Goal: Task Accomplishment & Management: Complete application form

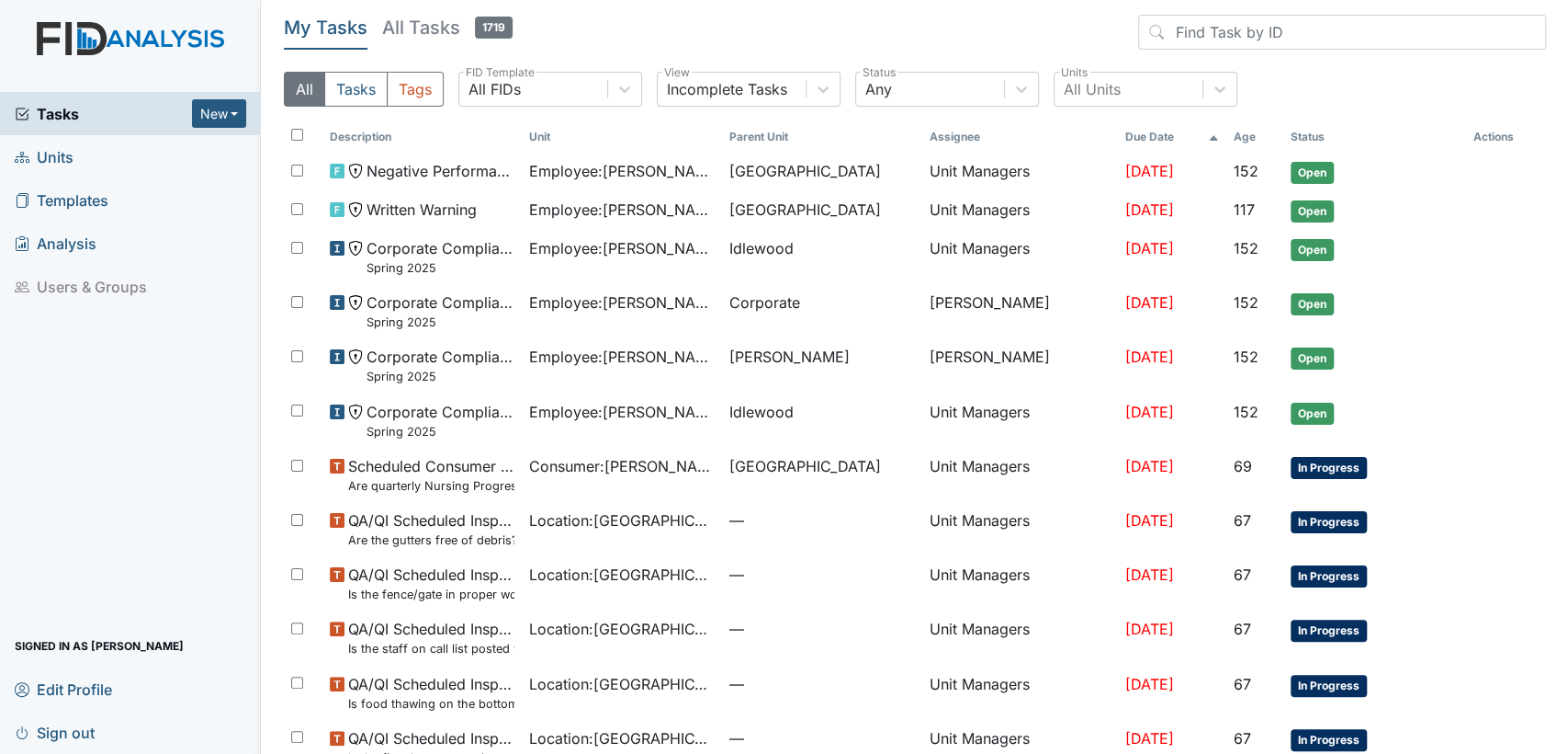
click at [60, 154] on span "Units" at bounding box center [44, 157] width 59 height 29
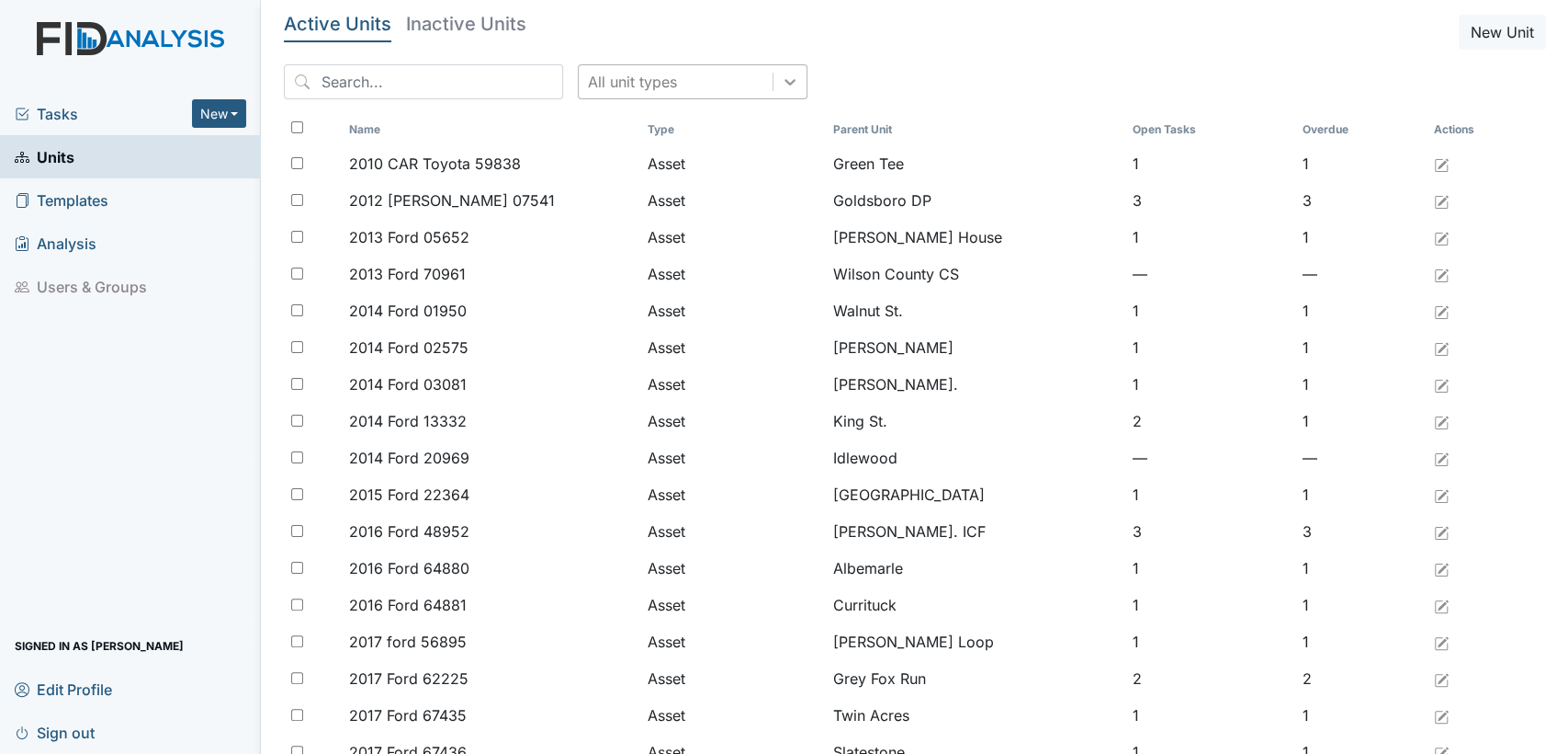
click at [781, 83] on icon at bounding box center [790, 82] width 19 height 19
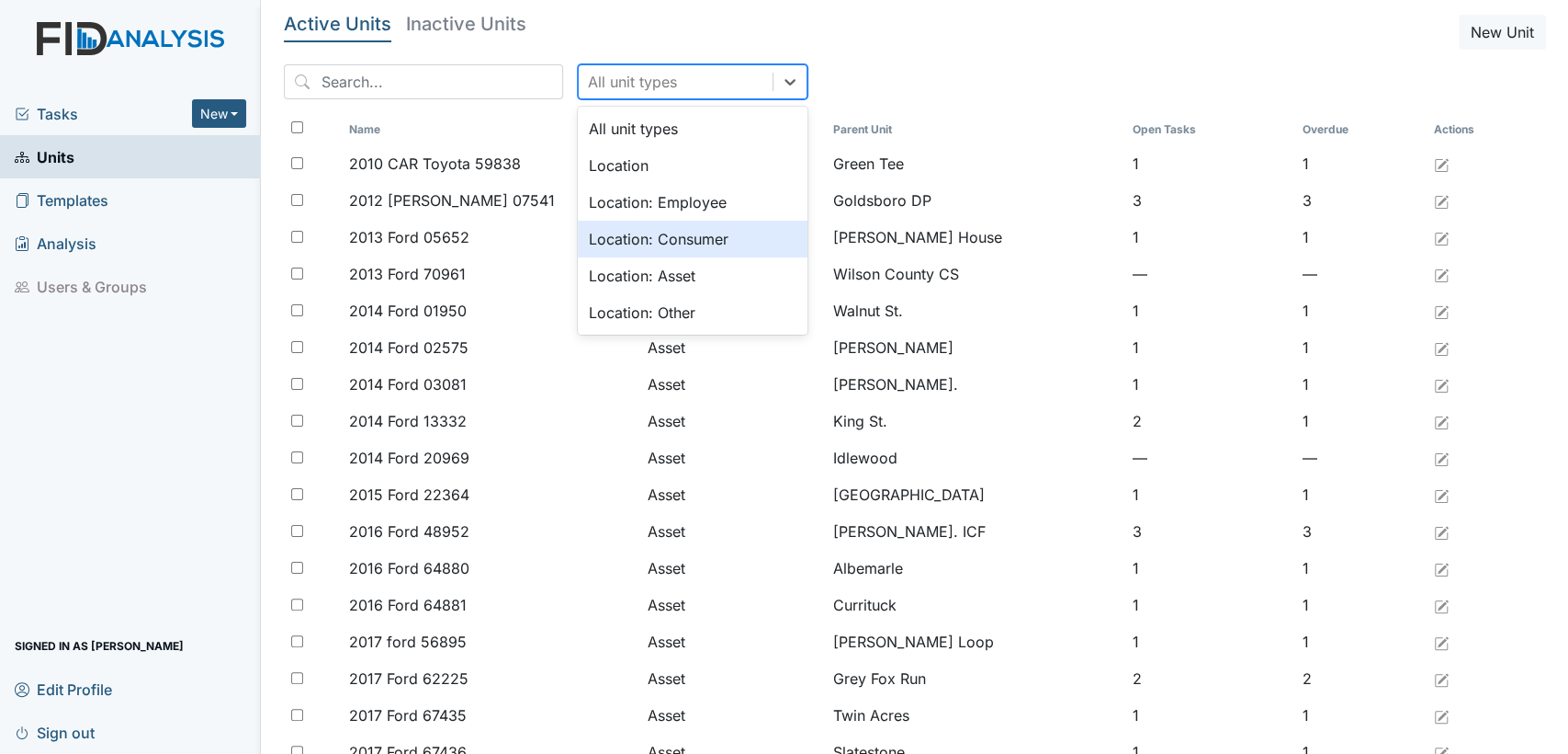
click at [677, 237] on div "Location: Consumer" at bounding box center [692, 239] width 230 height 36
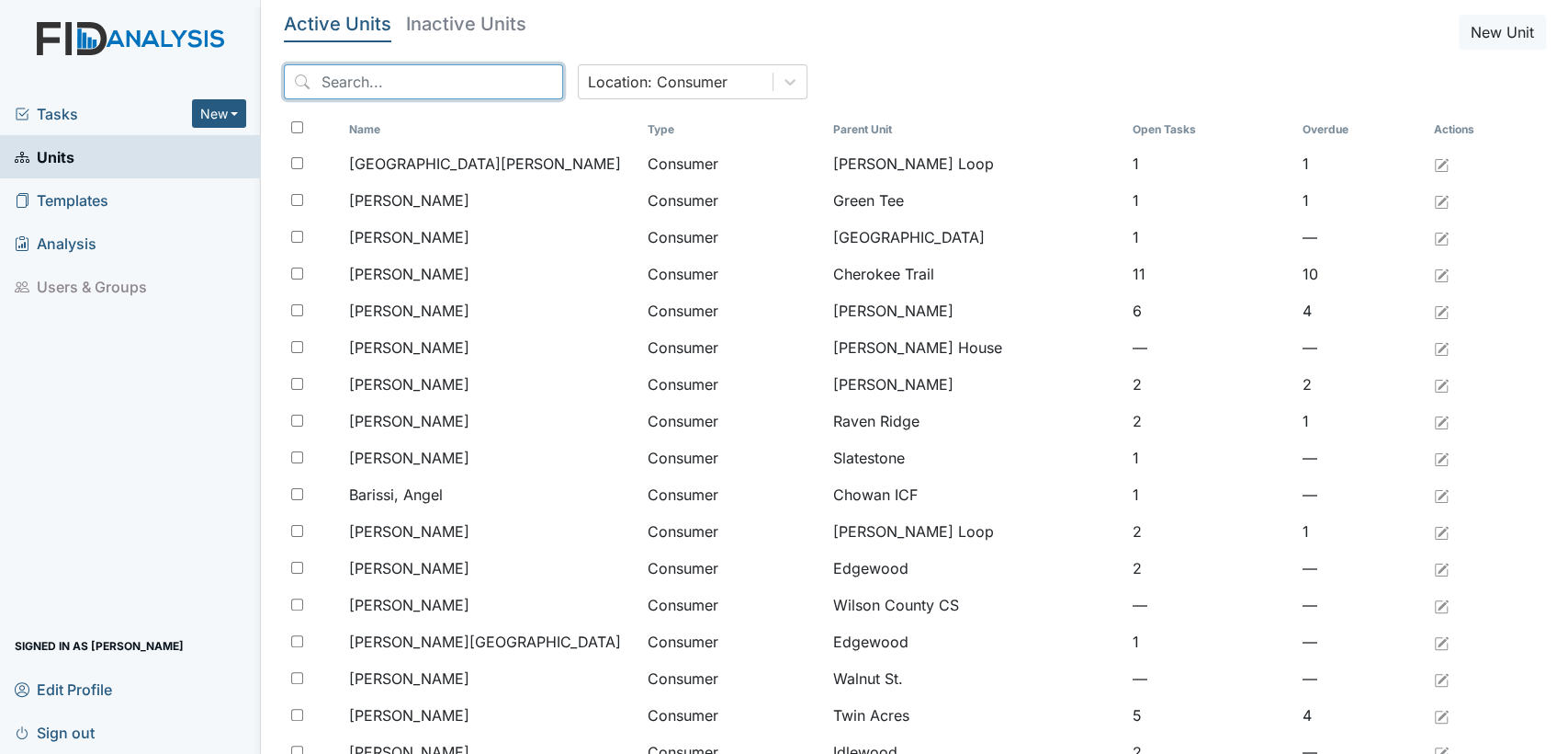
click at [460, 84] on input "search" at bounding box center [424, 81] width 280 height 34
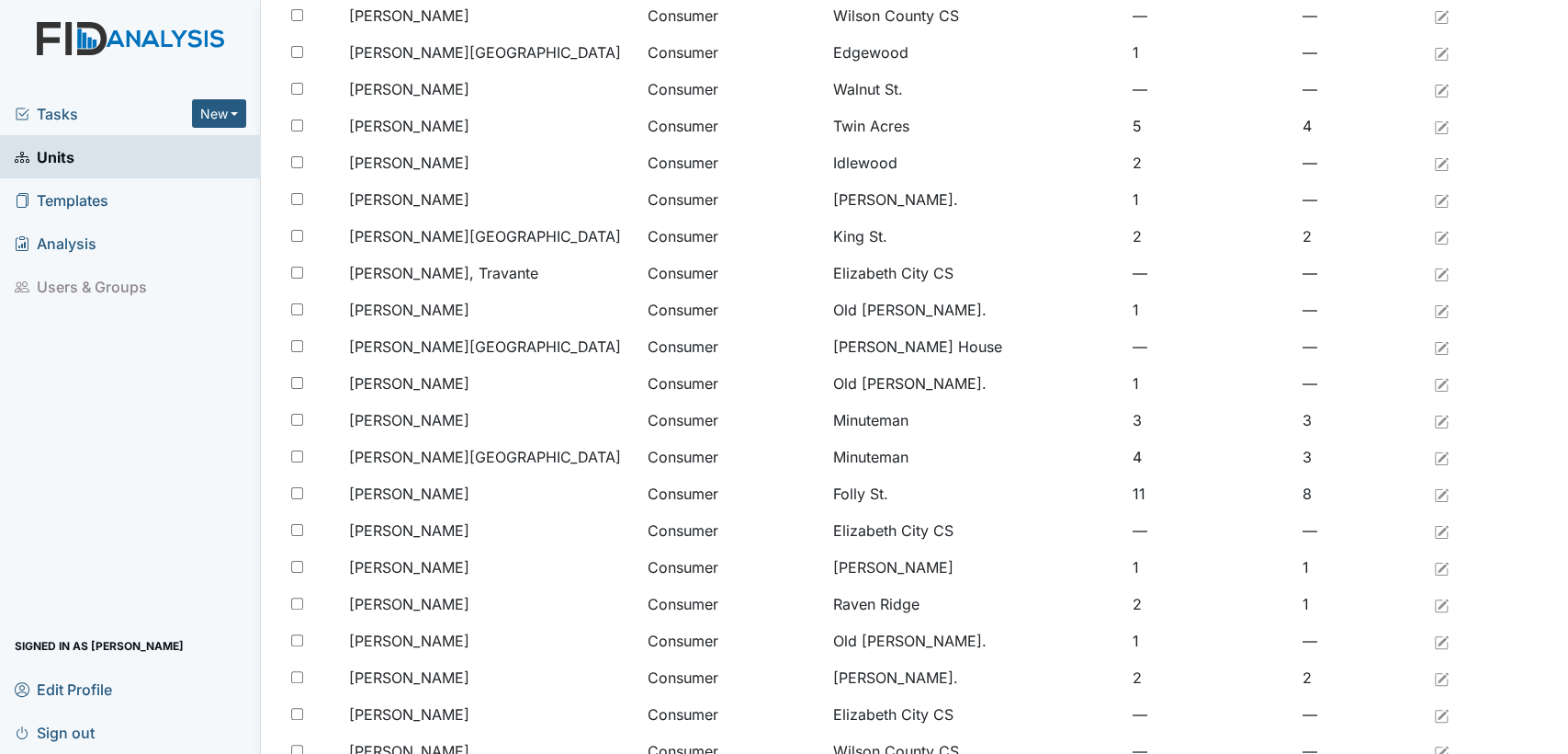
scroll to position [585, 0]
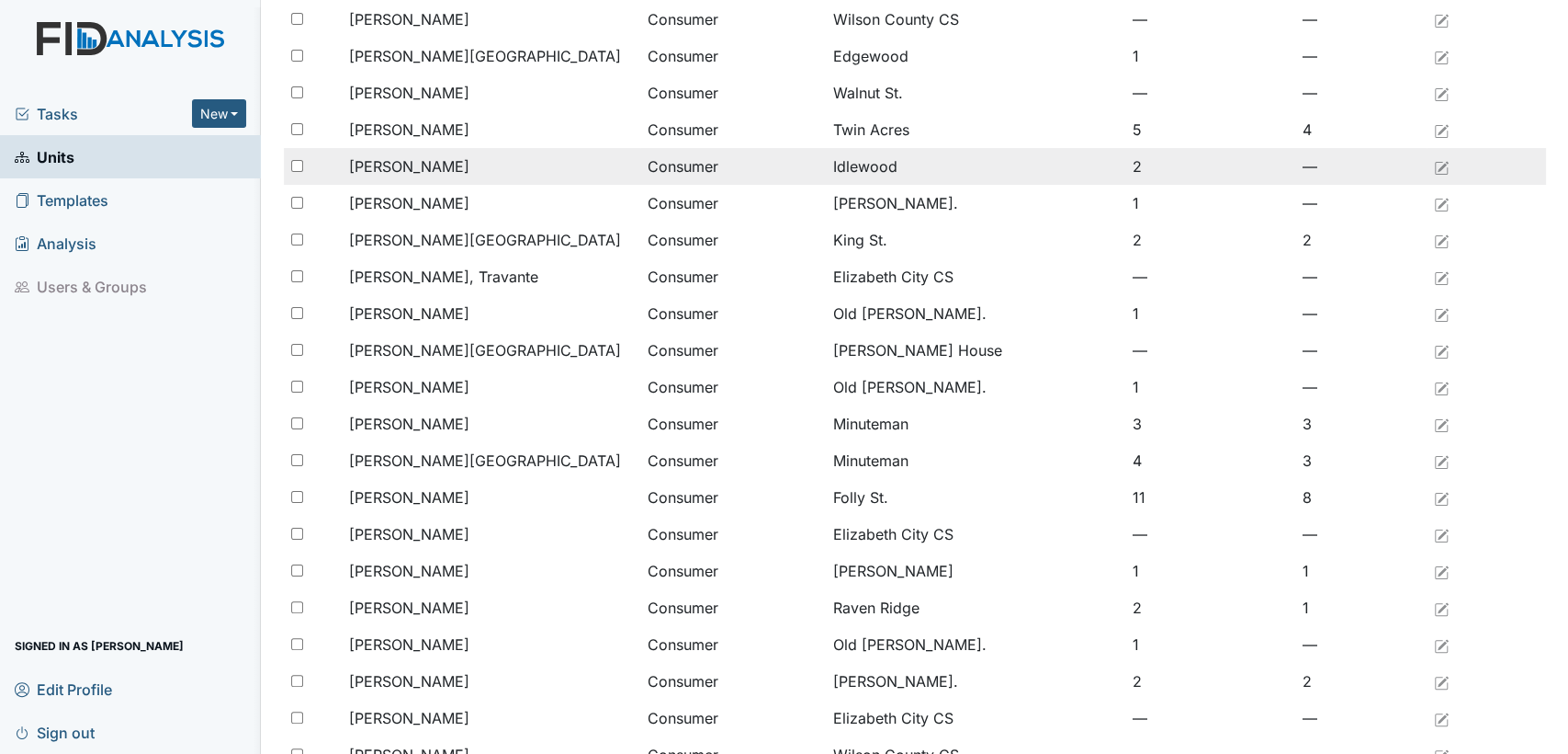
click at [477, 172] on div "[PERSON_NAME]" at bounding box center [491, 167] width 285 height 22
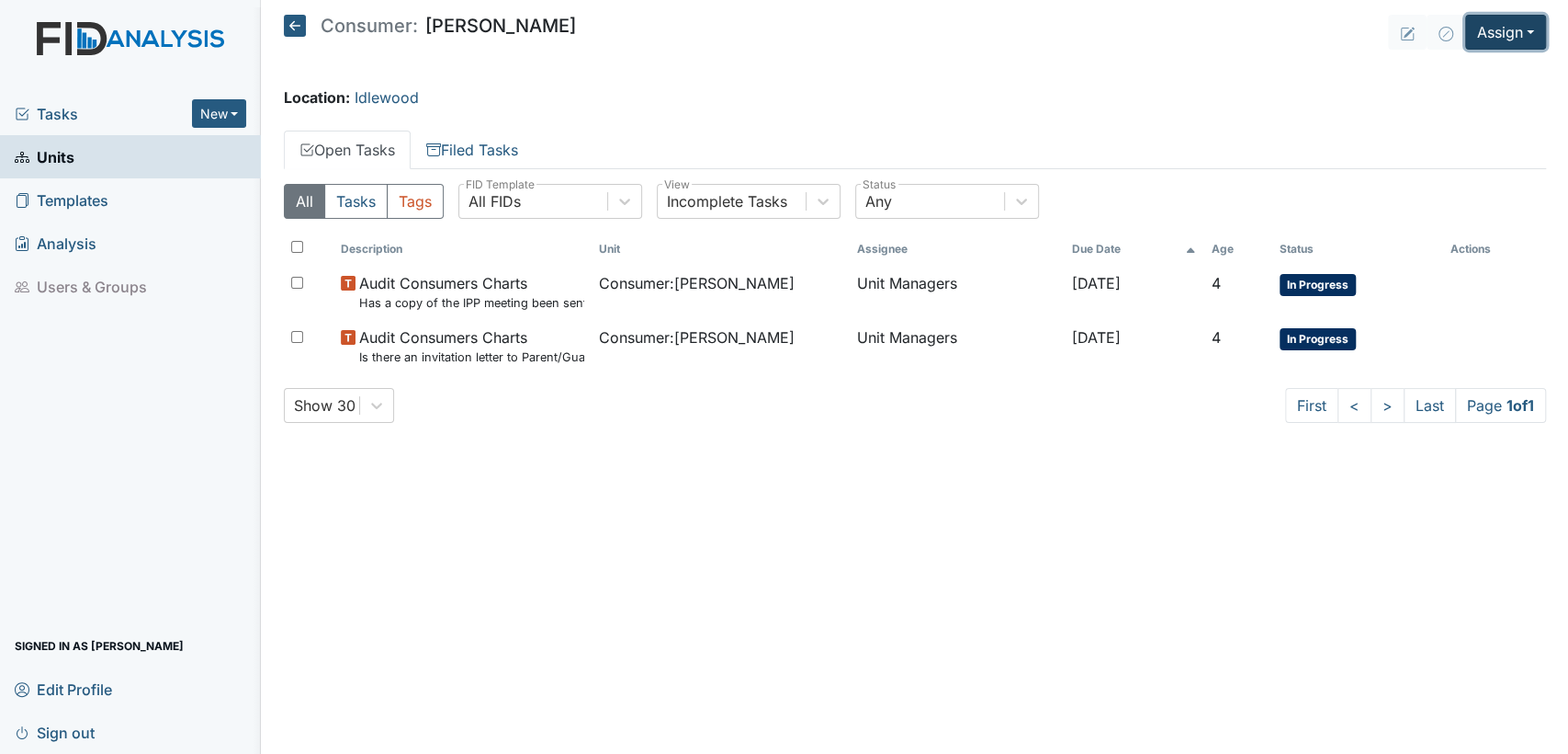
click at [1536, 38] on button "Assign" at bounding box center [1506, 32] width 81 height 34
click at [1479, 70] on link "Assign Form" at bounding box center [1462, 75] width 165 height 30
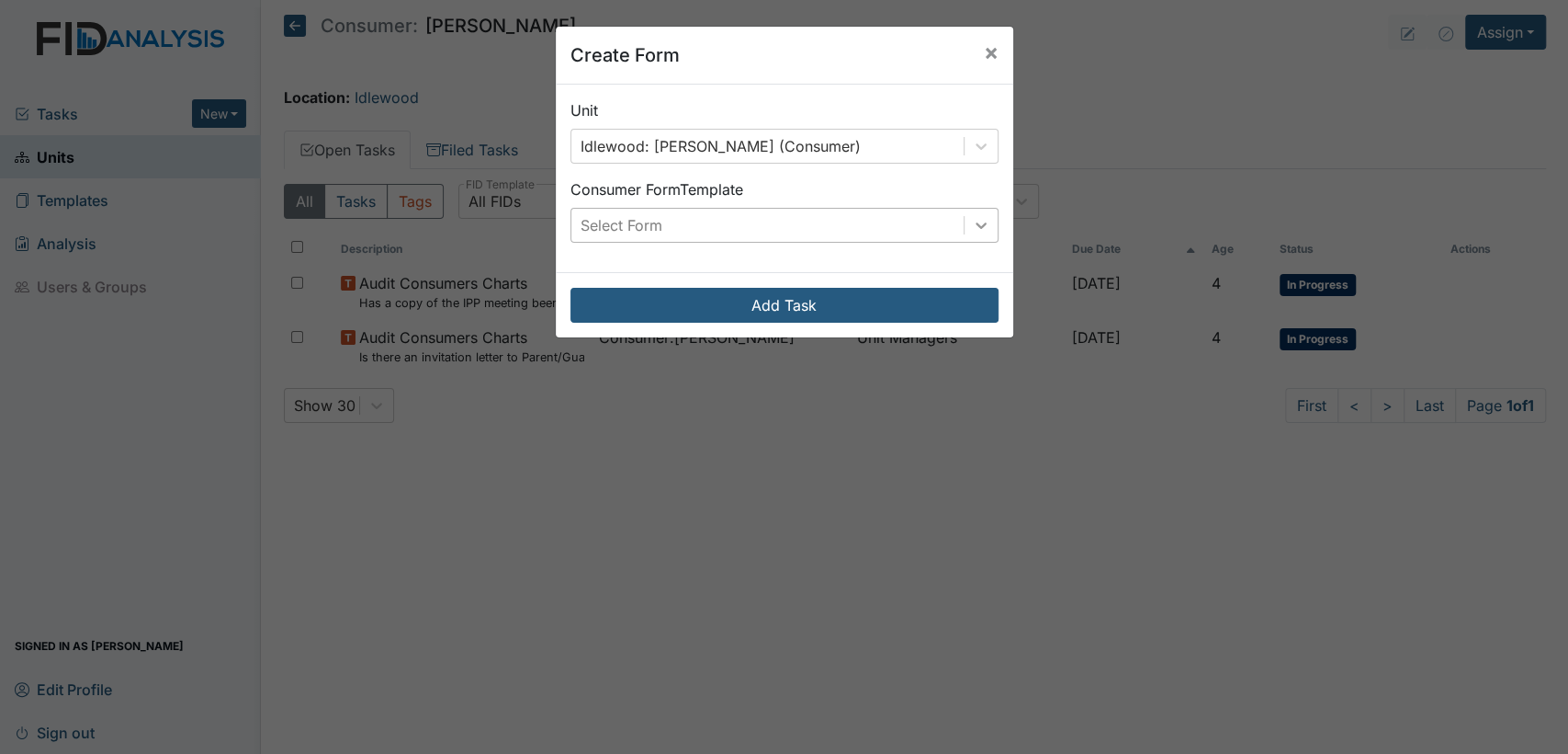
click at [972, 226] on icon at bounding box center [981, 226] width 19 height 19
click at [972, 197] on div "Consumer Form Template Select Form" at bounding box center [784, 210] width 429 height 64
click at [984, 54] on span "×" at bounding box center [991, 51] width 15 height 27
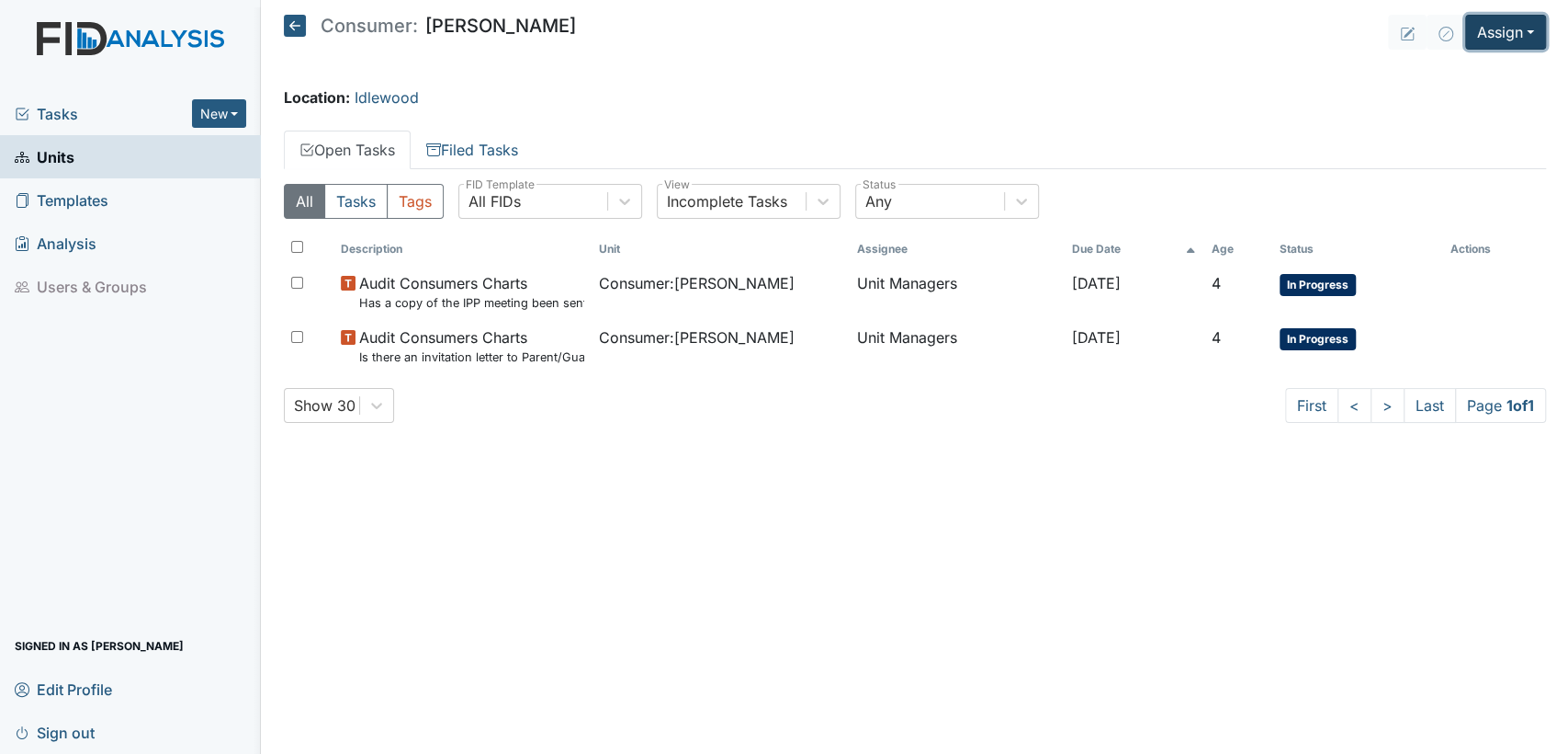
click at [1531, 33] on button "Assign" at bounding box center [1506, 32] width 81 height 34
click at [1496, 110] on link "Assign Inspection" at bounding box center [1462, 104] width 165 height 30
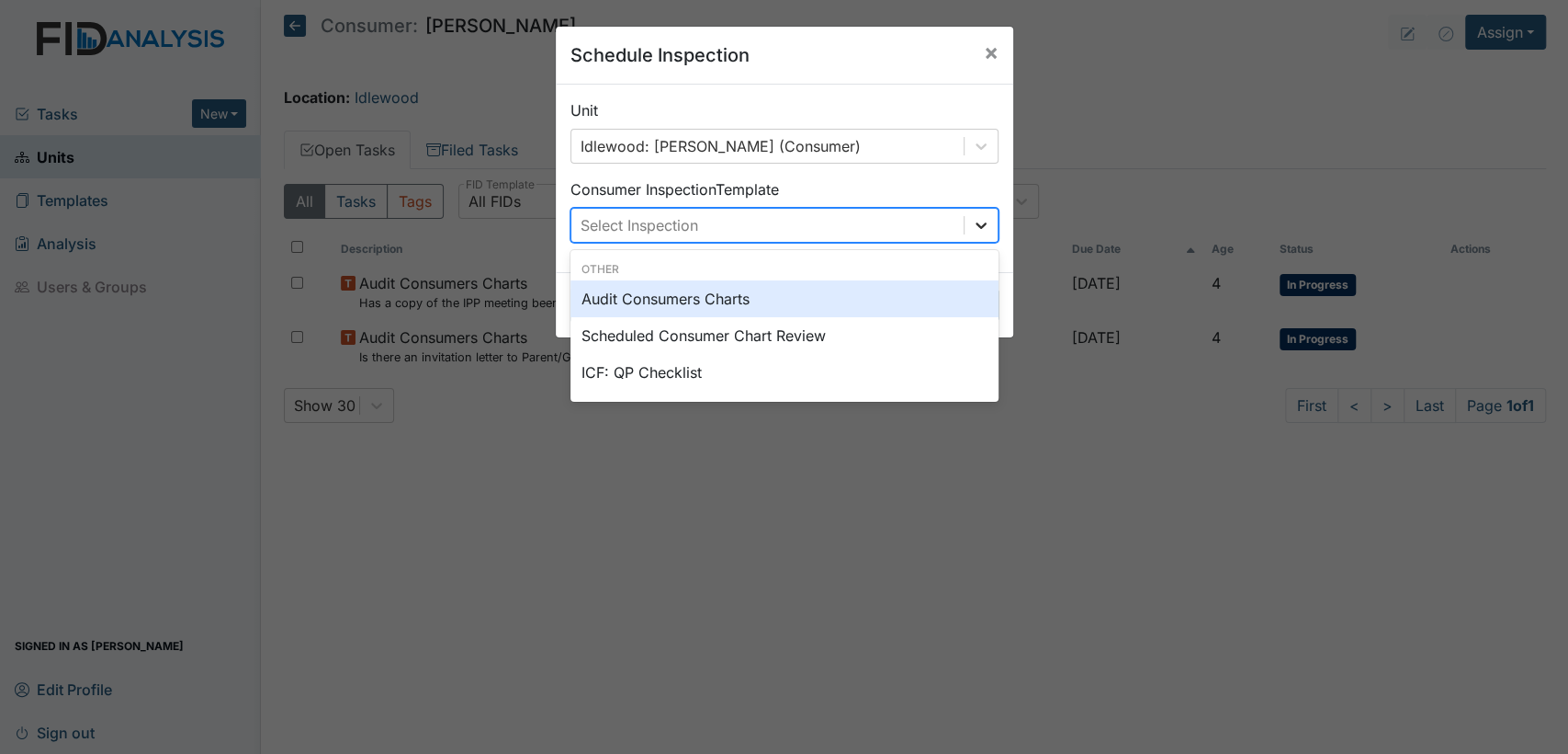
click at [977, 227] on icon at bounding box center [981, 226] width 19 height 19
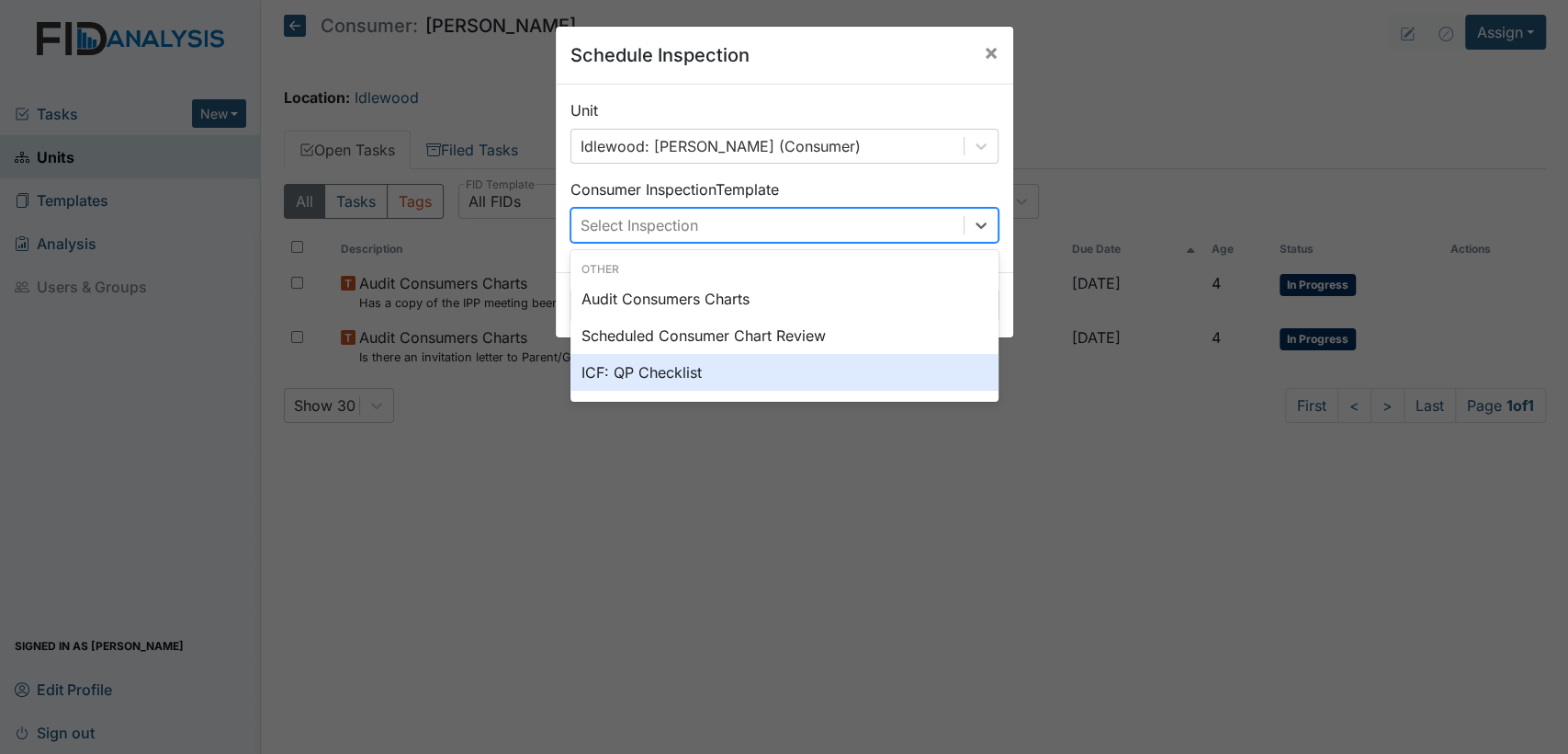
click at [812, 387] on div "ICF: QP Checklist" at bounding box center [784, 372] width 429 height 36
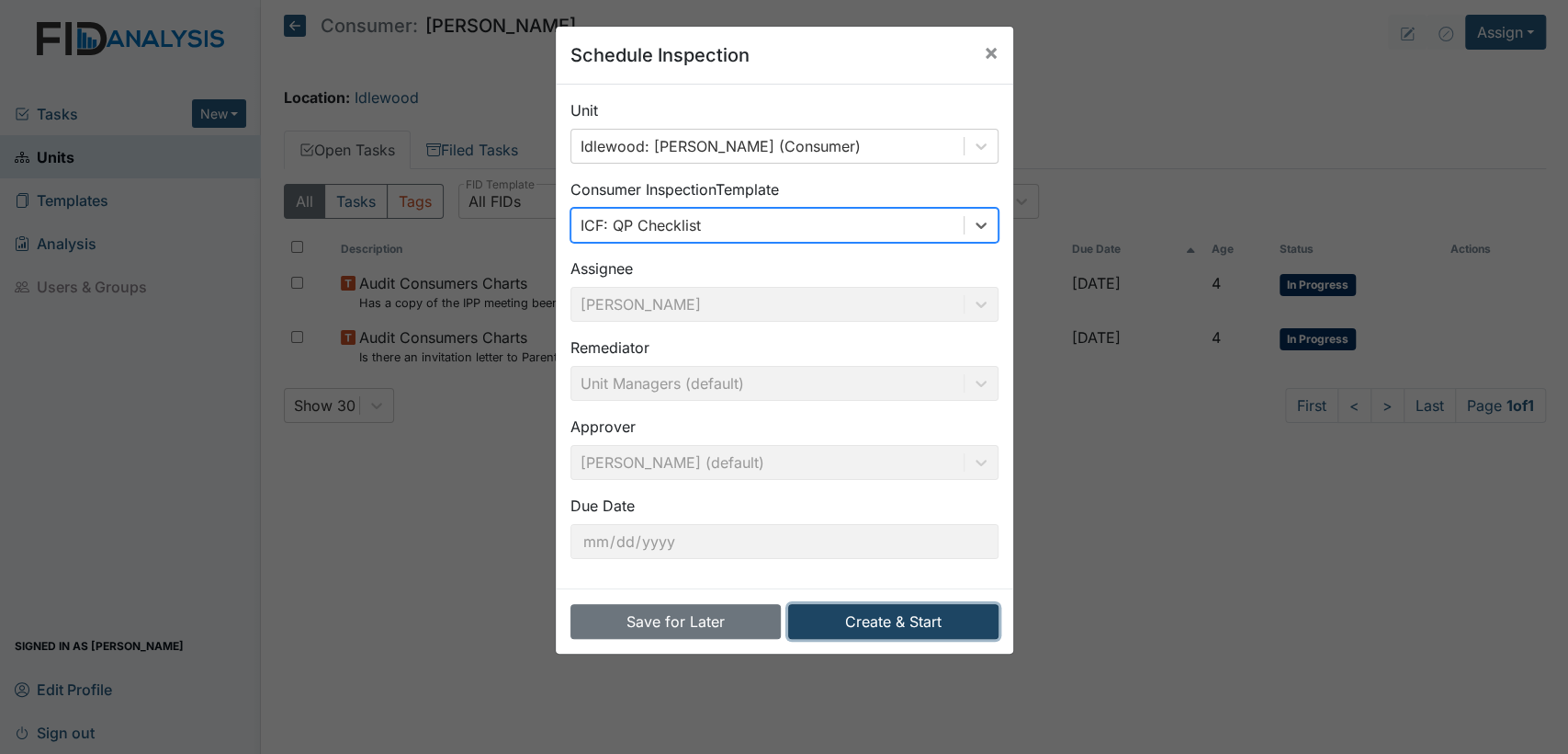
click at [864, 620] on button "Create & Start" at bounding box center [893, 621] width 211 height 34
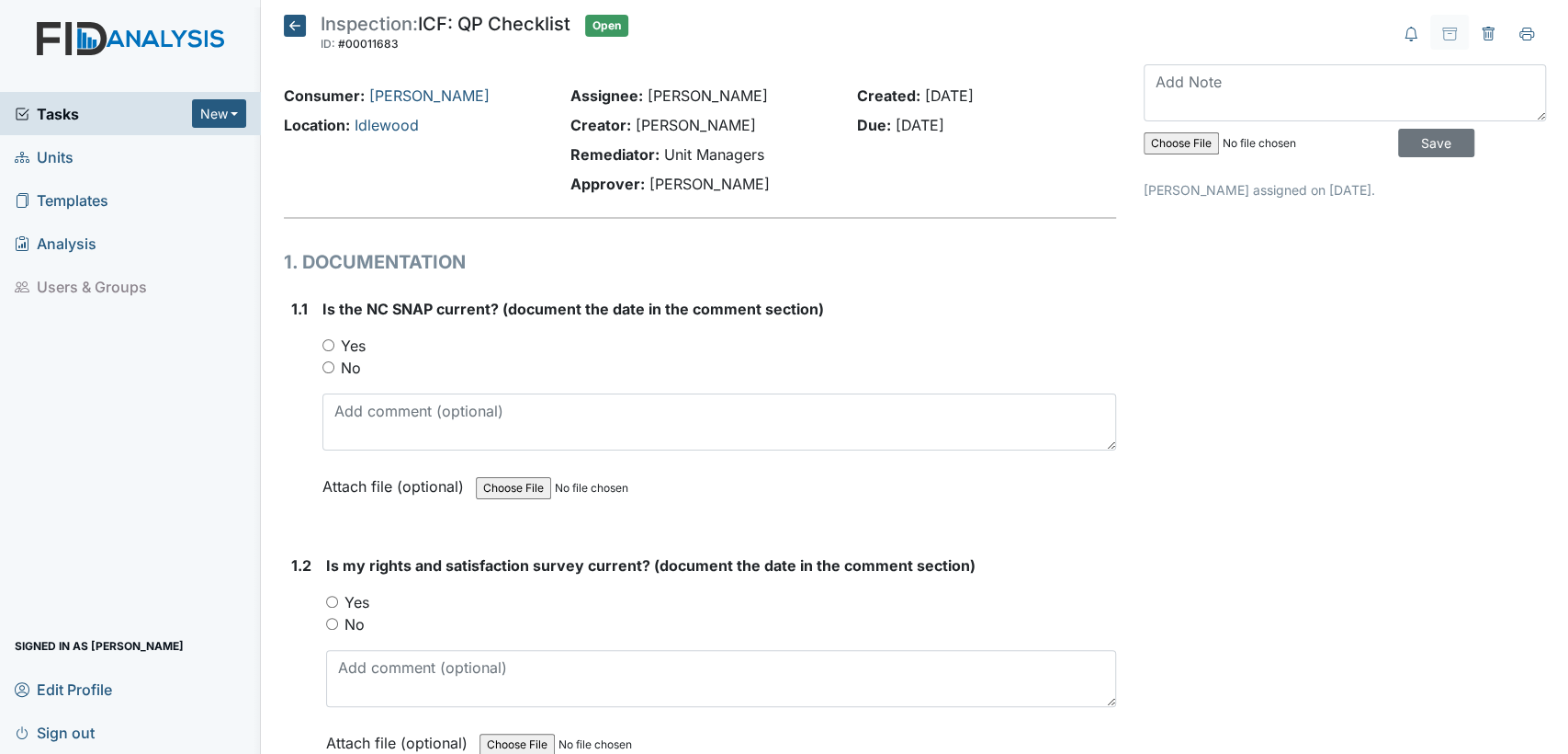
click at [325, 344] on input "Yes" at bounding box center [328, 345] width 12 height 12
radio input "true"
click at [330, 601] on input "Yes" at bounding box center [332, 601] width 12 height 12
radio input "true"
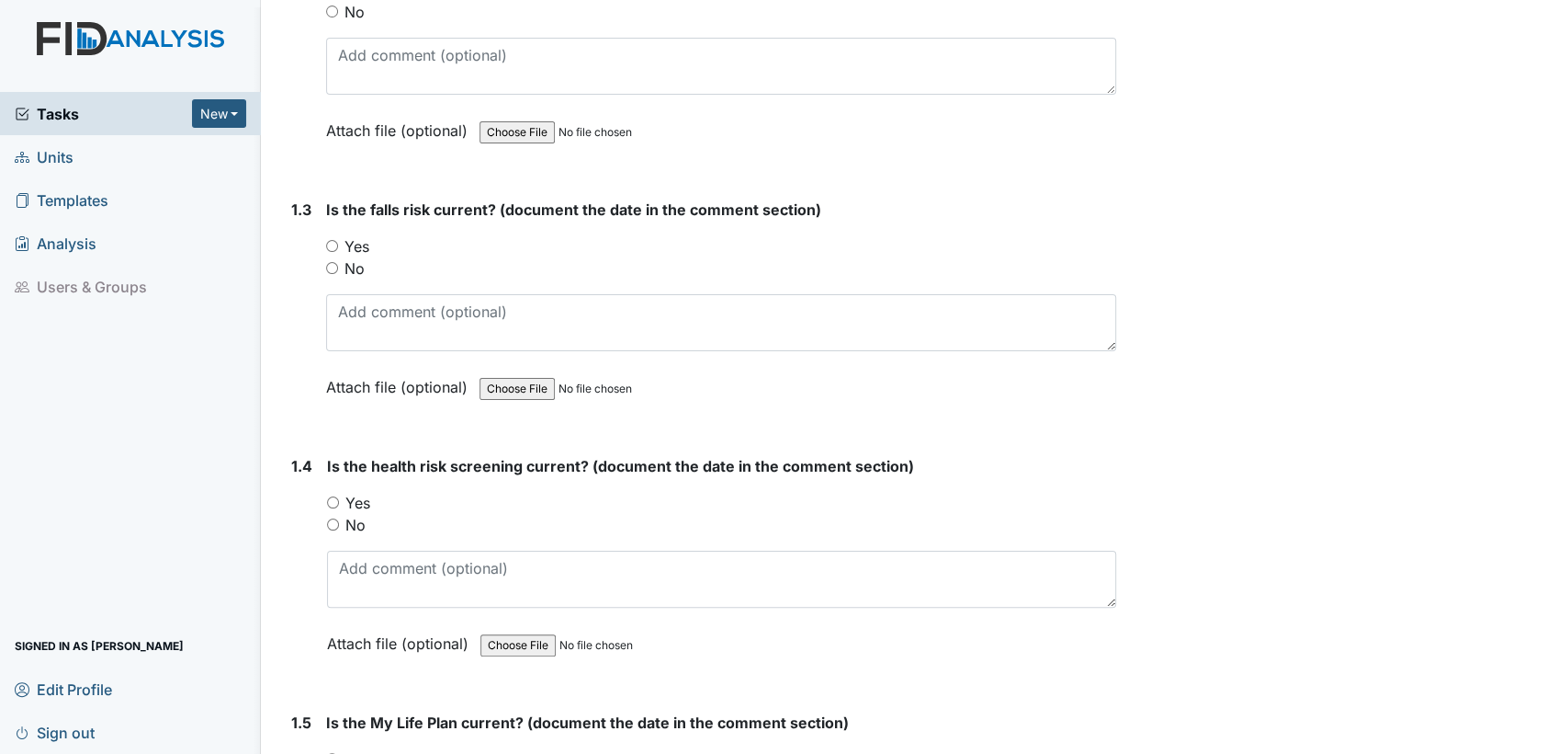
scroll to position [639, 0]
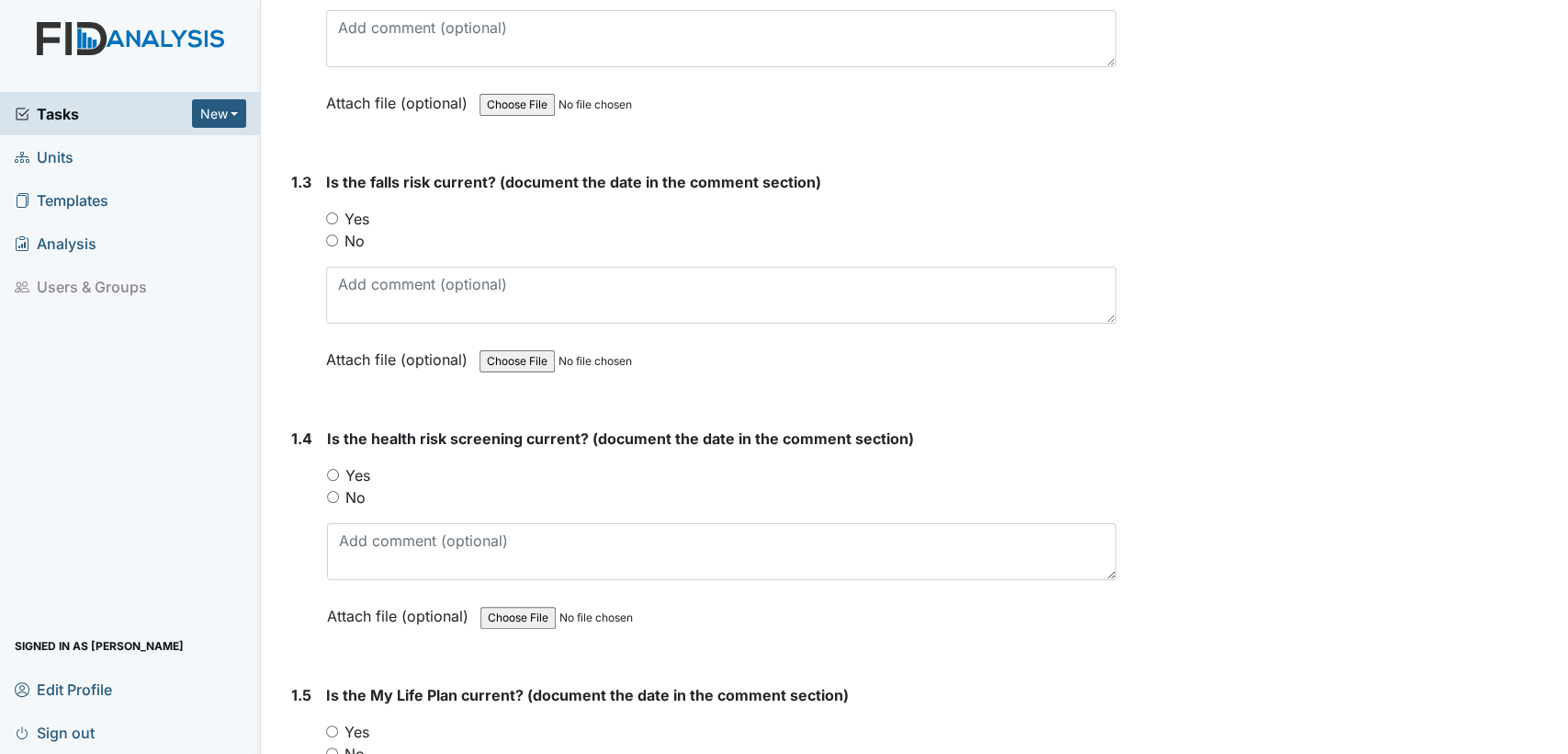
click at [327, 216] on input "Yes" at bounding box center [332, 218] width 12 height 12
radio input "true"
click at [334, 470] on input "Yes" at bounding box center [333, 474] width 12 height 12
radio input "true"
click at [332, 727] on input "Yes" at bounding box center [332, 731] width 12 height 12
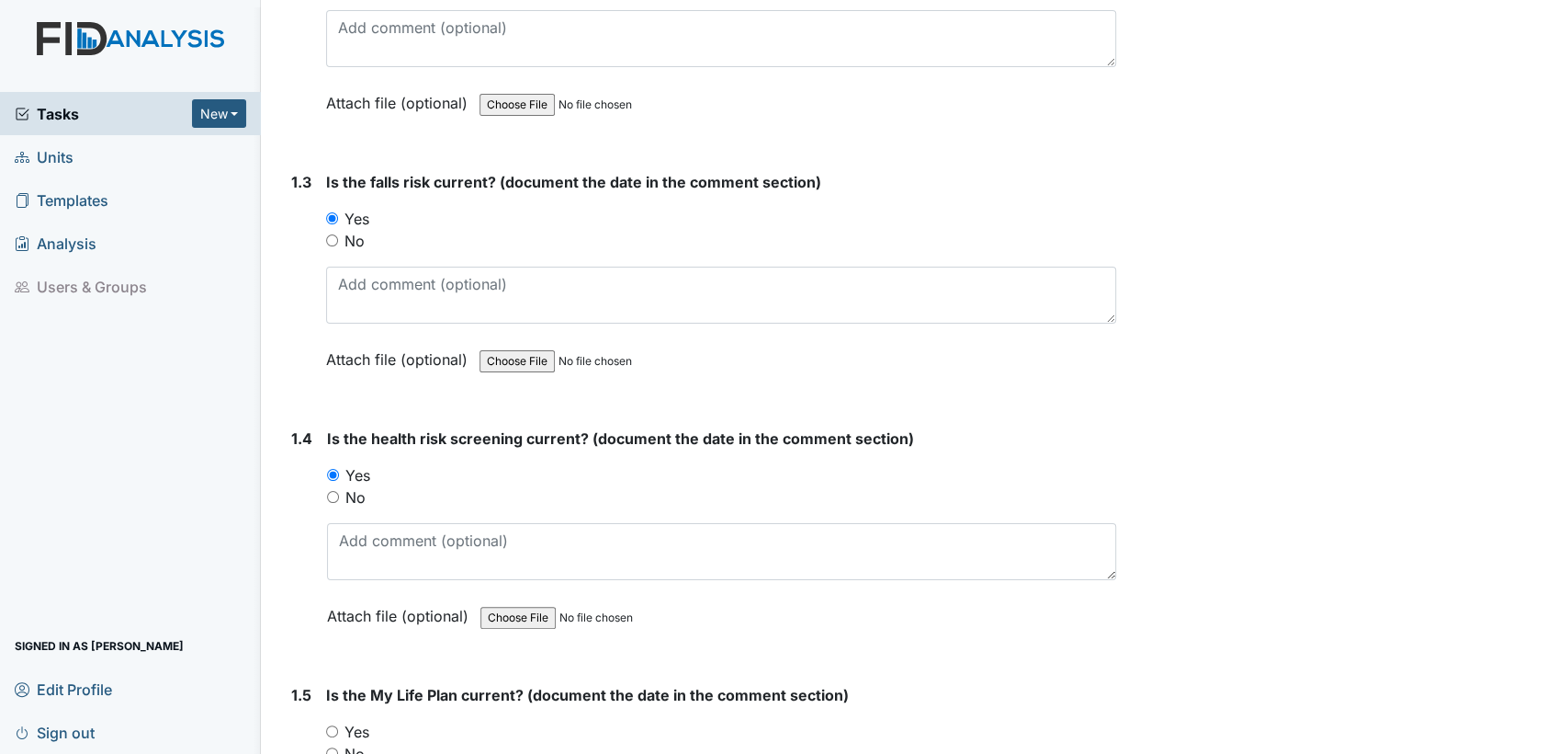
radio input "true"
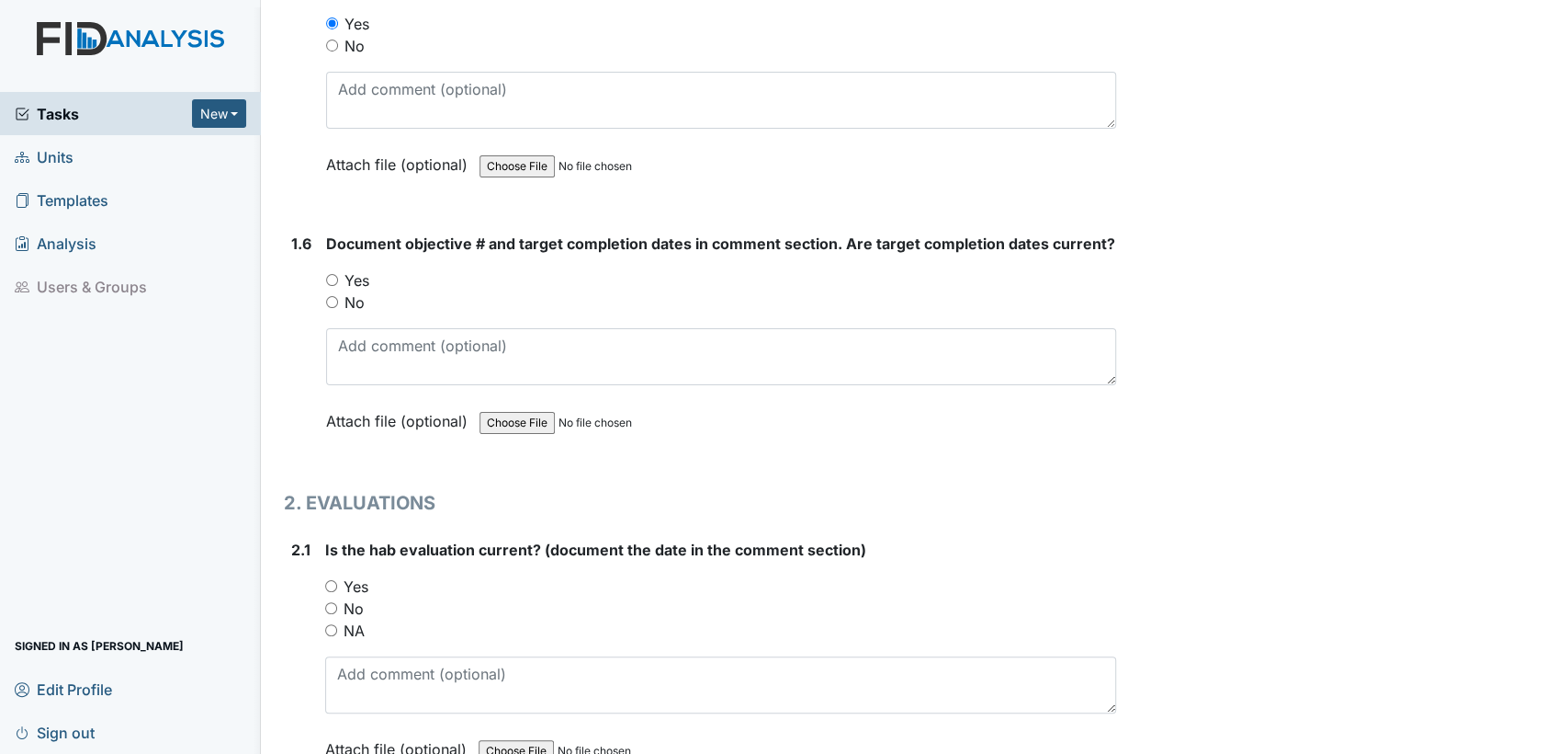
scroll to position [1416, 0]
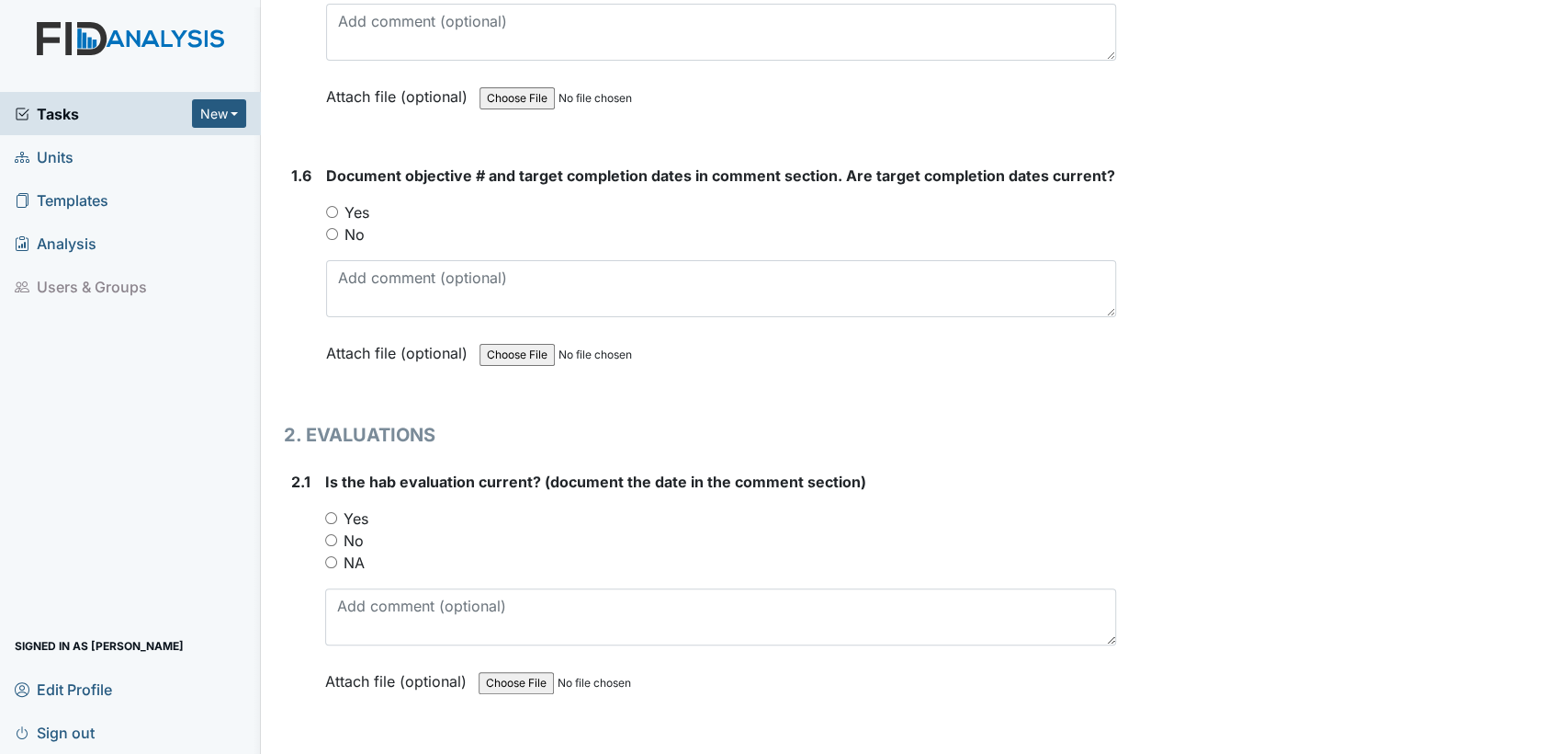
click at [330, 513] on input "Yes" at bounding box center [331, 517] width 12 height 12
radio input "true"
click at [330, 206] on input "Yes" at bounding box center [332, 212] width 12 height 12
radio input "true"
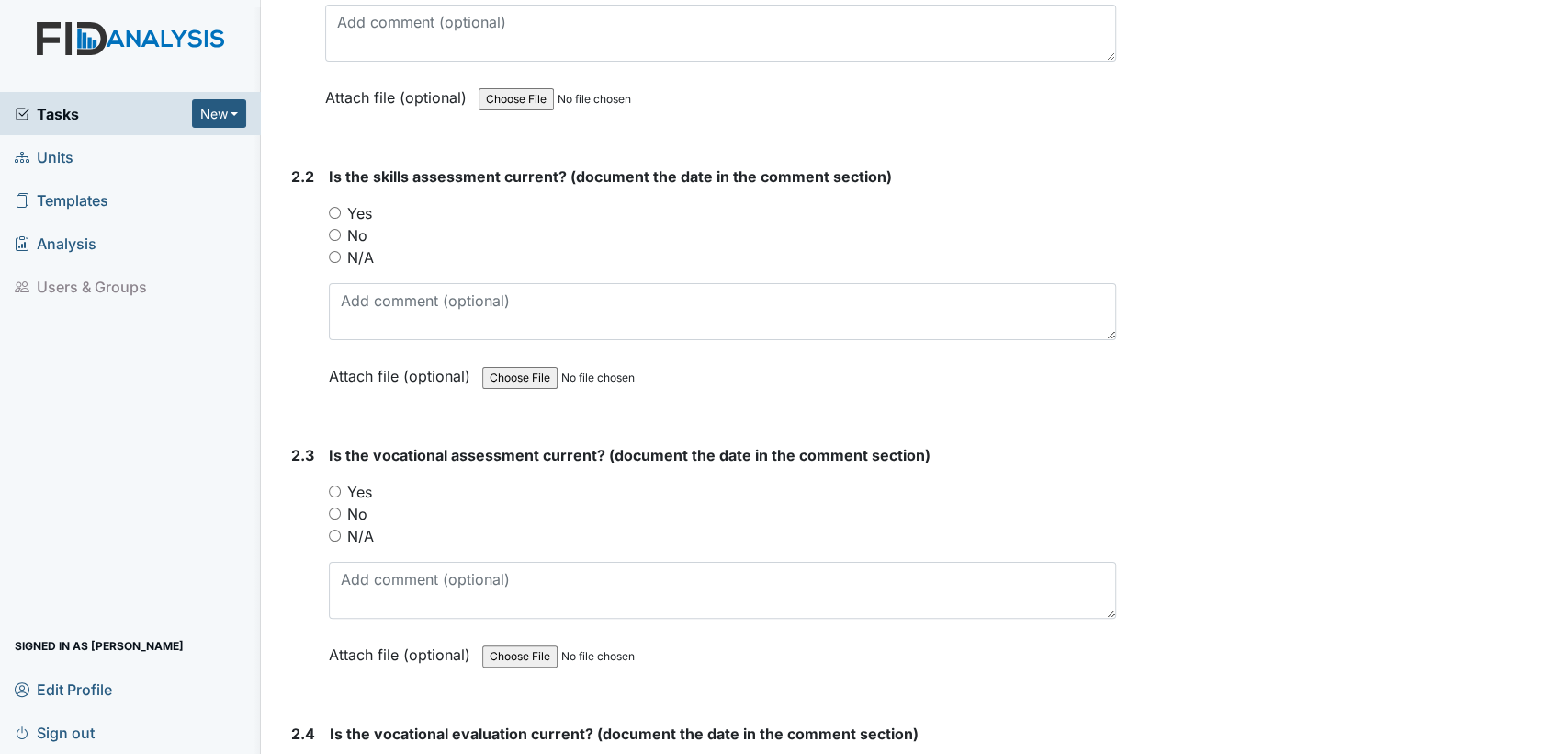
scroll to position [2071, 0]
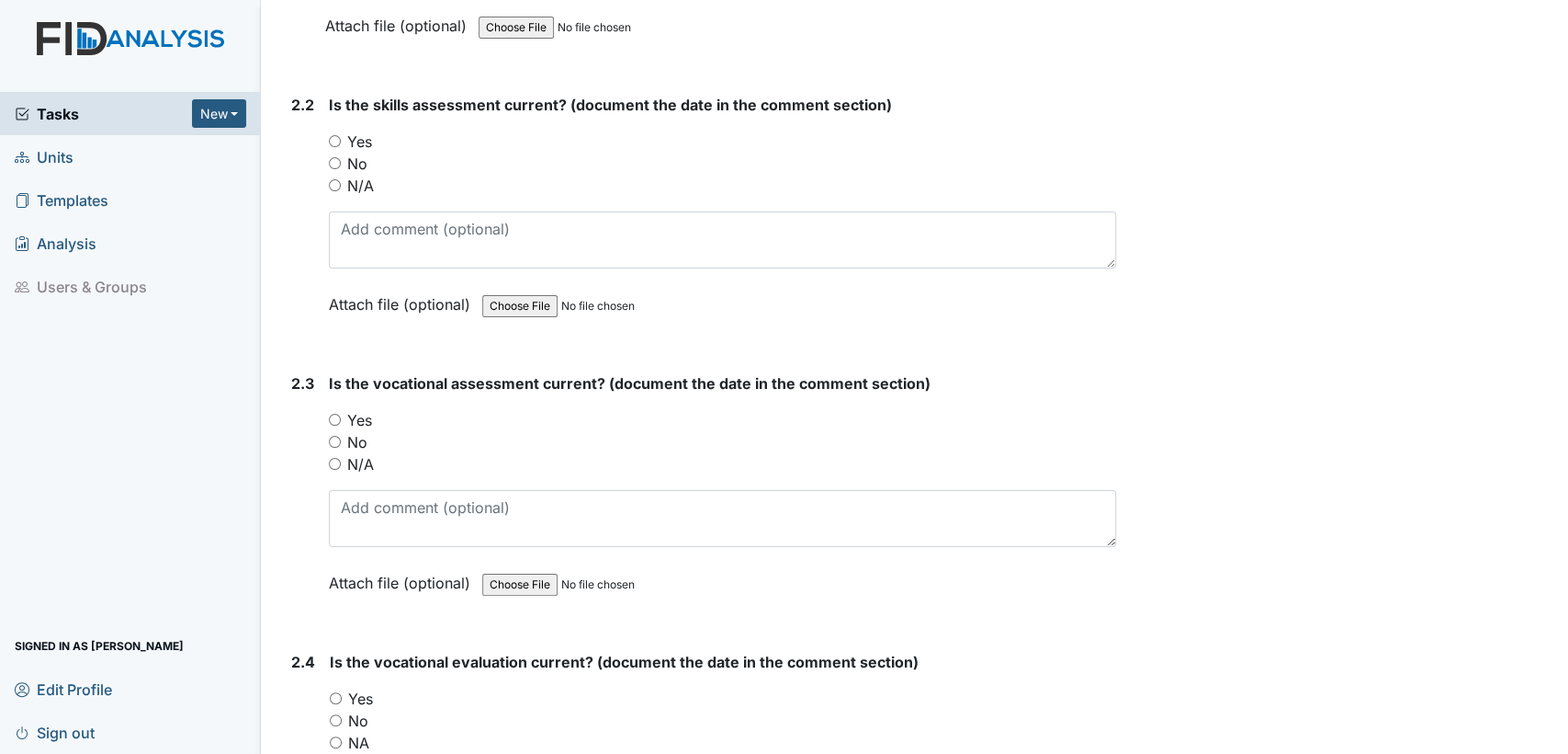
click at [338, 135] on input "Yes" at bounding box center [334, 141] width 12 height 12
radio input "true"
click at [338, 414] on input "Yes" at bounding box center [334, 419] width 12 height 12
radio input "true"
click at [335, 692] on input "Yes" at bounding box center [335, 698] width 12 height 12
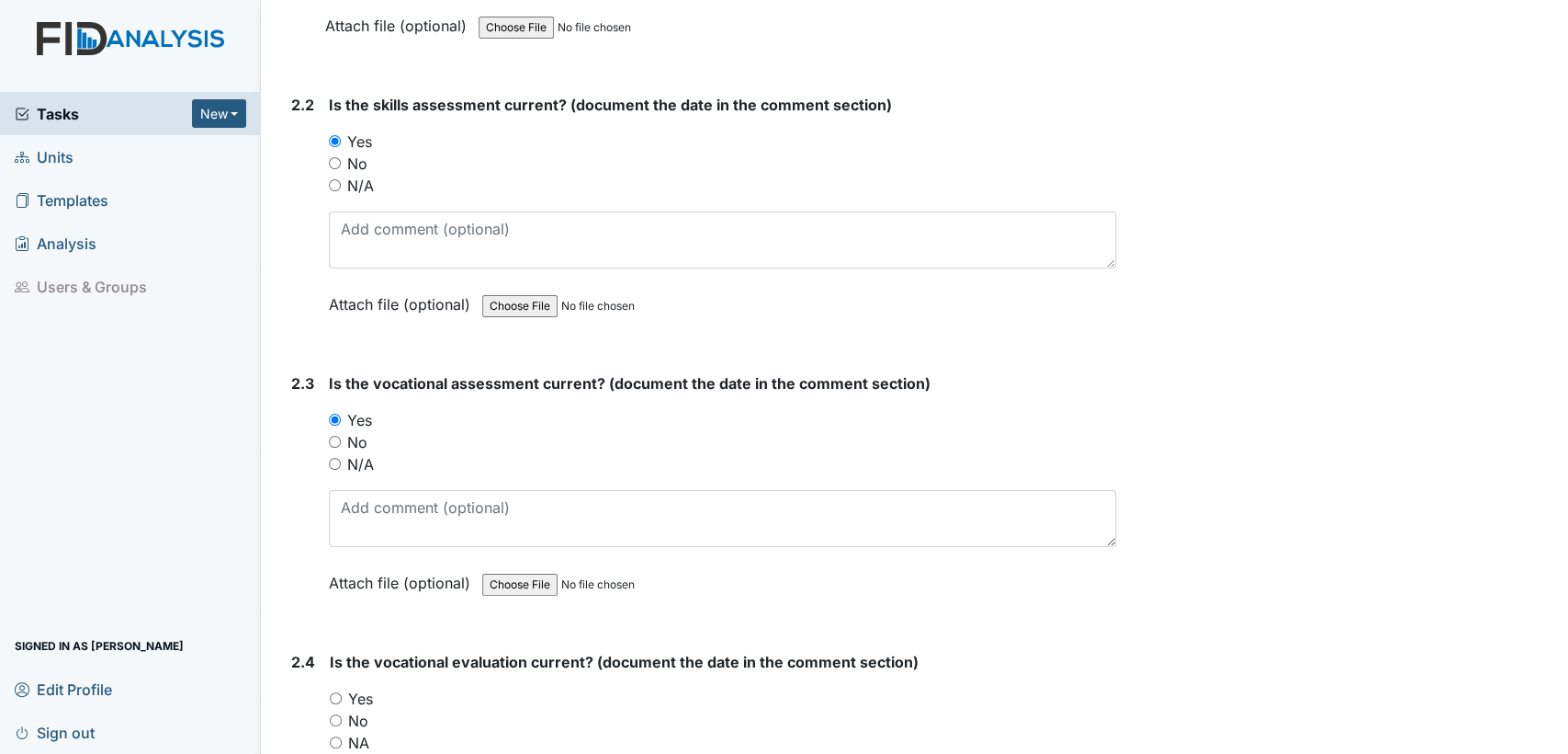
radio input "true"
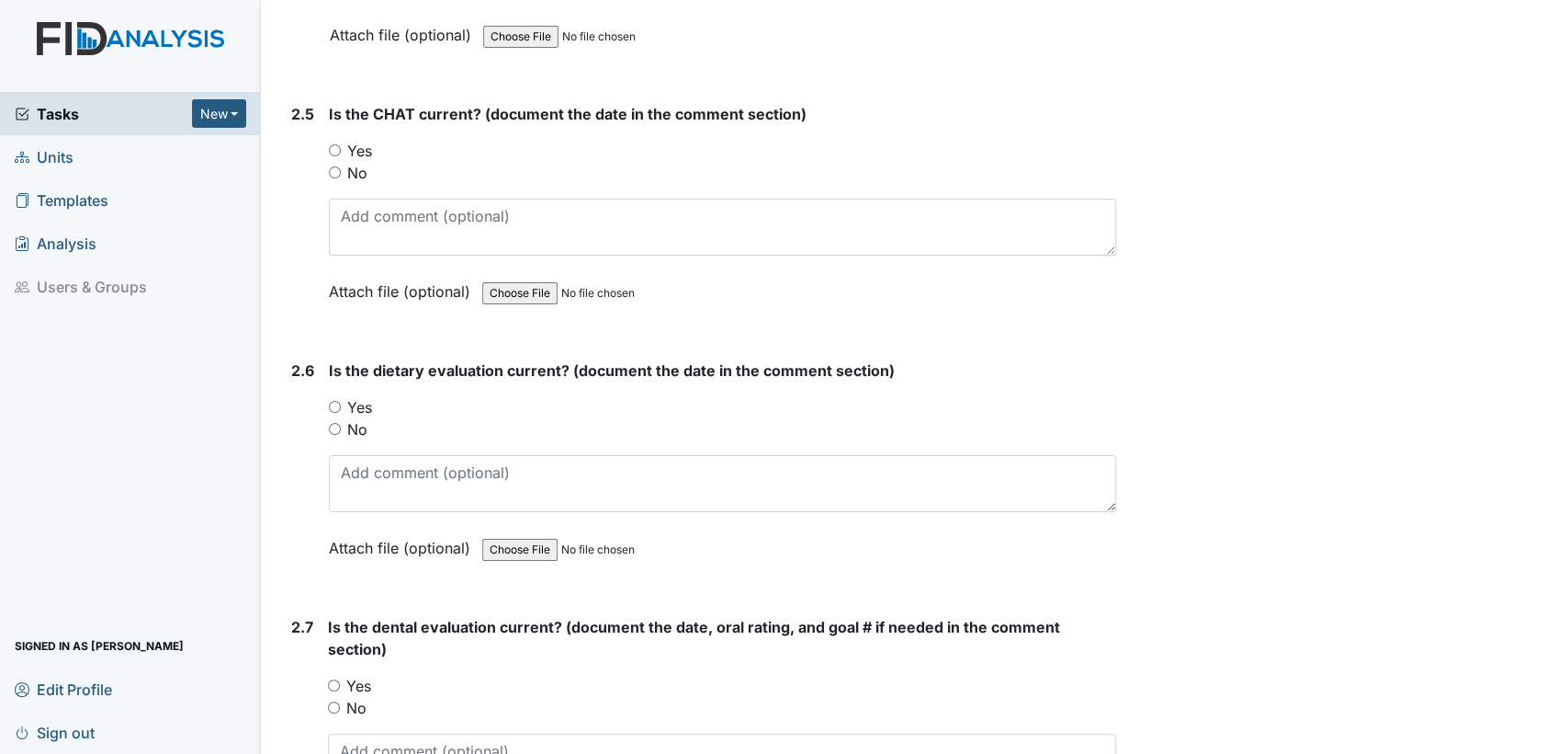
scroll to position [2917, 0]
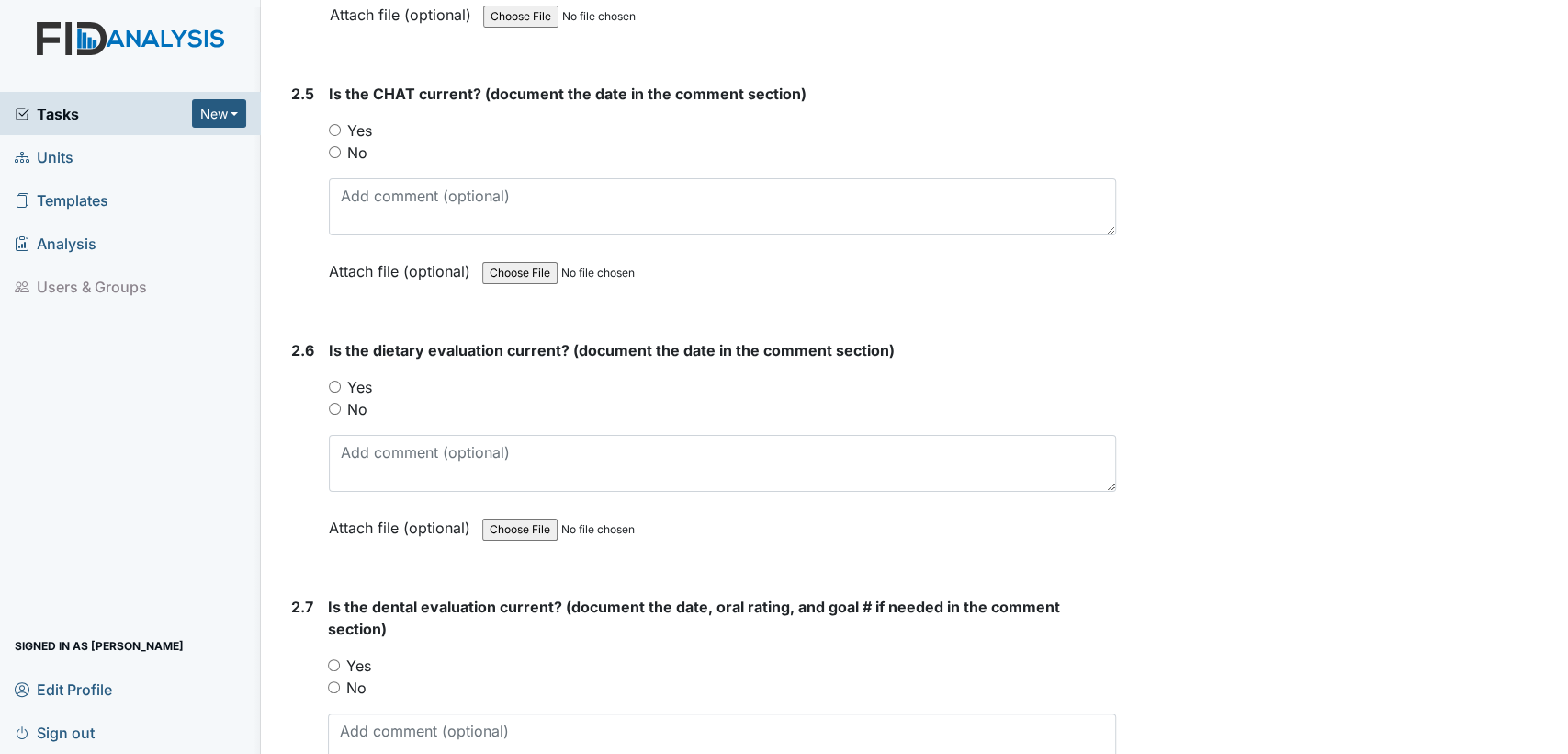
click at [332, 124] on input "Yes" at bounding box center [334, 130] width 12 height 12
radio input "true"
click at [334, 380] on input "Yes" at bounding box center [334, 386] width 12 height 12
radio input "true"
click at [336, 659] on input "Yes" at bounding box center [334, 665] width 12 height 12
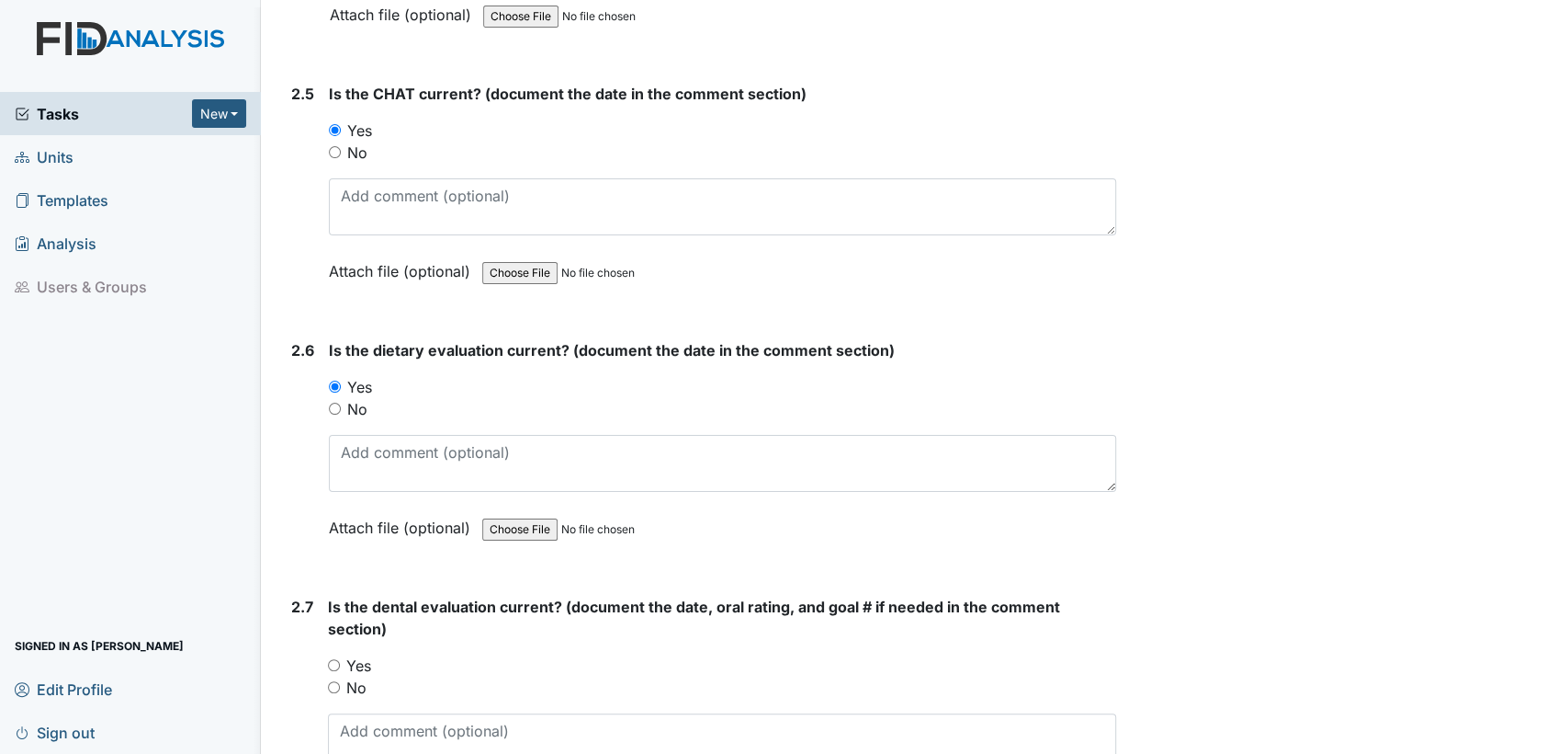
radio input "true"
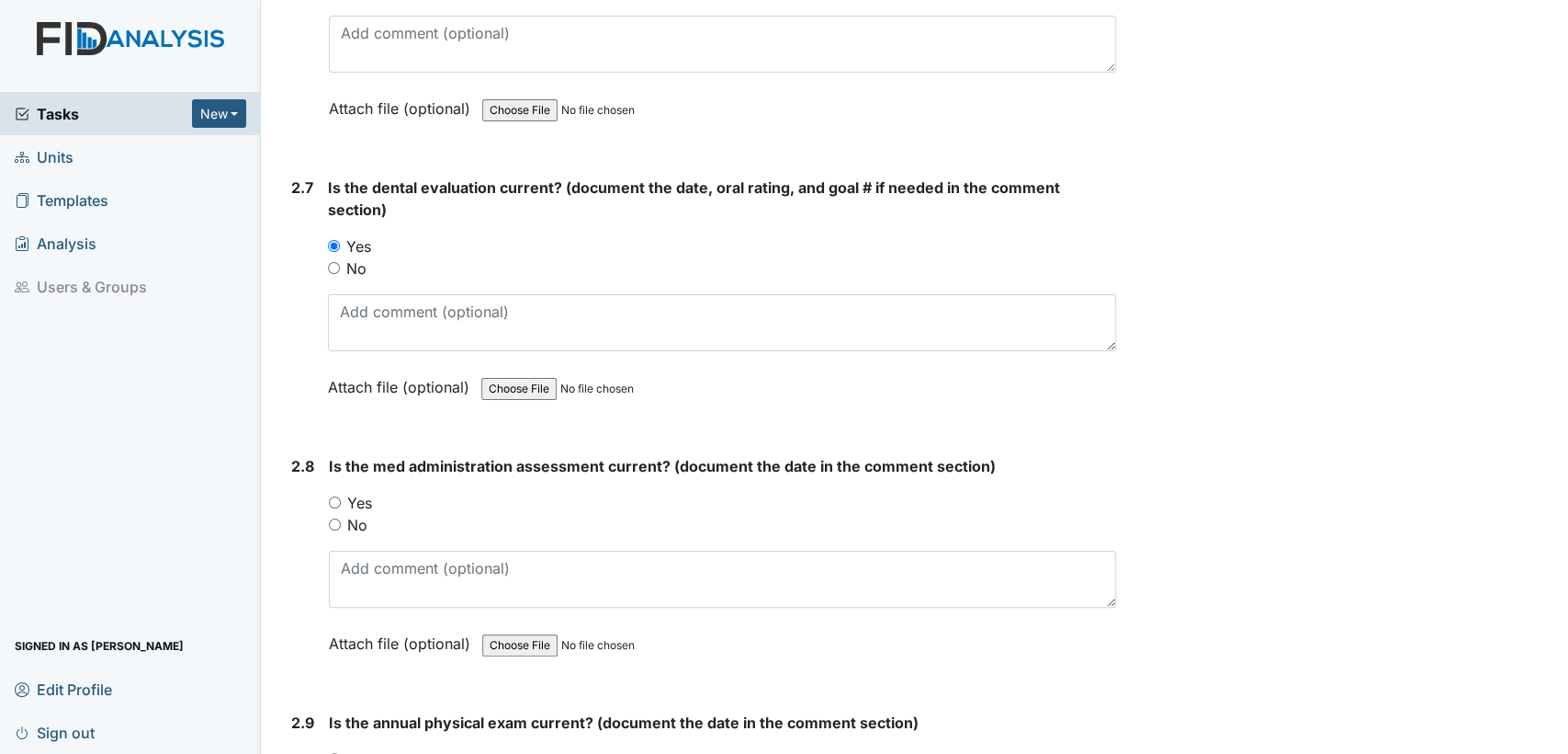
scroll to position [3545, 0]
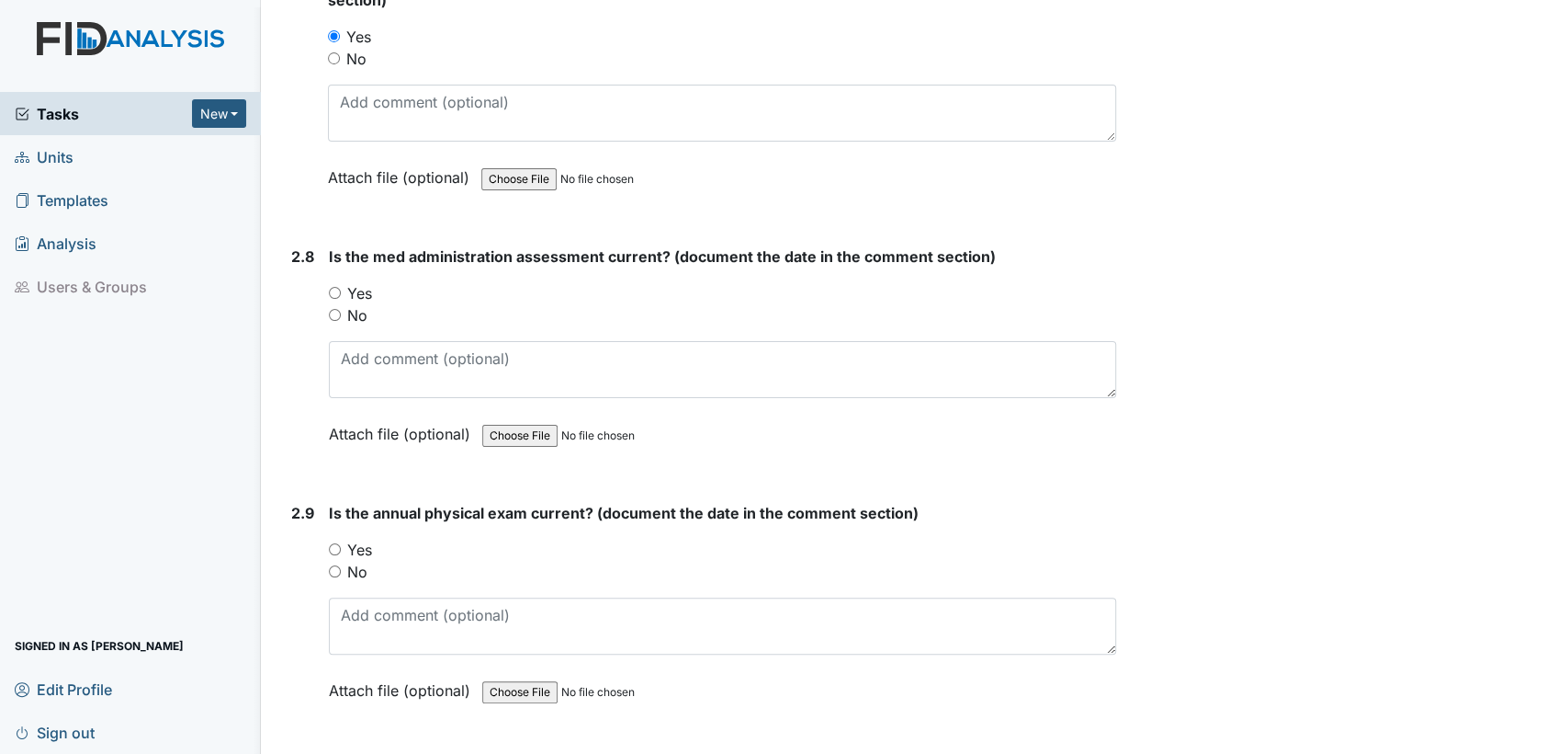
click at [331, 287] on input "Yes" at bounding box center [334, 293] width 12 height 12
radio input "true"
click at [329, 543] on input "Yes" at bounding box center [334, 549] width 12 height 12
radio input "true"
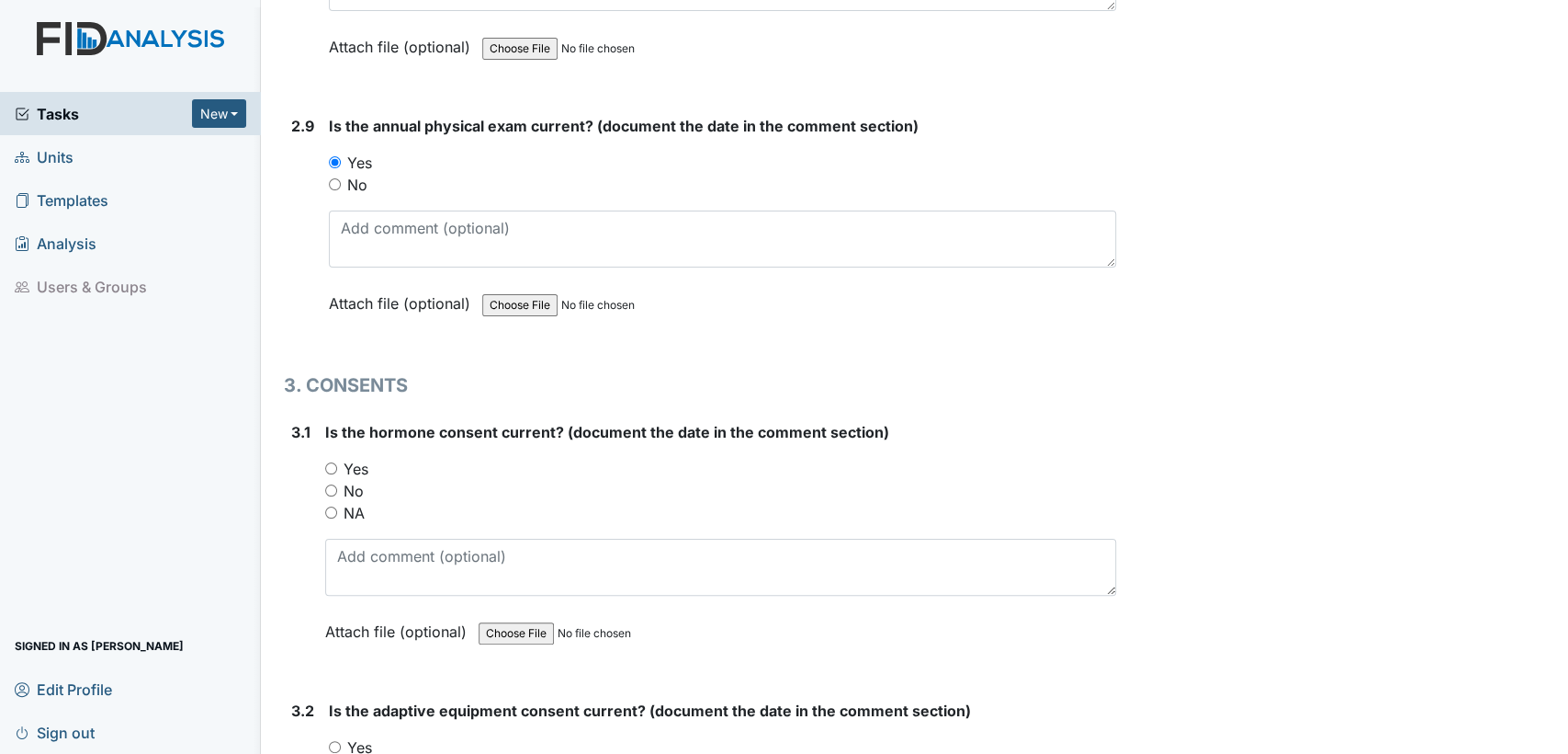
scroll to position [4090, 0]
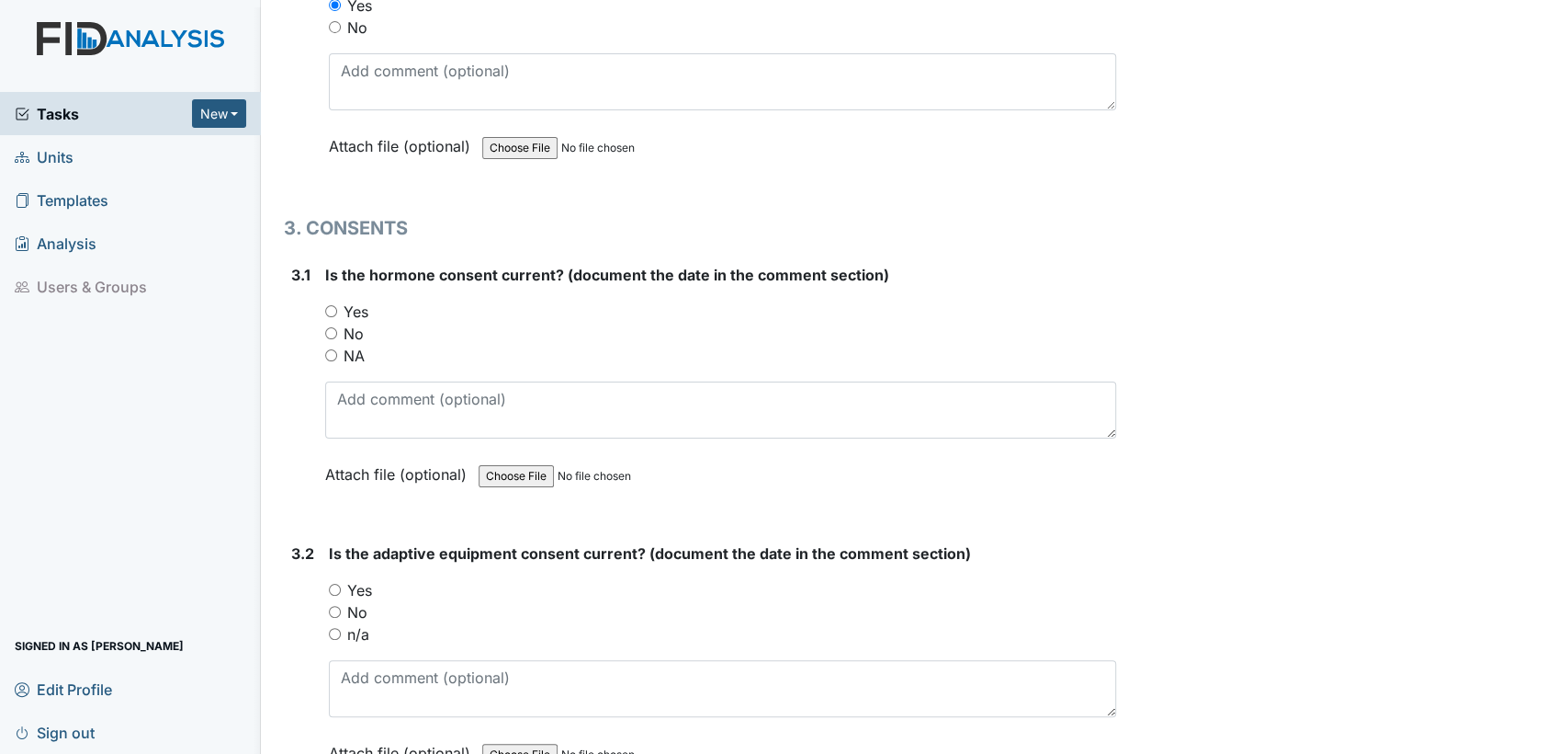
click at [329, 350] on input "NA" at bounding box center [331, 355] width 12 height 12
radio input "true"
click at [334, 628] on input "n/a" at bounding box center [334, 634] width 12 height 12
radio input "true"
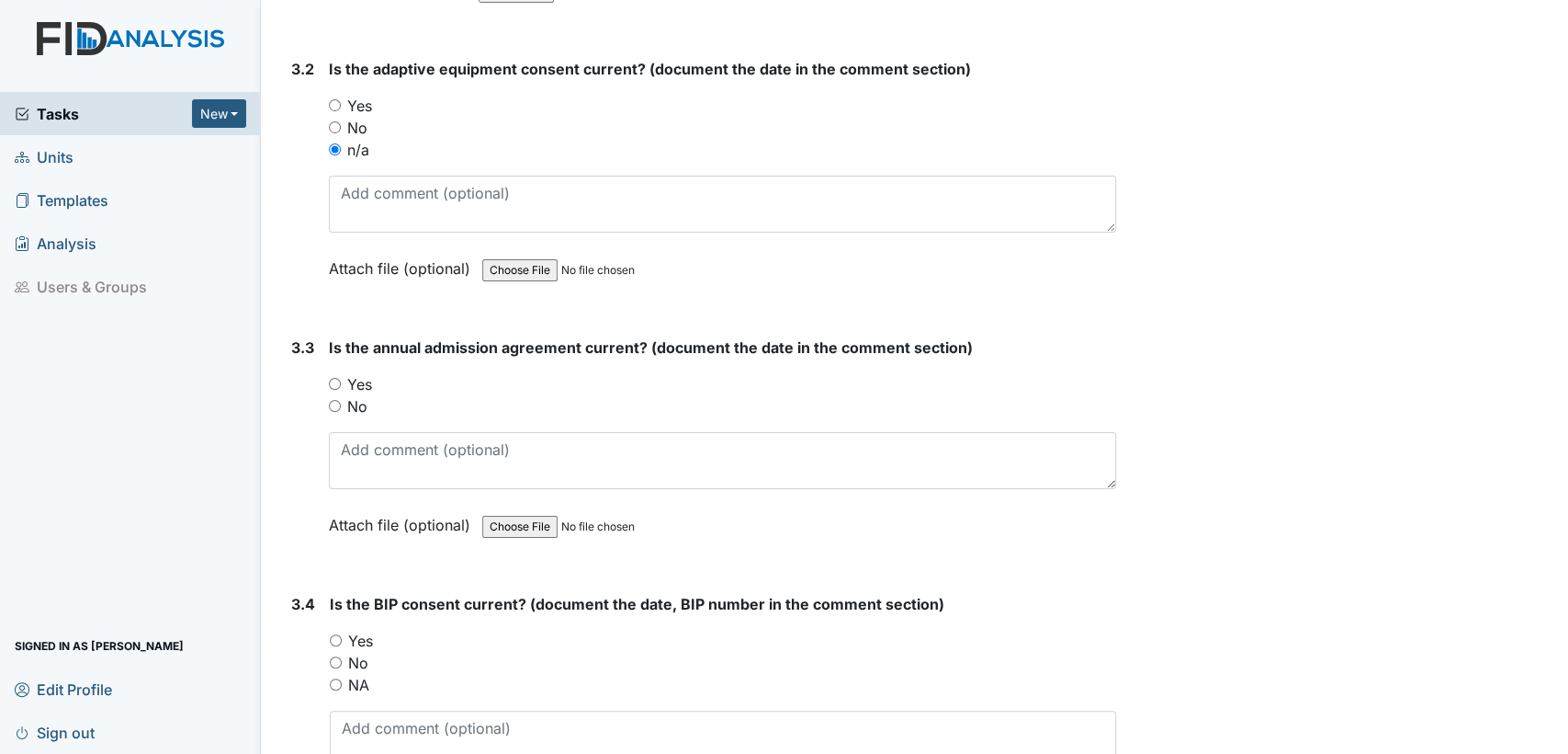
scroll to position [4772, 0]
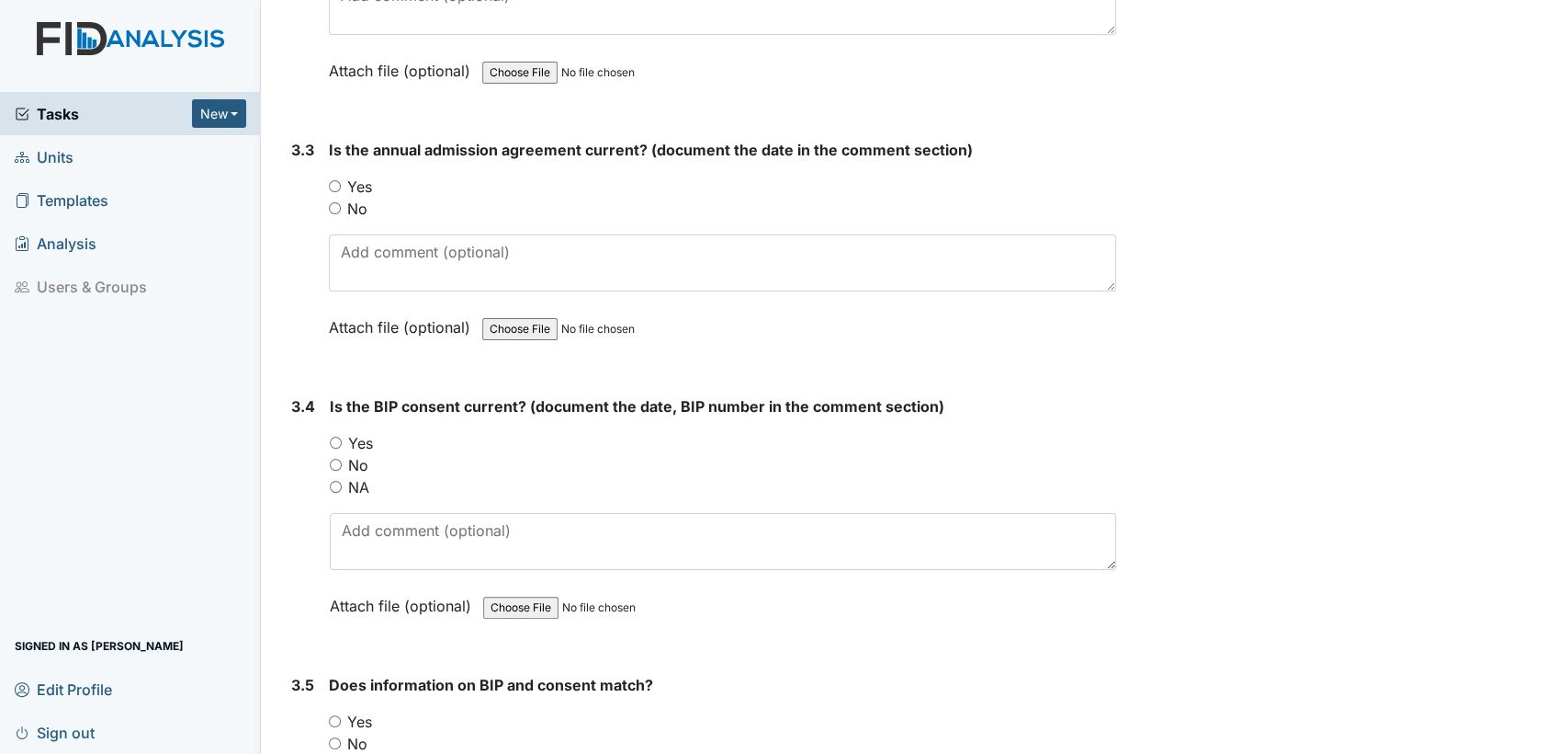
click at [334, 180] on input "Yes" at bounding box center [334, 185] width 12 height 12
radio input "true"
click at [337, 436] on input "Yes" at bounding box center [335, 442] width 12 height 12
radio input "true"
click at [332, 715] on input "Yes" at bounding box center [334, 720] width 12 height 12
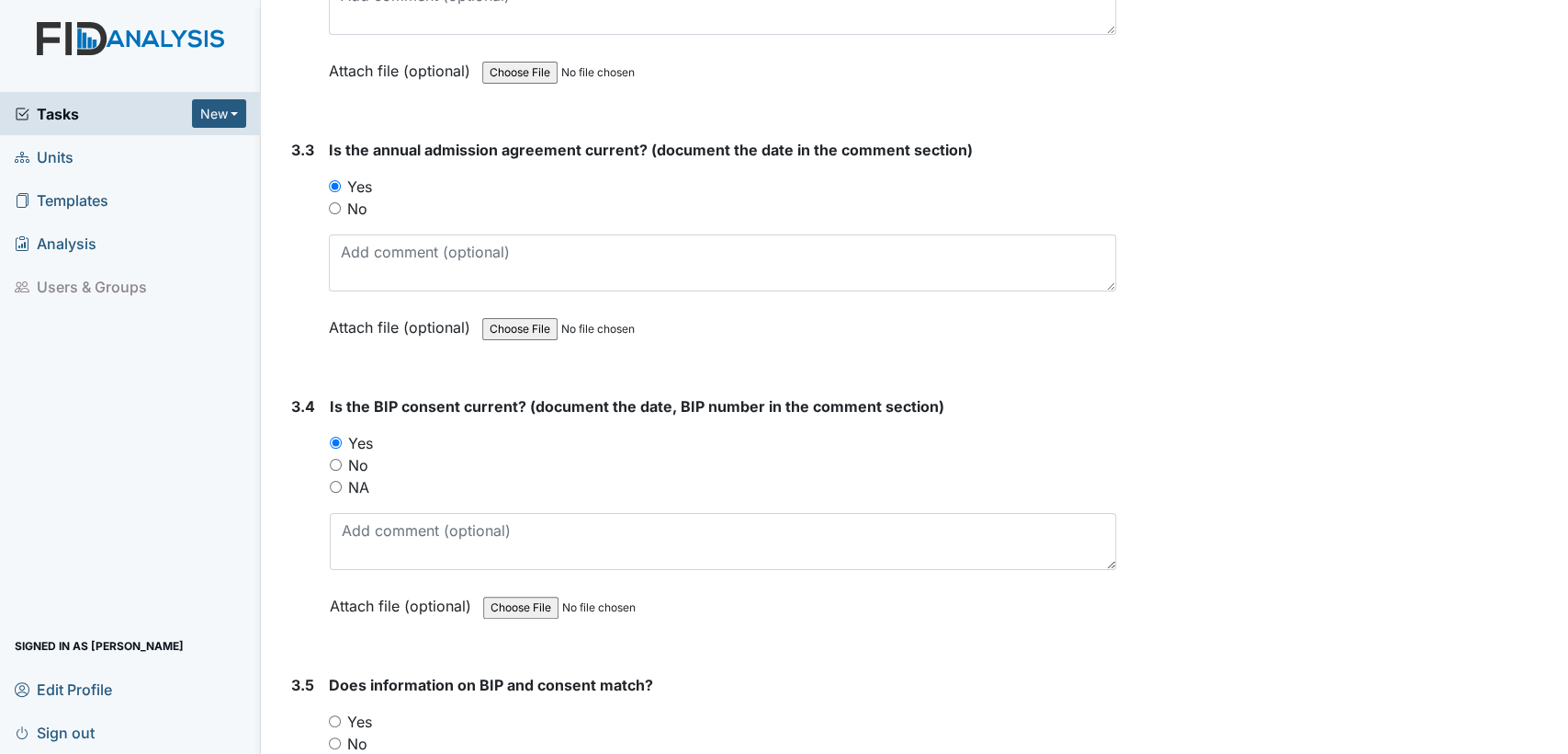
radio input "true"
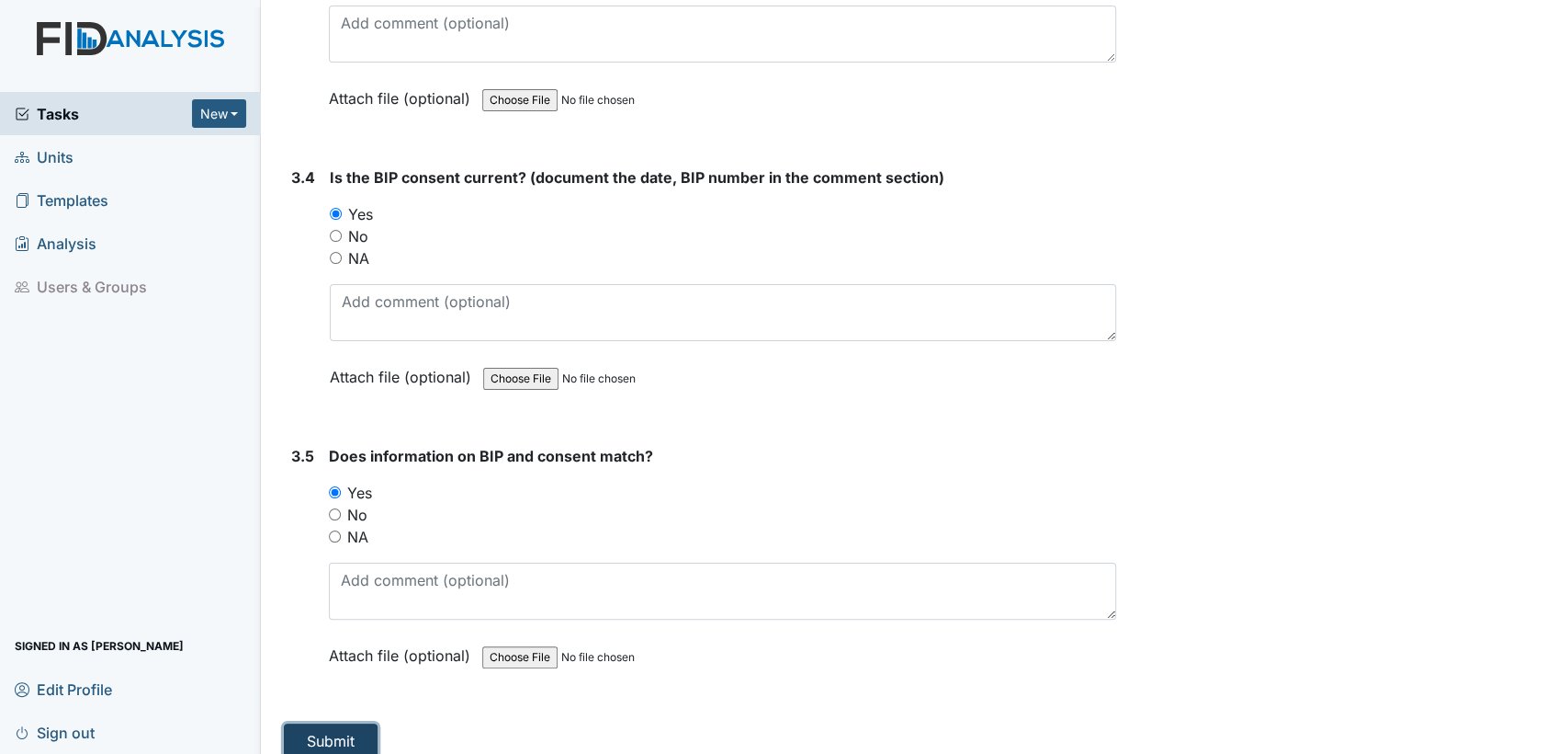
click at [361, 723] on button "Submit" at bounding box center [331, 740] width 94 height 34
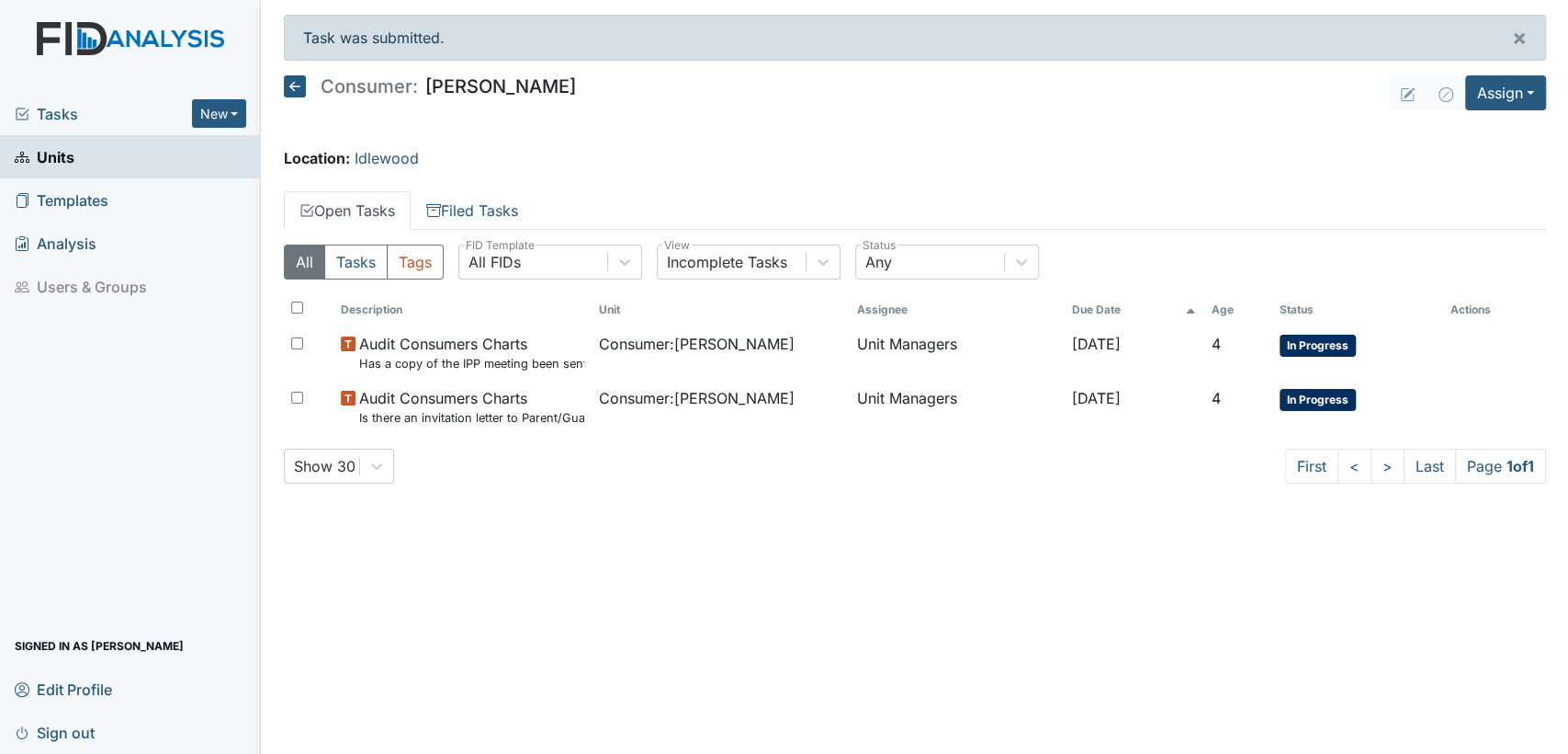
click at [300, 84] on icon at bounding box center [295, 87] width 22 height 22
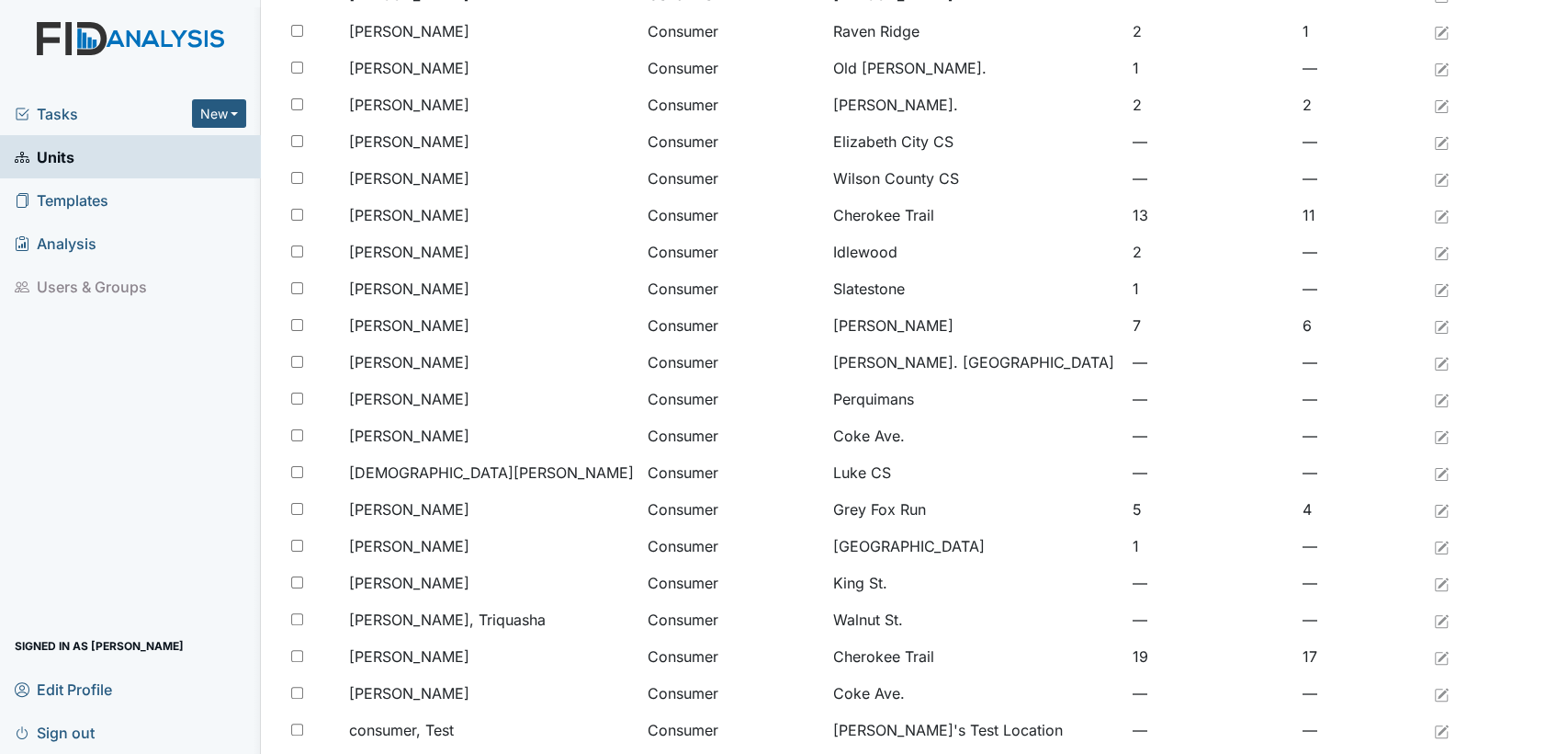
scroll to position [1166, 0]
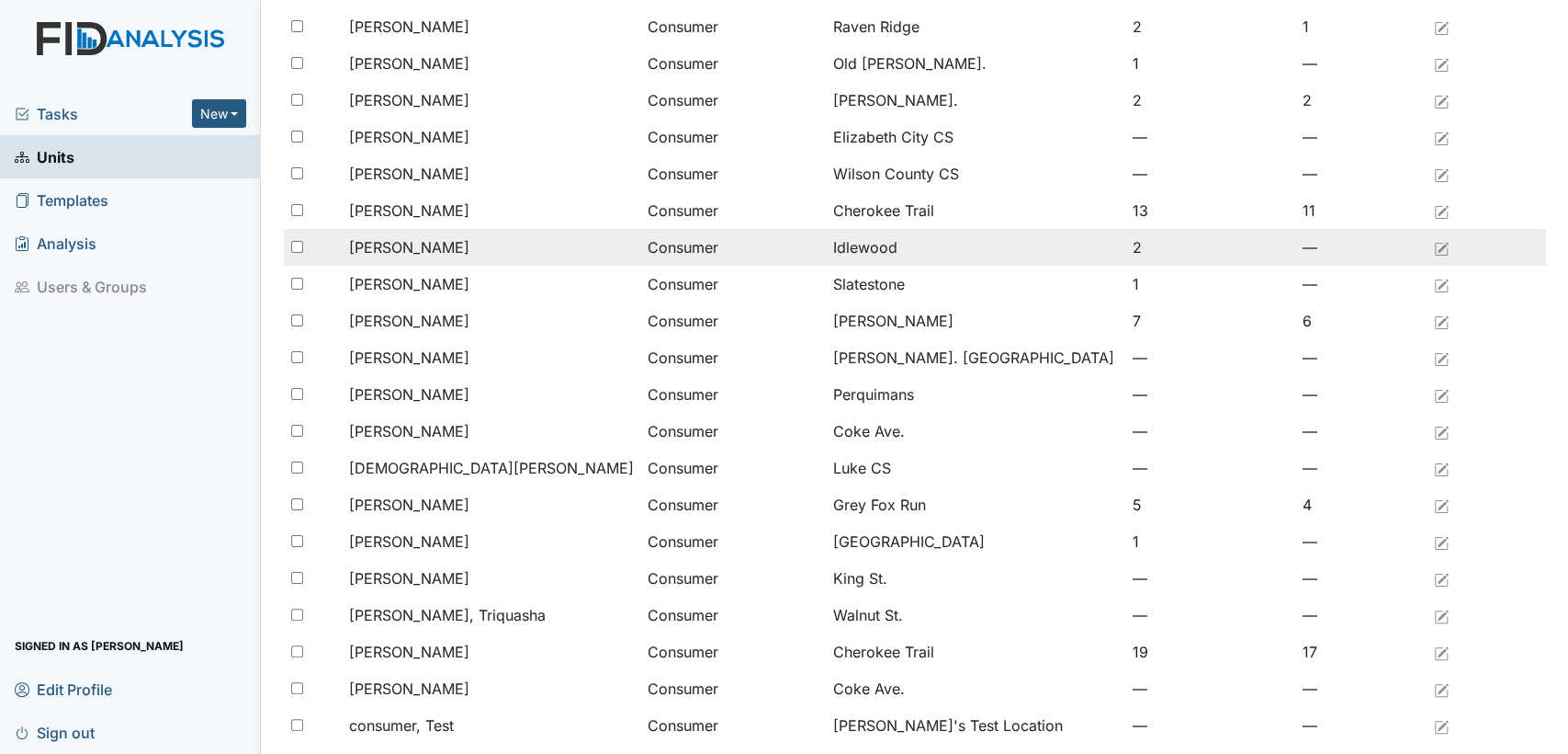
click at [426, 244] on span "[PERSON_NAME]" at bounding box center [408, 247] width 120 height 22
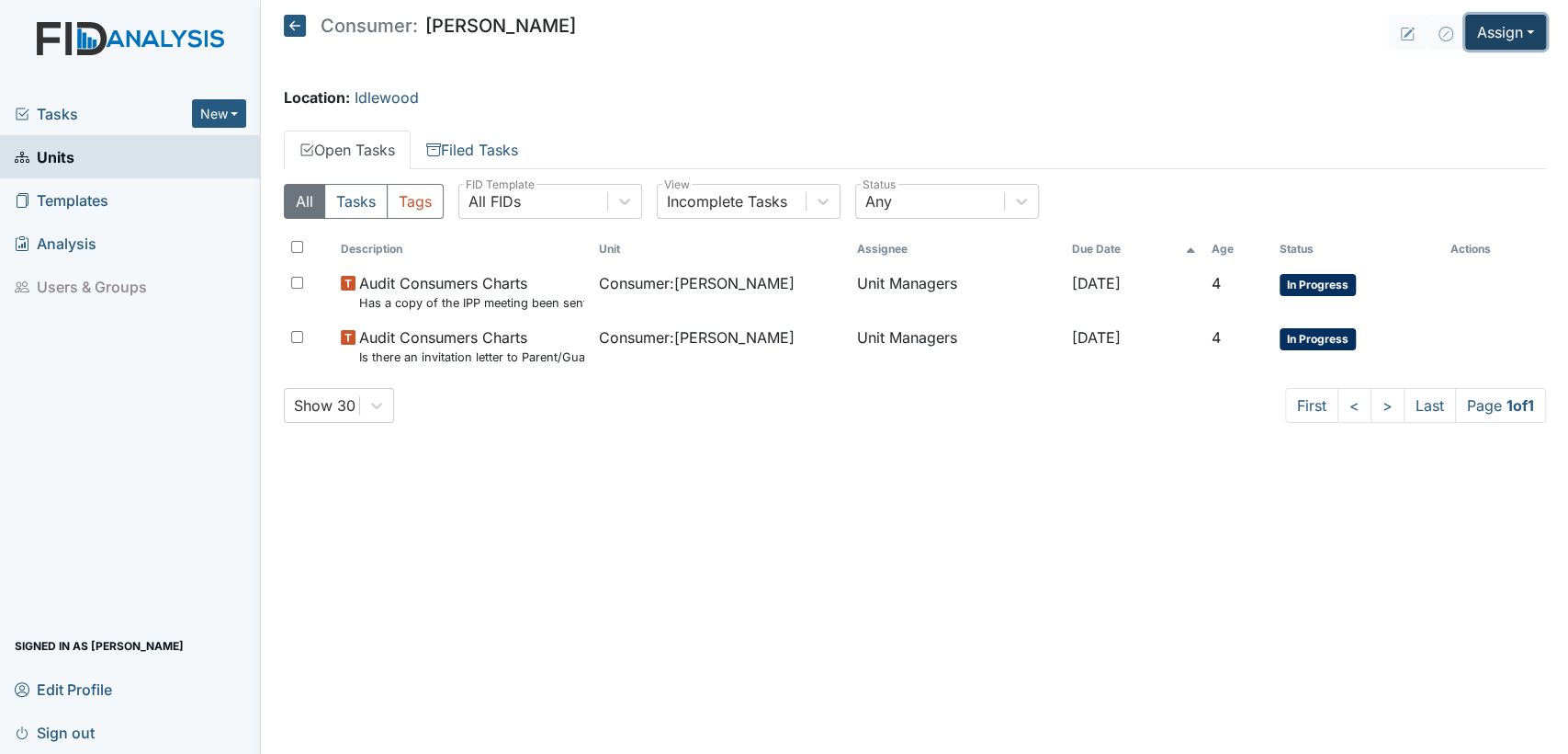
click at [1543, 41] on button "Assign" at bounding box center [1506, 32] width 81 height 34
click at [1528, 99] on link "Assign Inspection" at bounding box center [1462, 104] width 165 height 30
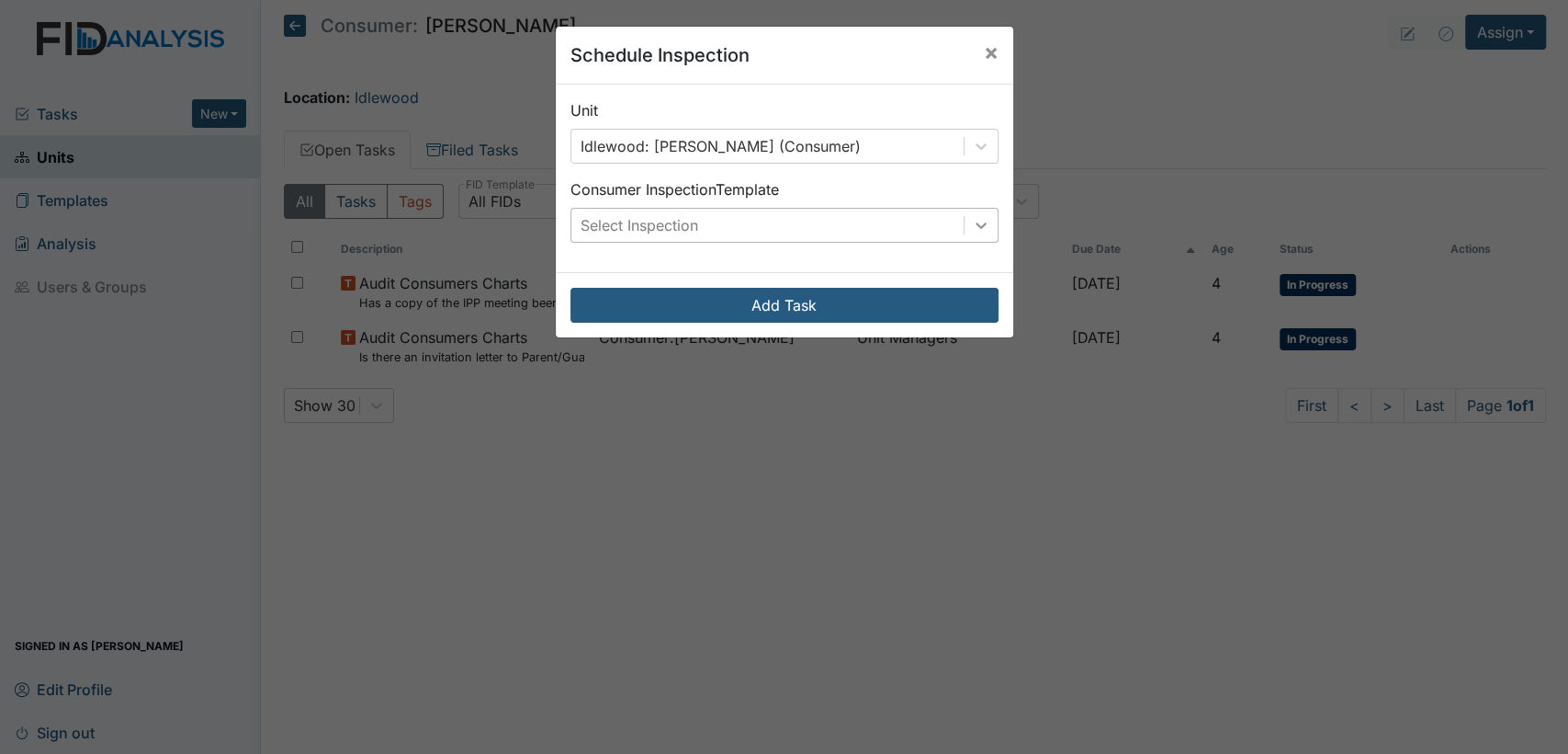
click at [976, 232] on icon at bounding box center [981, 226] width 19 height 19
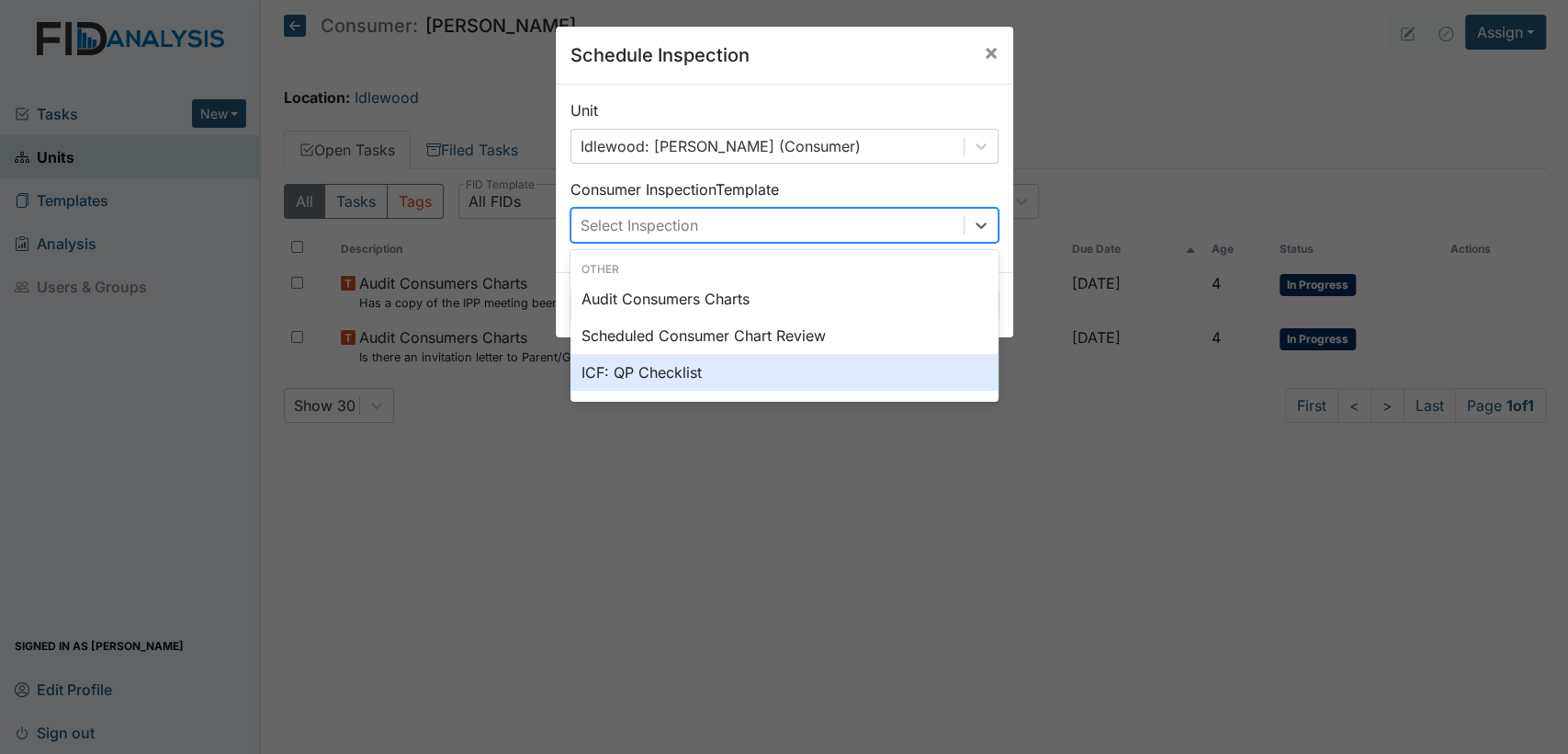
click at [777, 382] on div "ICF: QP Checklist" at bounding box center [784, 372] width 429 height 36
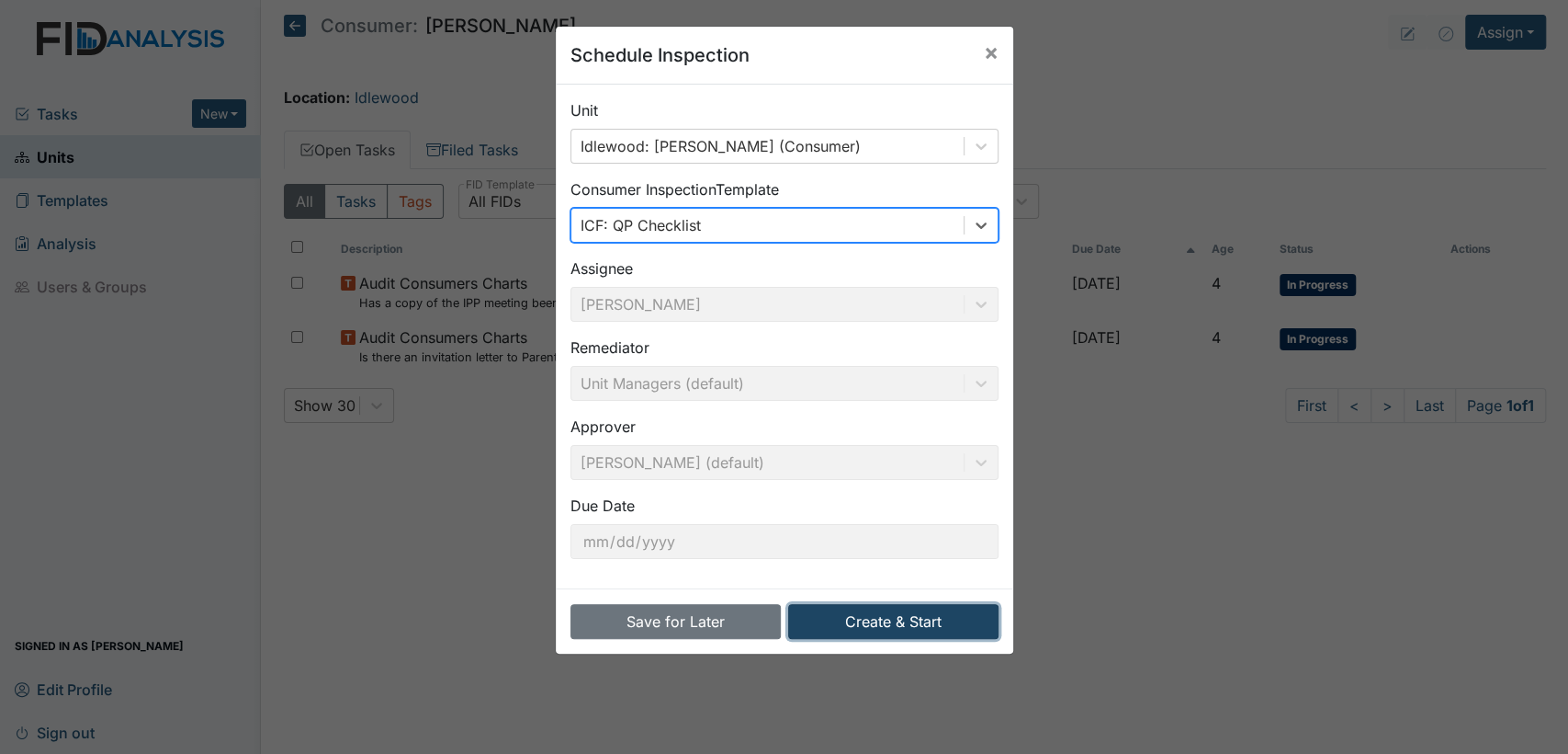
click at [818, 619] on button "Create & Start" at bounding box center [893, 621] width 211 height 34
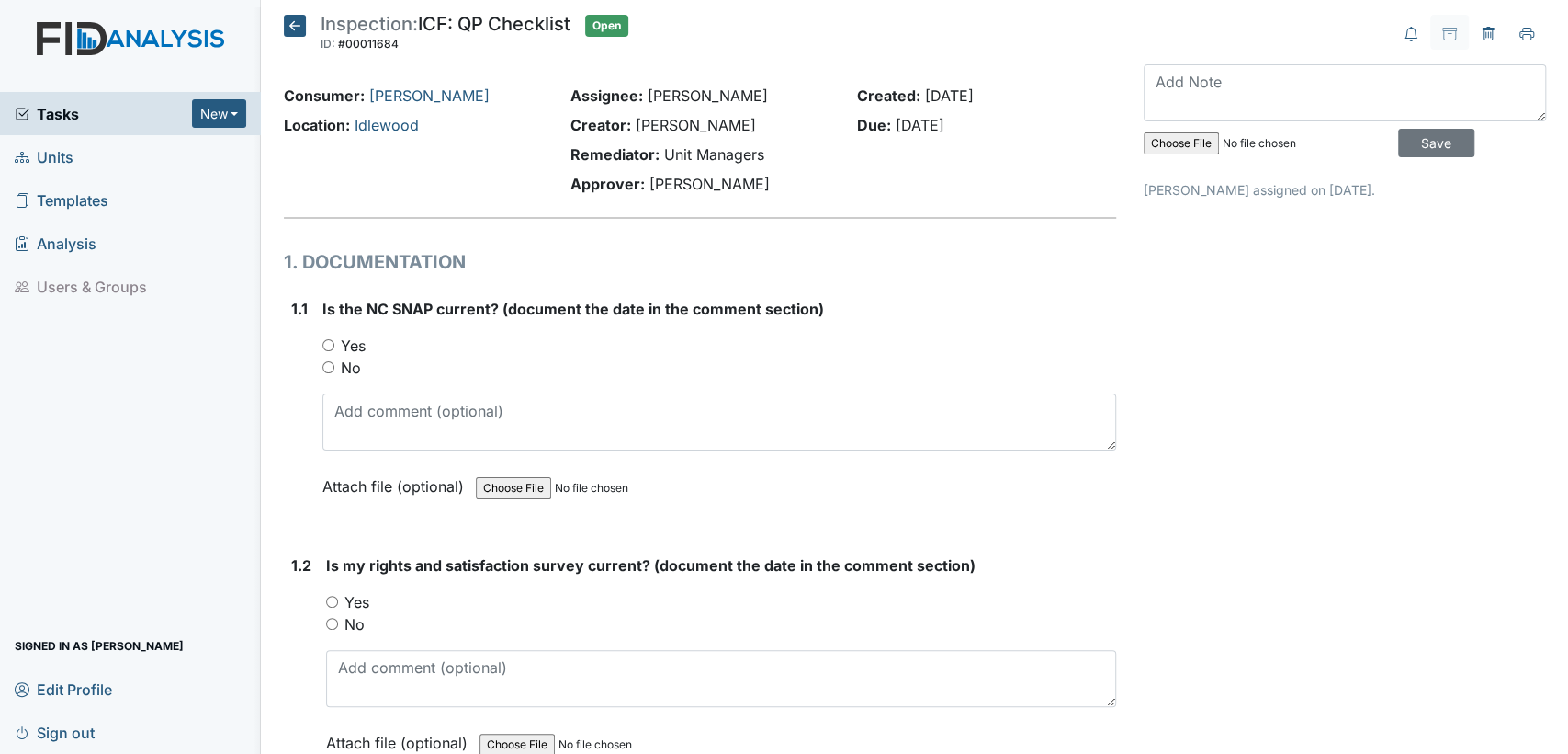
click at [323, 346] on input "Yes" at bounding box center [328, 345] width 12 height 12
radio input "true"
click at [334, 596] on input "Yes" at bounding box center [332, 601] width 12 height 12
radio input "true"
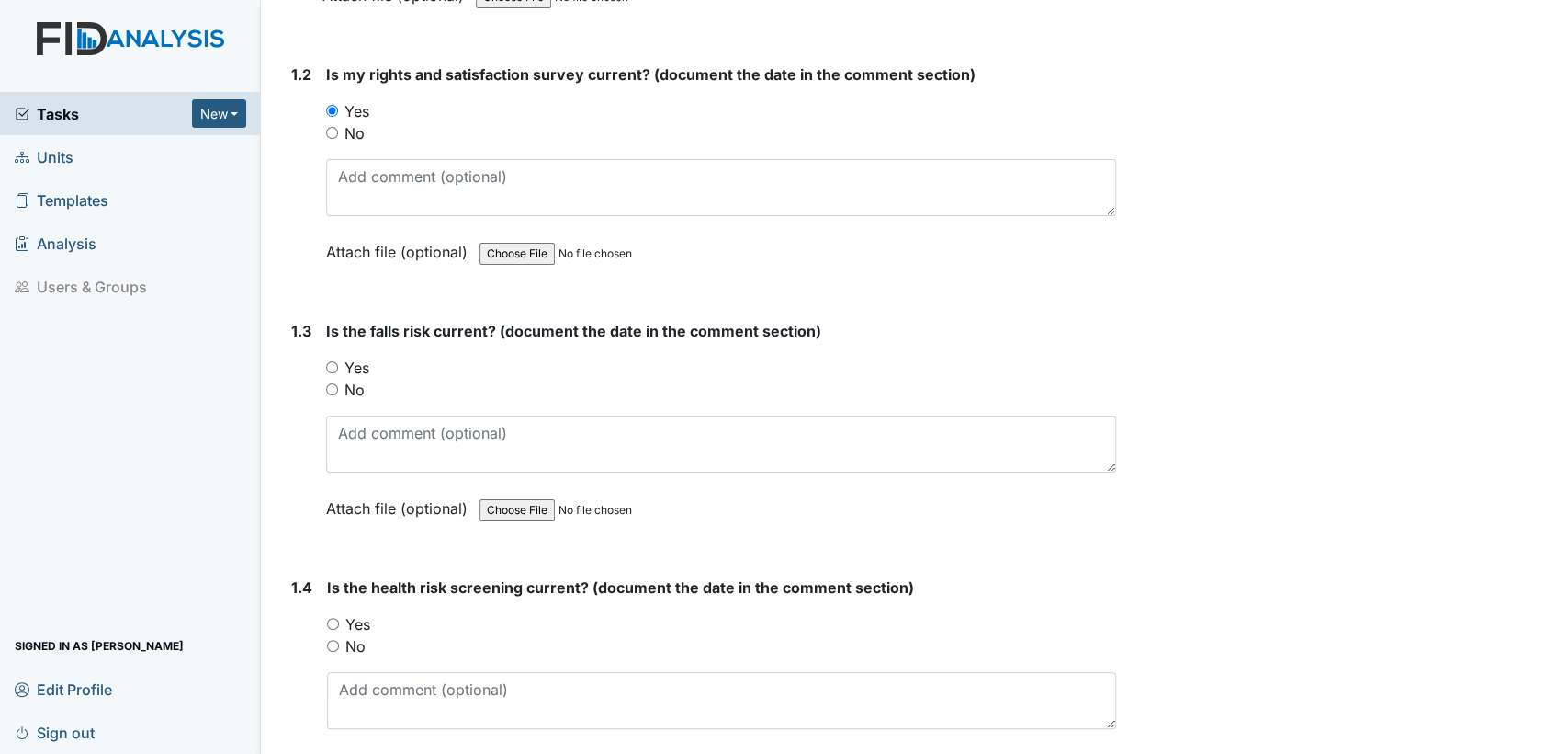
scroll to position [662, 0]
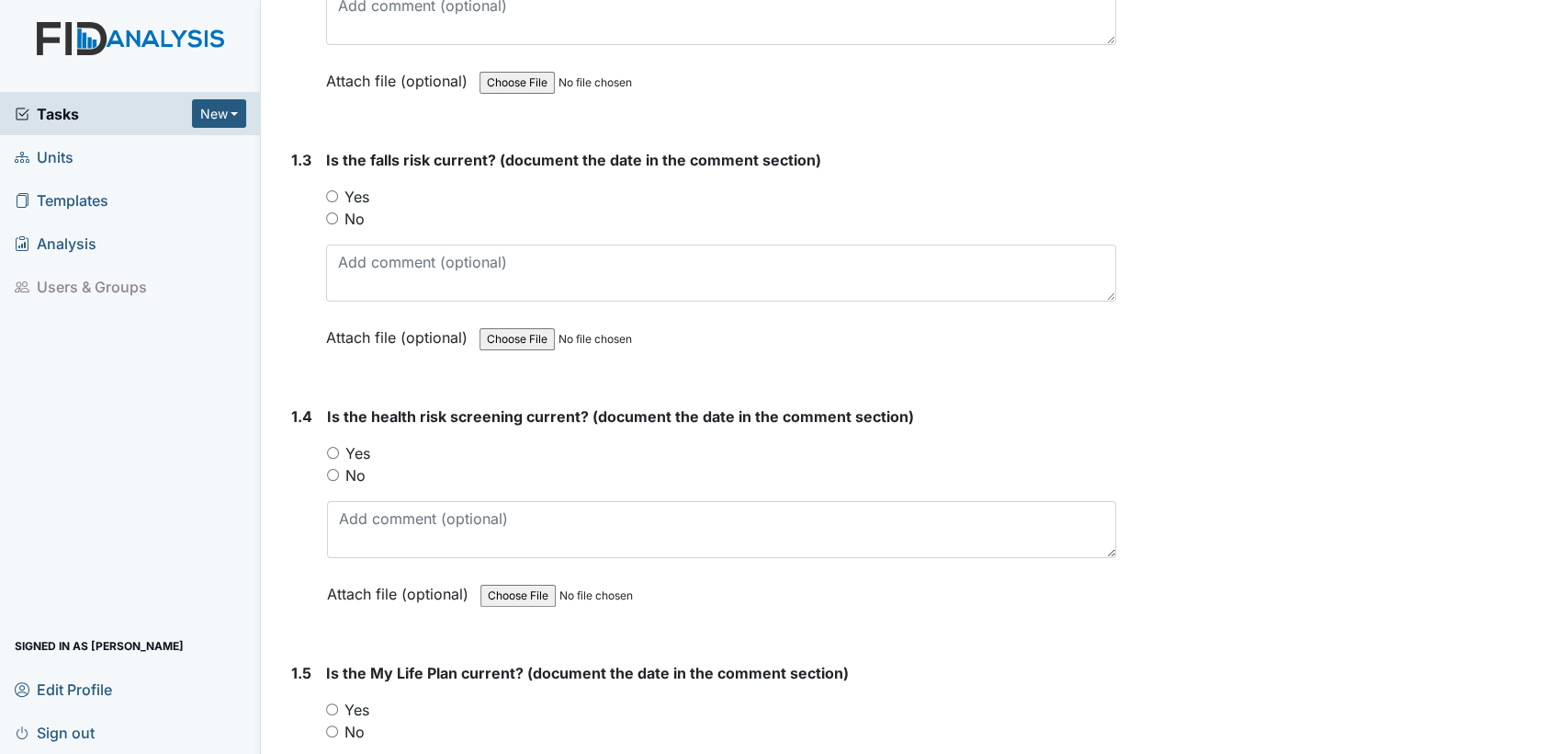
click at [333, 197] on input "Yes" at bounding box center [332, 196] width 12 height 12
radio input "true"
click at [329, 453] on input "Yes" at bounding box center [333, 452] width 12 height 12
radio input "true"
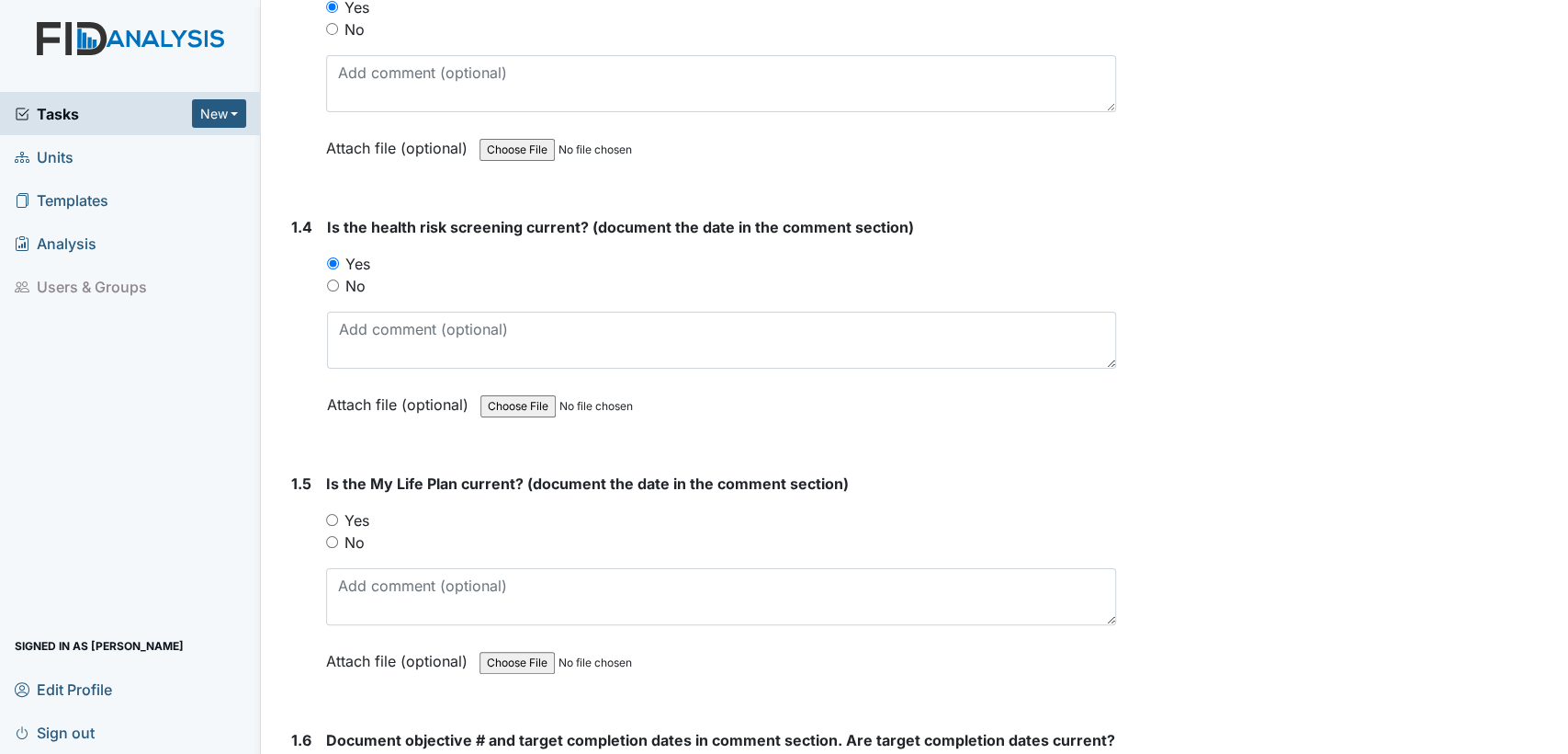
scroll to position [1199, 0]
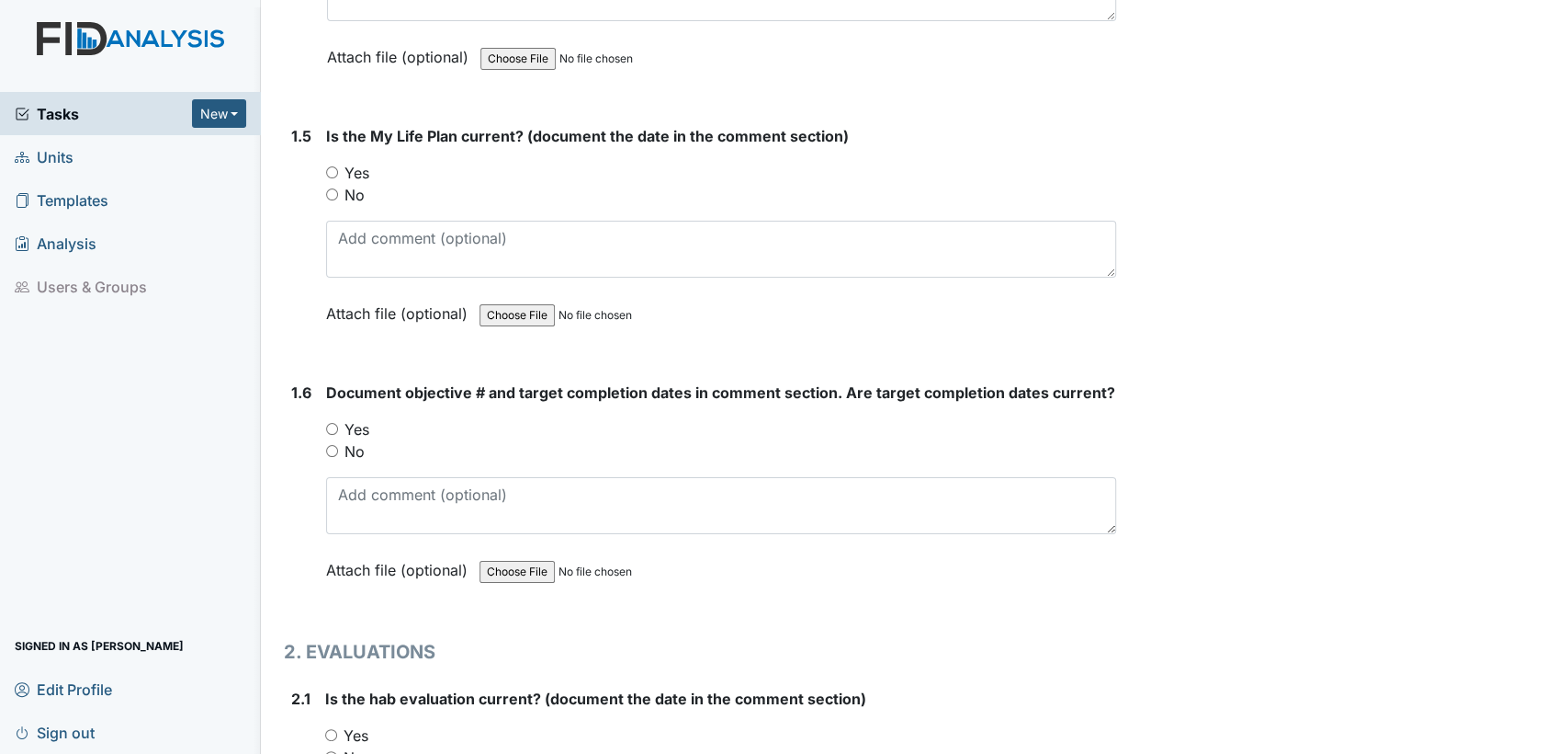
click at [330, 167] on input "Yes" at bounding box center [332, 171] width 12 height 12
radio input "true"
click at [334, 423] on input "Yes" at bounding box center [332, 429] width 12 height 12
radio input "true"
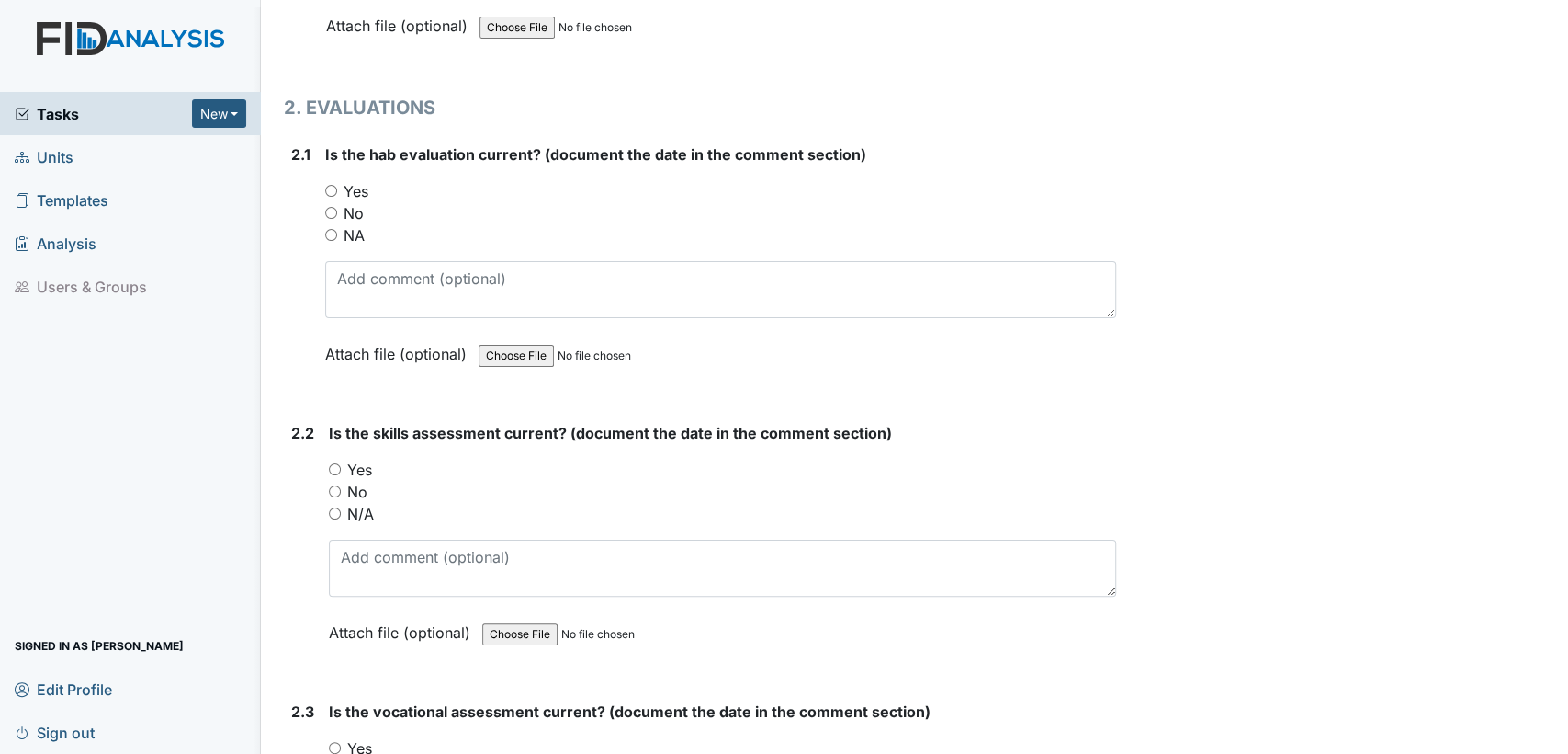
scroll to position [1769, 0]
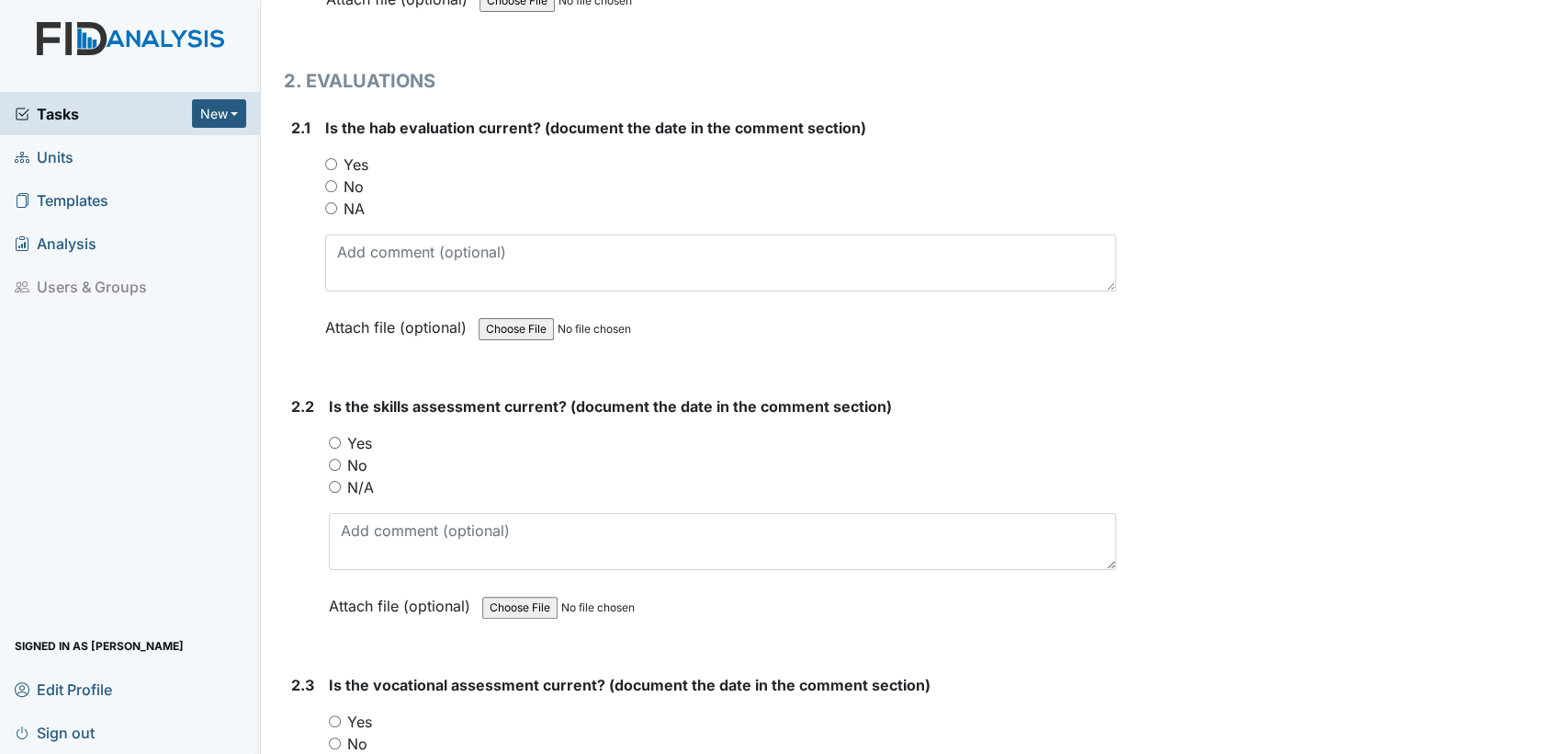
click at [333, 159] on input "Yes" at bounding box center [331, 164] width 12 height 12
radio input "true"
click at [330, 436] on input "Yes" at bounding box center [334, 442] width 12 height 12
radio input "true"
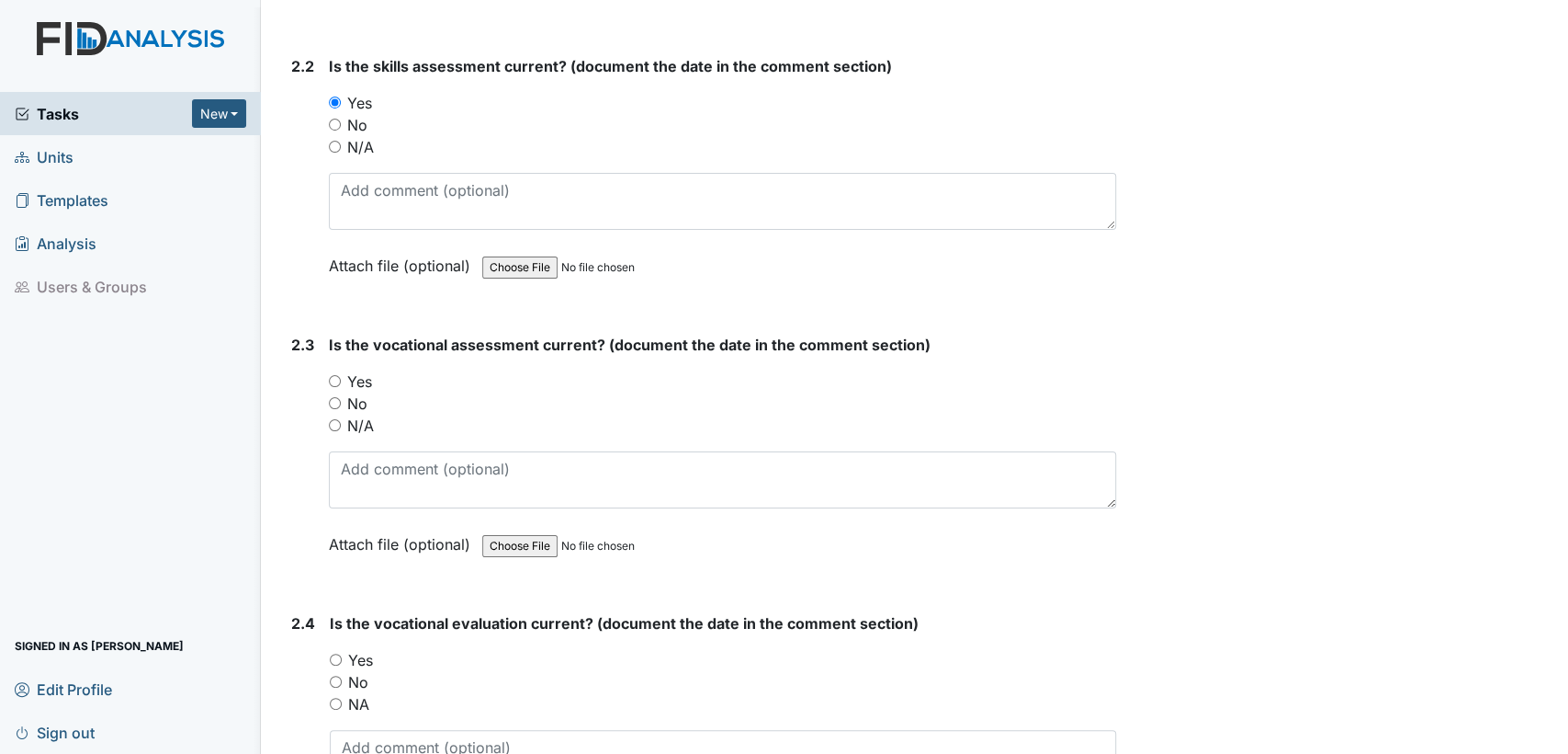
scroll to position [2228, 0]
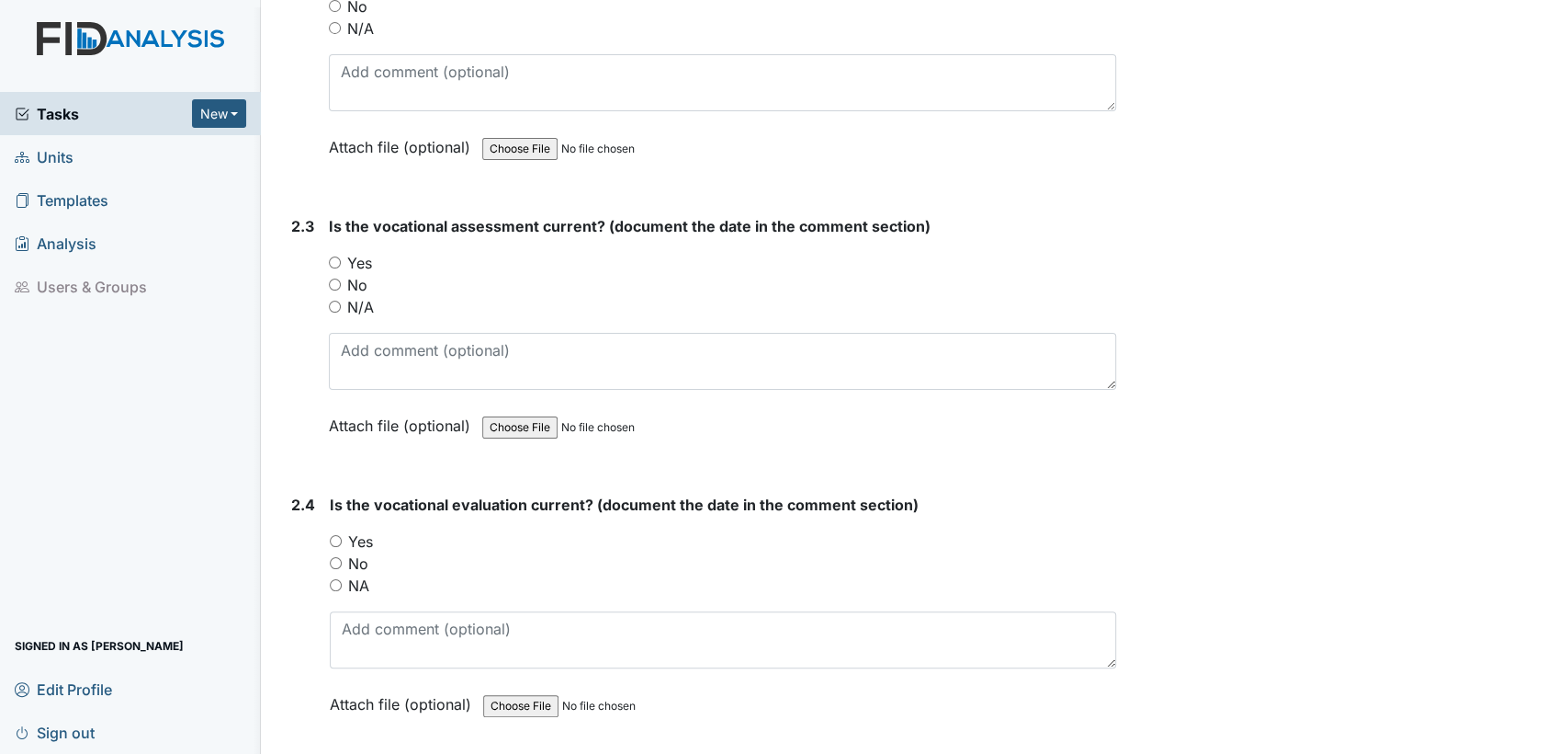
click at [336, 256] on input "Yes" at bounding box center [334, 262] width 12 height 12
radio input "true"
click at [337, 535] on input "Yes" at bounding box center [335, 541] width 12 height 12
radio input "true"
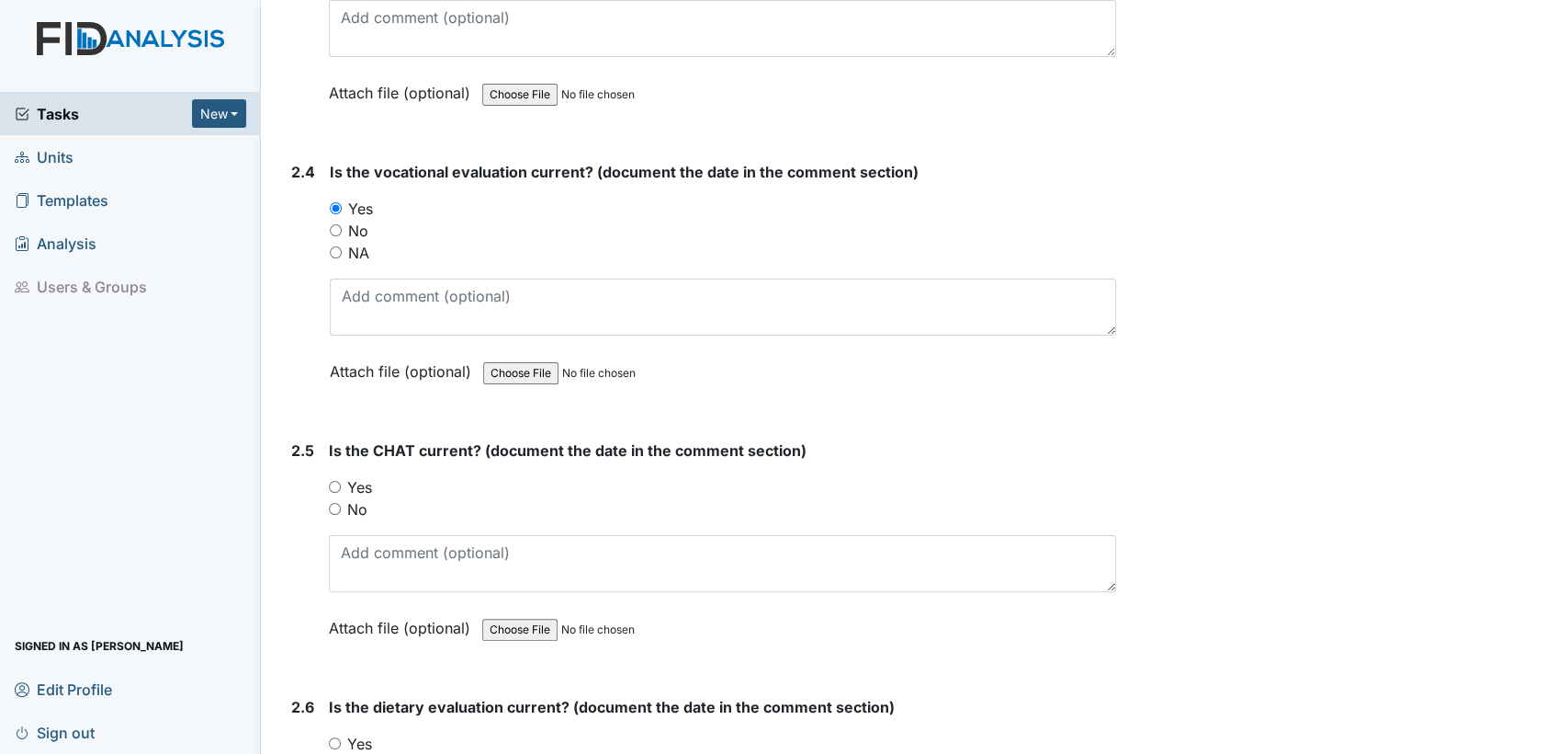
scroll to position [2791, 0]
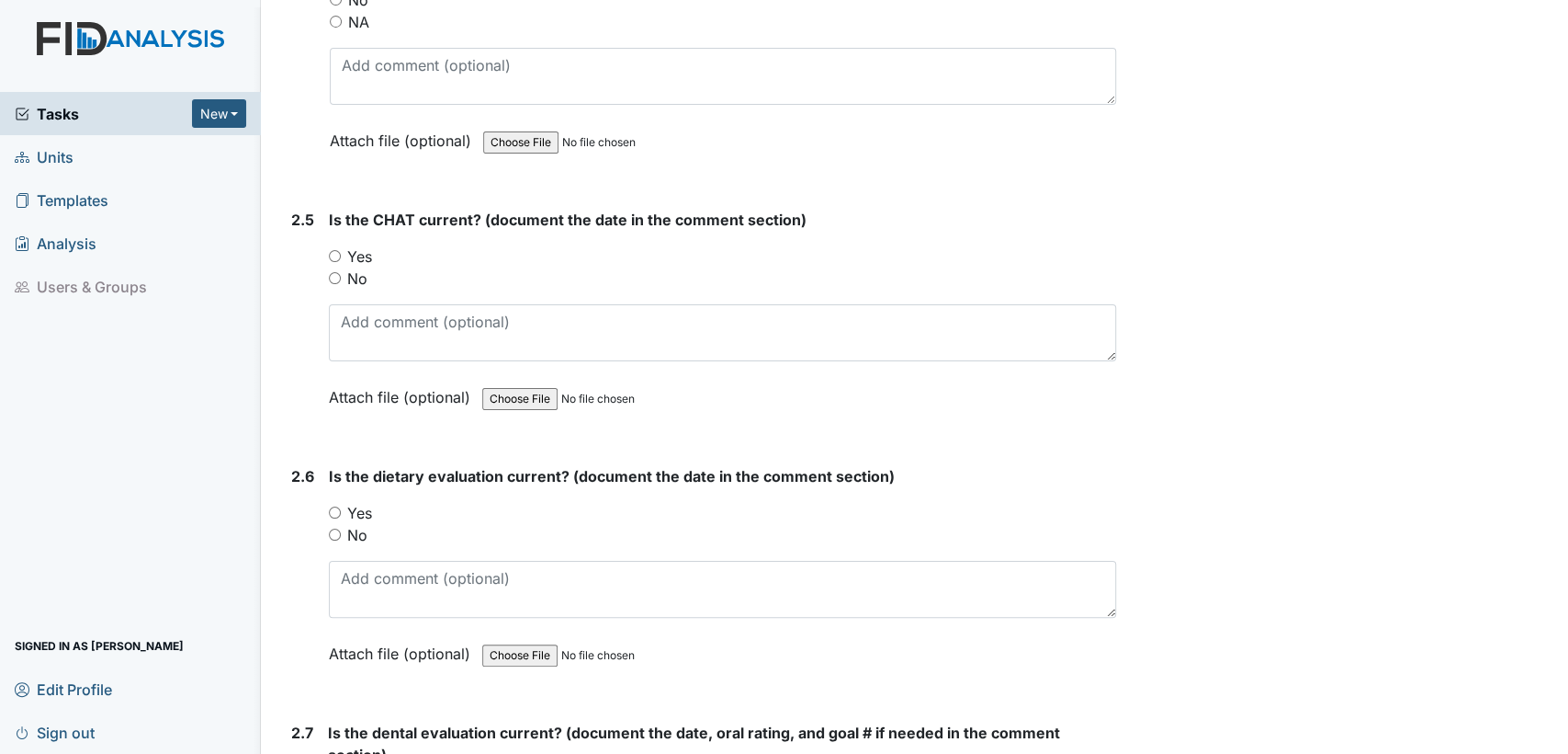
click at [336, 250] on input "Yes" at bounding box center [334, 255] width 12 height 12
radio input "true"
click at [331, 506] on input "Yes" at bounding box center [334, 512] width 12 height 12
radio input "true"
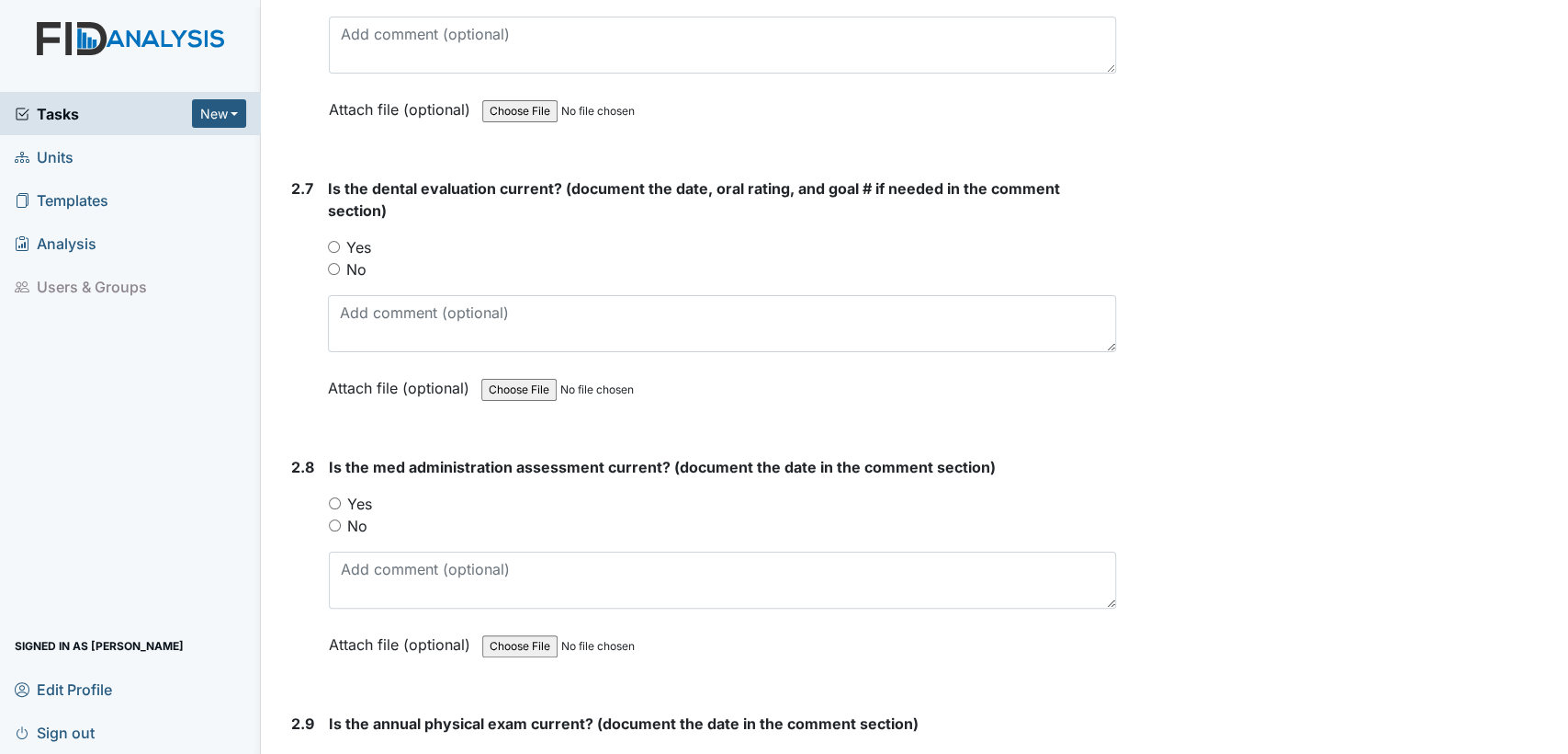
scroll to position [3420, 0]
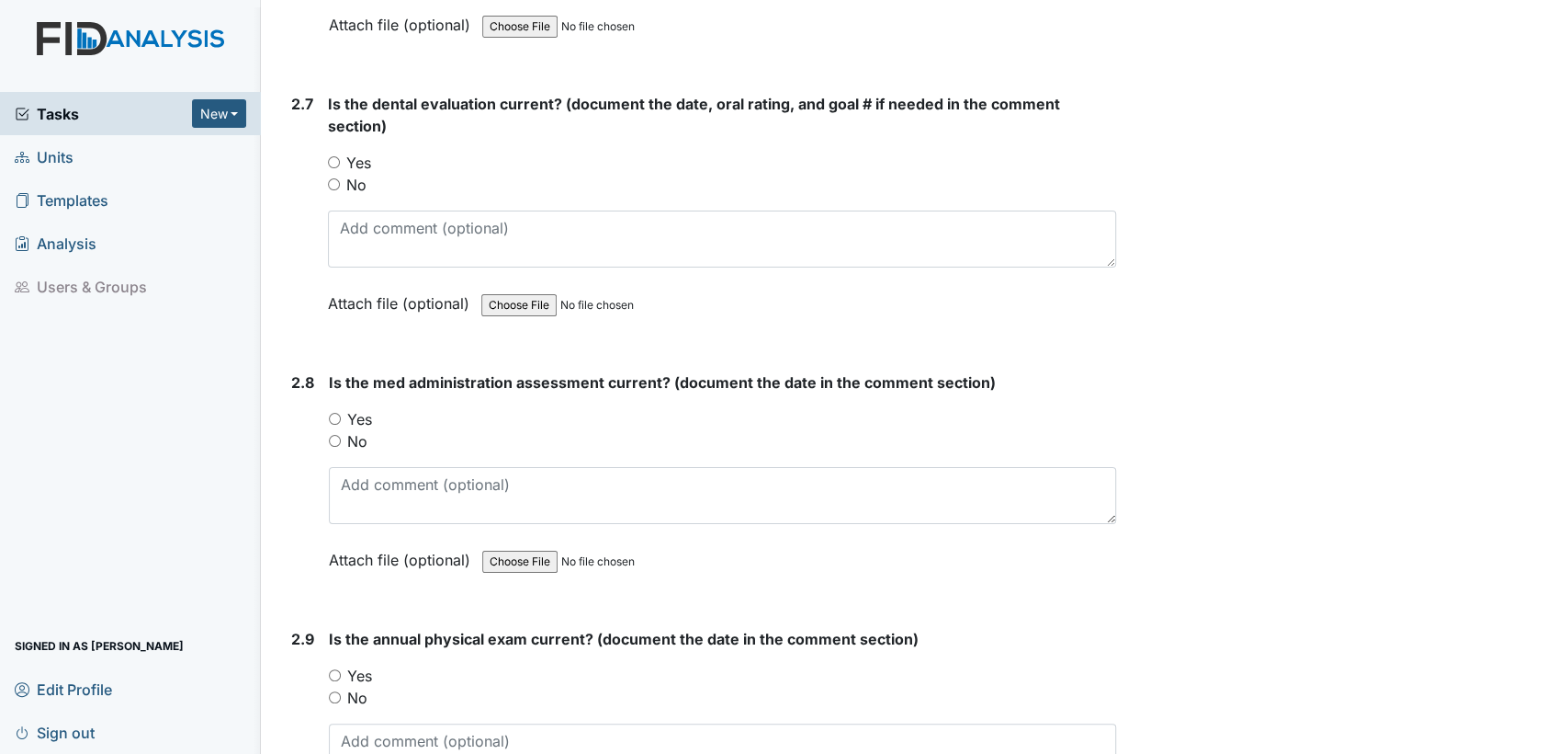
click at [331, 157] on input "Yes" at bounding box center [334, 162] width 12 height 12
radio input "true"
click at [338, 413] on input "Yes" at bounding box center [334, 418] width 12 height 12
radio input "true"
click at [338, 669] on input "Yes" at bounding box center [334, 675] width 12 height 12
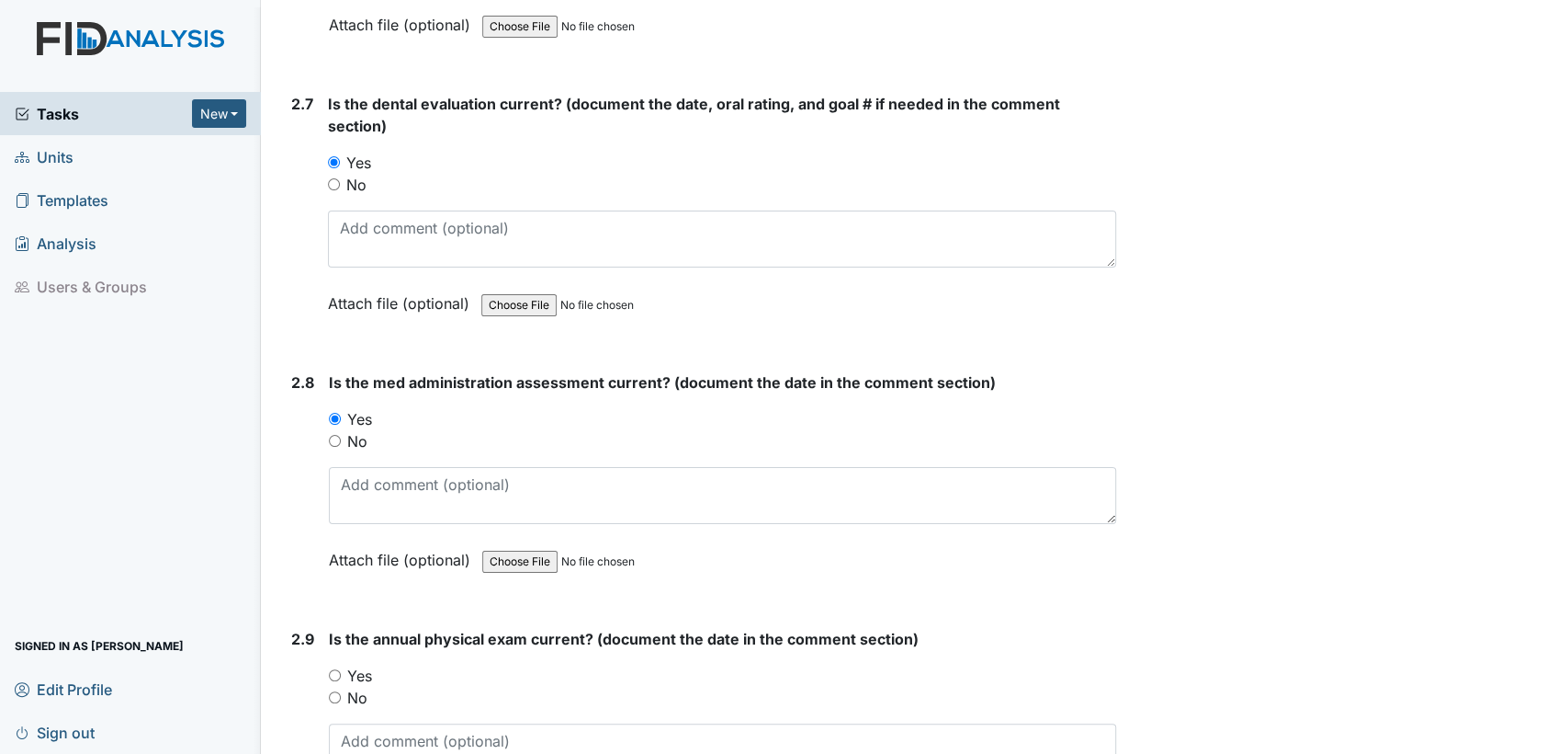
radio input "true"
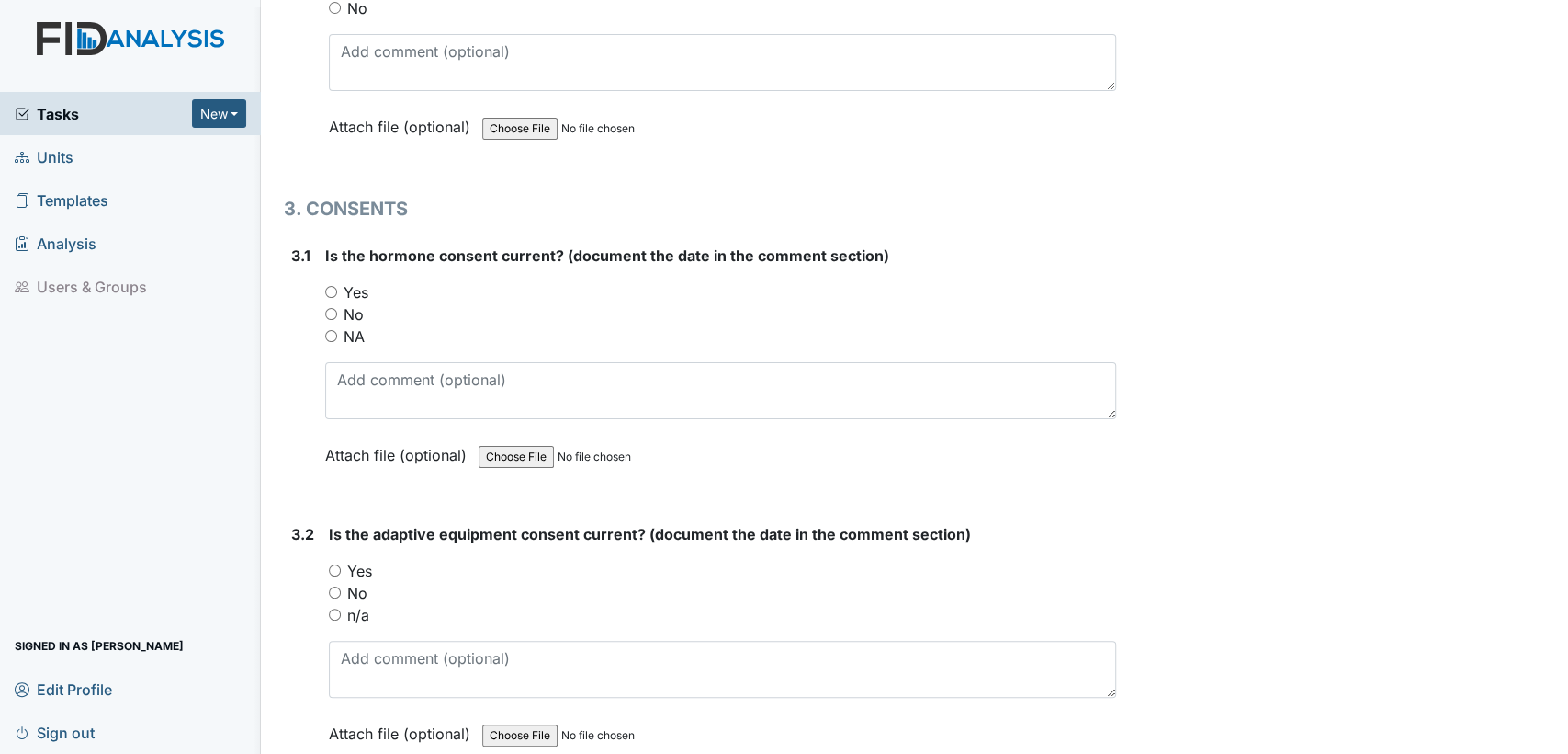
scroll to position [4325, 0]
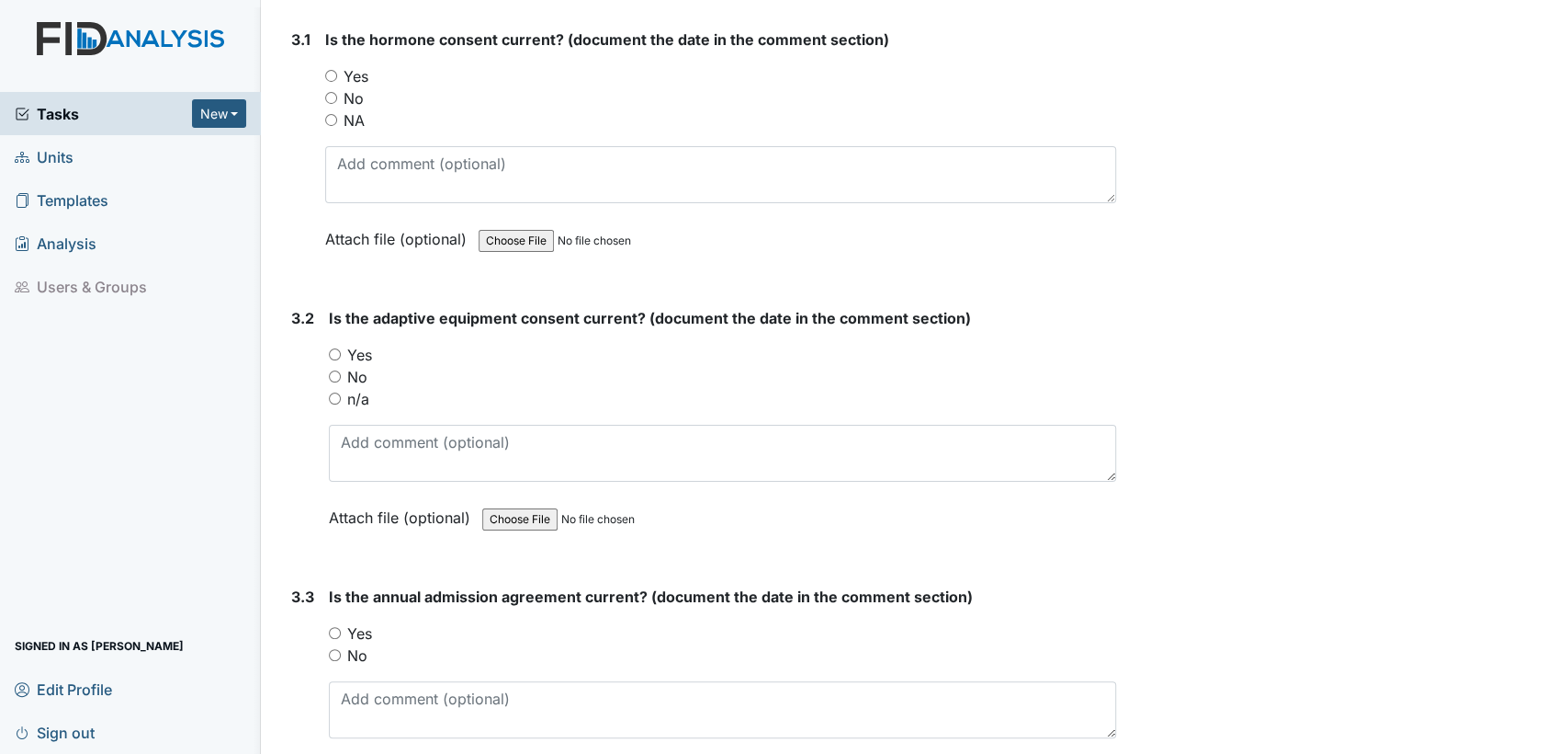
click at [331, 114] on input "NA" at bounding box center [331, 119] width 12 height 12
radio input "true"
click at [334, 392] on input "n/a" at bounding box center [334, 398] width 12 height 12
radio input "true"
click at [337, 627] on input "Yes" at bounding box center [334, 633] width 12 height 12
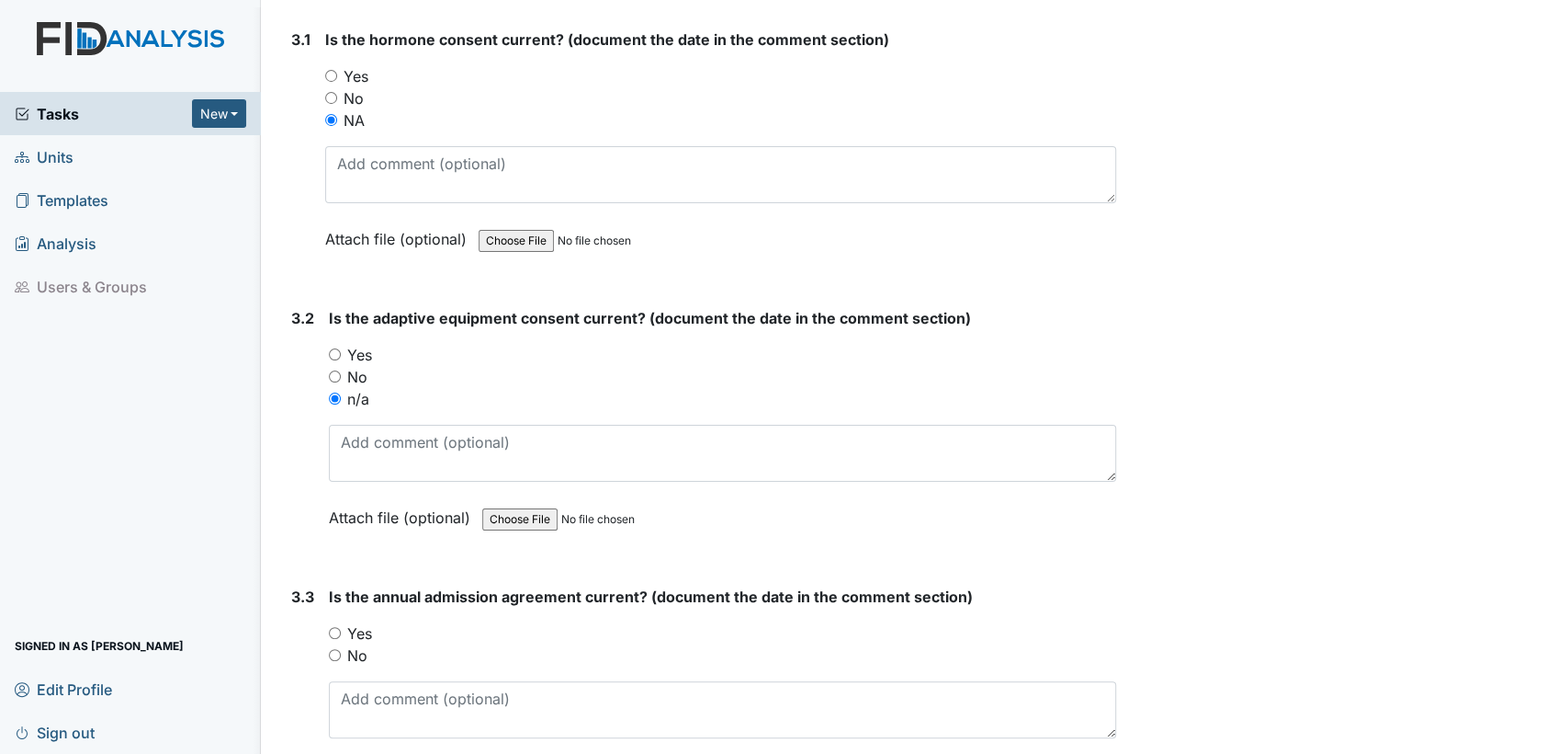
radio input "true"
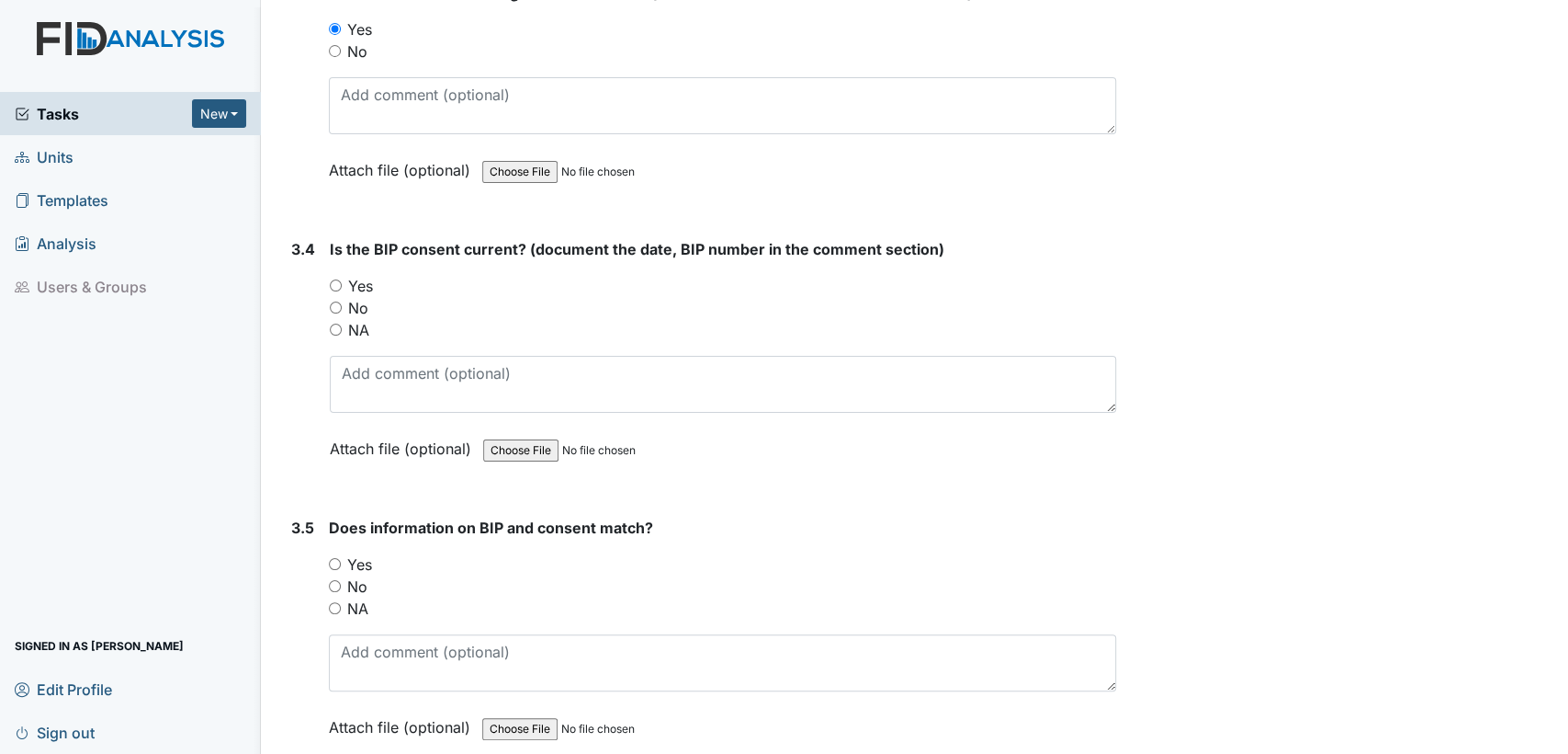
scroll to position [4969, 0]
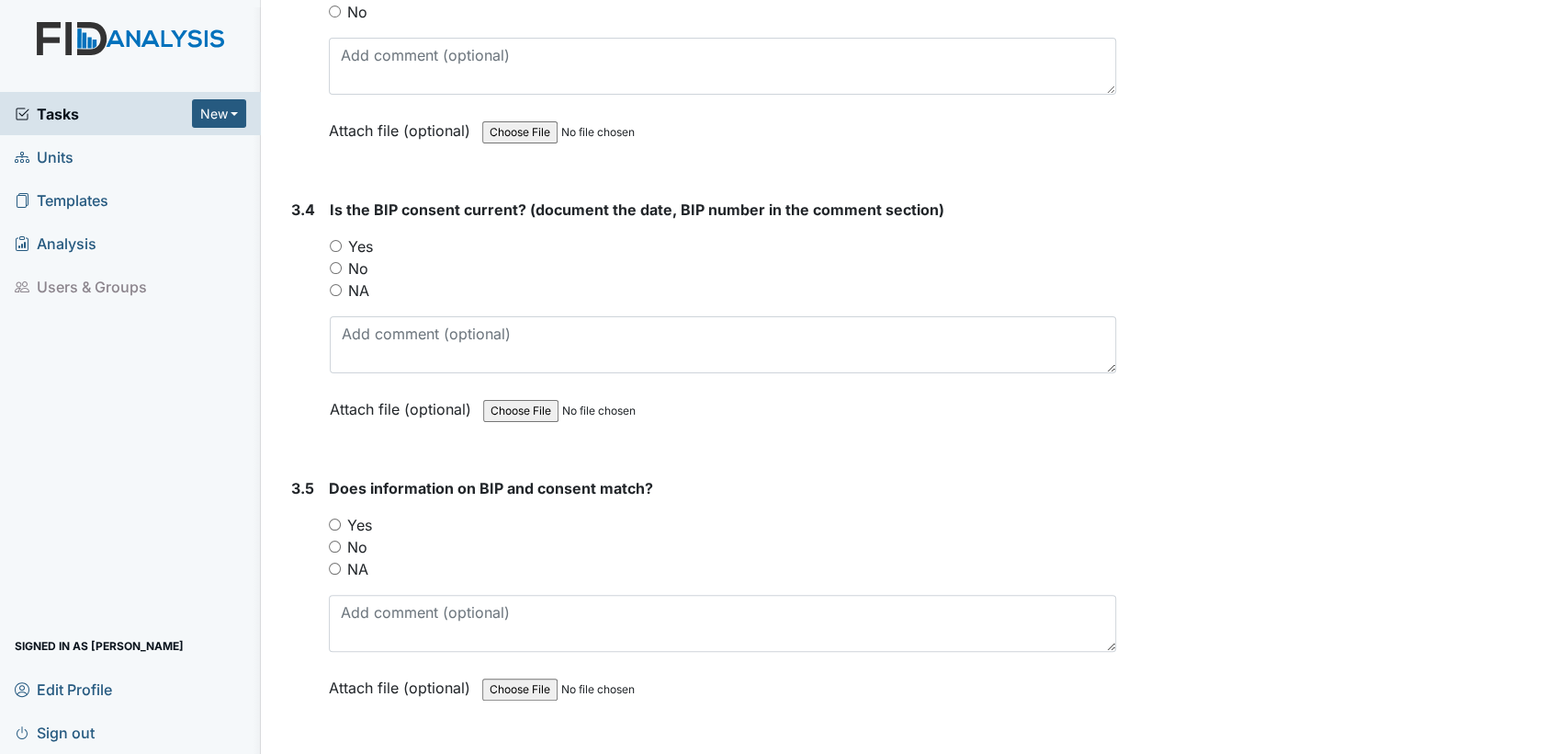
click at [335, 284] on input "NA" at bounding box center [335, 290] width 12 height 12
radio input "true"
click at [332, 562] on input "NA" at bounding box center [334, 568] width 12 height 12
radio input "true"
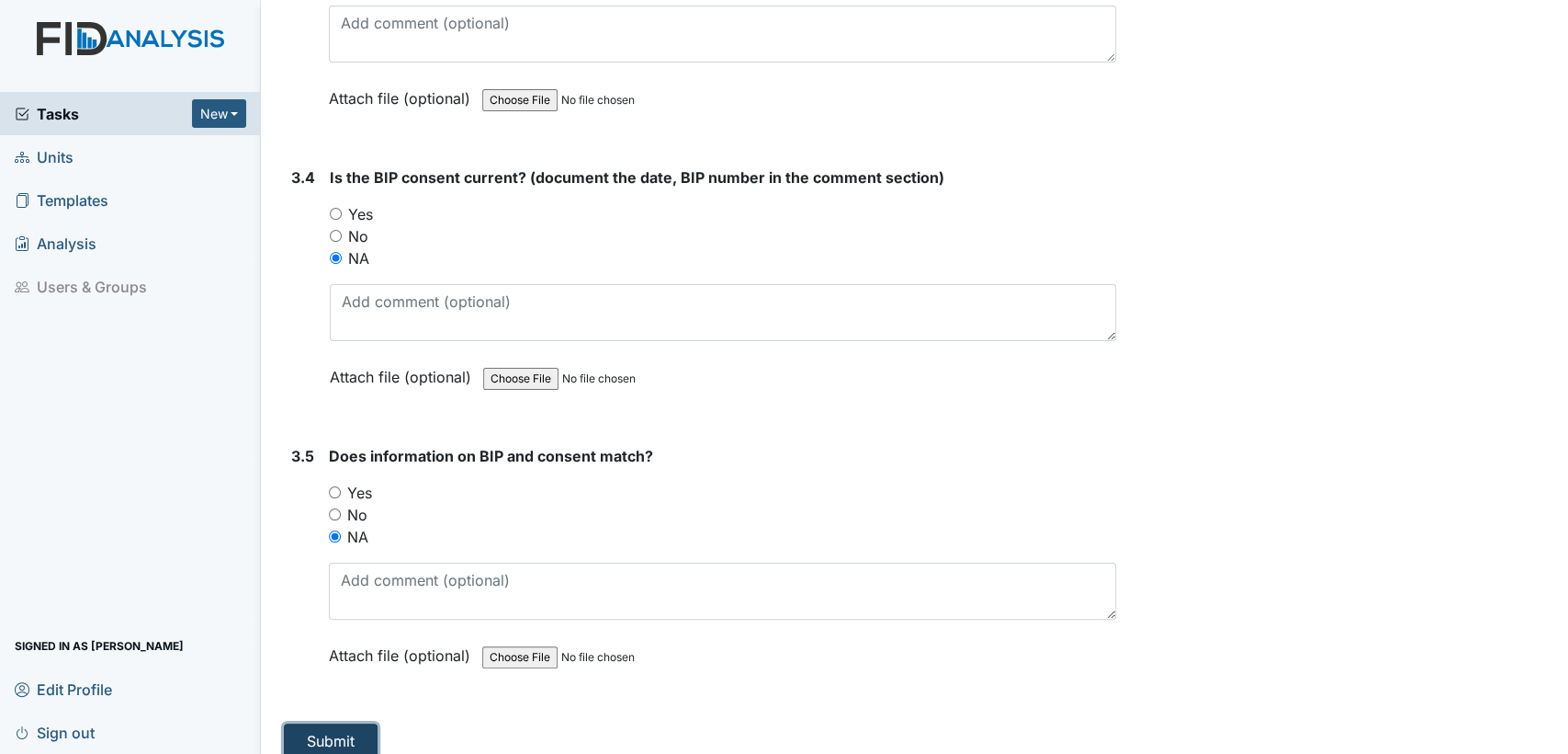
click at [346, 723] on button "Submit" at bounding box center [331, 740] width 94 height 34
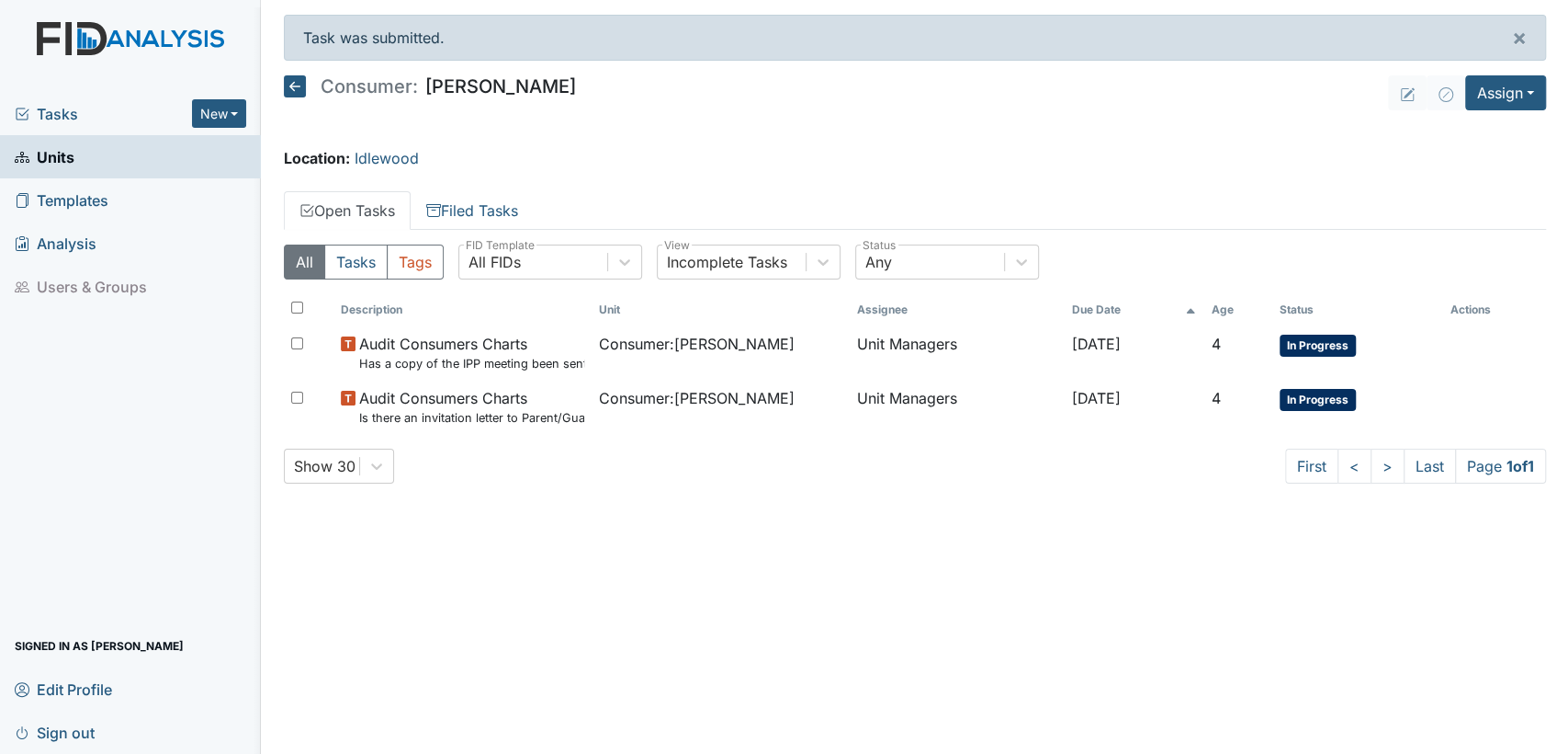
click at [287, 84] on icon at bounding box center [295, 87] width 22 height 22
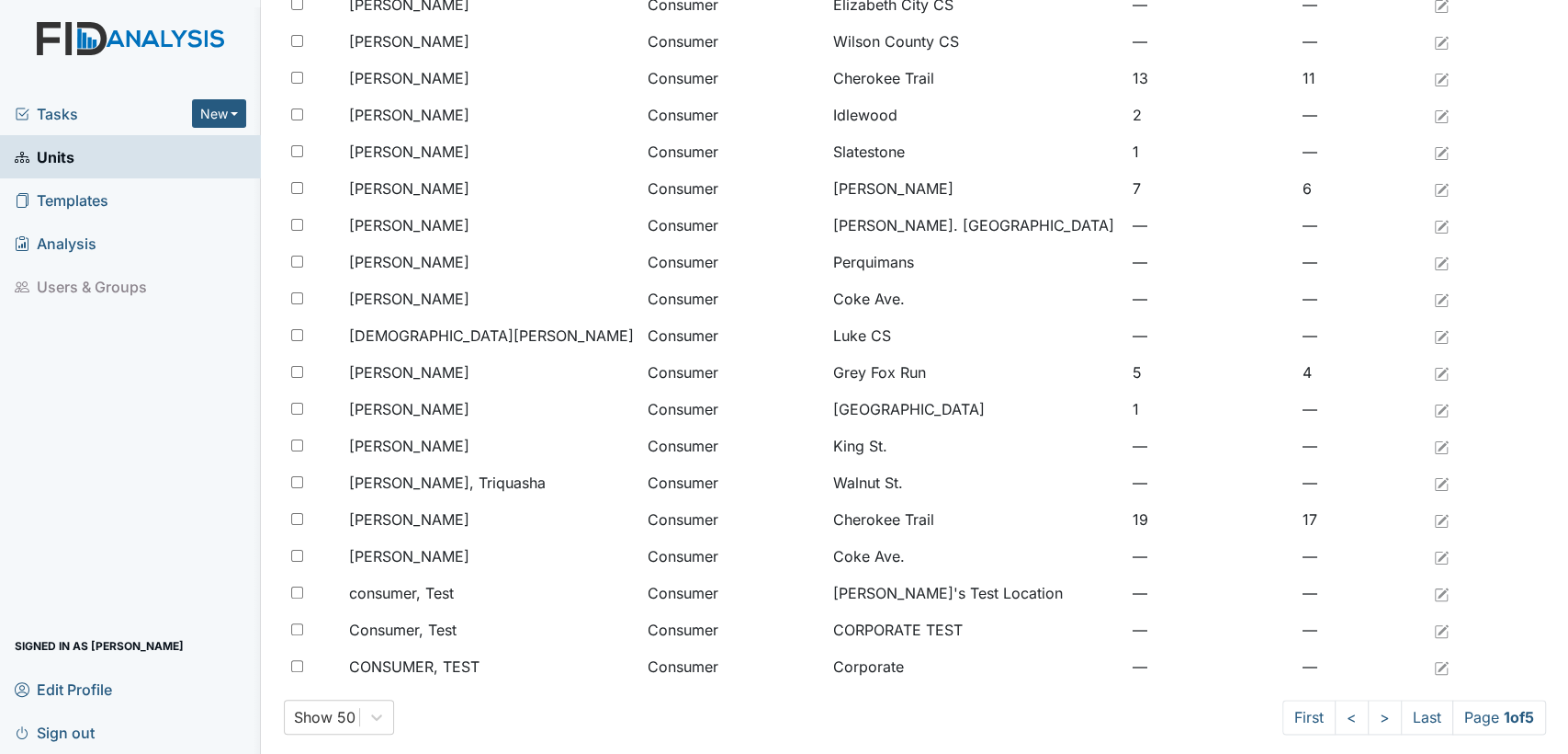
scroll to position [1309, 0]
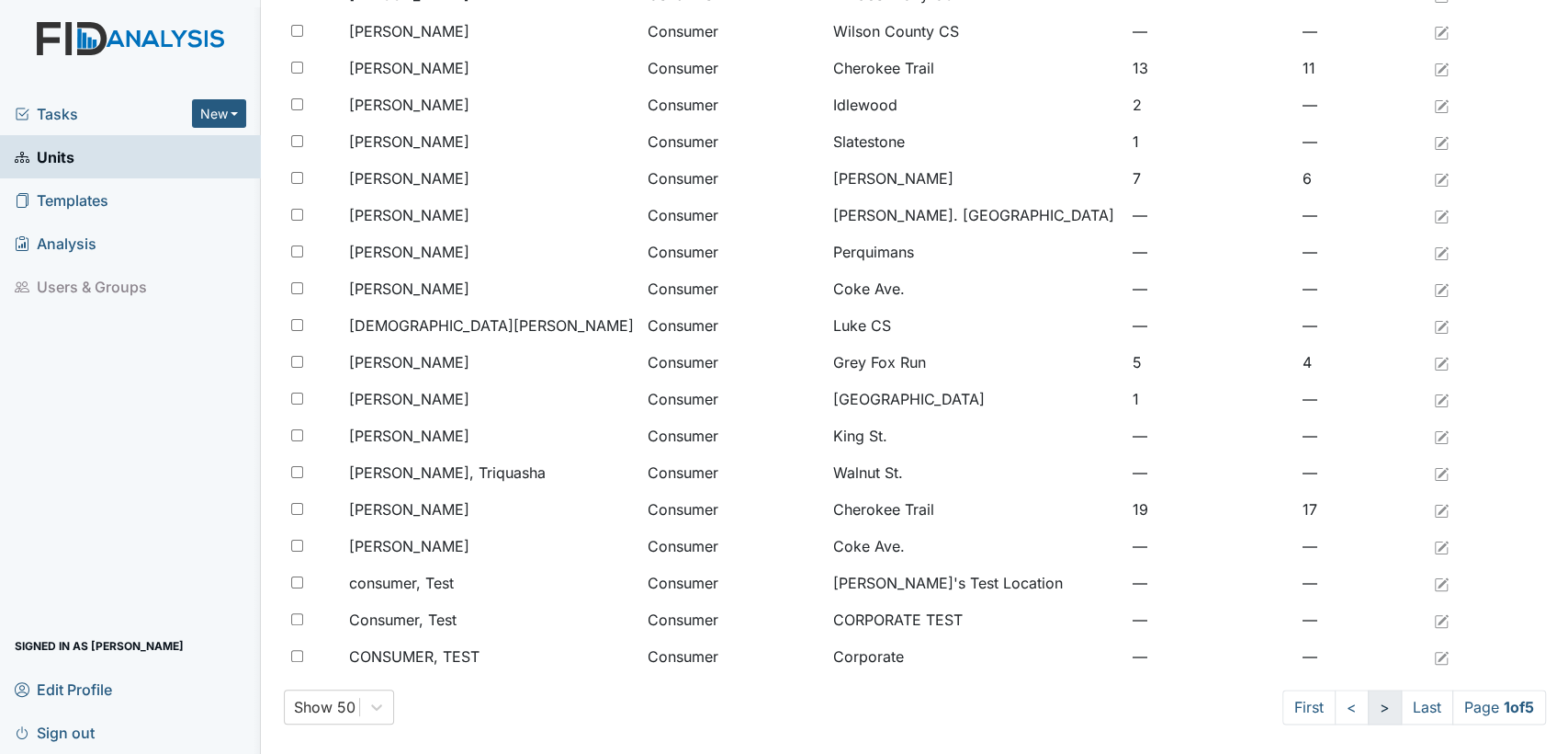
click at [1368, 704] on link ">" at bounding box center [1384, 706] width 34 height 34
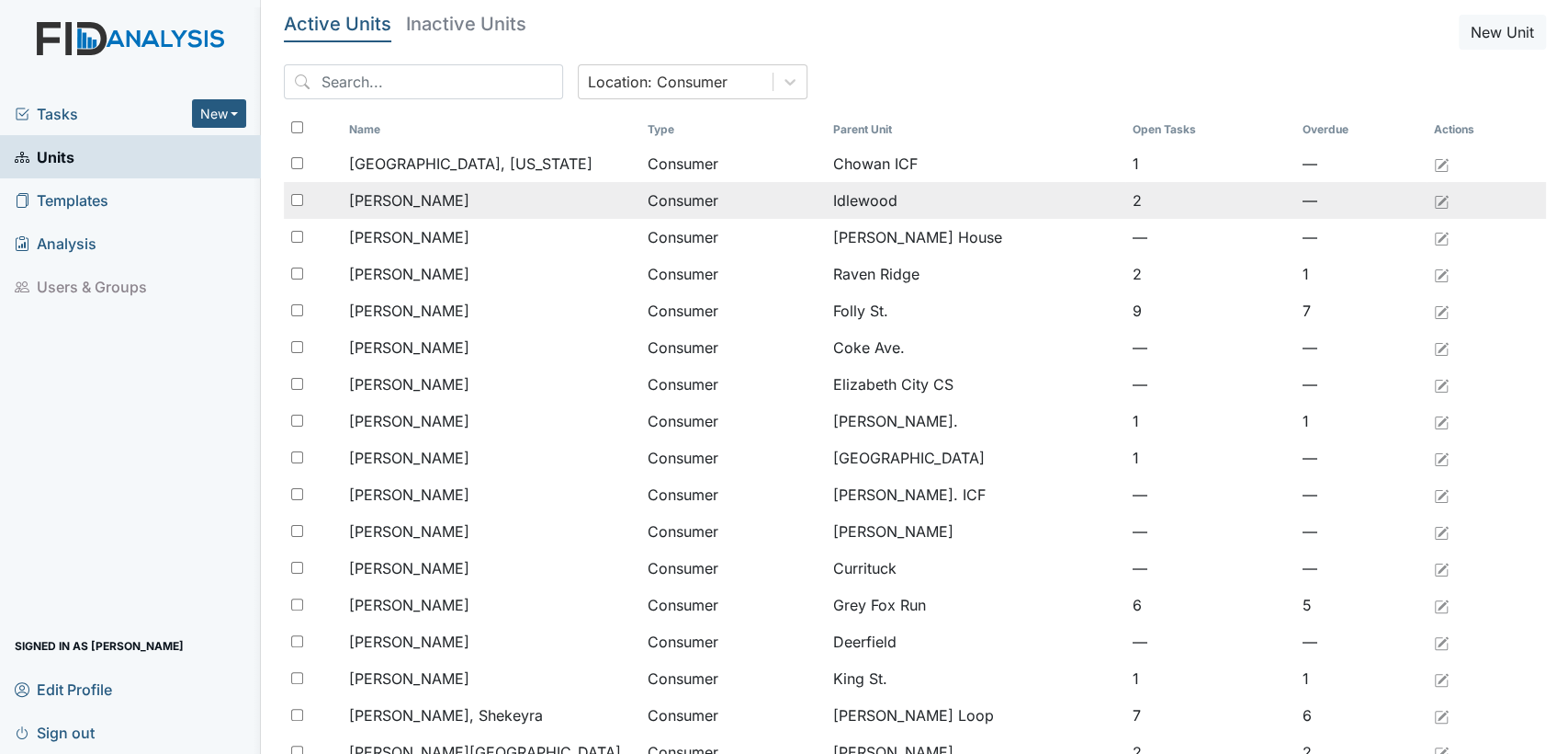
click at [371, 200] on span "[PERSON_NAME]" at bounding box center [408, 200] width 120 height 22
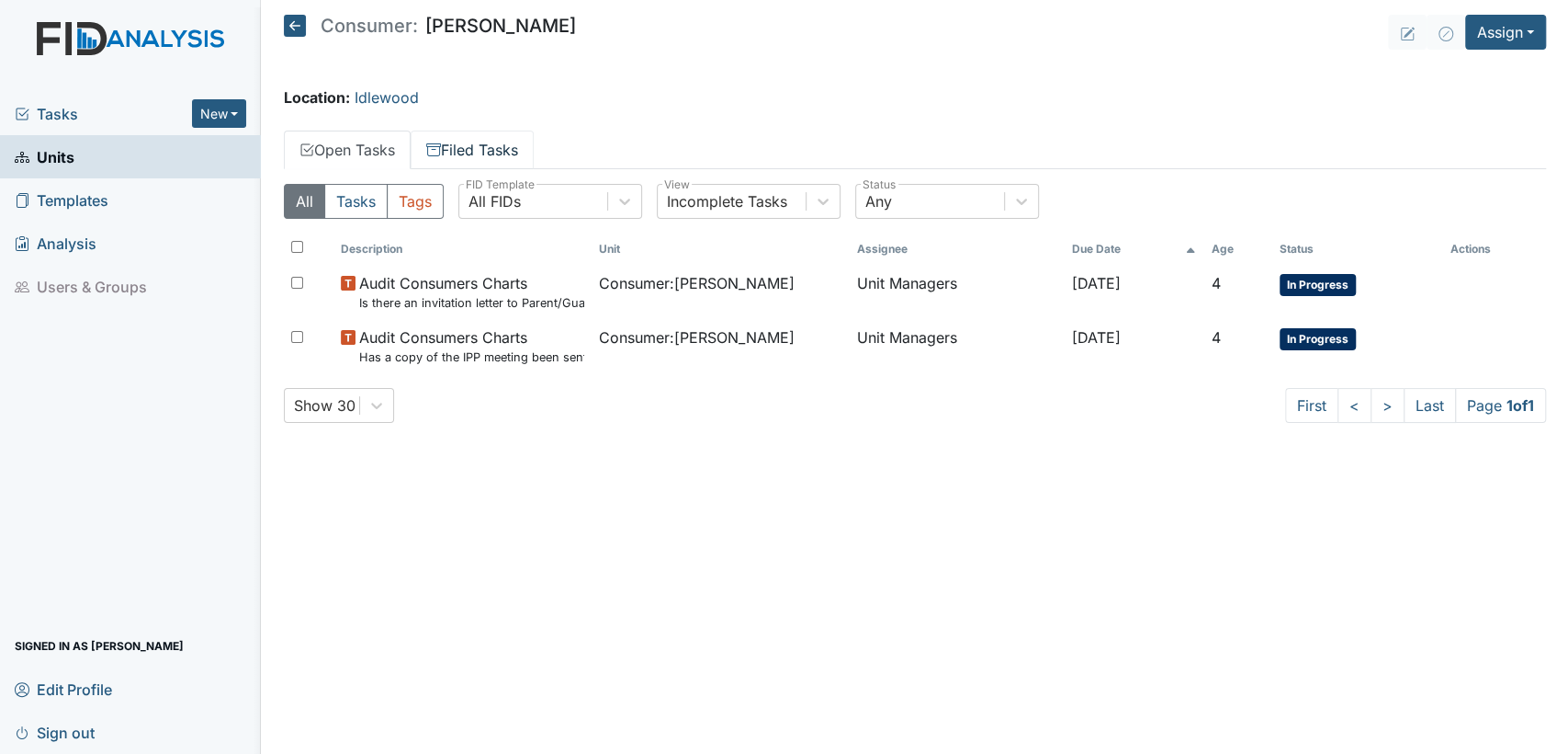
click at [454, 151] on link "Filed Tasks" at bounding box center [472, 149] width 123 height 38
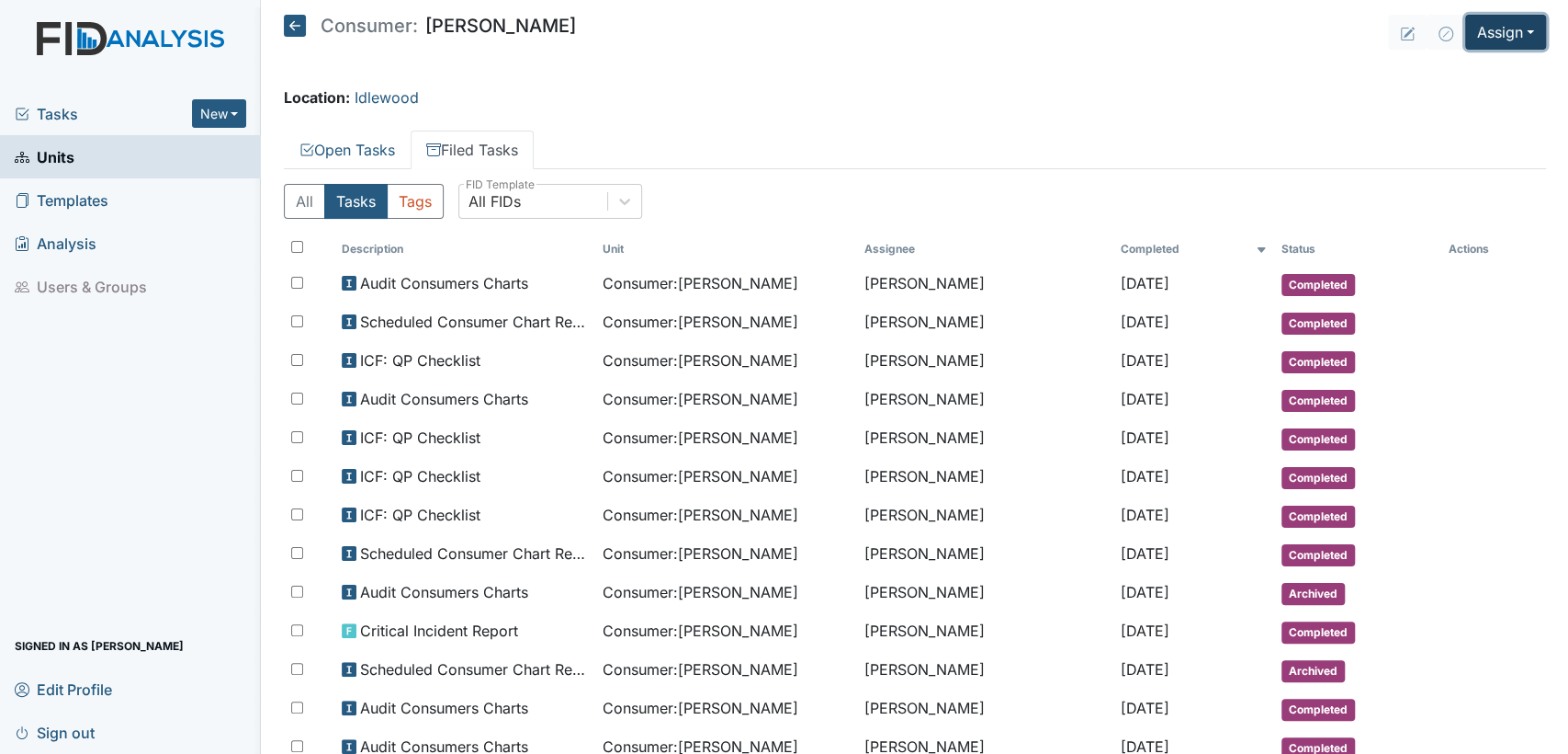
click at [1511, 21] on button "Assign" at bounding box center [1506, 32] width 81 height 34
click at [1478, 107] on link "Assign Inspection" at bounding box center [1462, 104] width 165 height 30
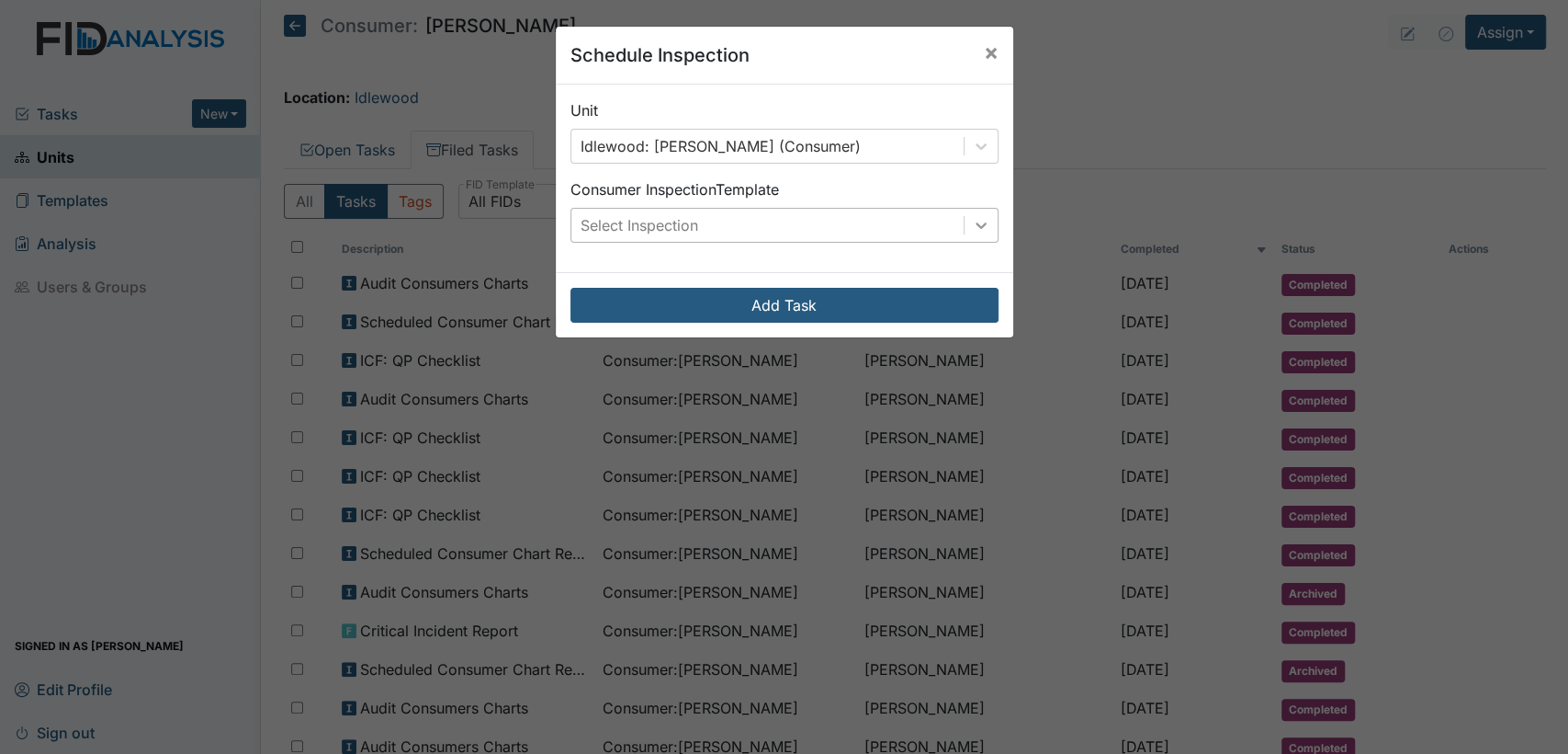
click at [976, 226] on icon at bounding box center [981, 226] width 19 height 19
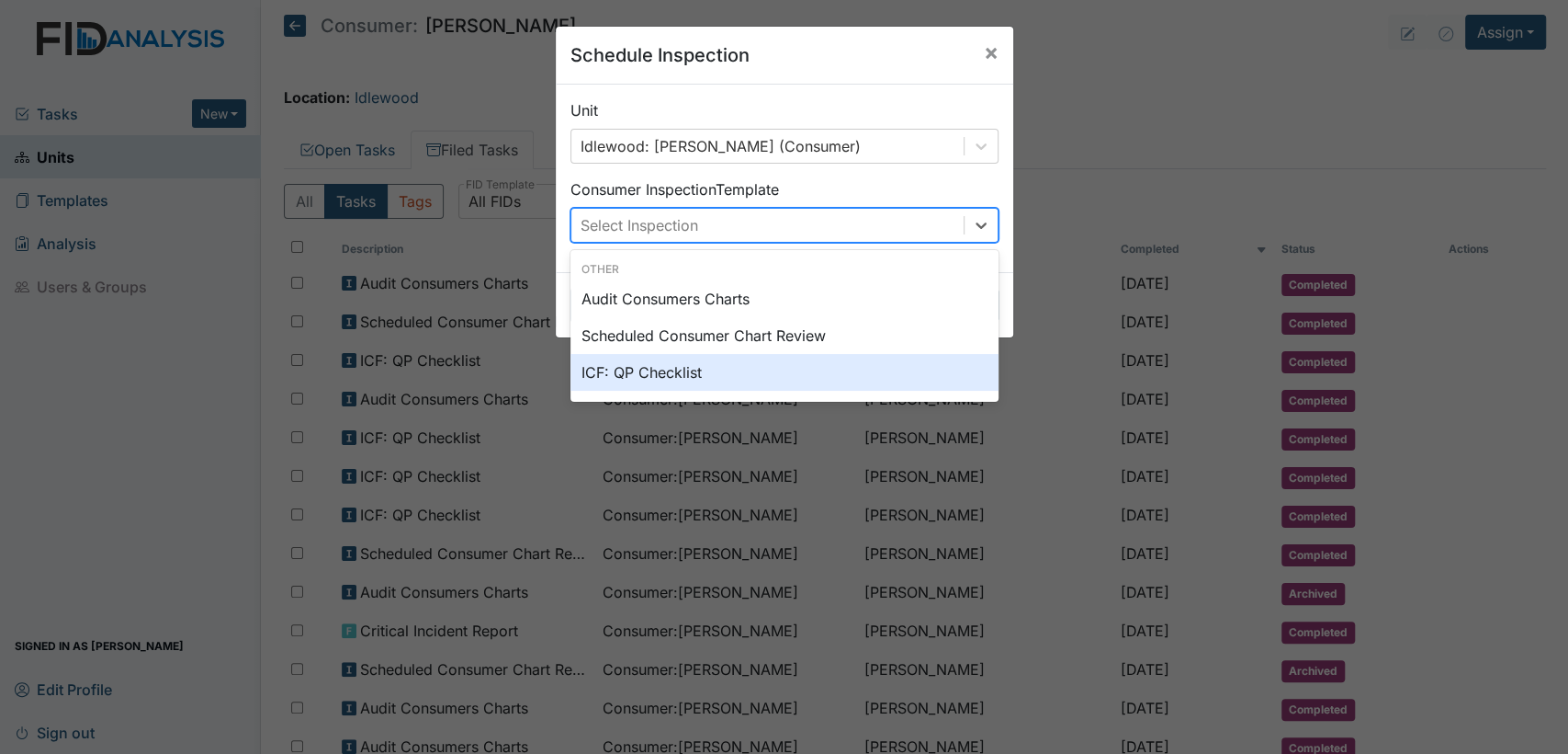
click at [743, 384] on div "ICF: QP Checklist" at bounding box center [784, 372] width 429 height 36
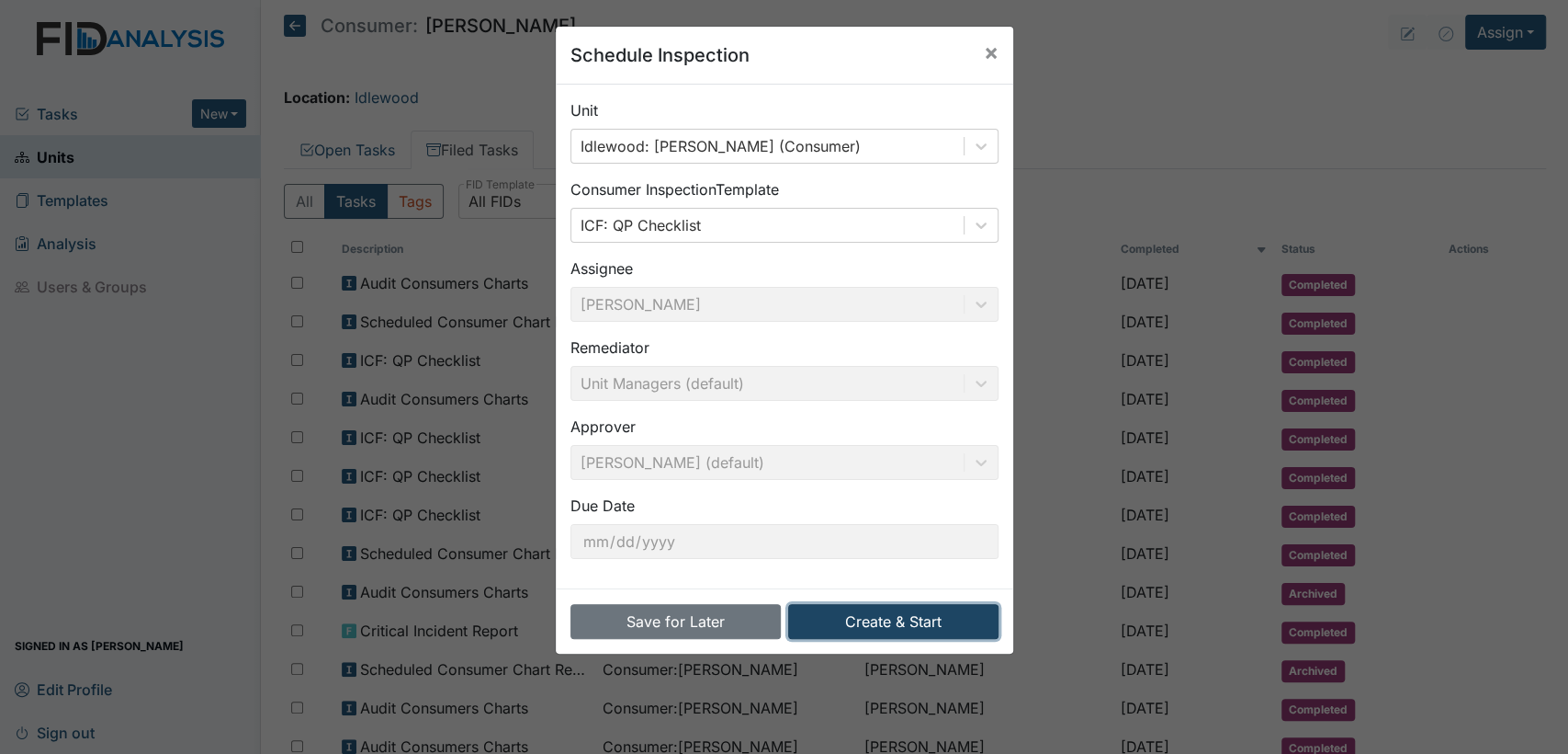
click at [887, 623] on button "Create & Start" at bounding box center [893, 621] width 211 height 34
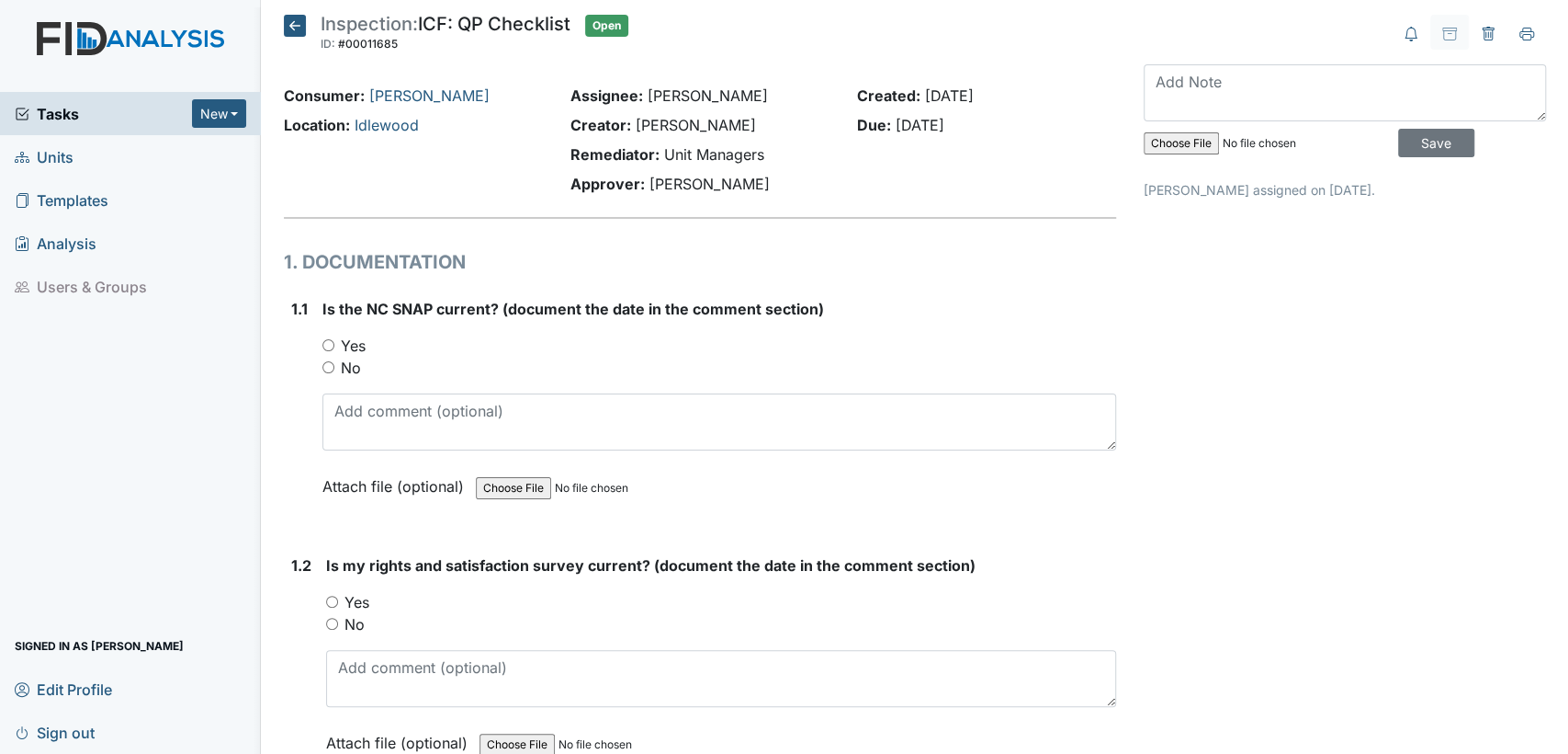
click at [325, 341] on input "Yes" at bounding box center [328, 345] width 12 height 12
radio input "true"
click at [336, 600] on input "Yes" at bounding box center [332, 601] width 12 height 12
radio input "true"
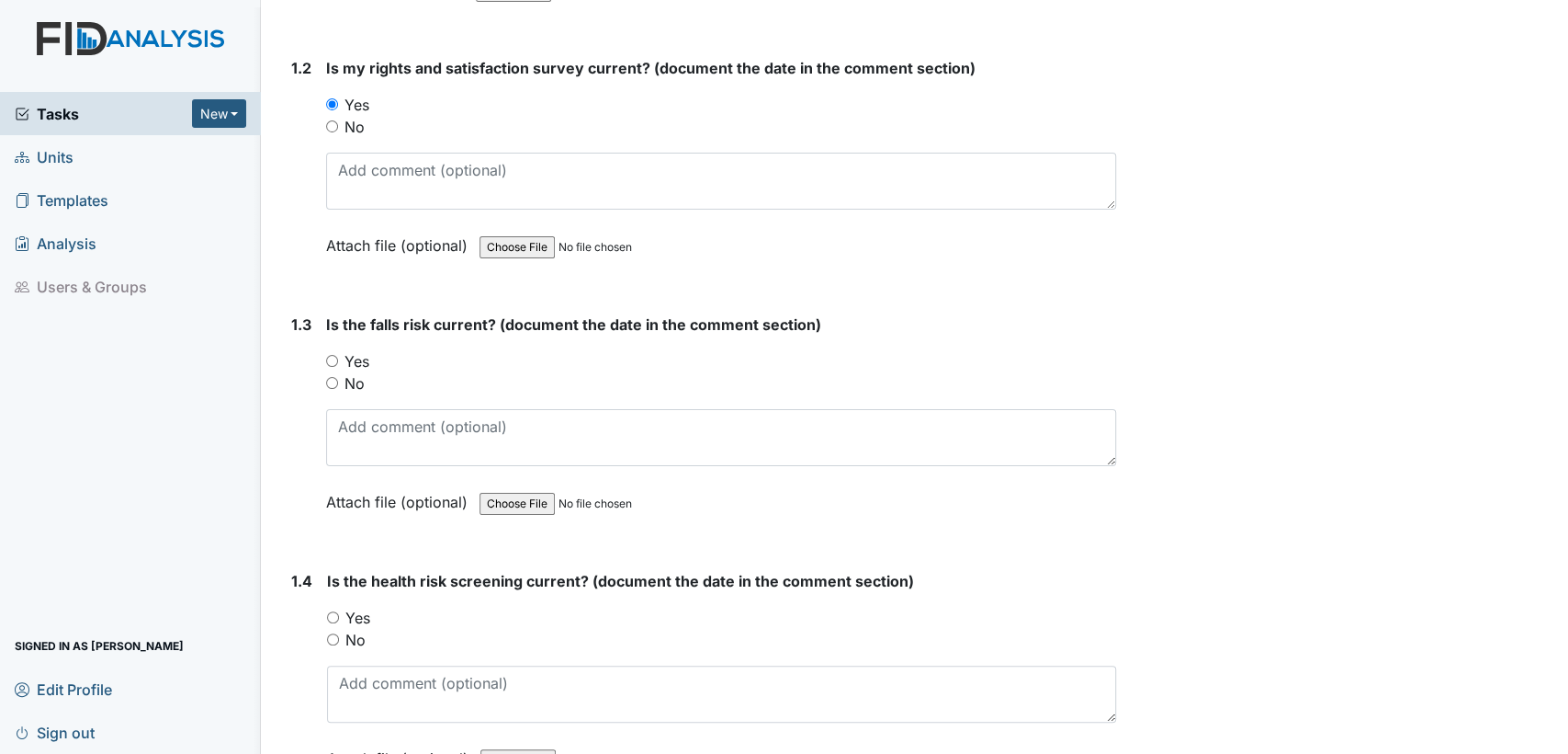
scroll to position [635, 0]
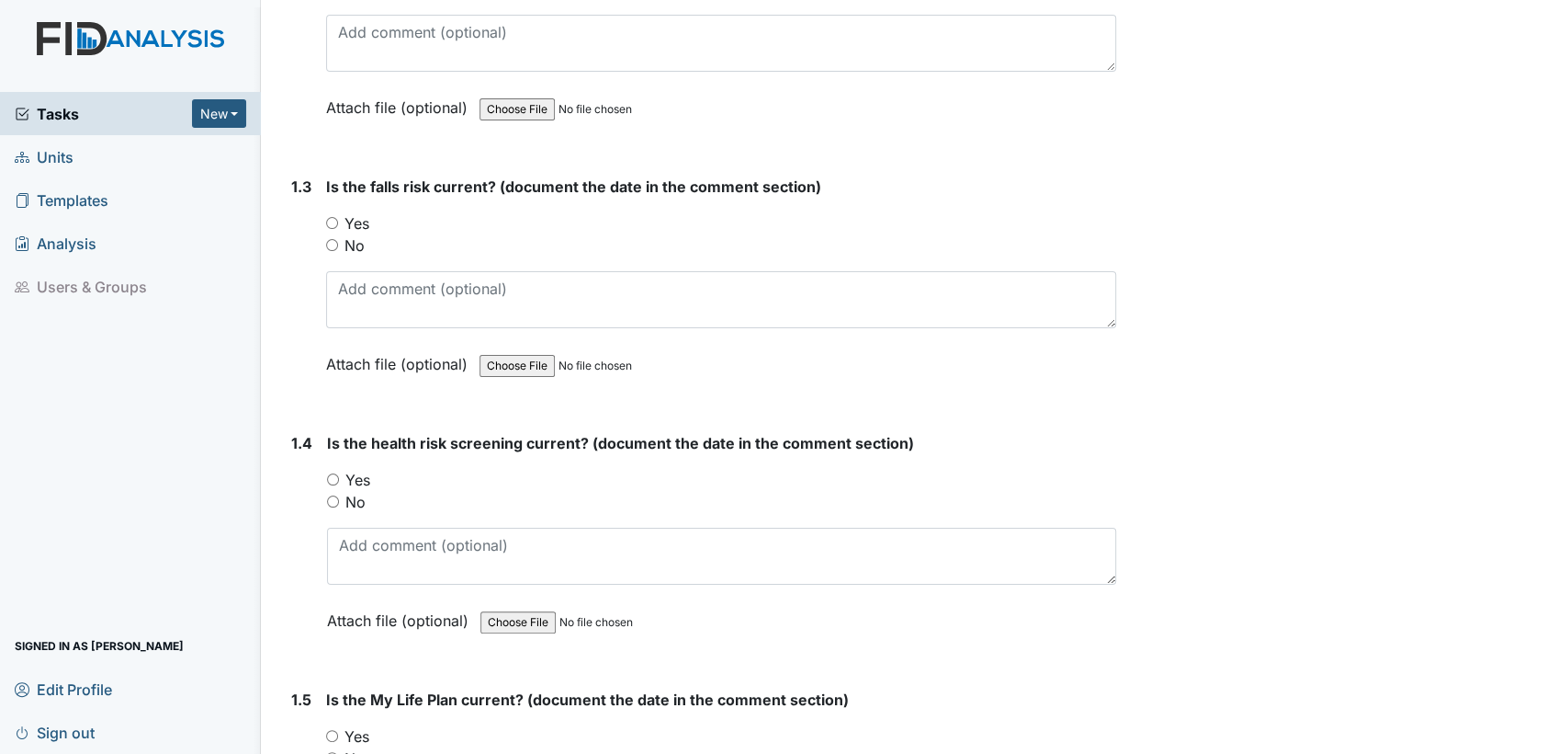
click at [330, 219] on input "Yes" at bounding box center [332, 223] width 12 height 12
radio input "true"
click at [331, 474] on input "Yes" at bounding box center [333, 479] width 12 height 12
radio input "true"
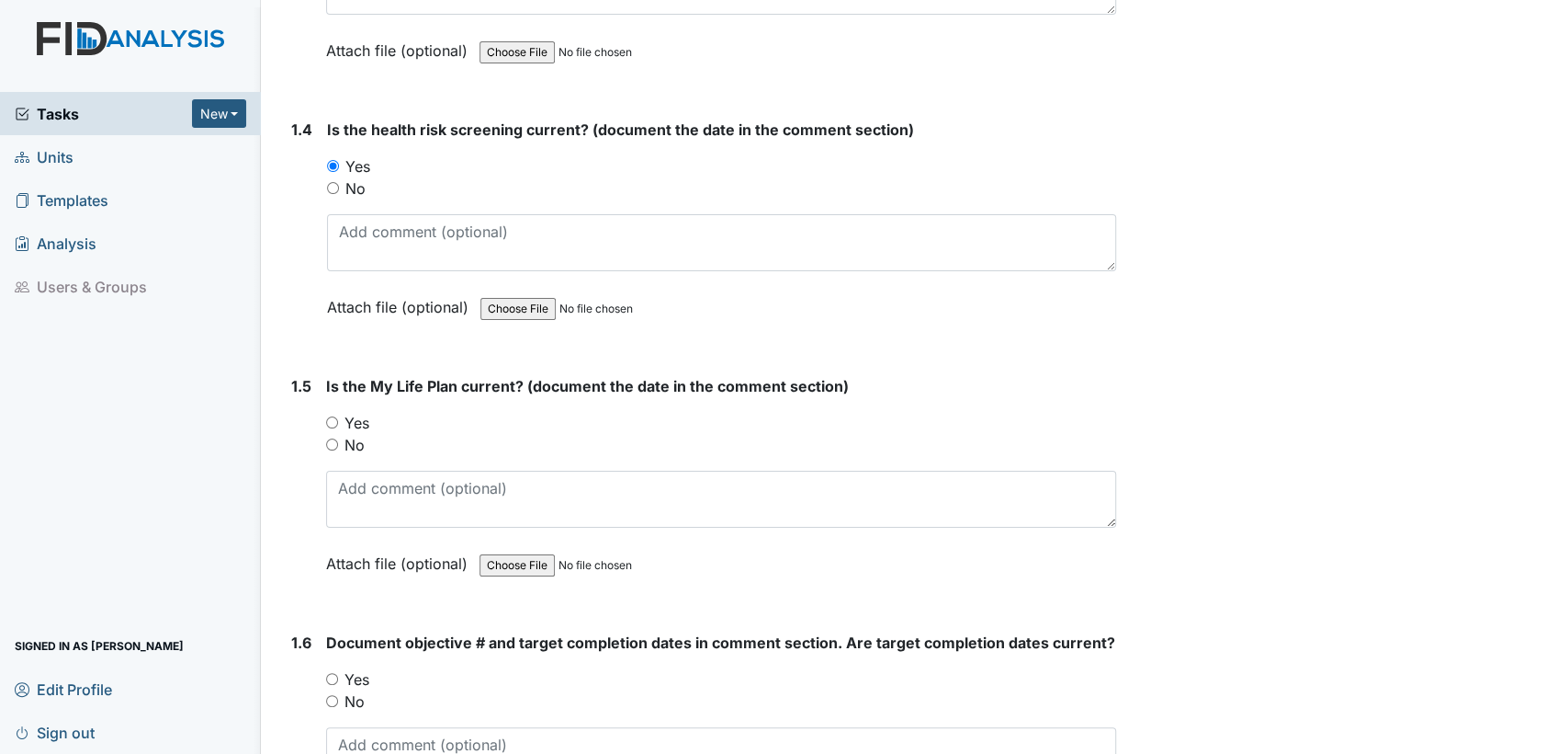
scroll to position [1140, 0]
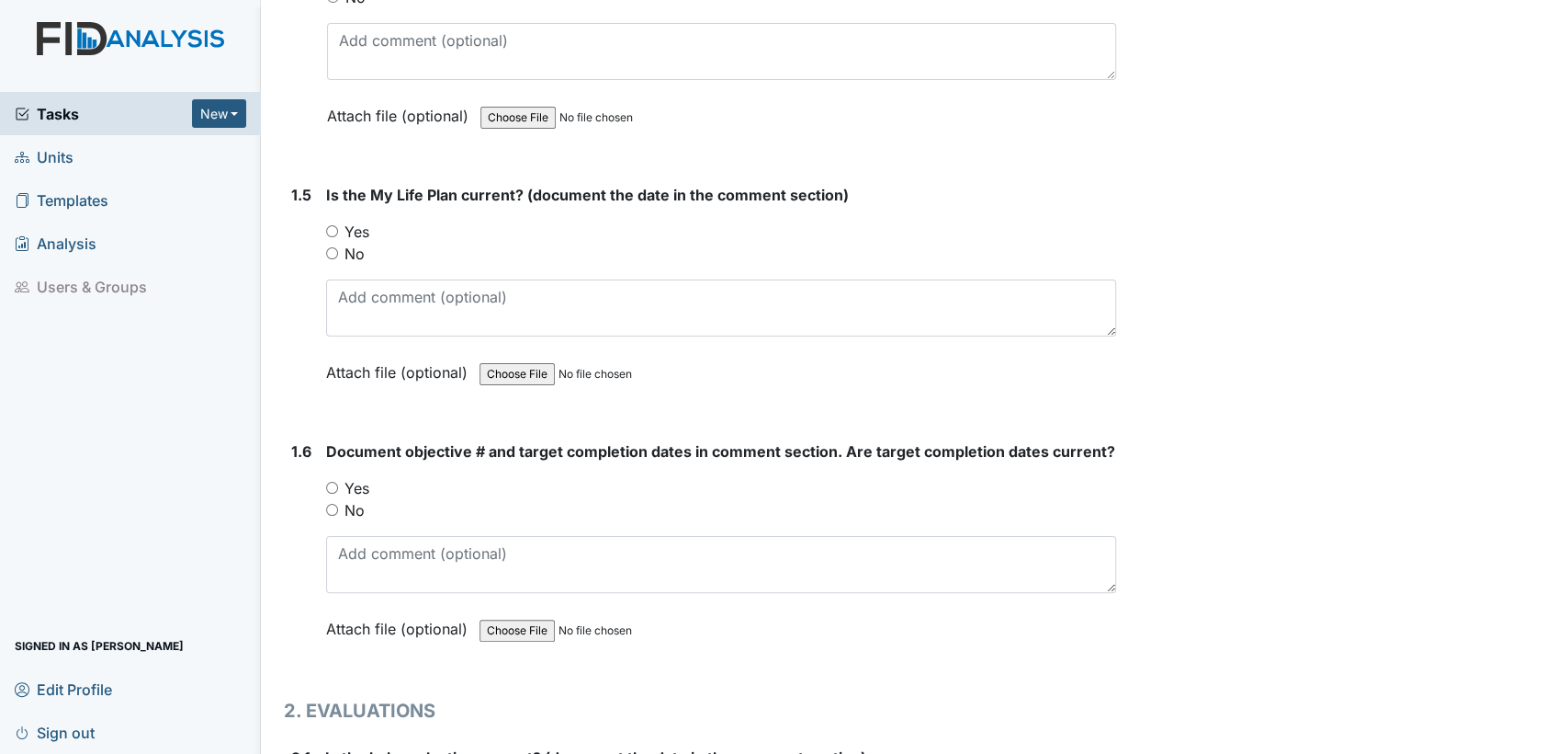
click at [330, 226] on input "Yes" at bounding box center [332, 231] width 12 height 12
radio input "true"
click at [331, 482] on input "Yes" at bounding box center [332, 487] width 12 height 12
radio input "true"
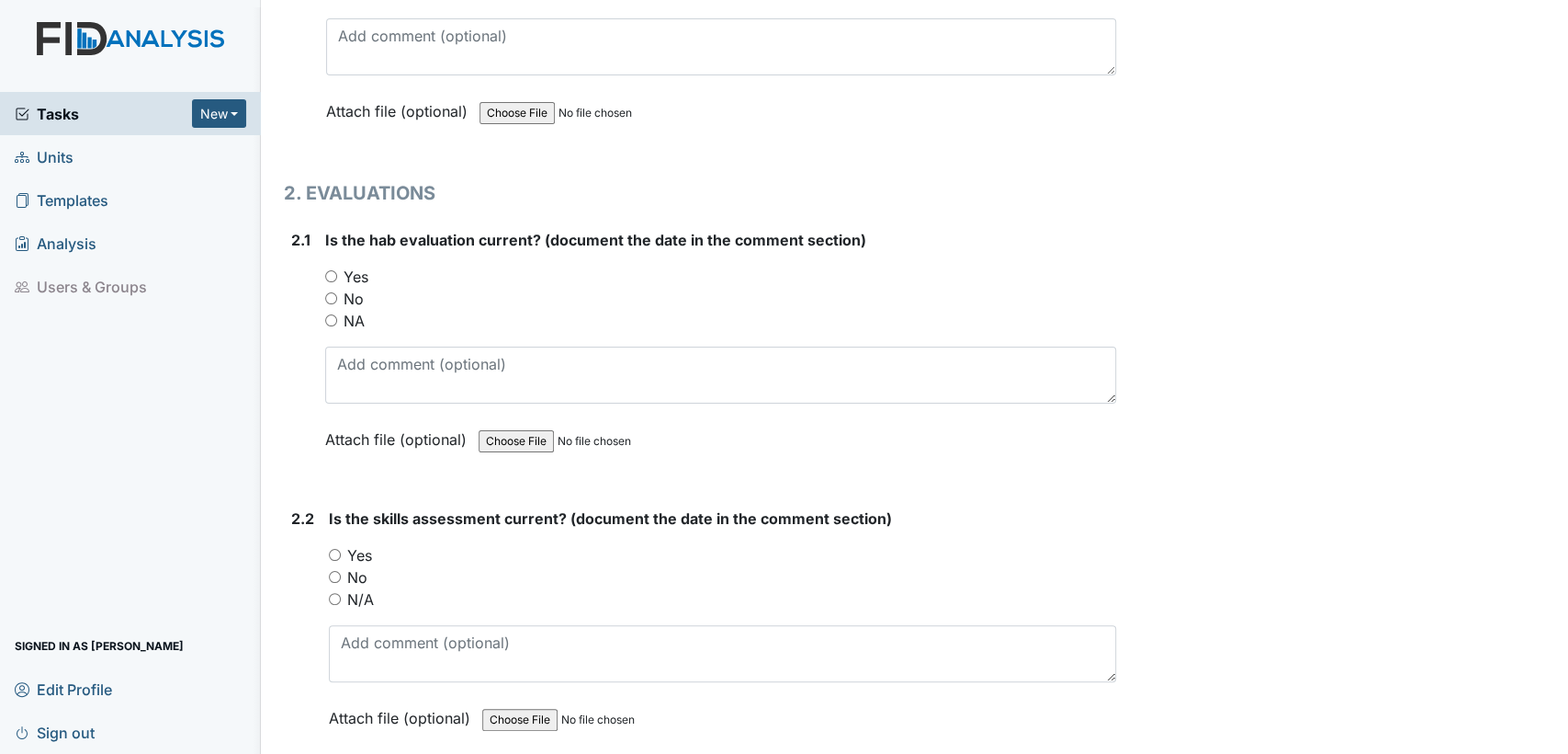
scroll to position [1834, 0]
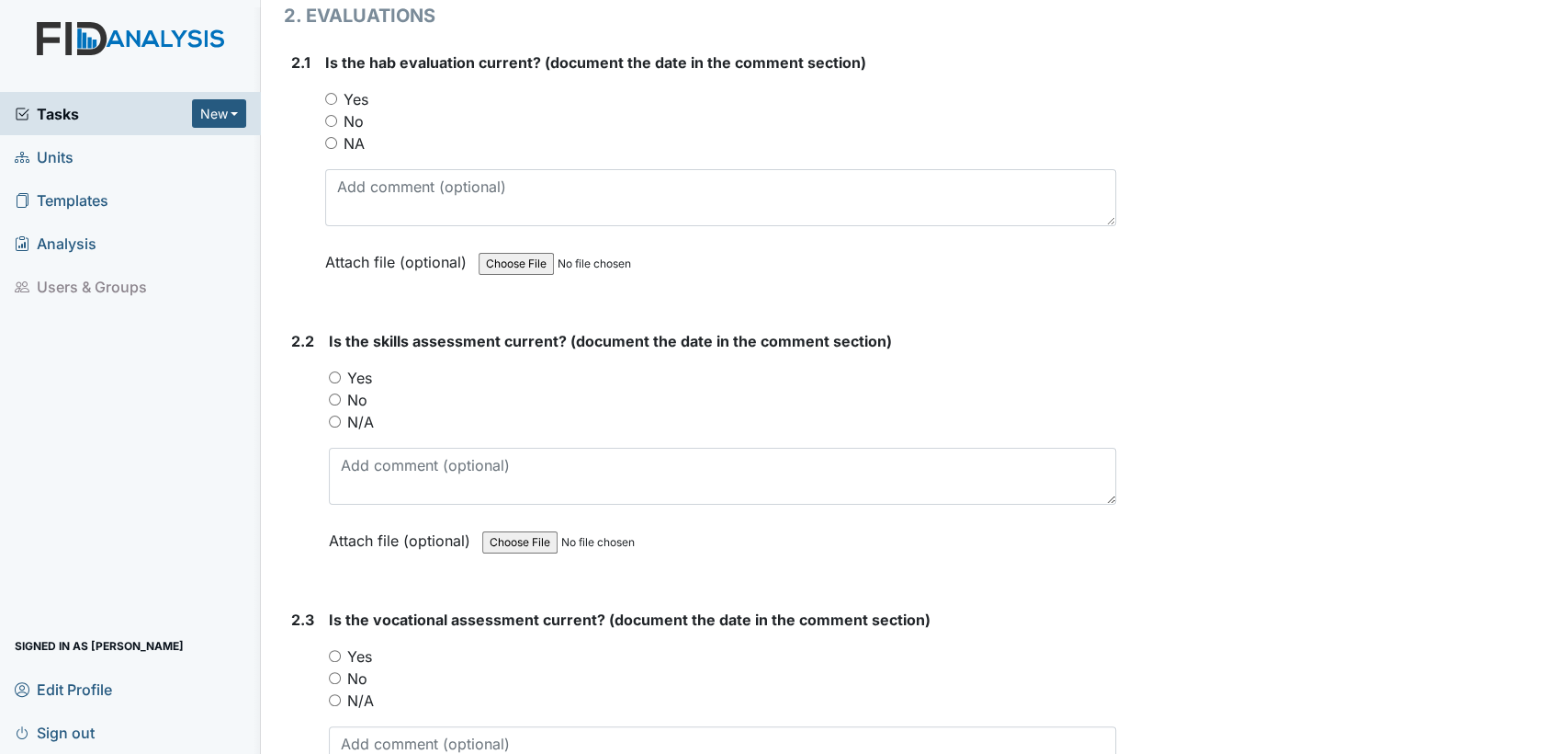
click at [330, 93] on input "Yes" at bounding box center [331, 99] width 12 height 12
radio input "true"
click at [332, 371] on input "Yes" at bounding box center [334, 377] width 12 height 12
radio input "true"
click at [334, 650] on input "Yes" at bounding box center [334, 655] width 12 height 12
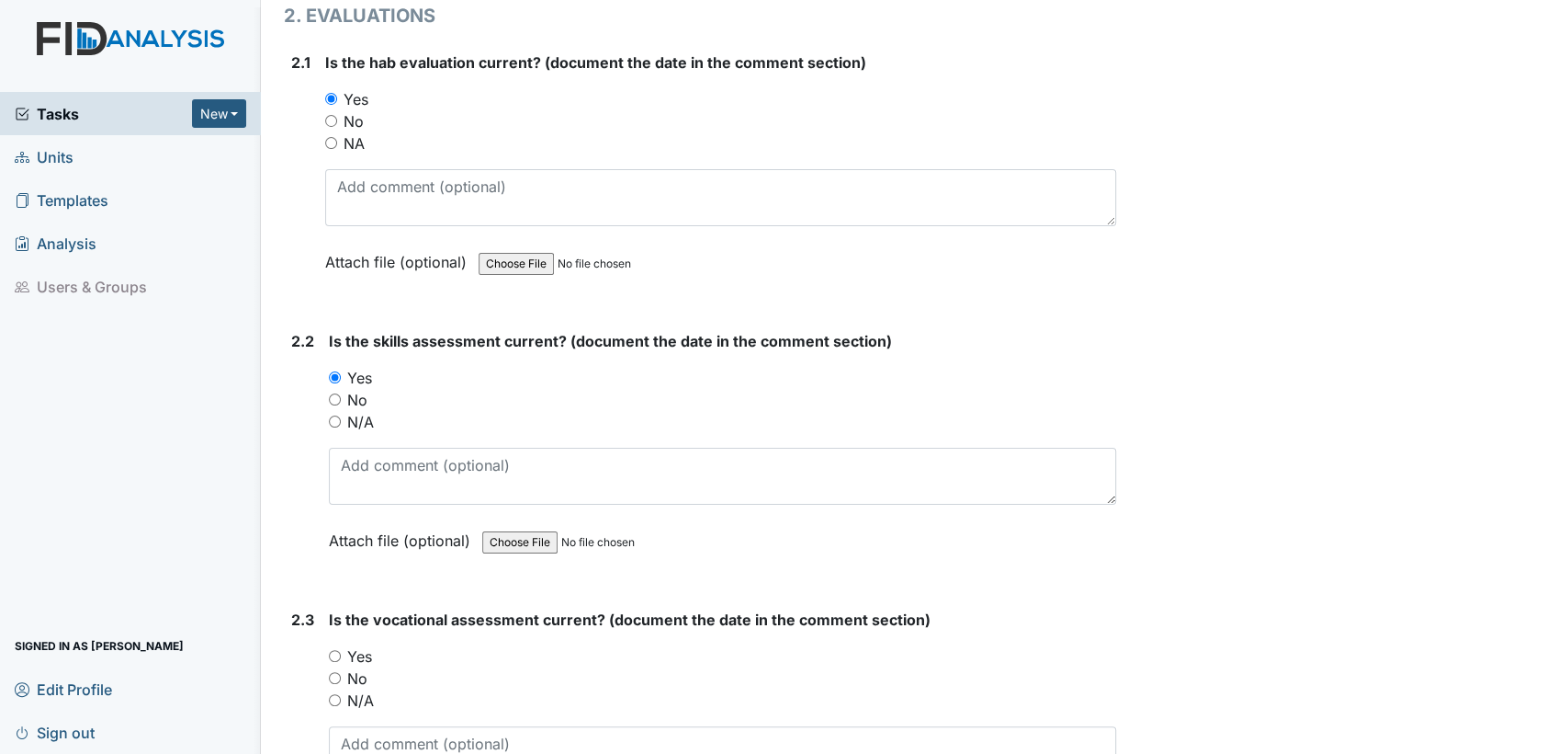
radio input "true"
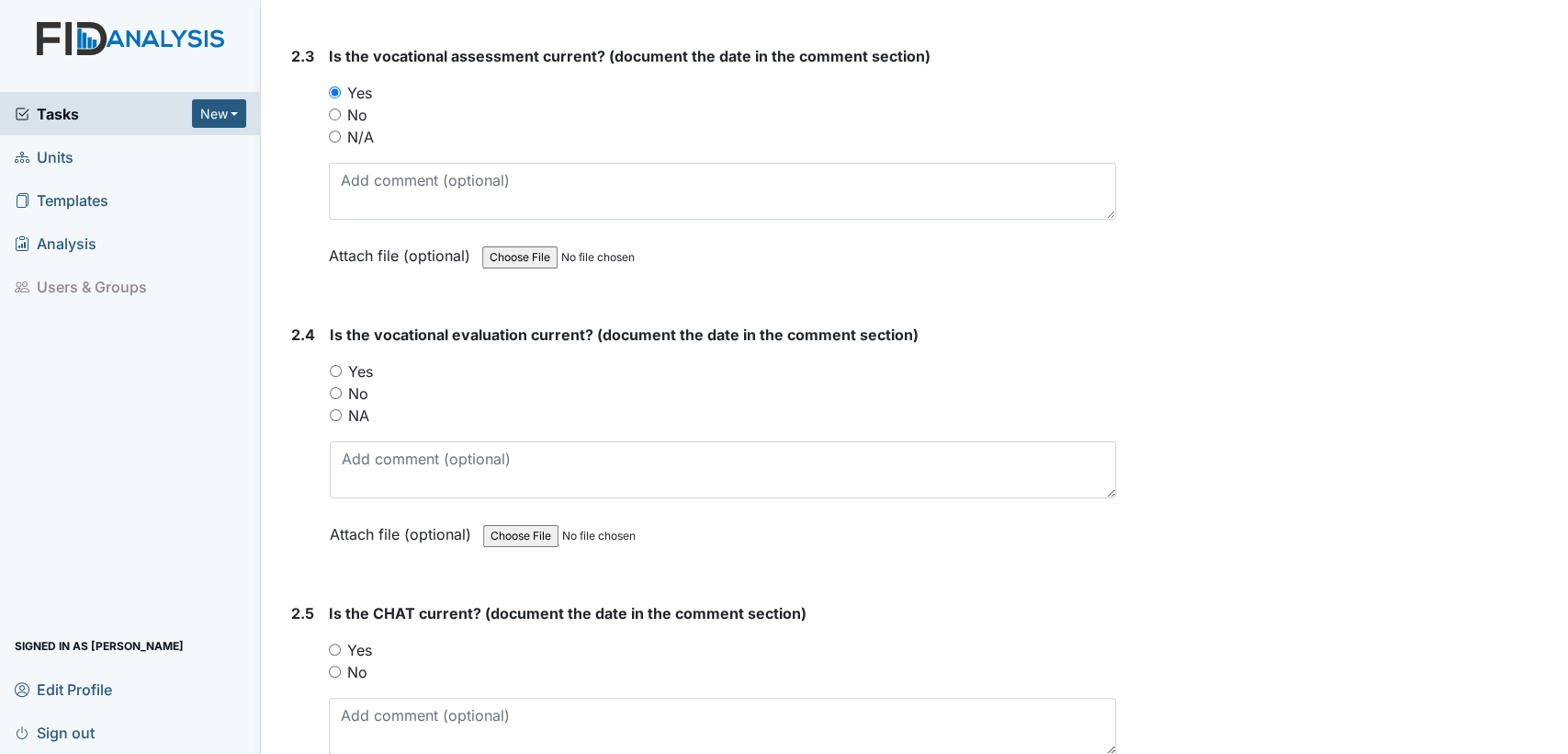
scroll to position [2537, 0]
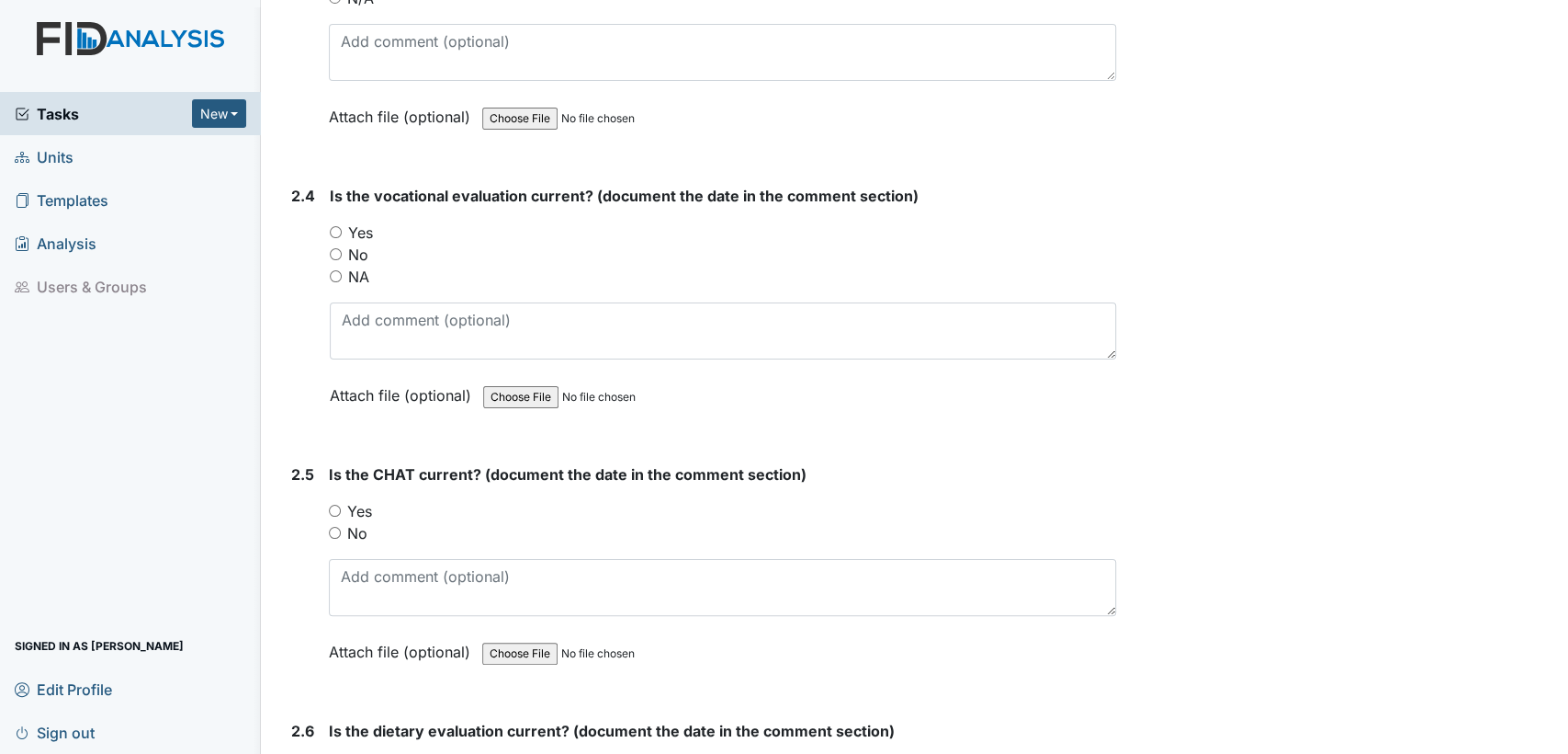
click at [331, 226] on input "Yes" at bounding box center [335, 232] width 12 height 12
radio input "true"
click at [336, 504] on input "Yes" at bounding box center [334, 510] width 12 height 12
radio input "true"
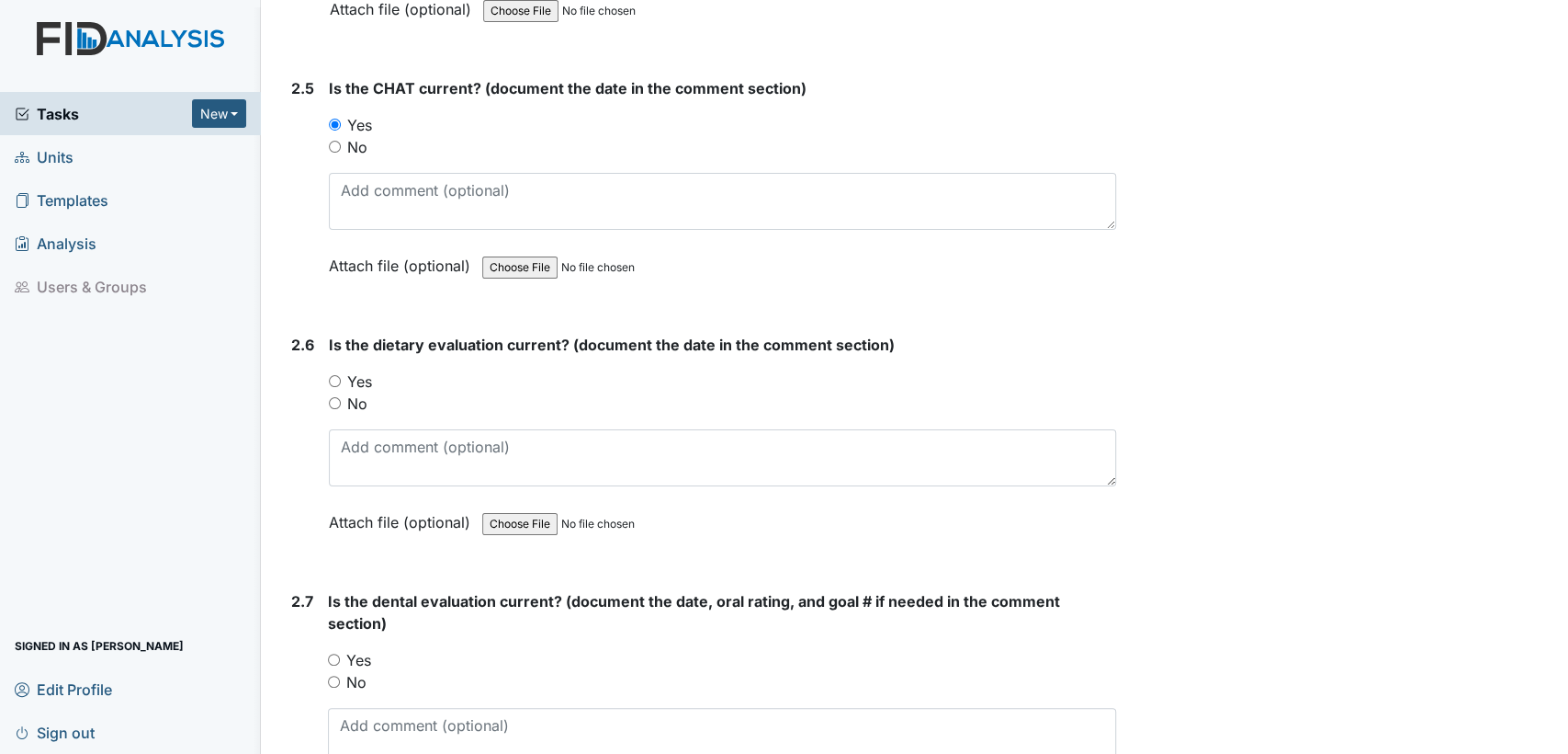
scroll to position [2995, 0]
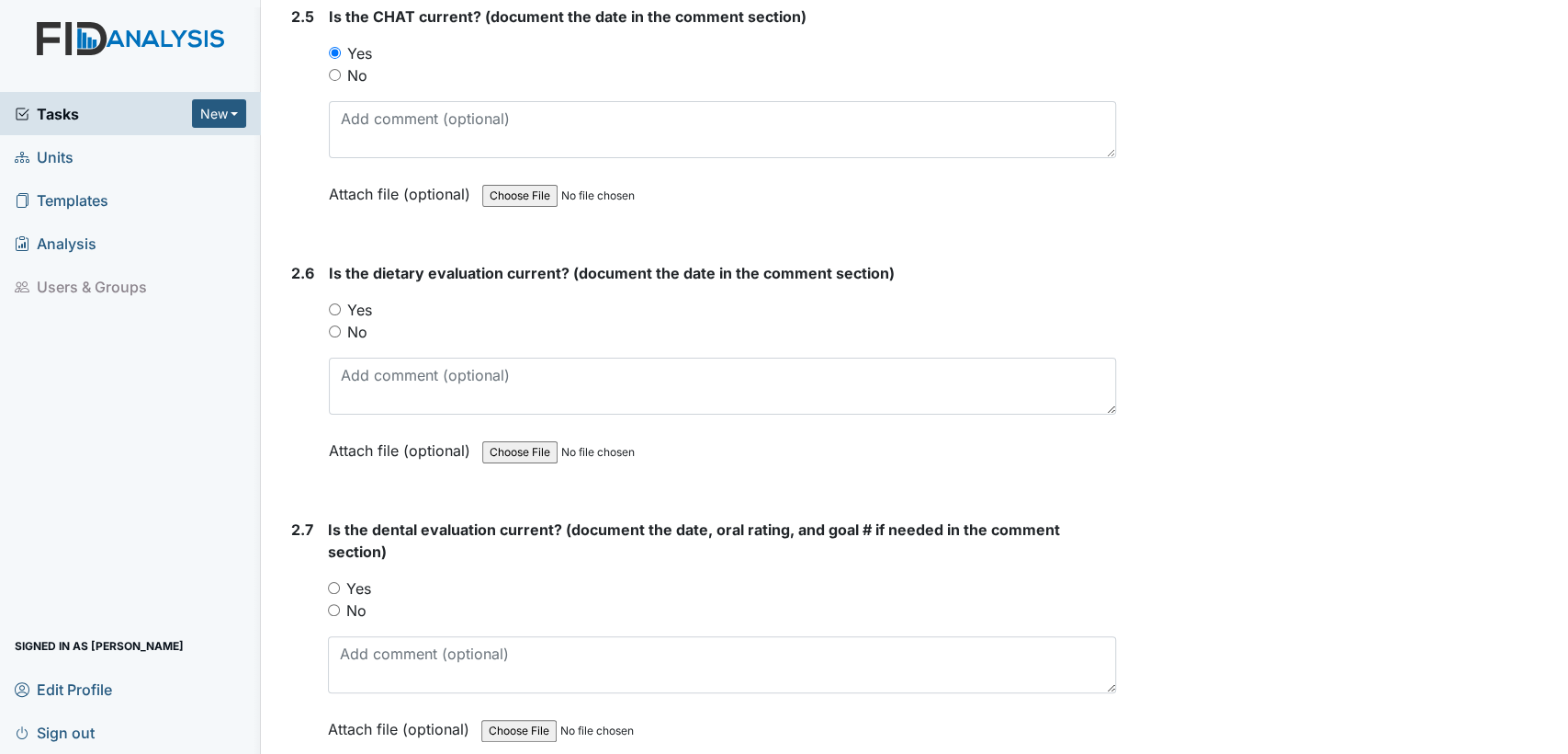
click at [336, 303] on input "Yes" at bounding box center [334, 308] width 12 height 12
radio input "true"
click at [335, 582] on input "Yes" at bounding box center [334, 587] width 12 height 12
radio input "true"
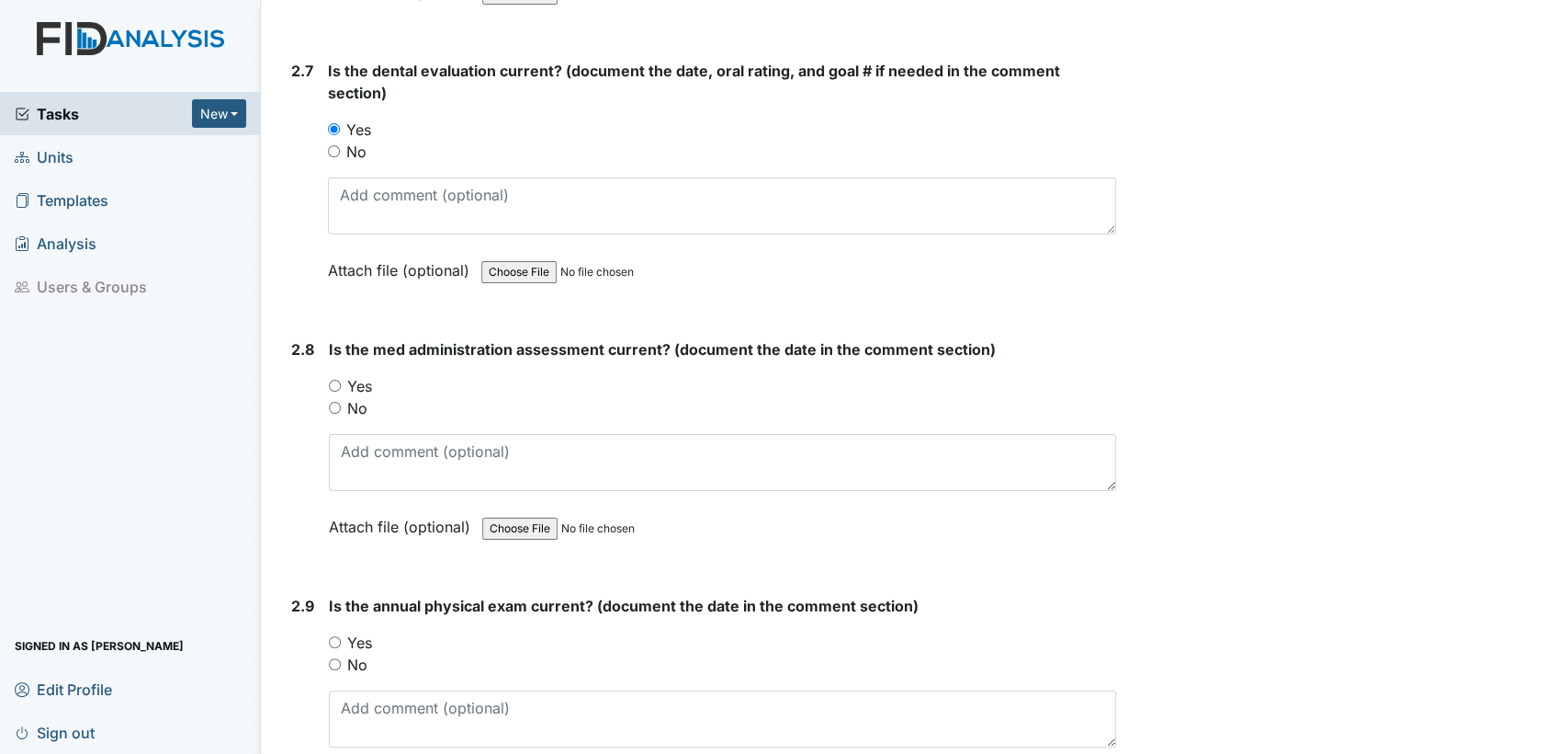
scroll to position [3506, 0]
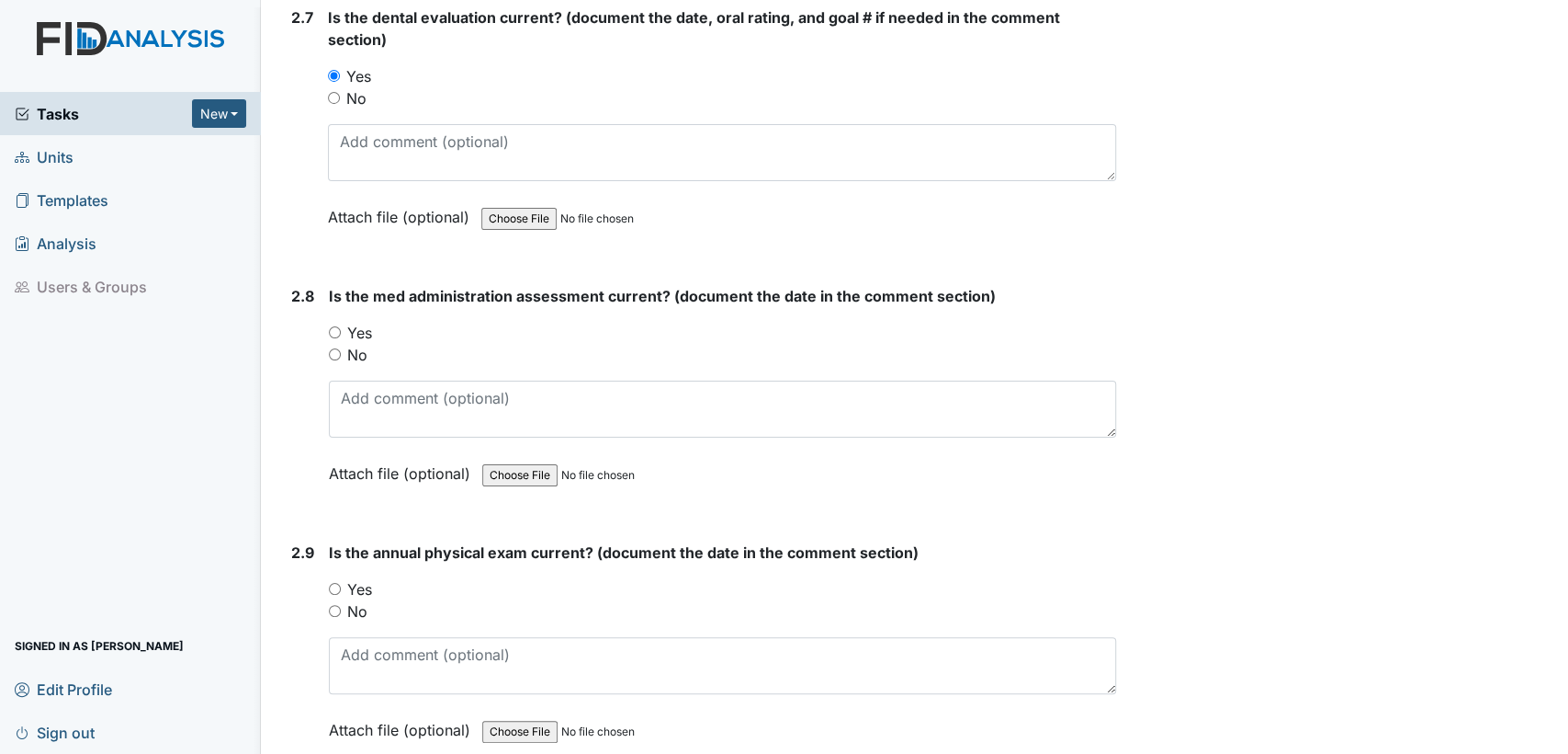
click at [333, 326] on input "Yes" at bounding box center [334, 332] width 12 height 12
radio input "true"
click at [332, 583] on input "Yes" at bounding box center [334, 588] width 12 height 12
radio input "true"
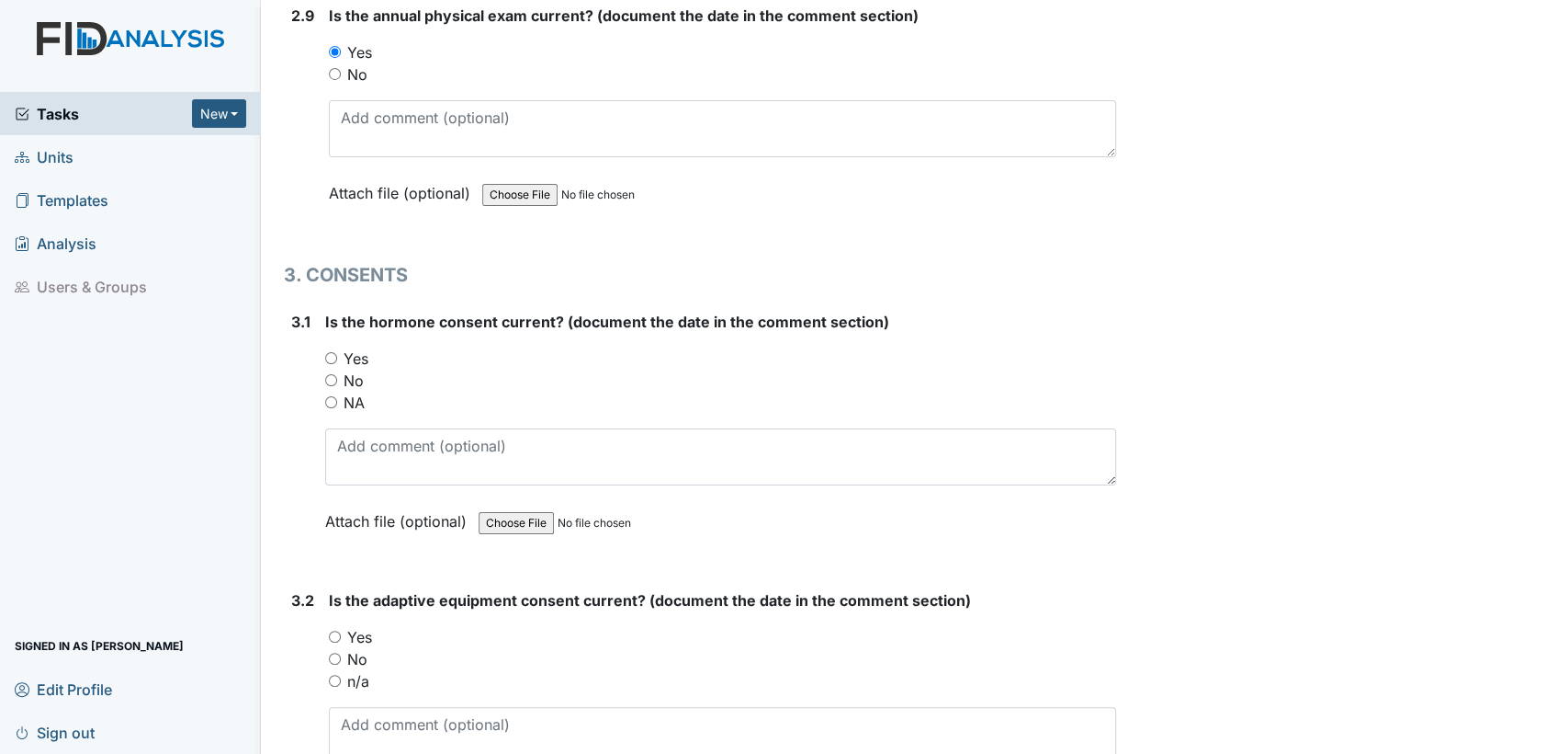
scroll to position [4174, 0]
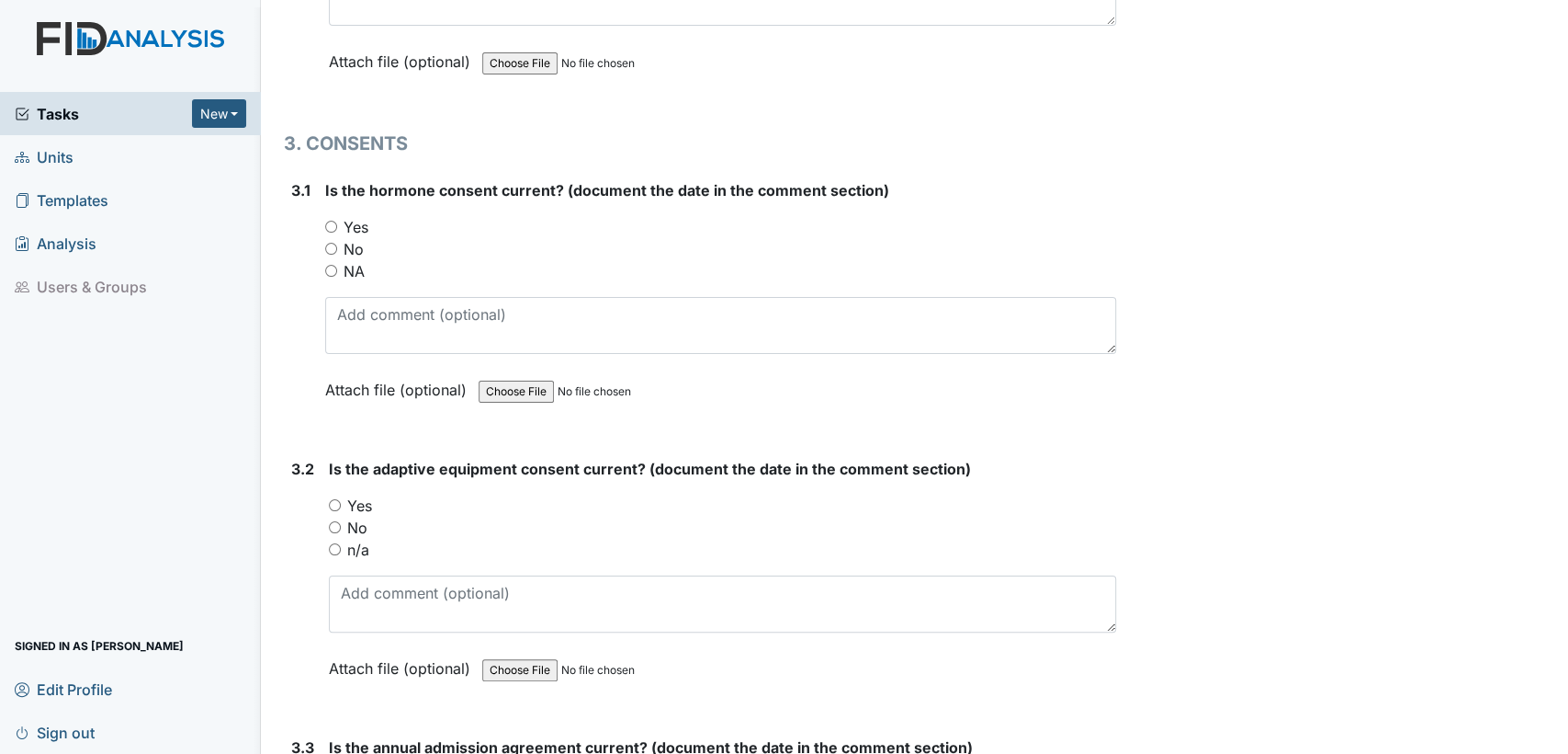
click at [328, 265] on input "NA" at bounding box center [331, 270] width 12 height 12
radio input "true"
click at [332, 543] on input "n/a" at bounding box center [334, 549] width 12 height 12
radio input "true"
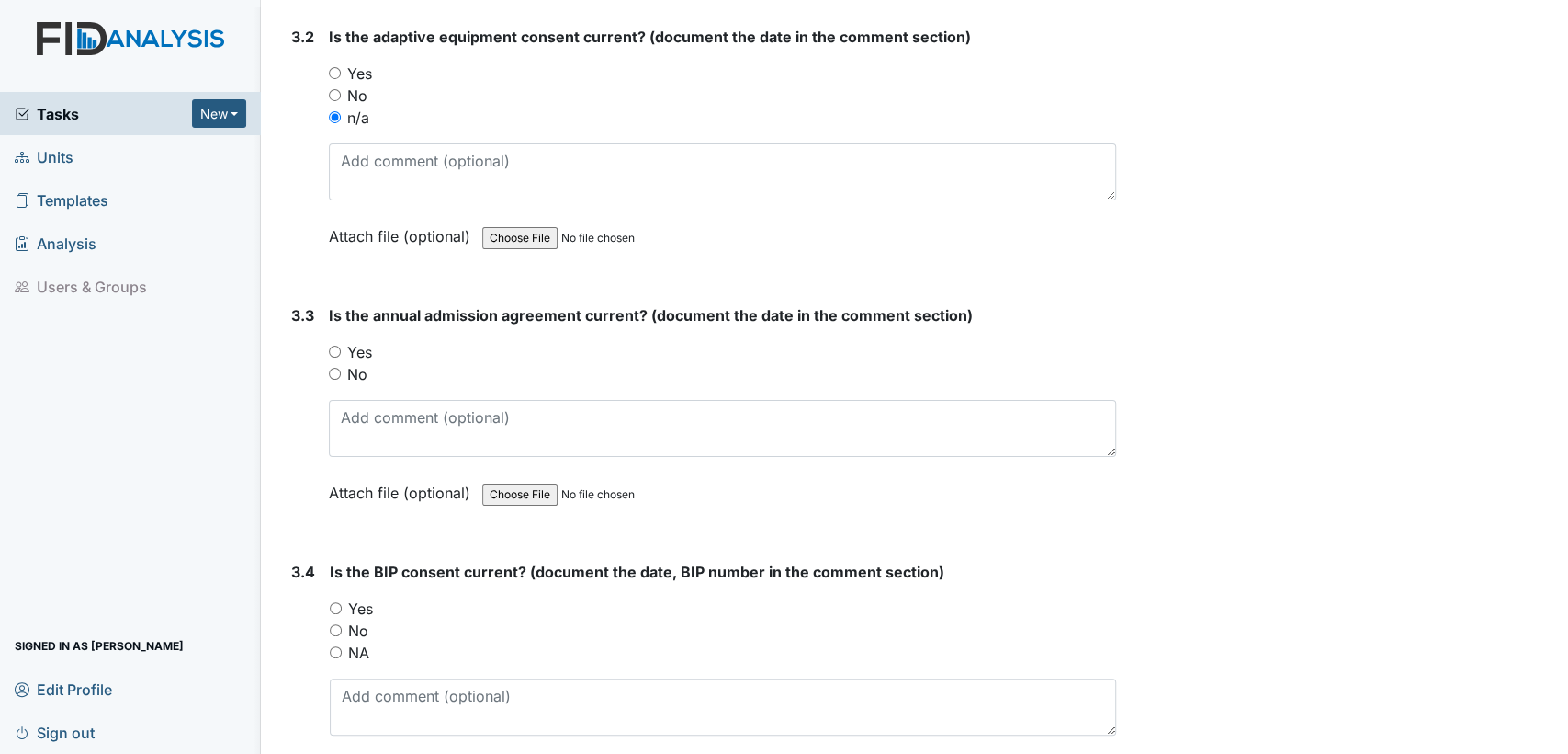
scroll to position [4619, 0]
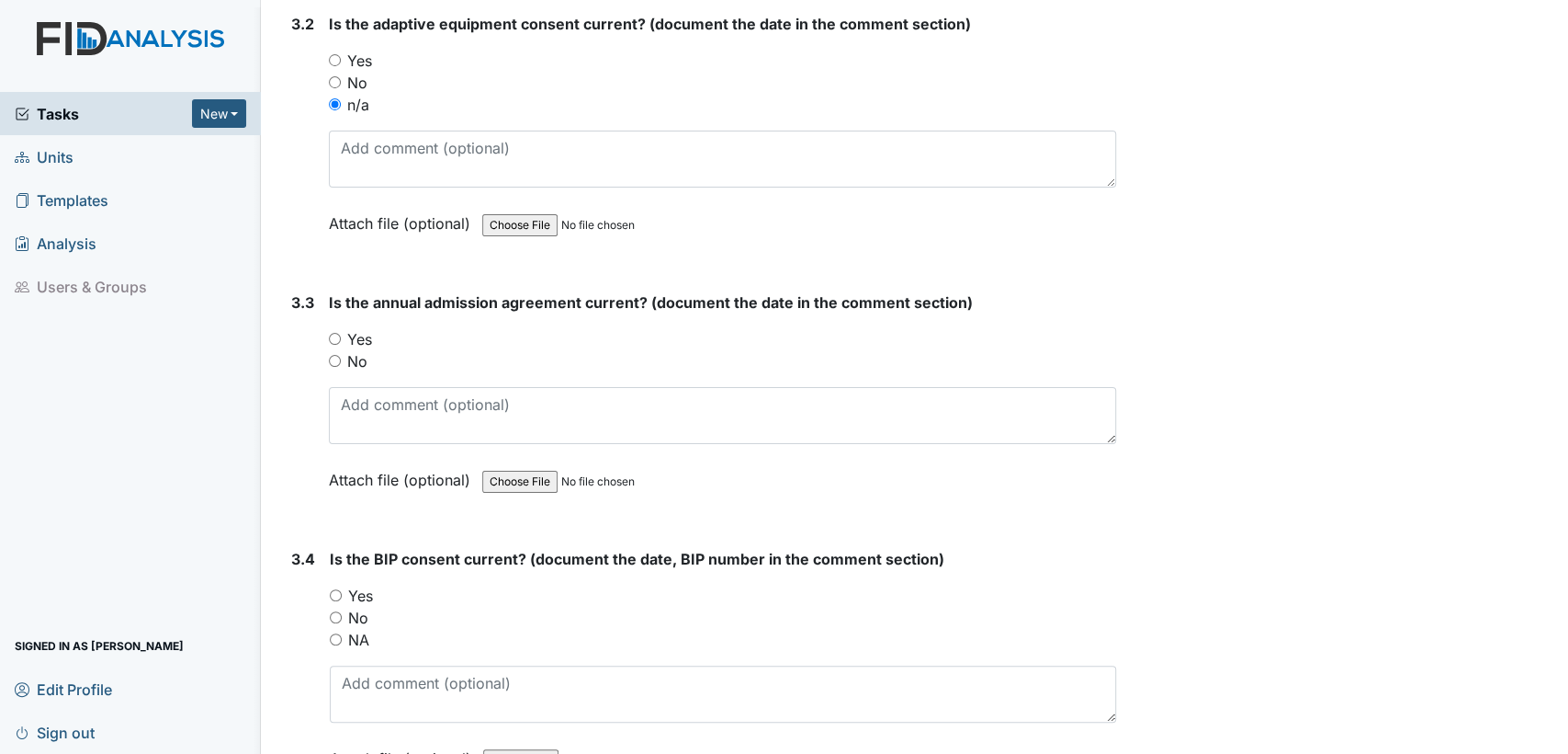
click at [333, 333] on input "Yes" at bounding box center [334, 338] width 12 height 12
radio input "true"
click at [334, 589] on input "Yes" at bounding box center [335, 595] width 12 height 12
radio input "true"
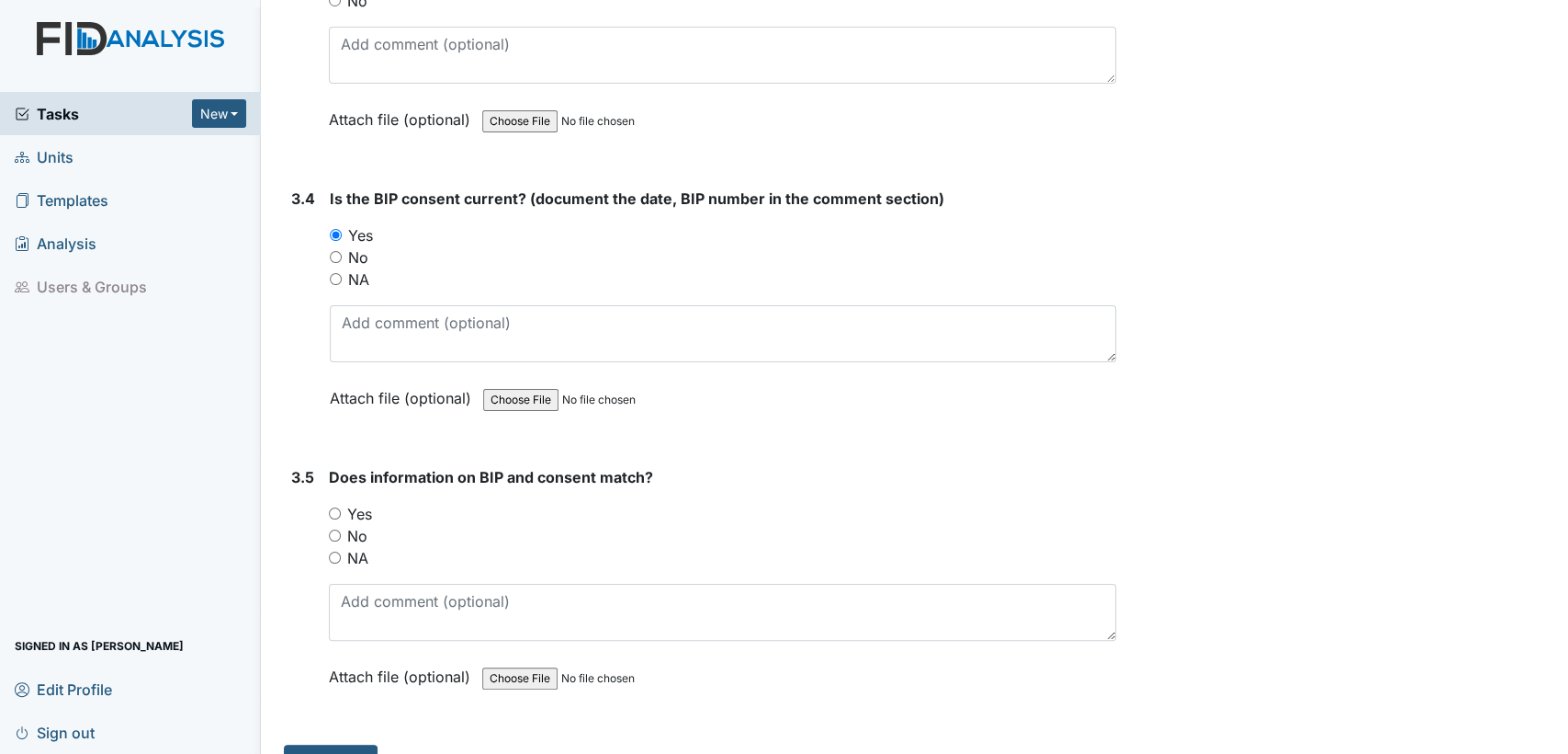
scroll to position [5000, 0]
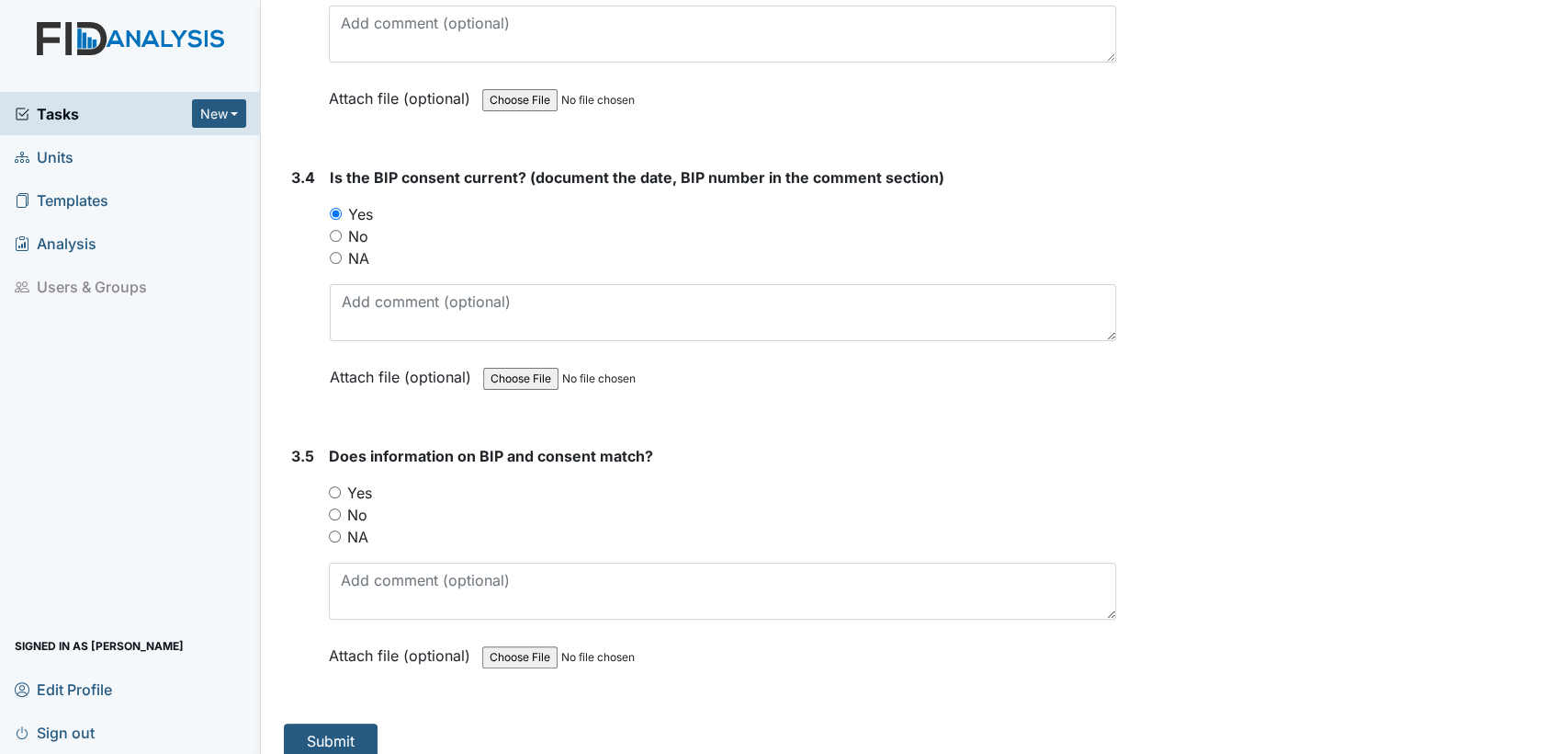
click at [334, 487] on input "Yes" at bounding box center [334, 492] width 12 height 12
radio input "true"
click at [336, 723] on button "Submit" at bounding box center [331, 740] width 94 height 34
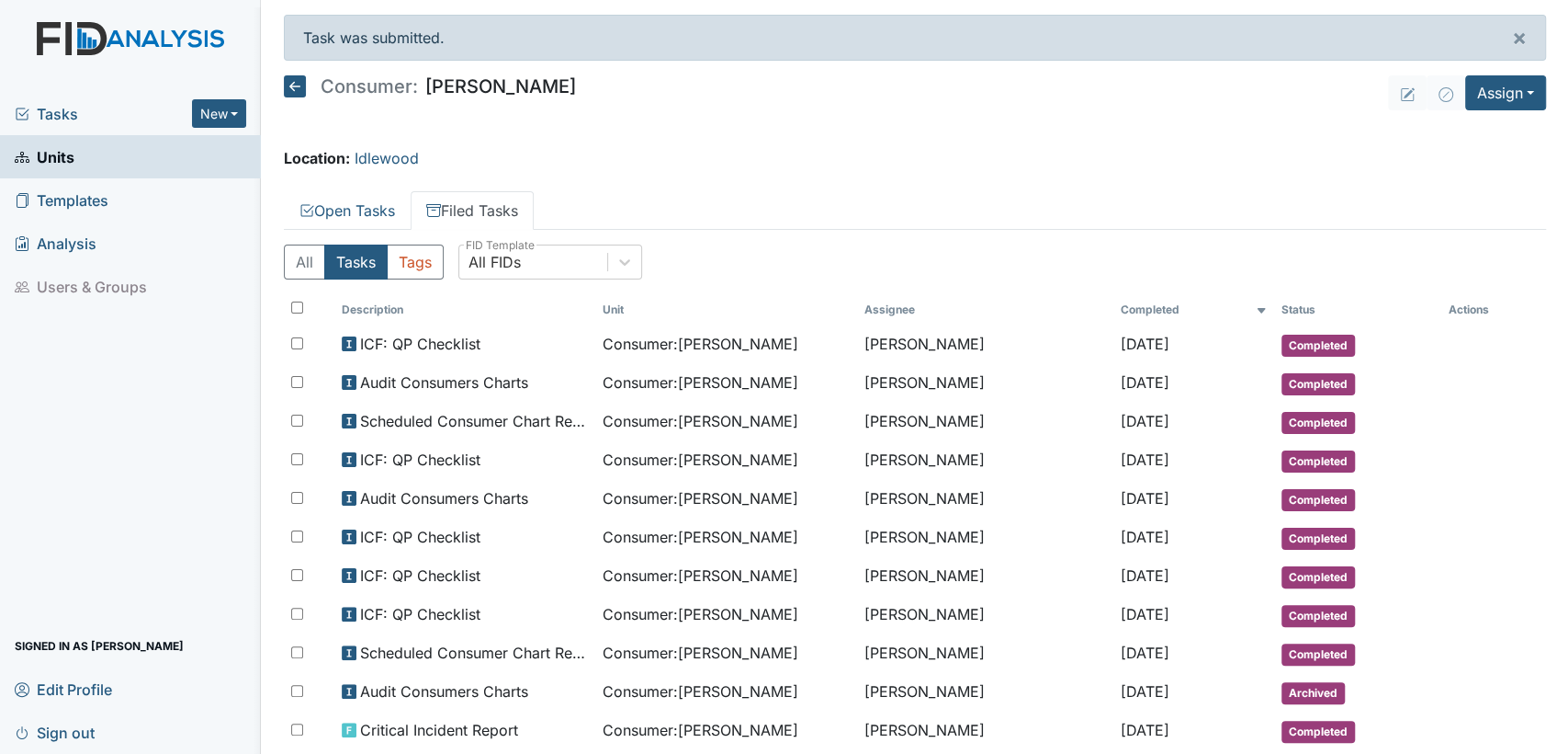
click at [293, 84] on icon at bounding box center [295, 87] width 22 height 22
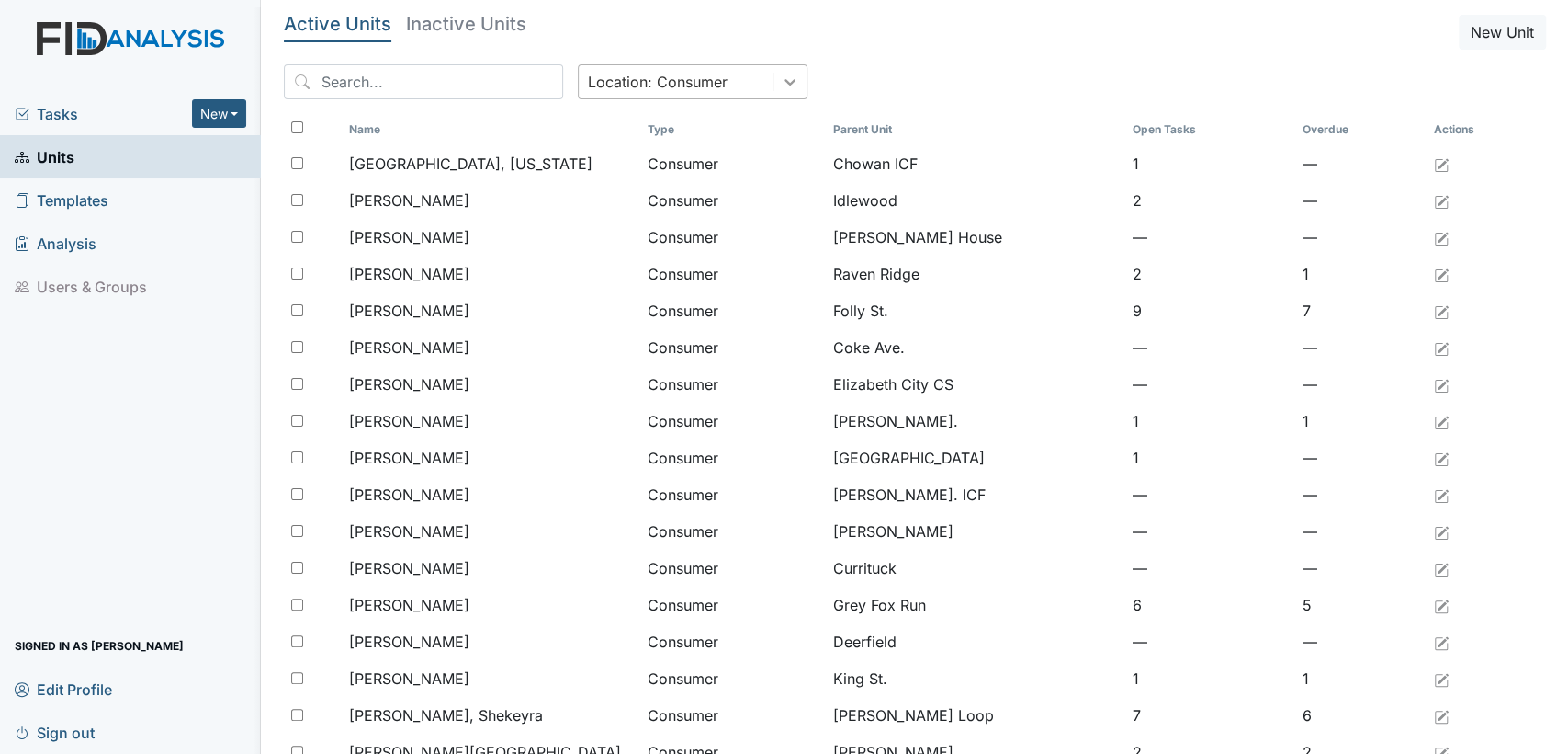
click at [781, 78] on icon at bounding box center [790, 82] width 19 height 19
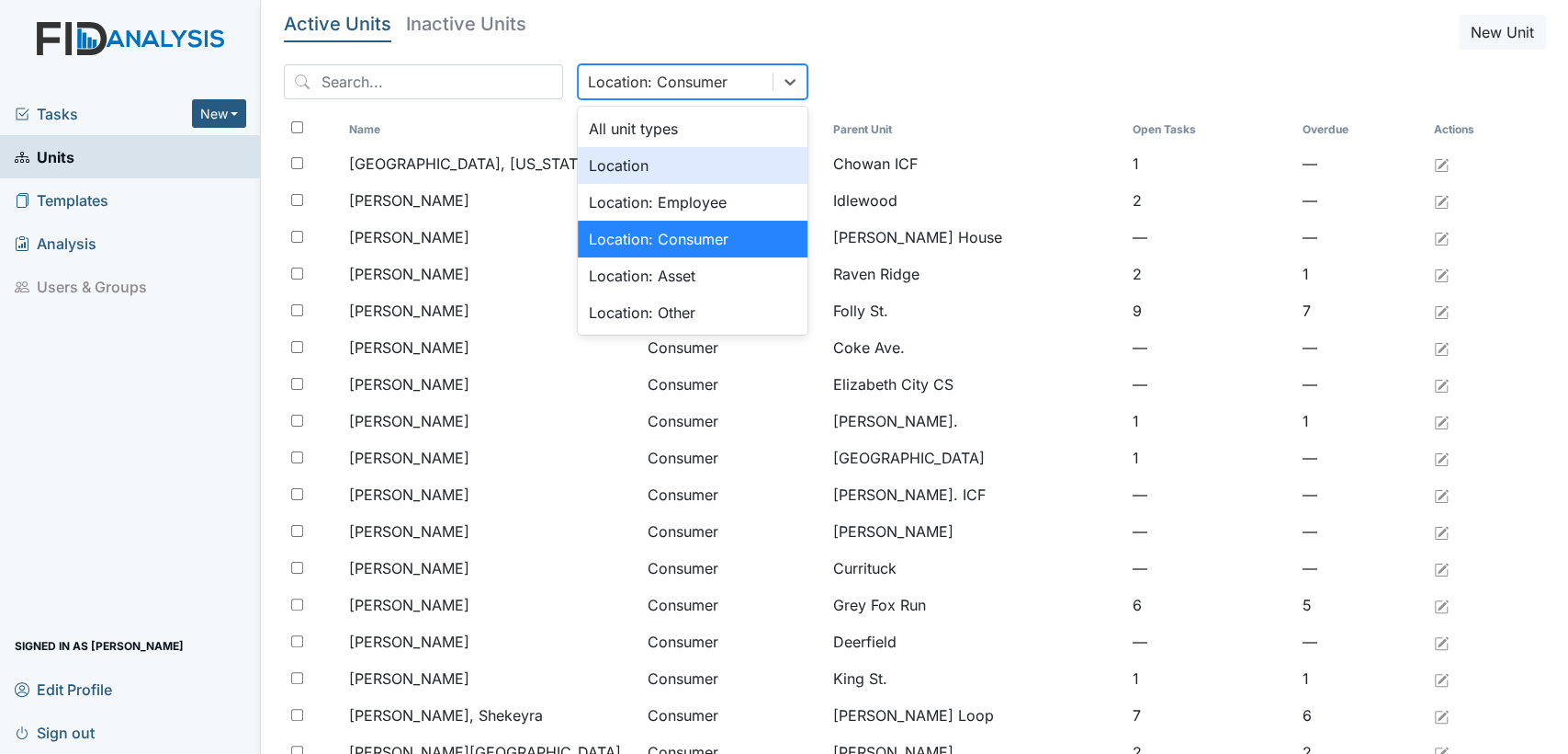
click at [686, 162] on div "Location" at bounding box center [692, 165] width 230 height 36
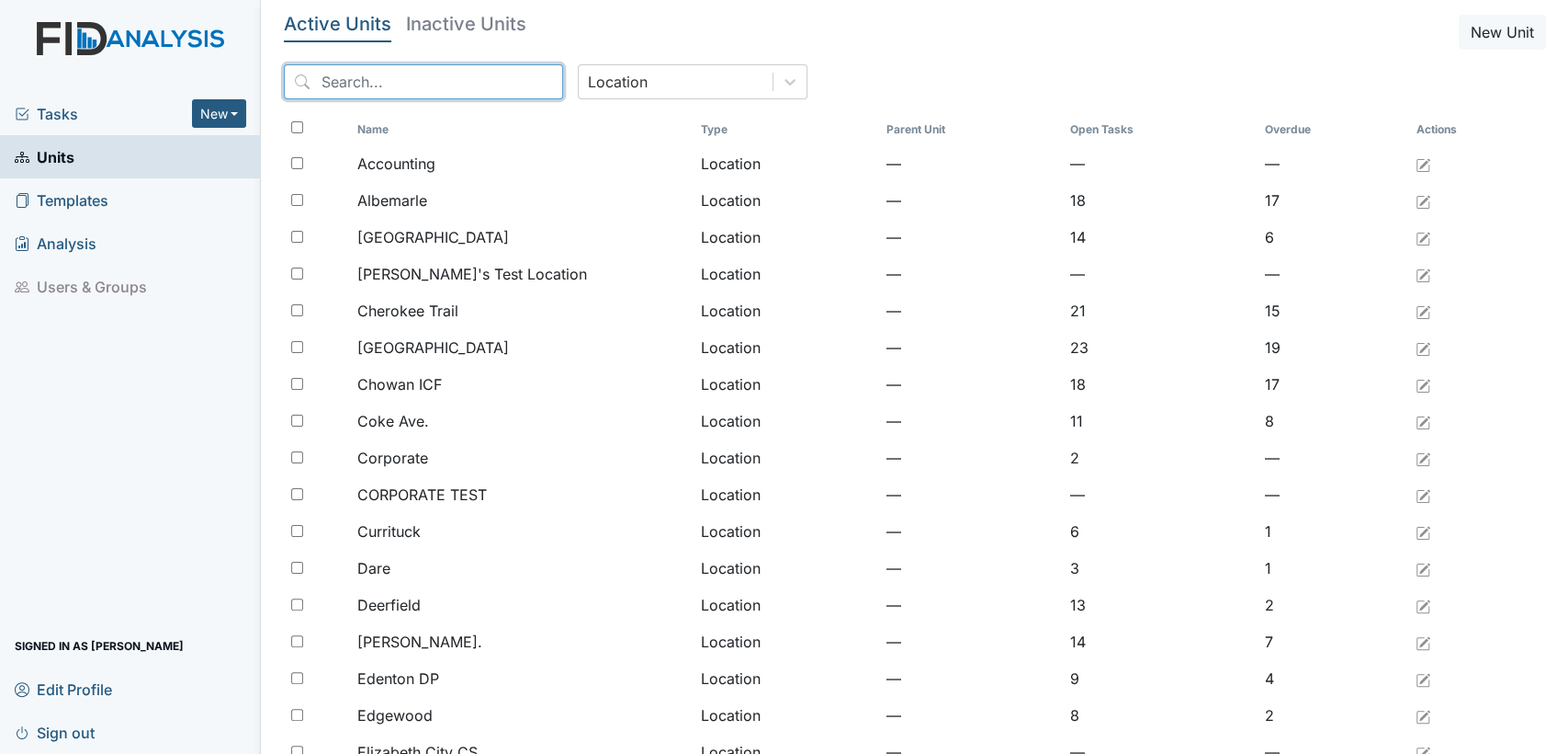
click at [392, 86] on input "search" at bounding box center [424, 81] width 280 height 34
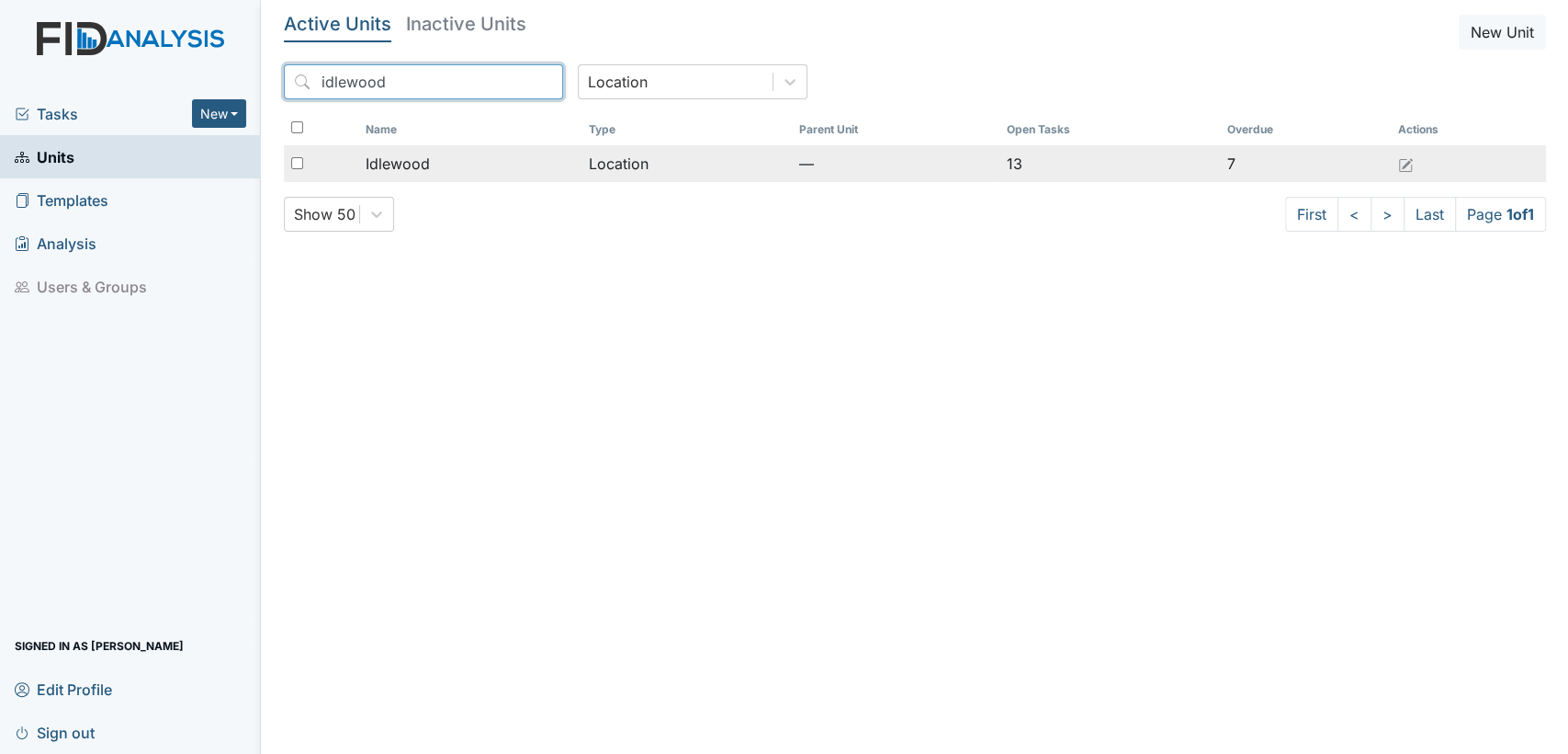
type input "idlewood"
click at [370, 169] on span "Idlewood" at bounding box center [397, 164] width 64 height 22
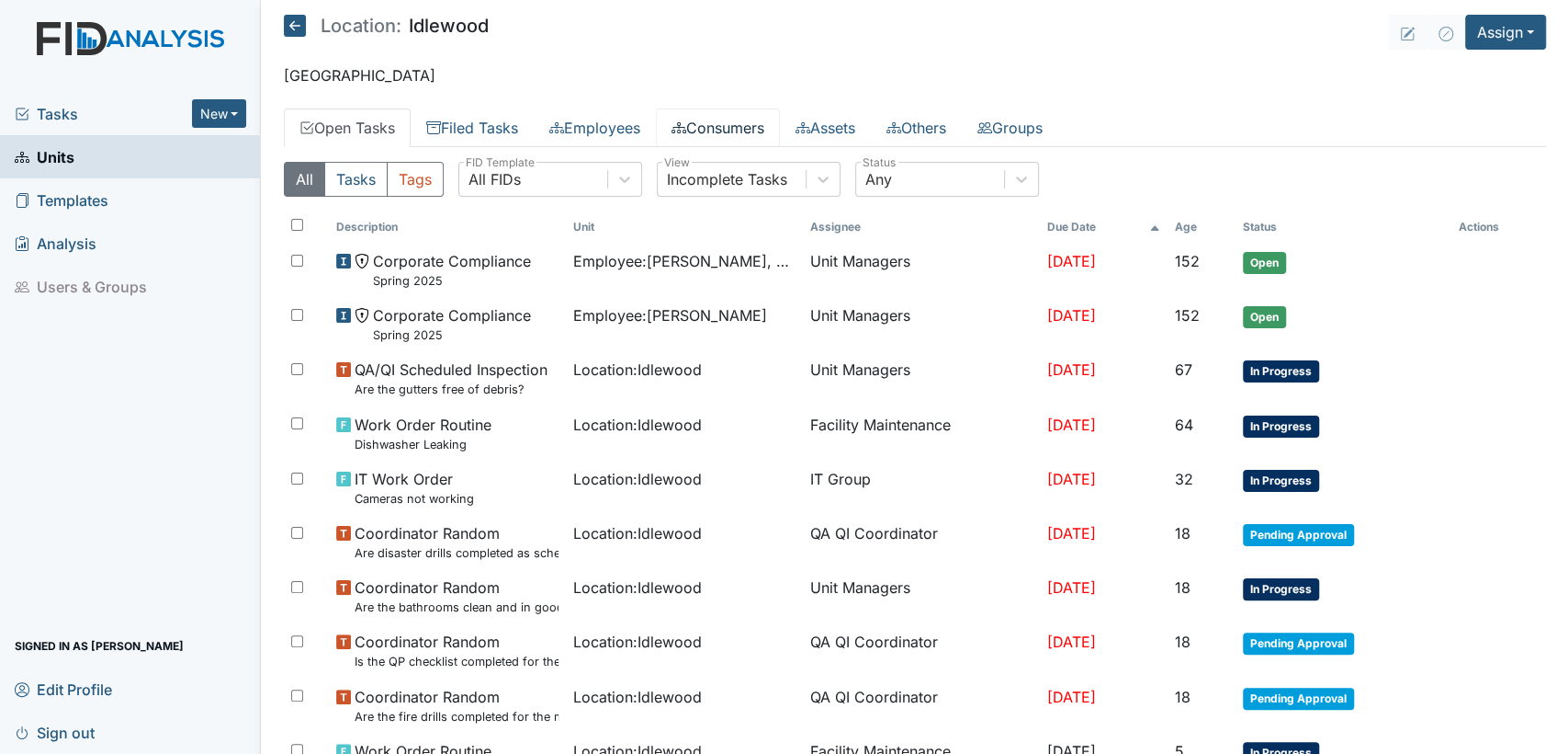
click at [756, 119] on link "Consumers" at bounding box center [717, 127] width 124 height 38
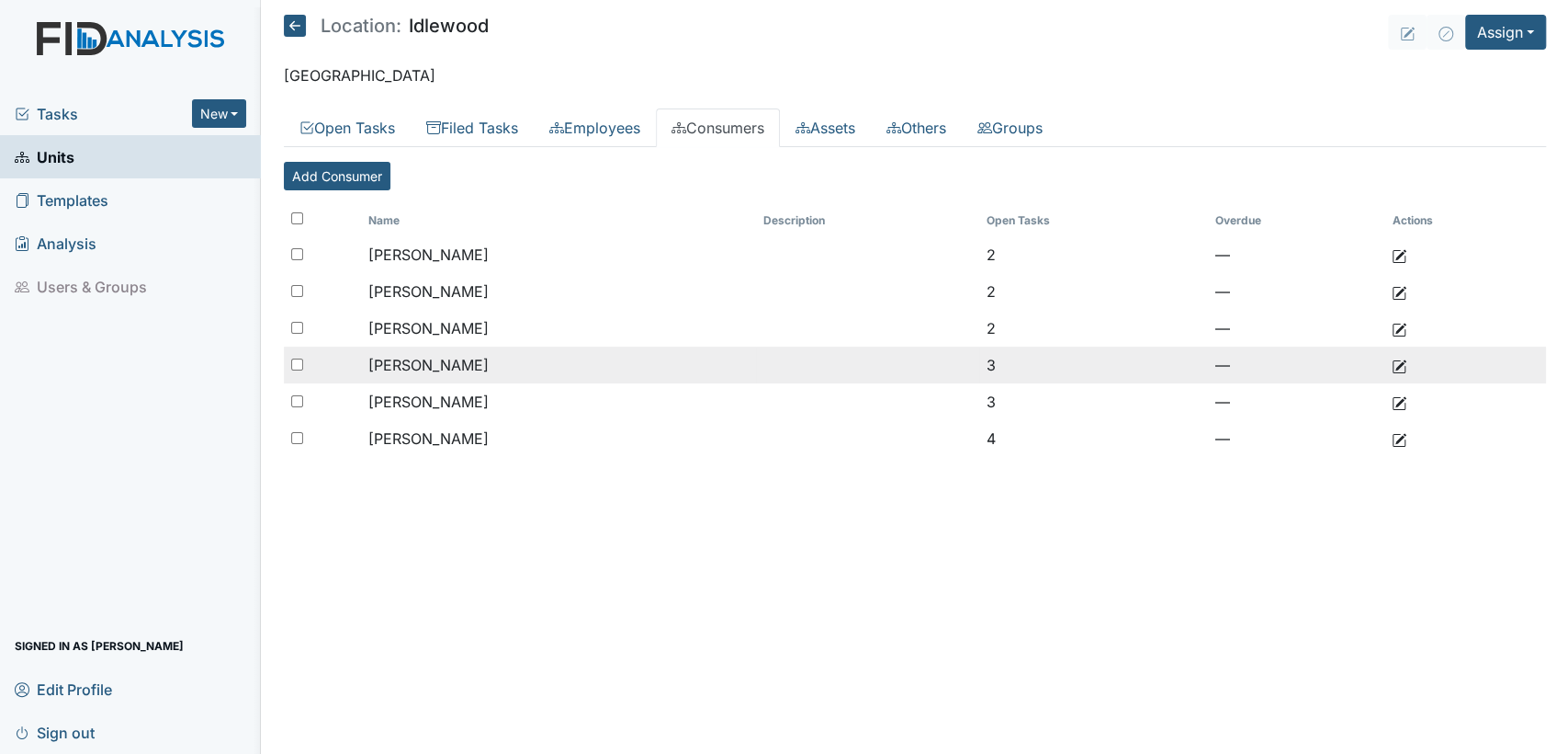
click at [441, 356] on span "[PERSON_NAME]" at bounding box center [428, 365] width 120 height 19
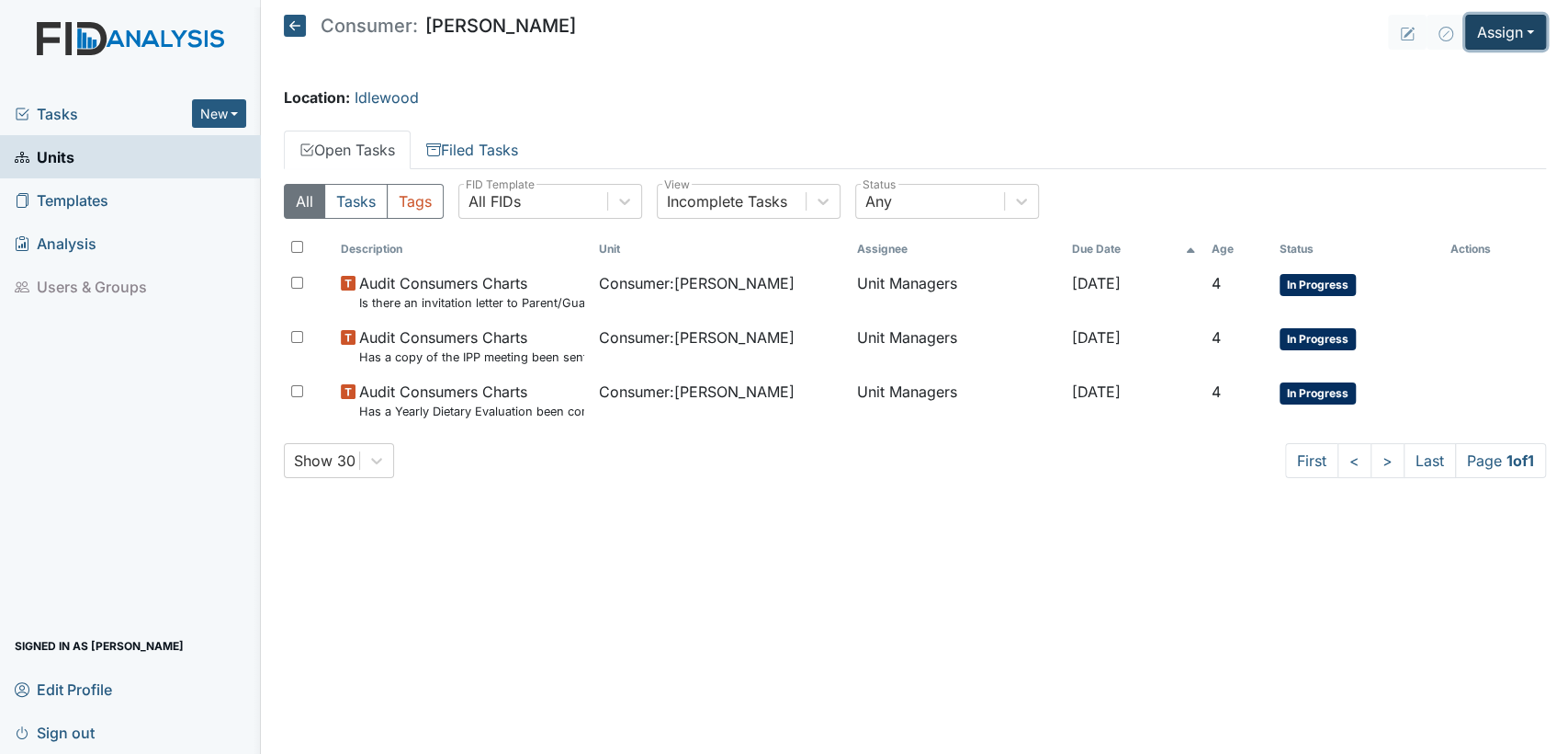
click at [1540, 38] on button "Assign" at bounding box center [1506, 32] width 81 height 34
click at [1496, 98] on link "Assign Inspection" at bounding box center [1462, 104] width 165 height 30
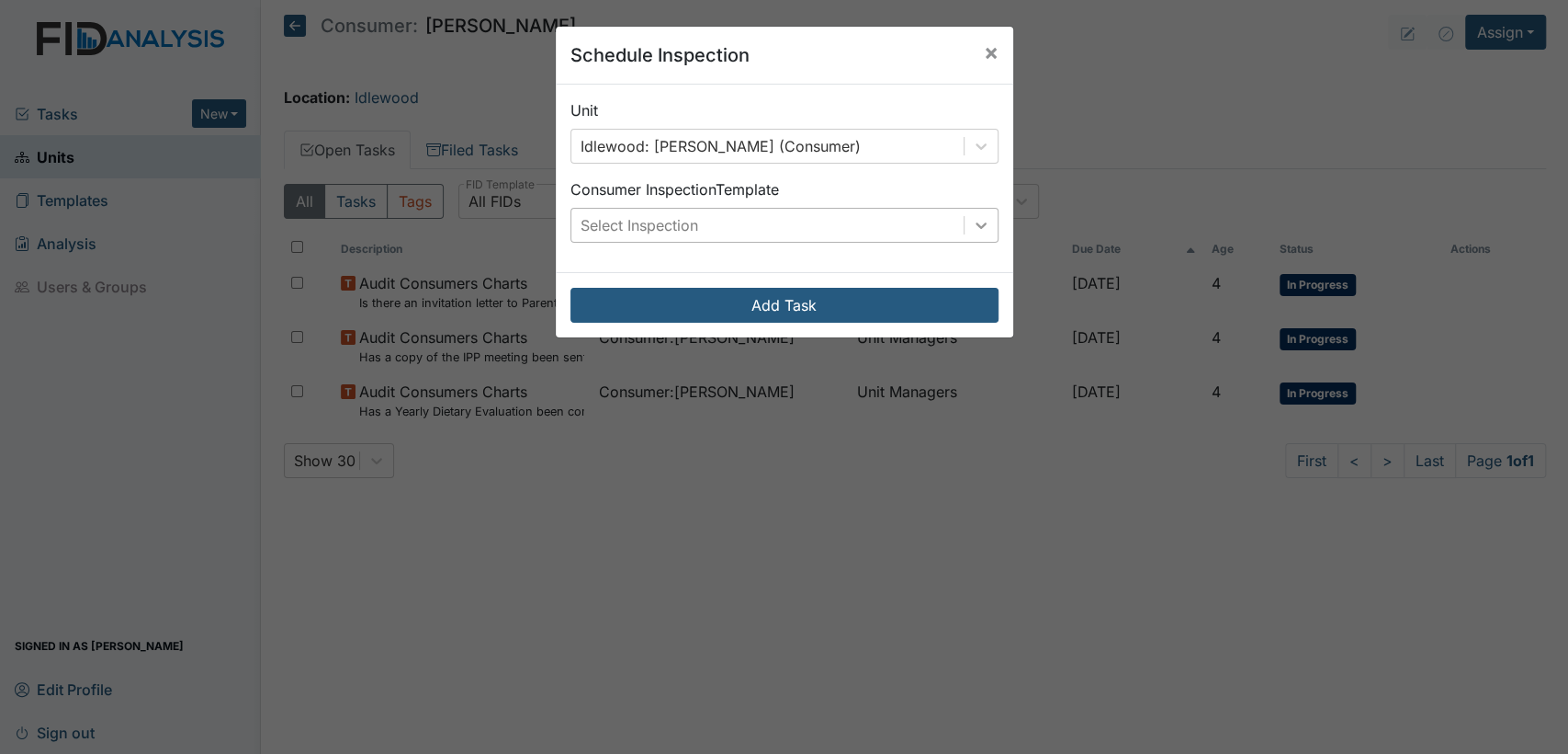
click at [975, 226] on icon at bounding box center [981, 226] width 11 height 7
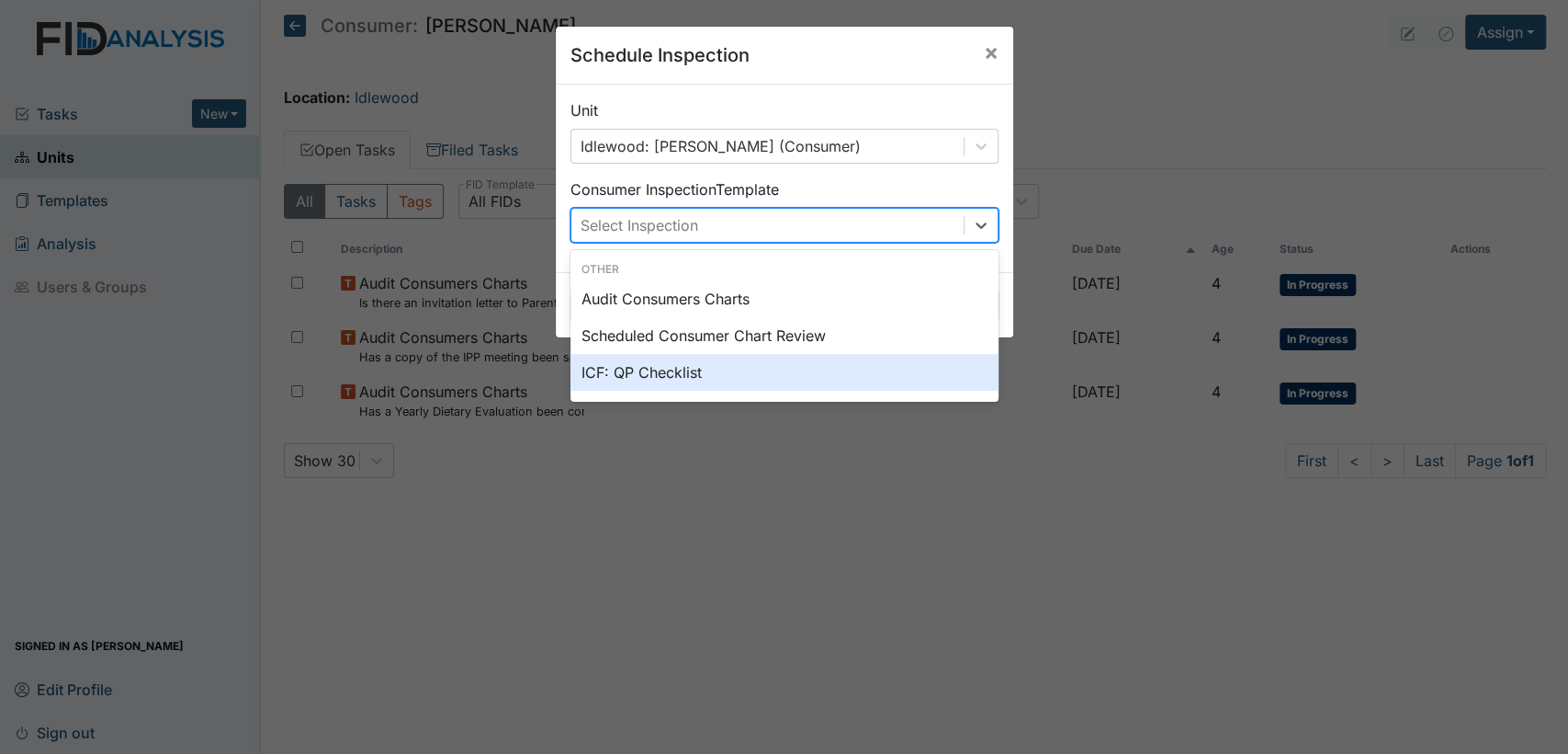
click at [838, 368] on div "ICF: QP Checklist" at bounding box center [784, 372] width 429 height 36
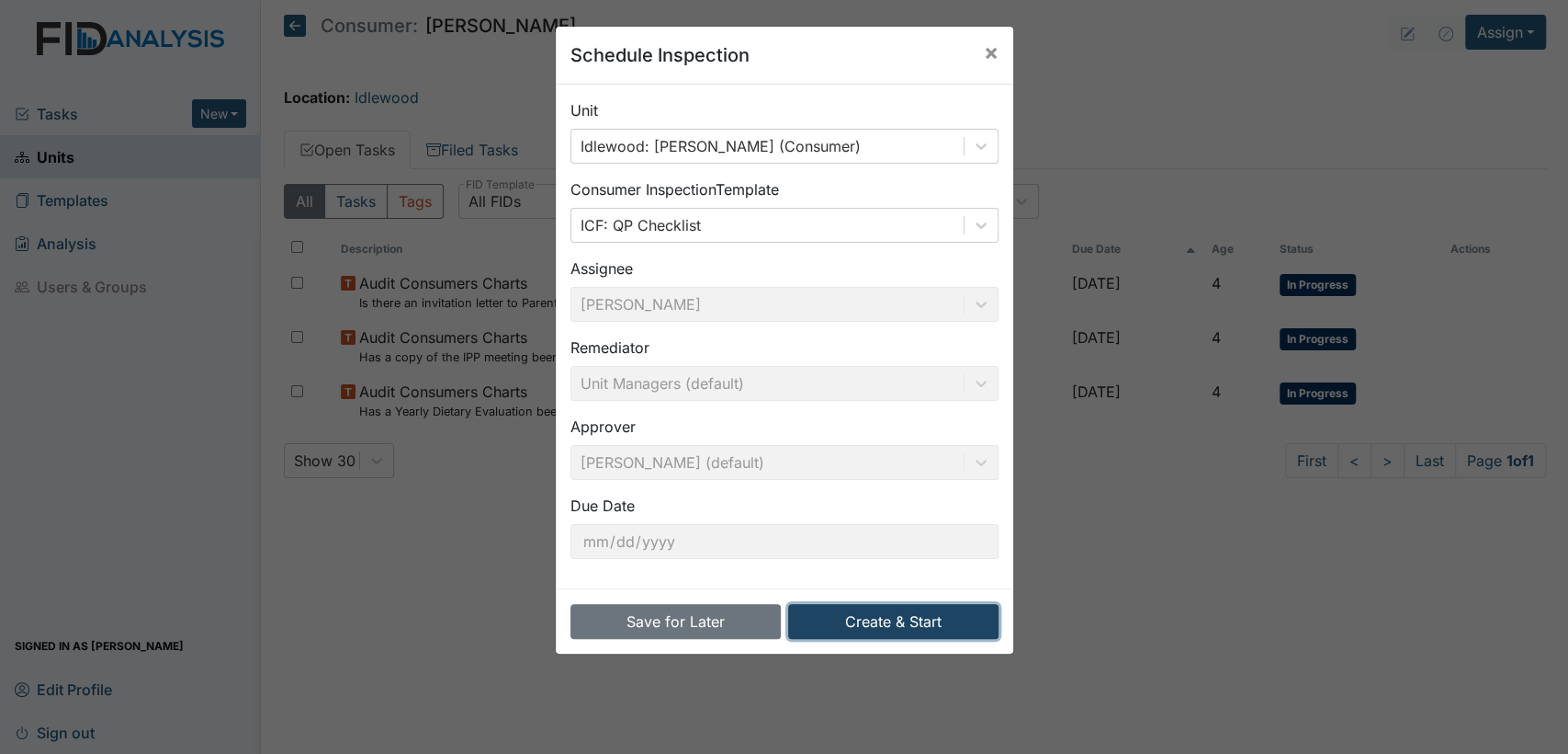
click at [850, 620] on button "Create & Start" at bounding box center [893, 621] width 211 height 34
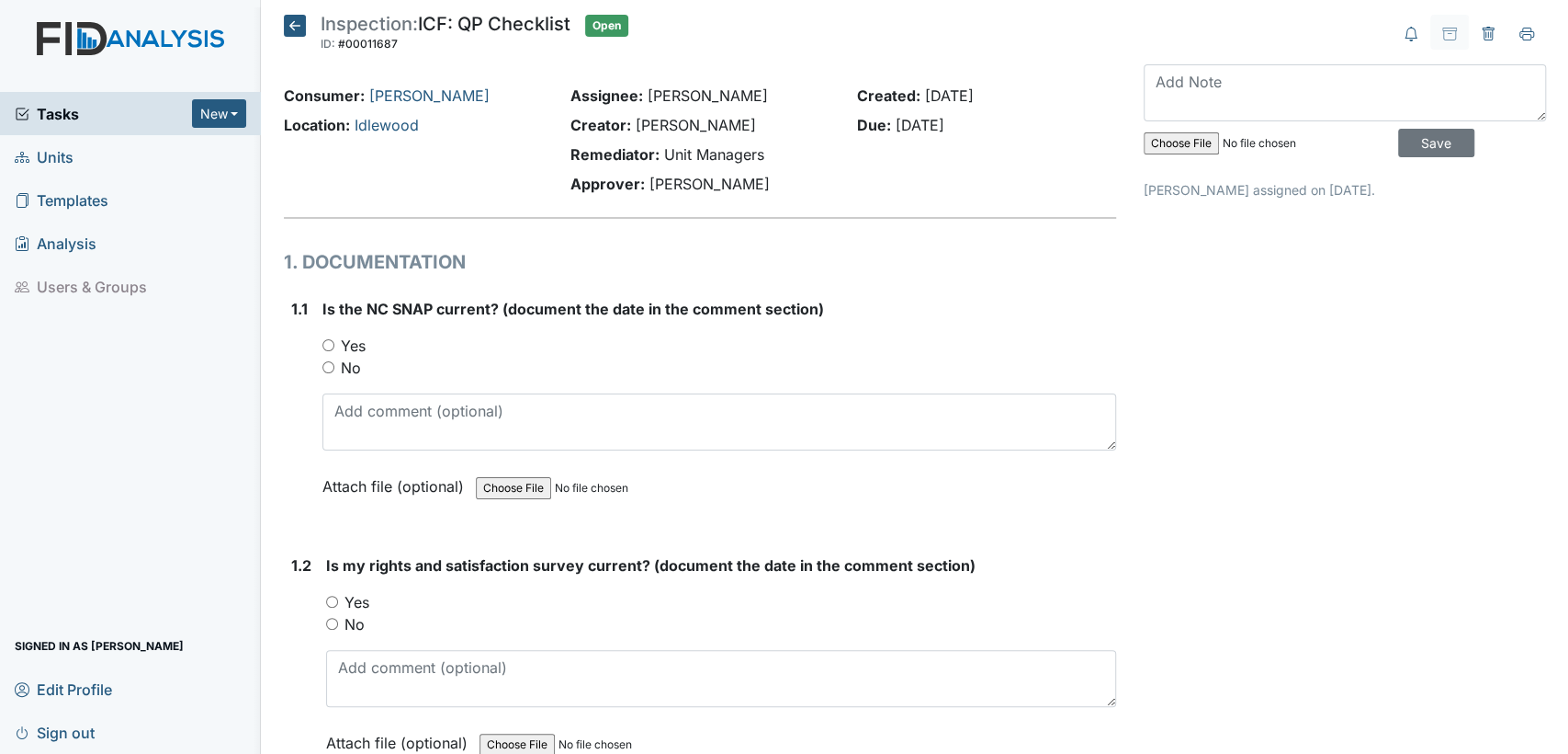
click at [326, 345] on input "Yes" at bounding box center [328, 345] width 12 height 12
radio input "true"
click at [332, 600] on input "Yes" at bounding box center [332, 601] width 12 height 12
radio input "true"
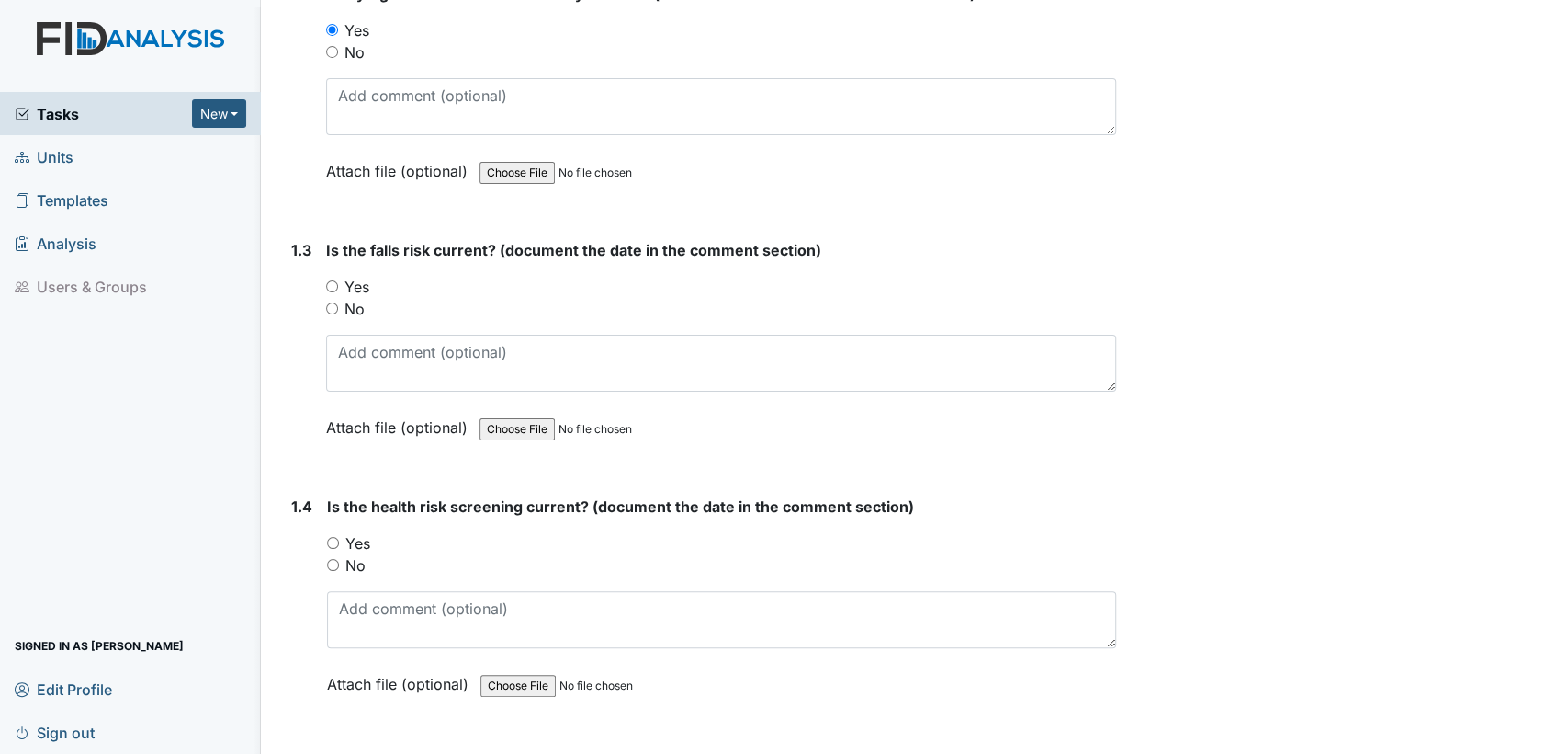
scroll to position [598, 0]
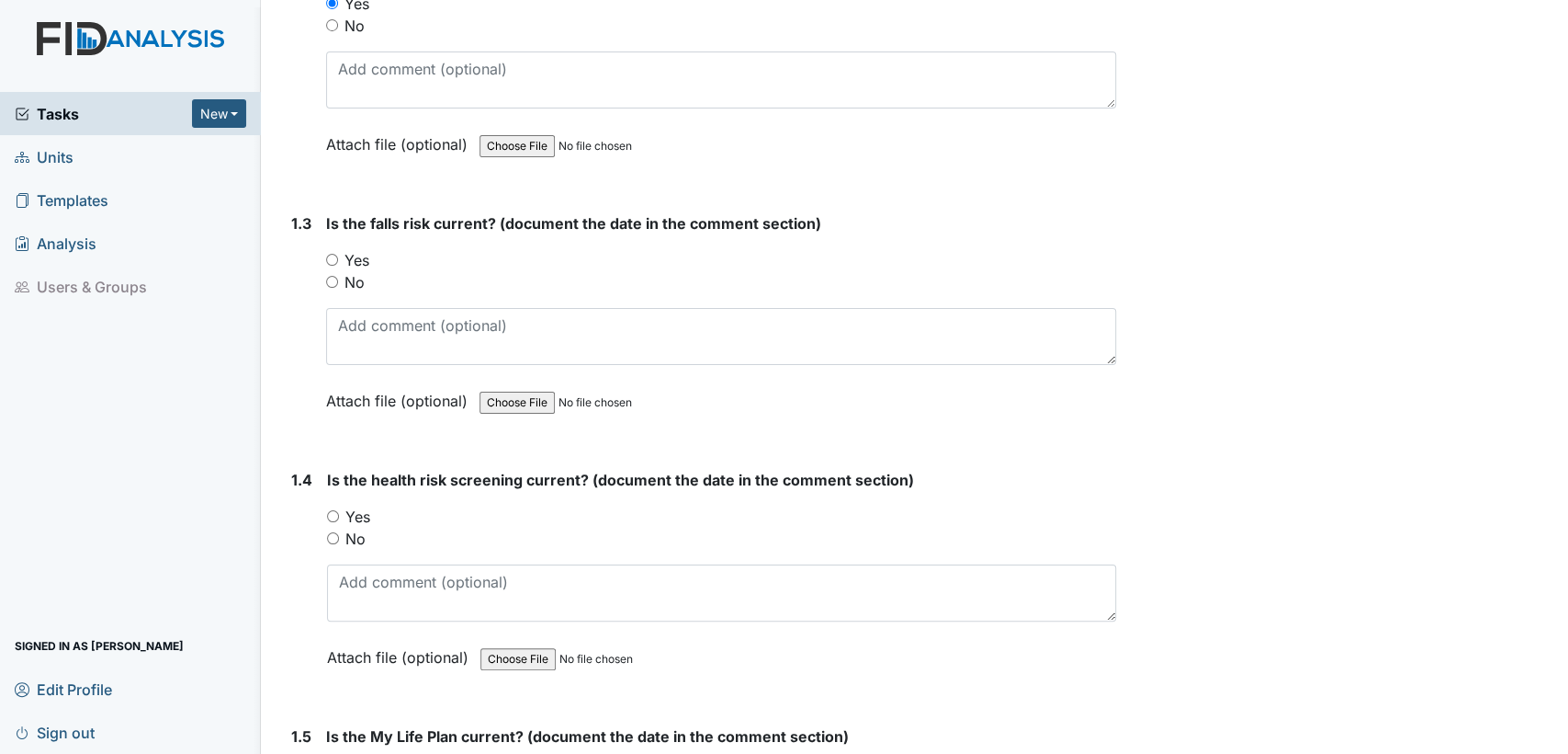
click at [332, 259] on input "Yes" at bounding box center [332, 259] width 12 height 12
radio input "true"
click at [335, 517] on input "Yes" at bounding box center [333, 515] width 12 height 12
radio input "true"
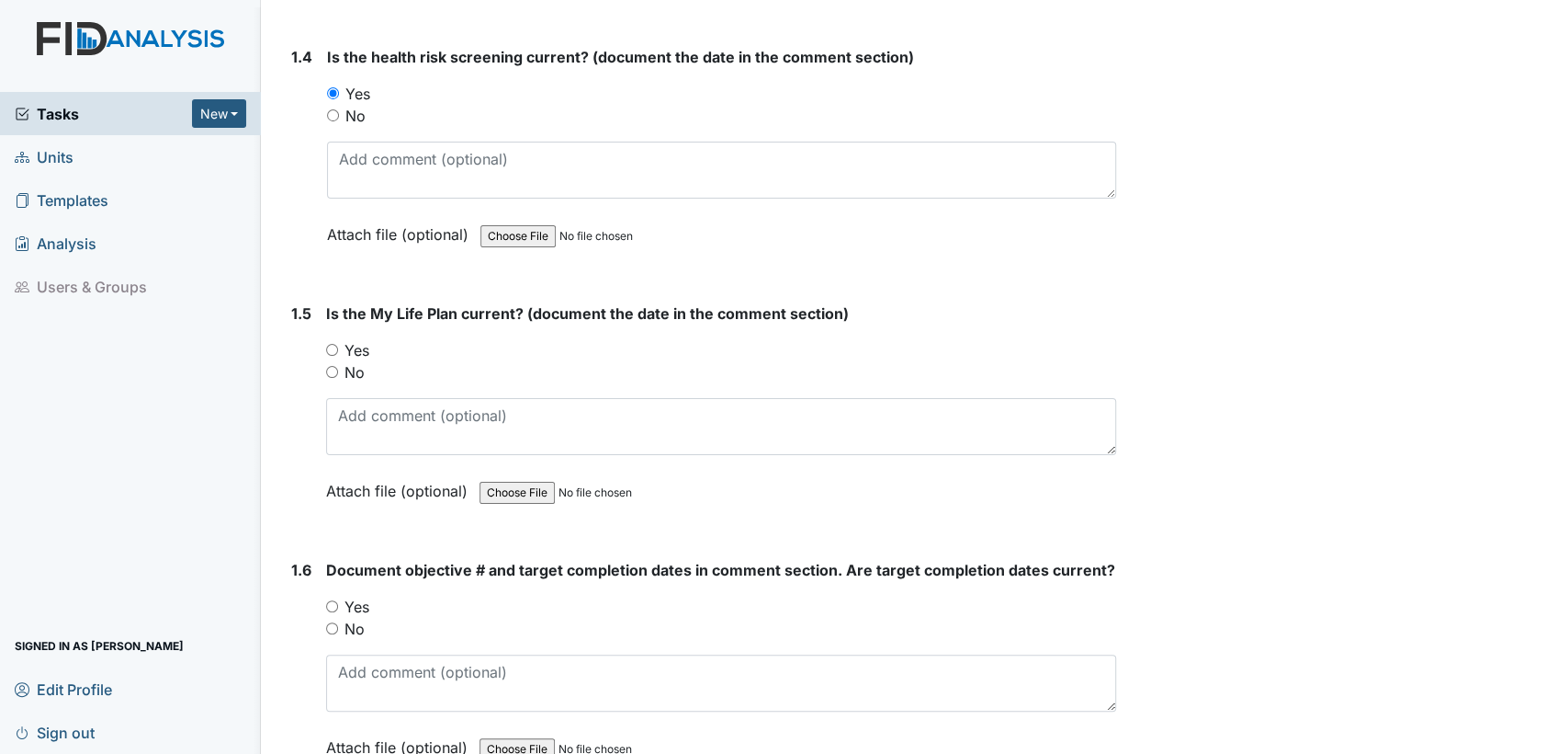
scroll to position [1198, 0]
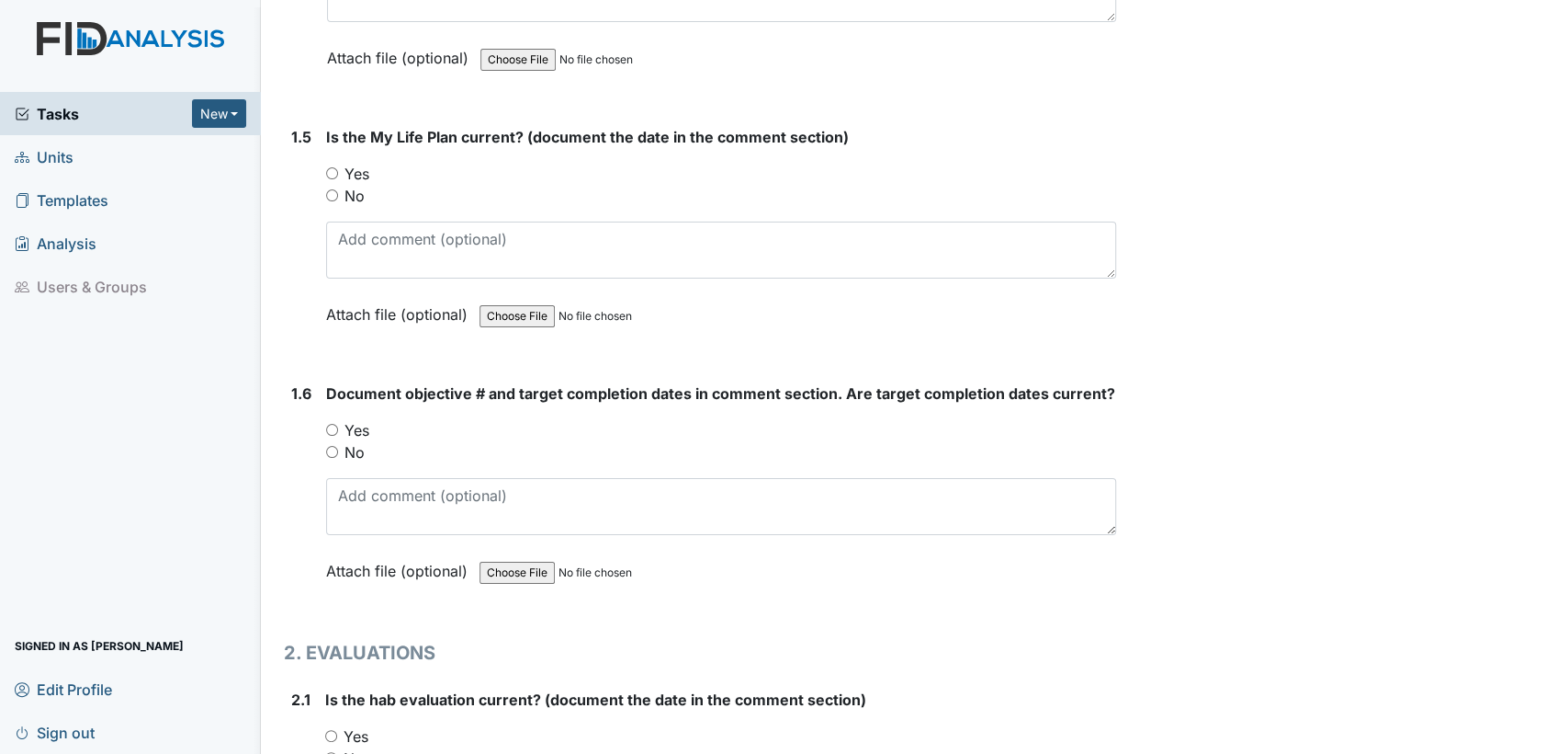
click at [334, 170] on input "Yes" at bounding box center [332, 172] width 12 height 12
radio input "true"
click at [334, 424] on input "Yes" at bounding box center [332, 430] width 12 height 12
radio input "true"
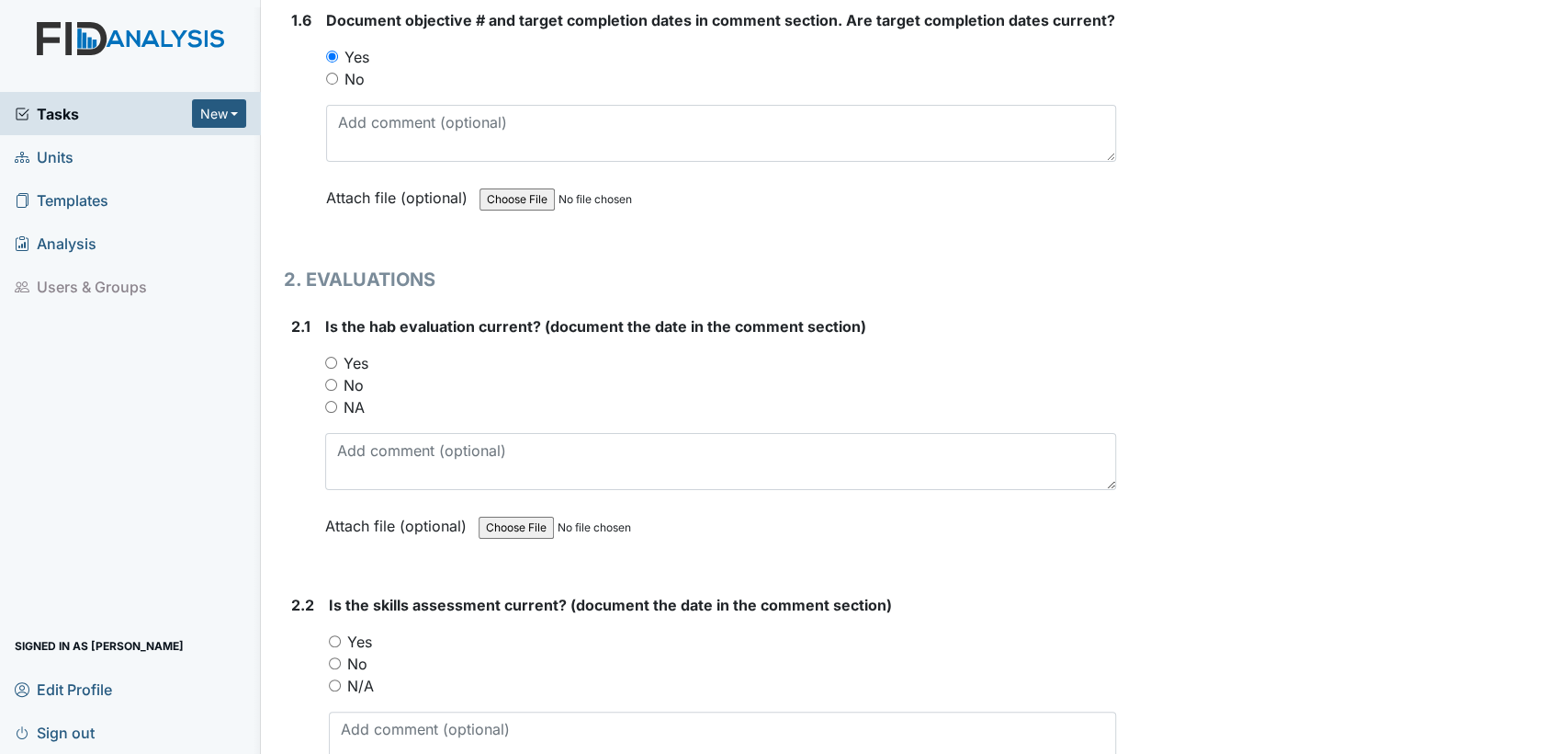
scroll to position [1577, 0]
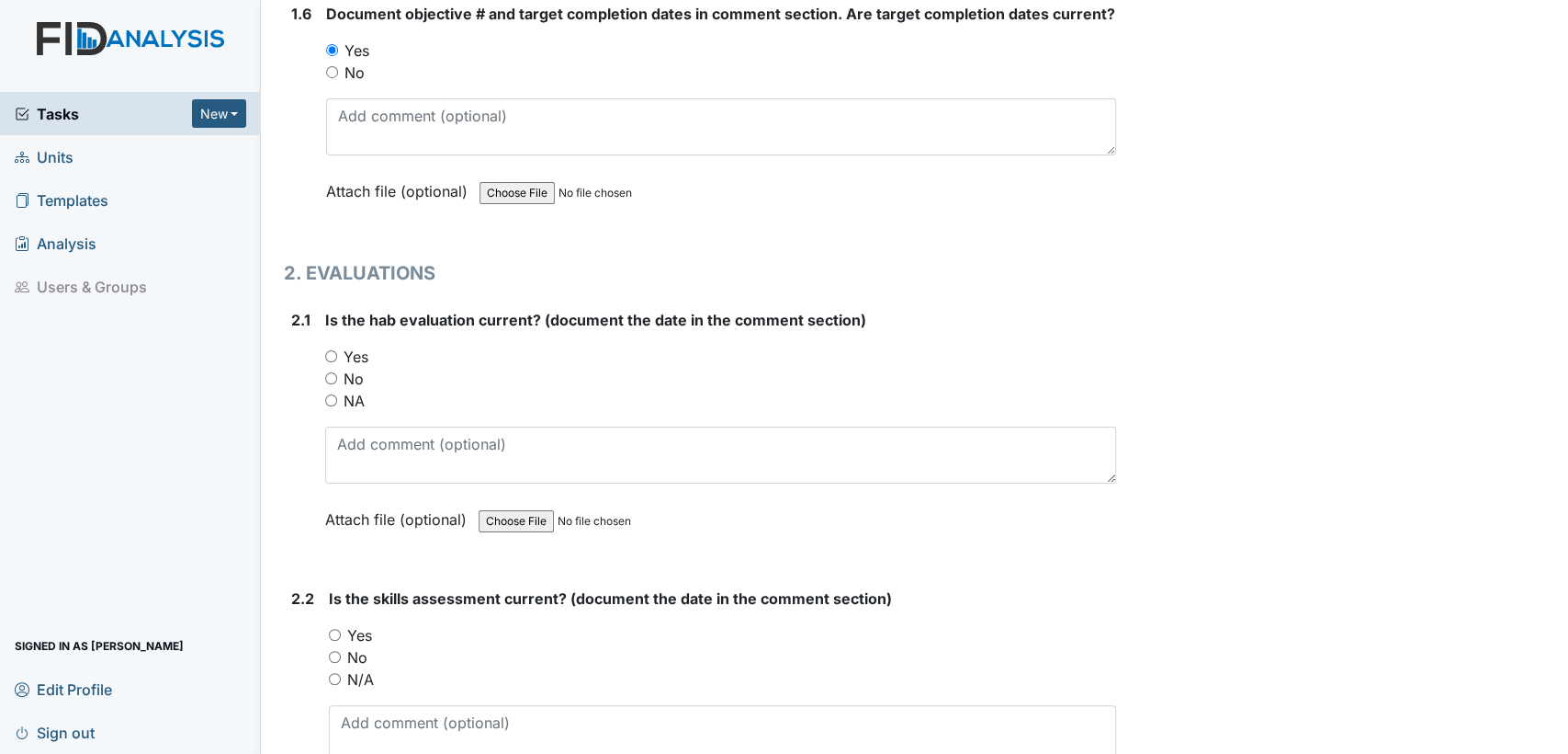
click at [335, 350] on input "Yes" at bounding box center [331, 356] width 12 height 12
radio input "true"
click at [336, 630] on input "Yes" at bounding box center [334, 634] width 12 height 12
radio input "true"
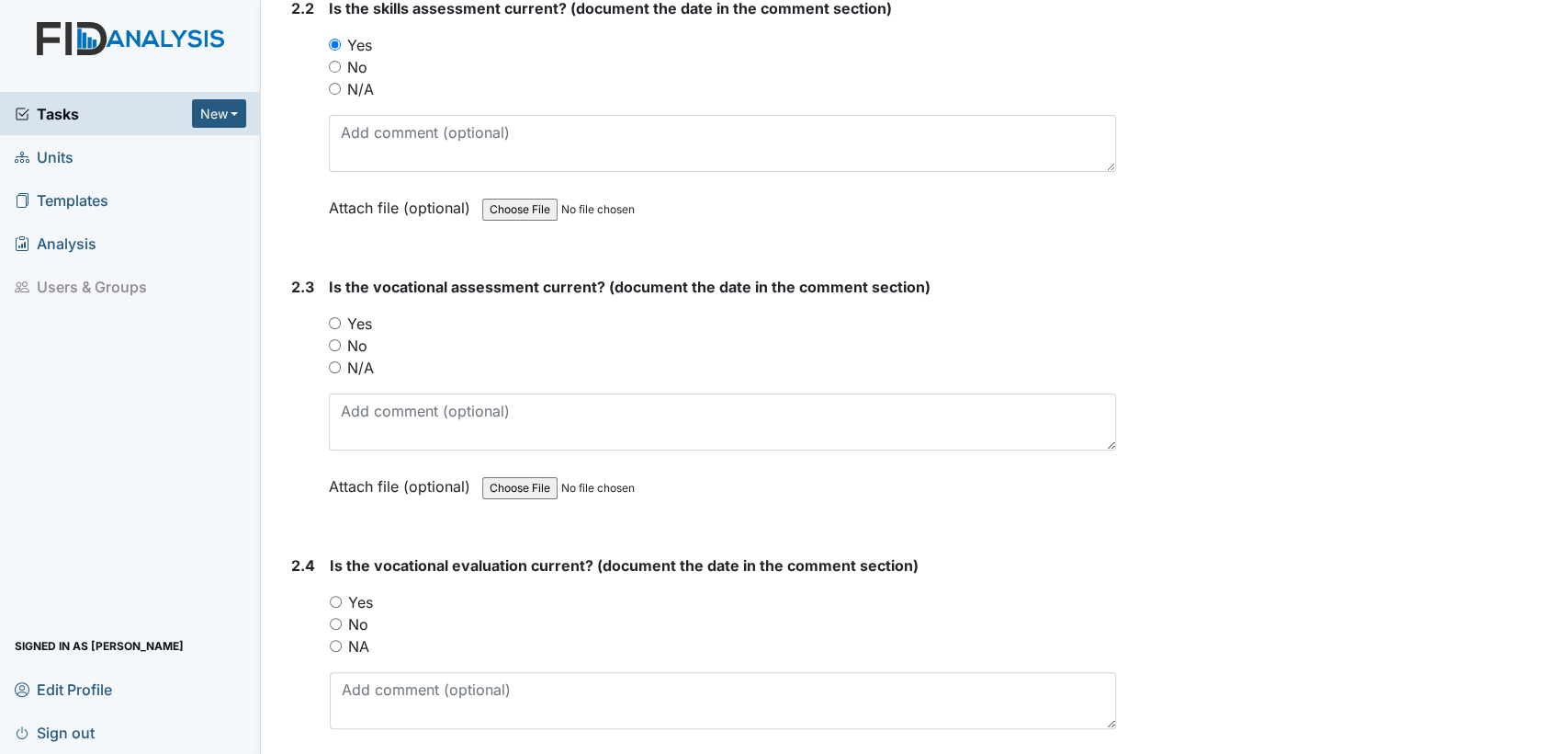
scroll to position [2232, 0]
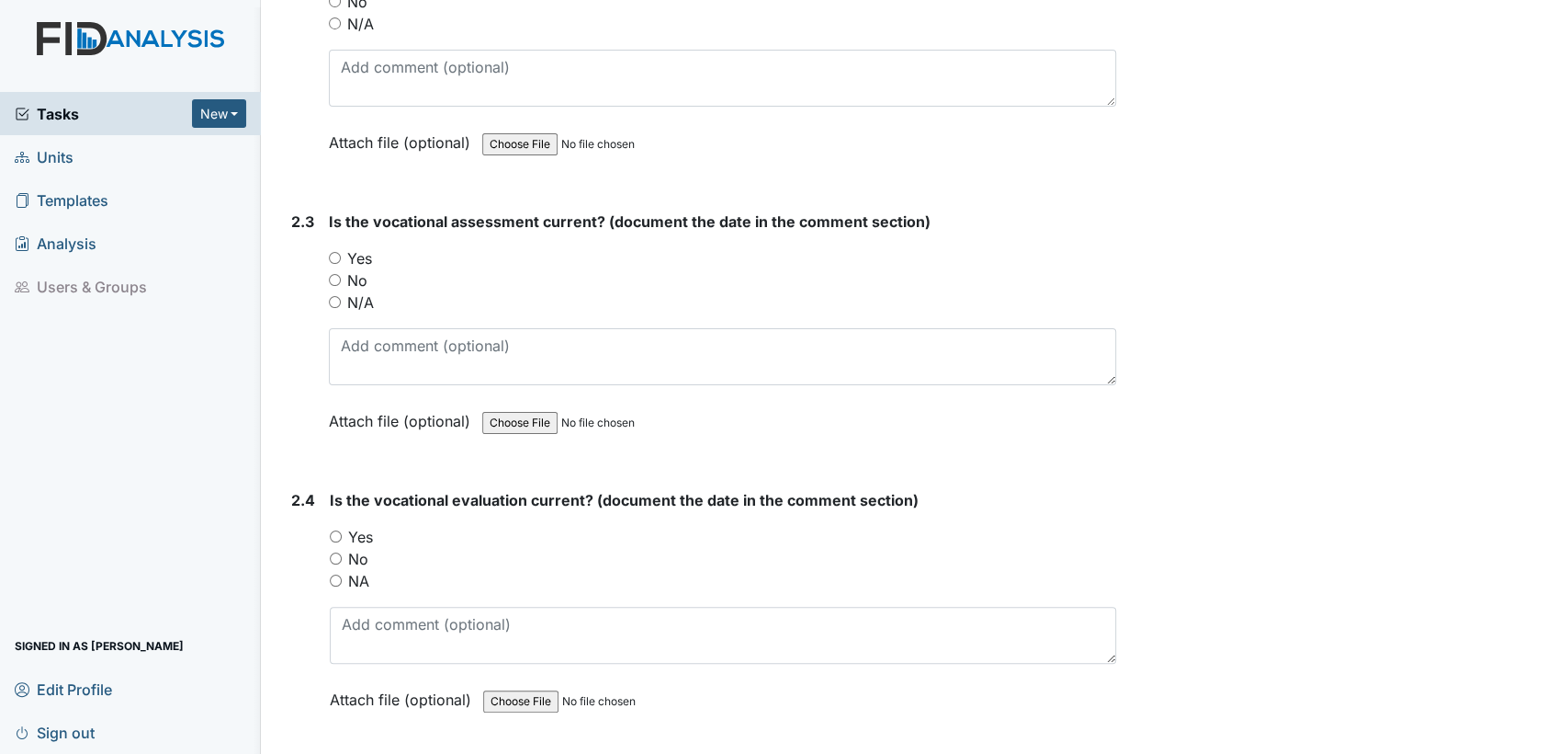
click at [335, 252] on input "Yes" at bounding box center [334, 257] width 12 height 12
radio input "true"
click at [338, 530] on input "Yes" at bounding box center [335, 536] width 12 height 12
radio input "true"
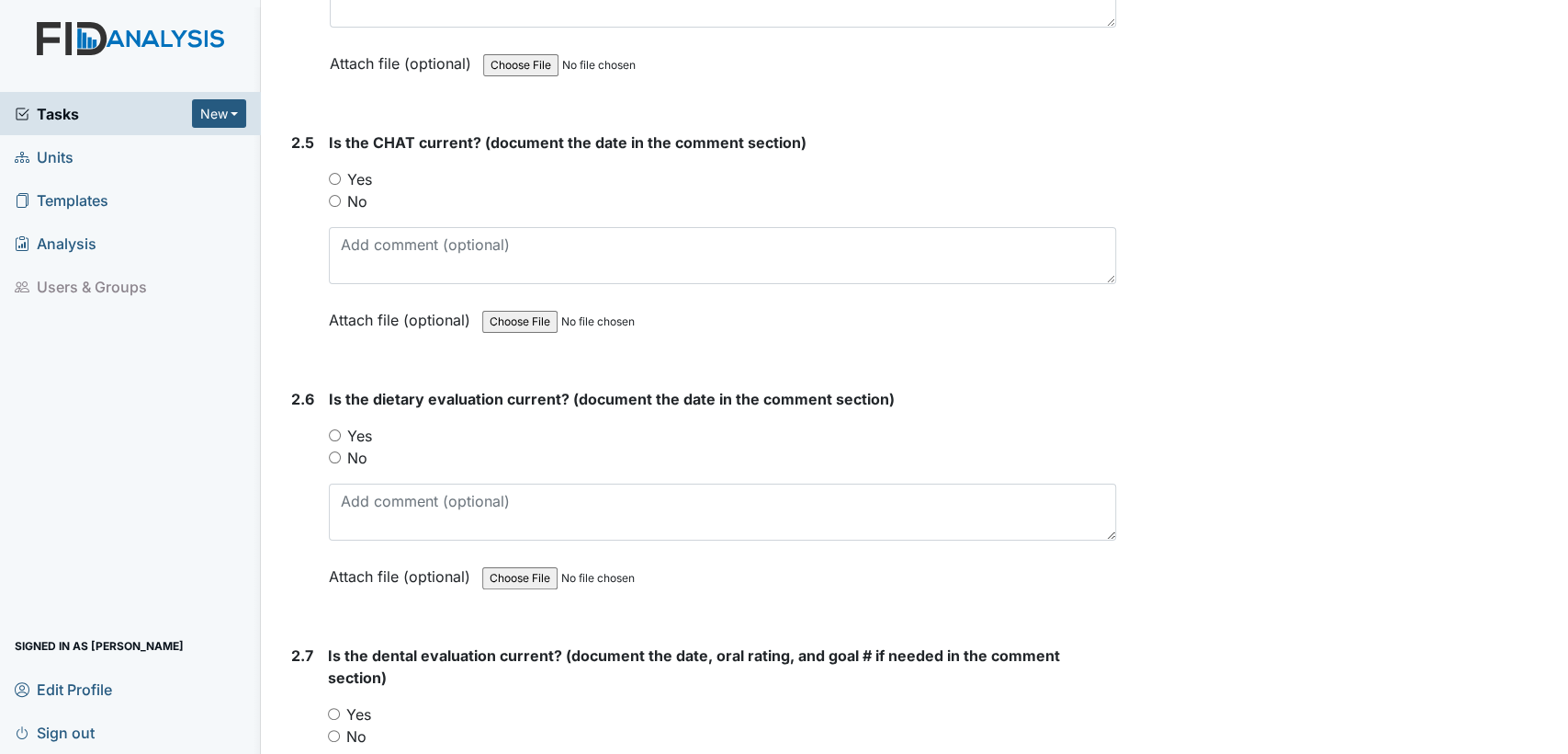
scroll to position [2927, 0]
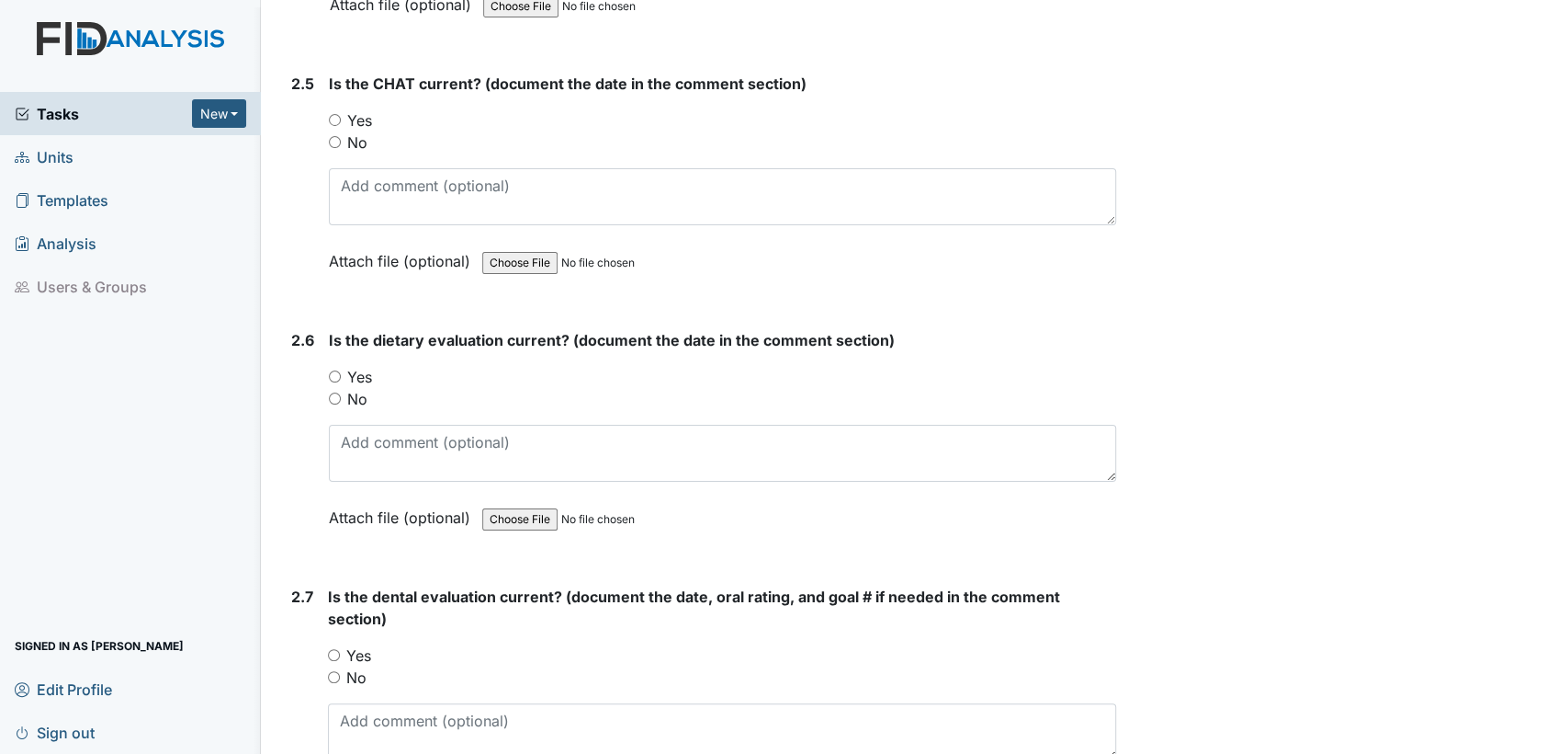
click at [329, 114] on input "Yes" at bounding box center [334, 119] width 12 height 12
radio input "true"
click at [337, 370] on input "Yes" at bounding box center [334, 376] width 12 height 12
radio input "true"
click at [333, 649] on input "Yes" at bounding box center [334, 654] width 12 height 12
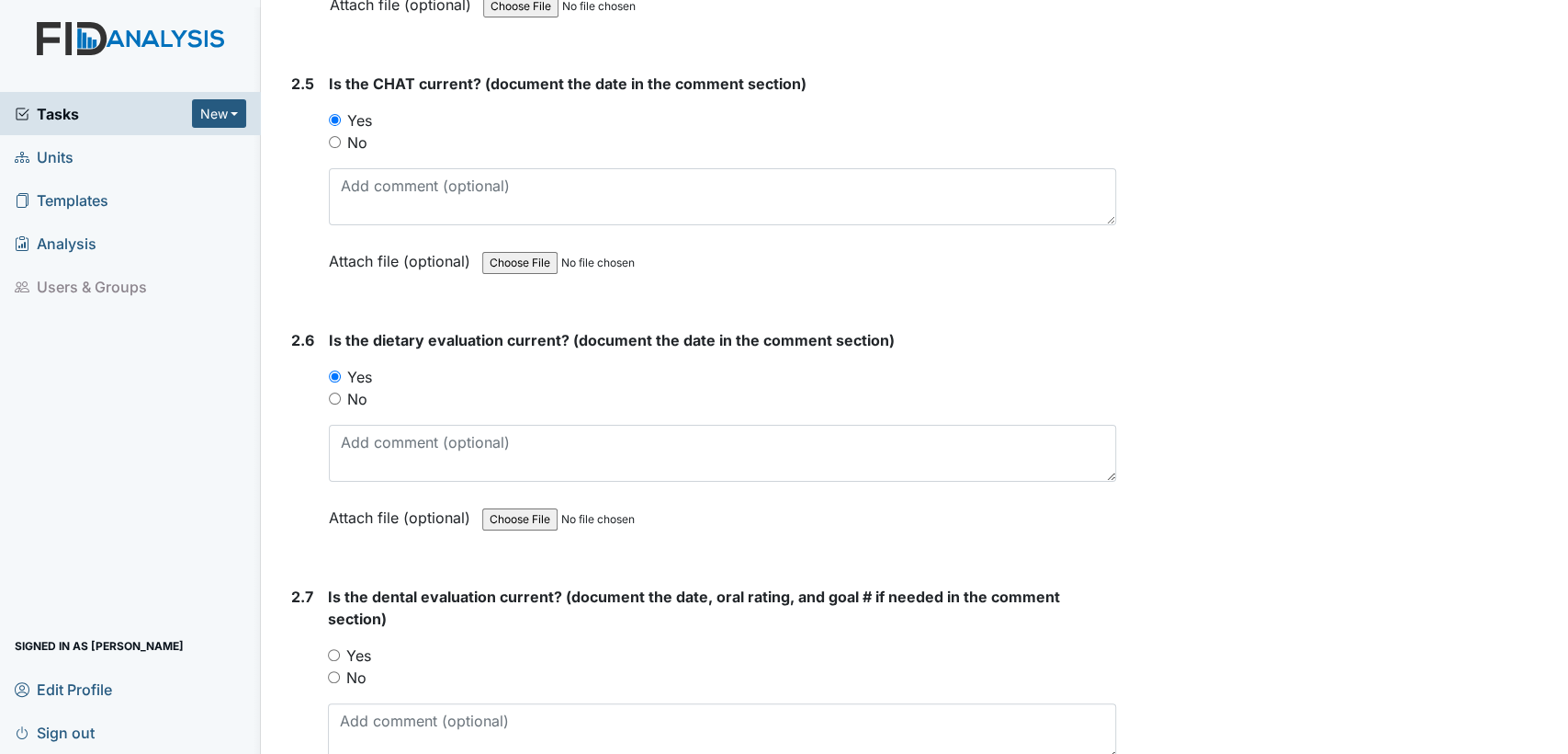
radio input "true"
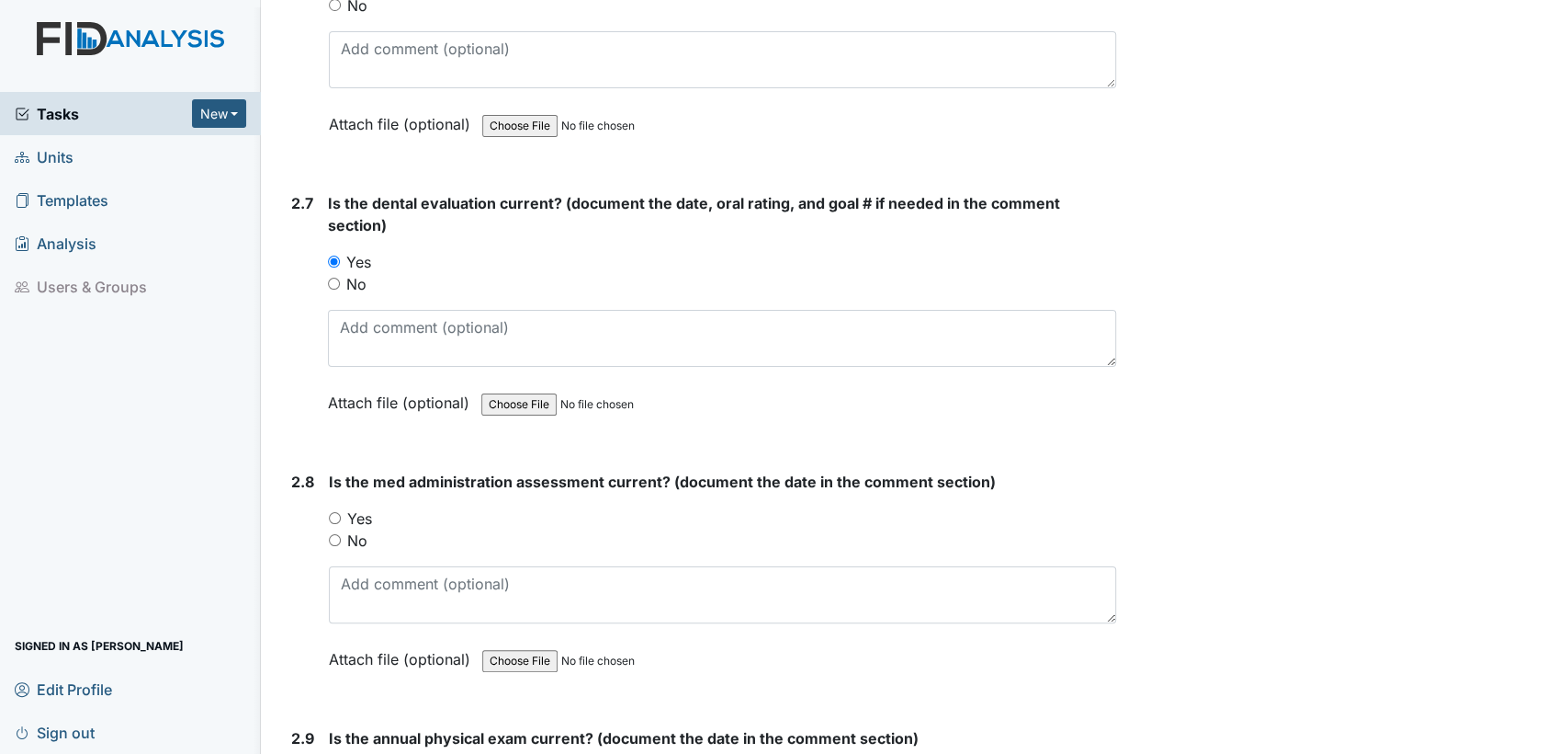
scroll to position [3498, 0]
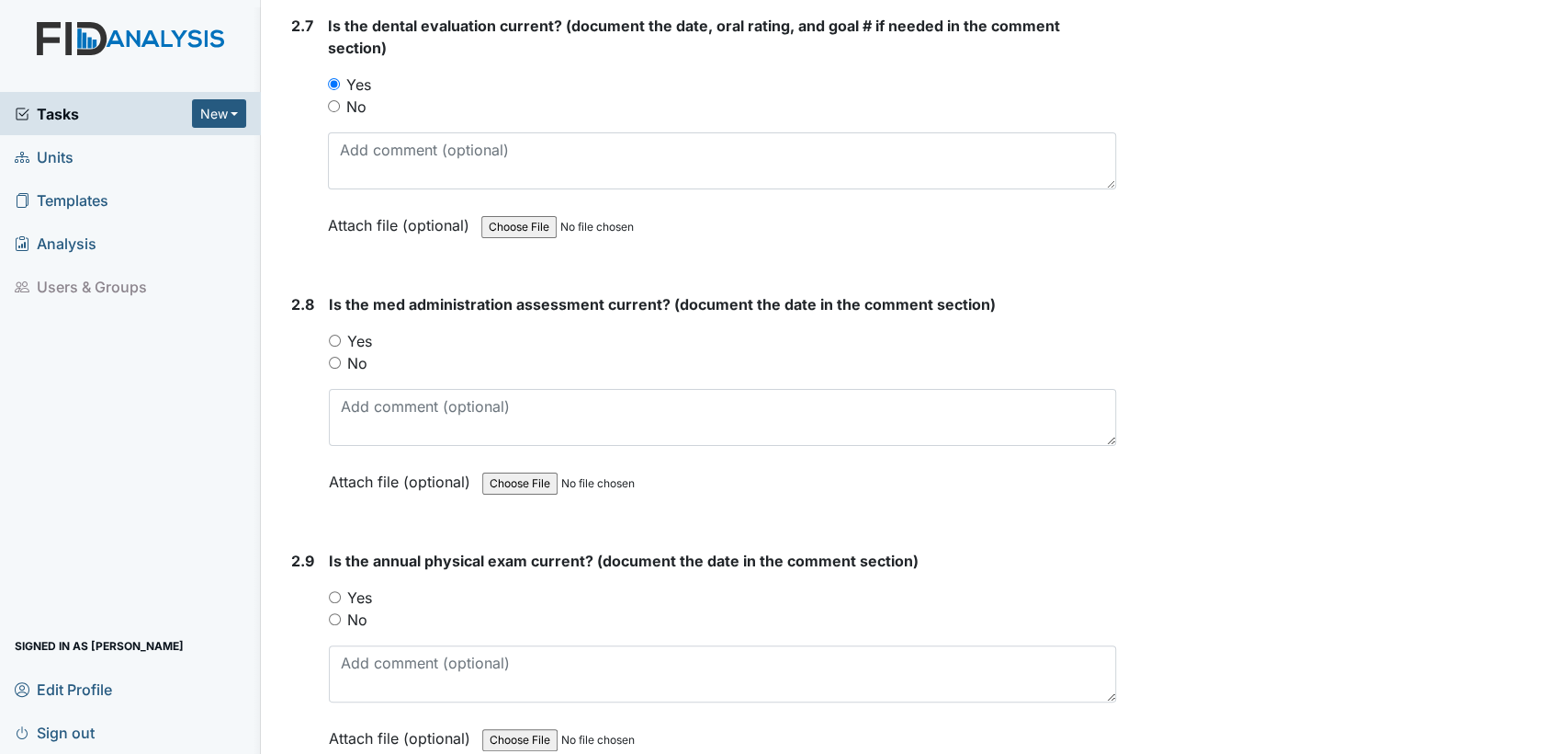
click at [333, 335] on input "Yes" at bounding box center [334, 340] width 12 height 12
radio input "true"
click at [334, 591] on input "Yes" at bounding box center [334, 596] width 12 height 12
radio input "true"
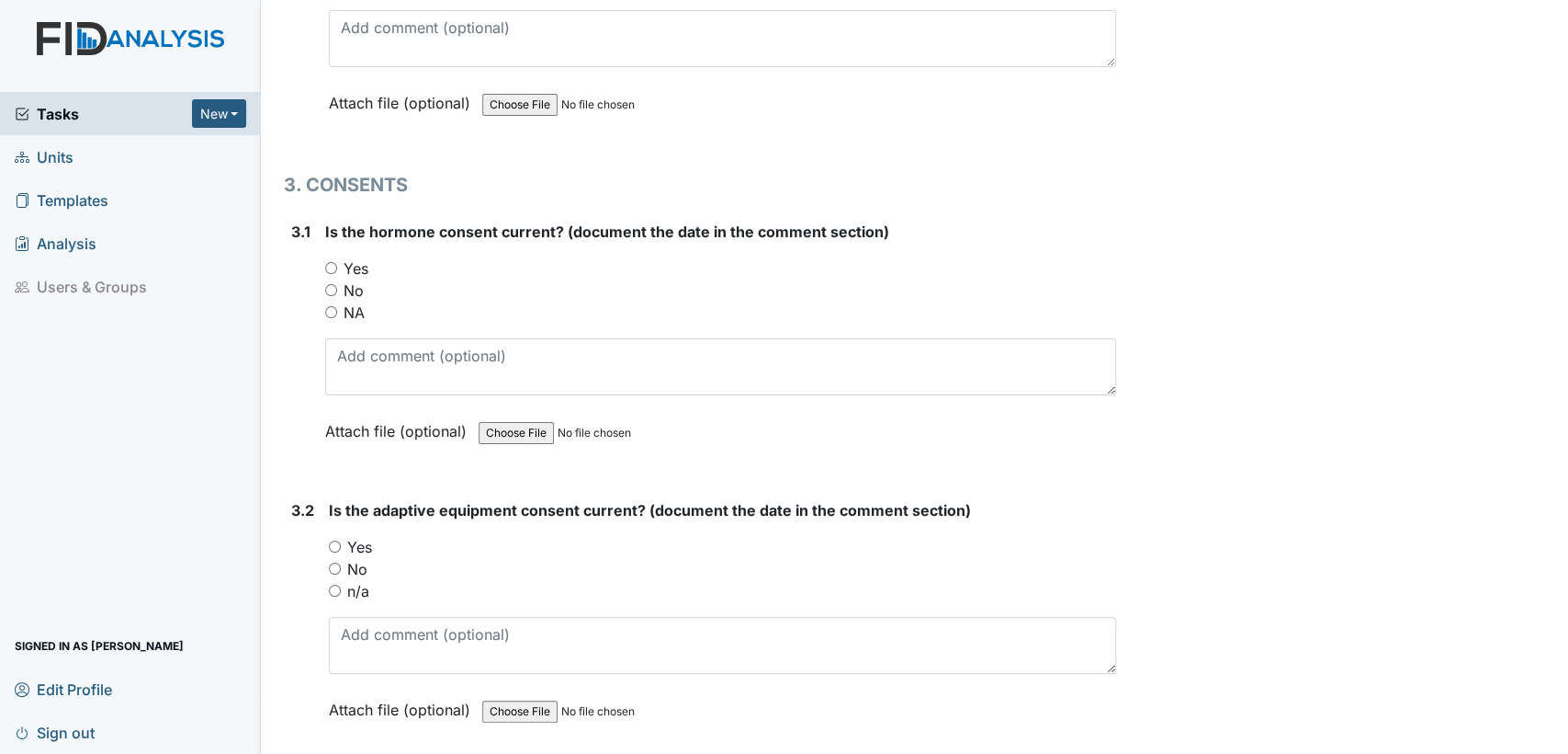
scroll to position [4219, 0]
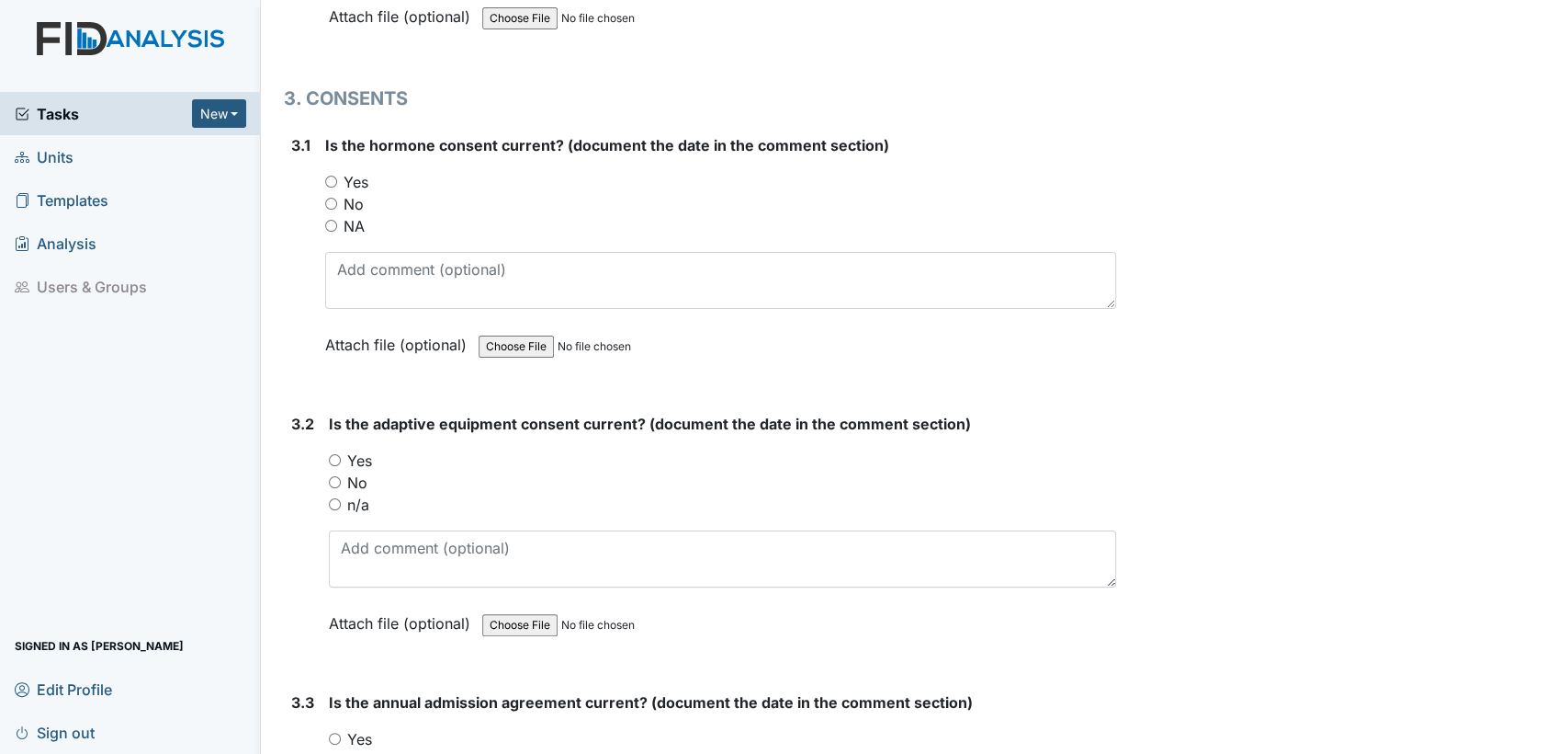
click at [331, 220] on input "NA" at bounding box center [331, 226] width 12 height 12
radio input "true"
click at [335, 498] on input "n/a" at bounding box center [334, 503] width 12 height 12
radio input "true"
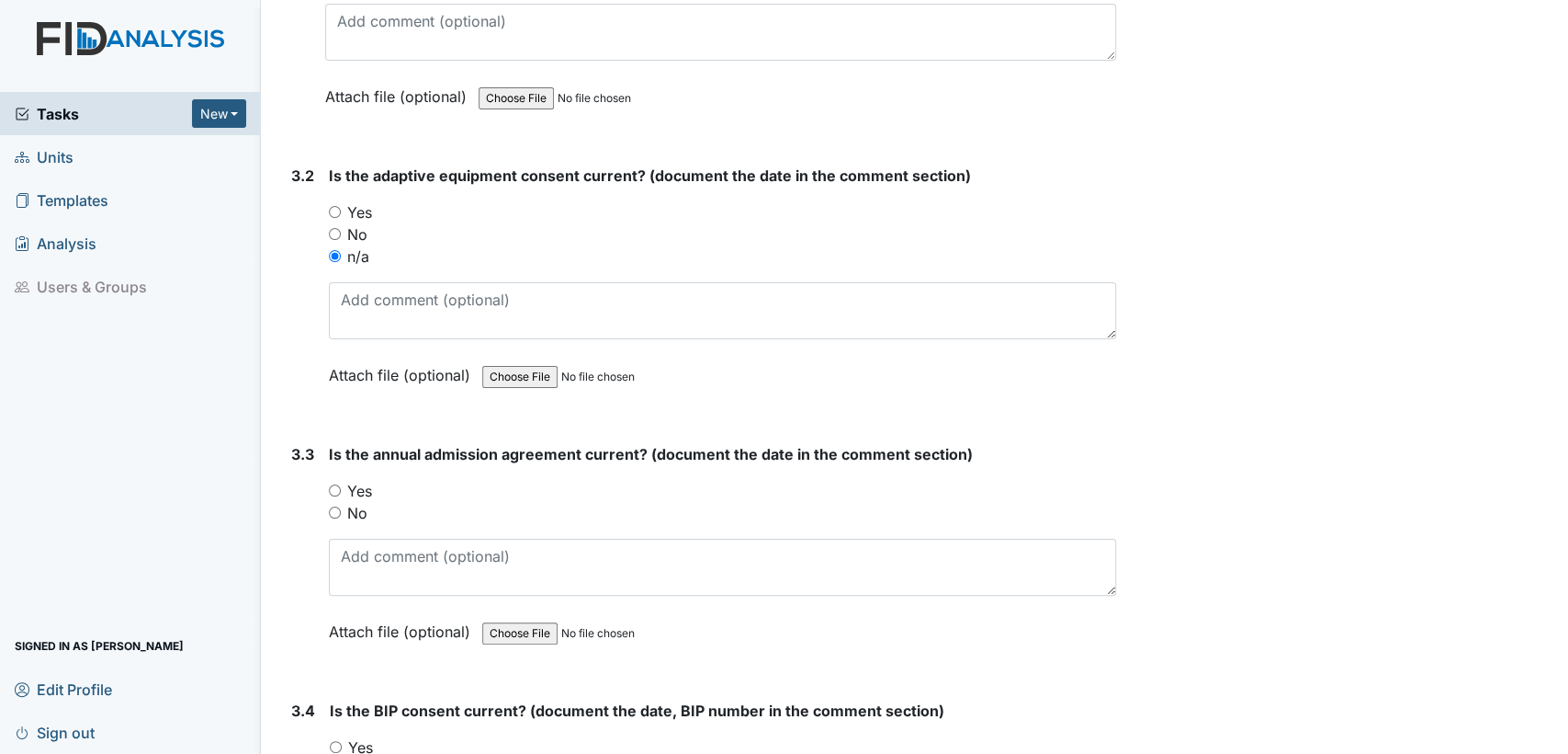
scroll to position [4552, 0]
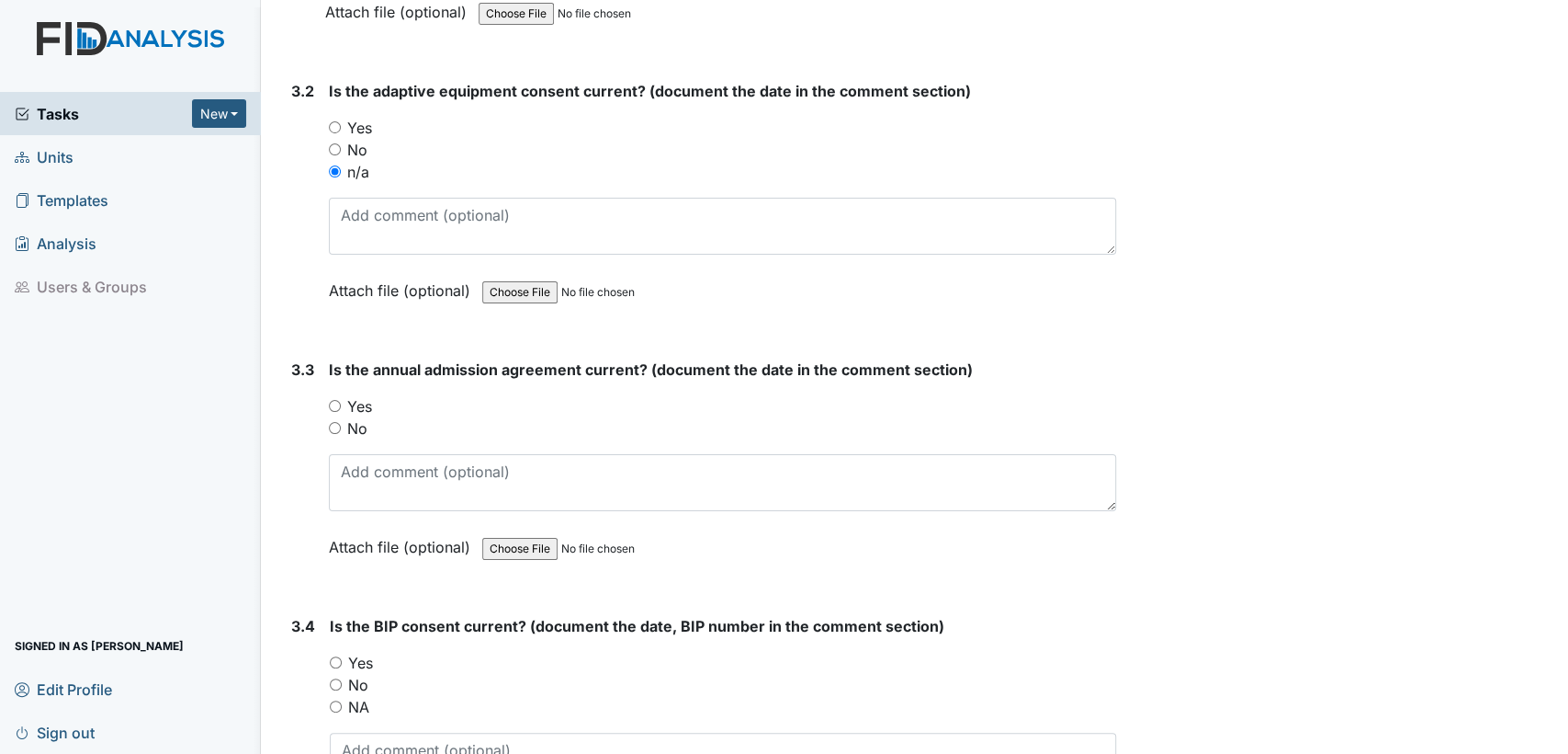
click at [332, 400] on input "Yes" at bounding box center [334, 405] width 12 height 12
radio input "true"
click at [330, 656] on input "Yes" at bounding box center [335, 662] width 12 height 12
radio input "true"
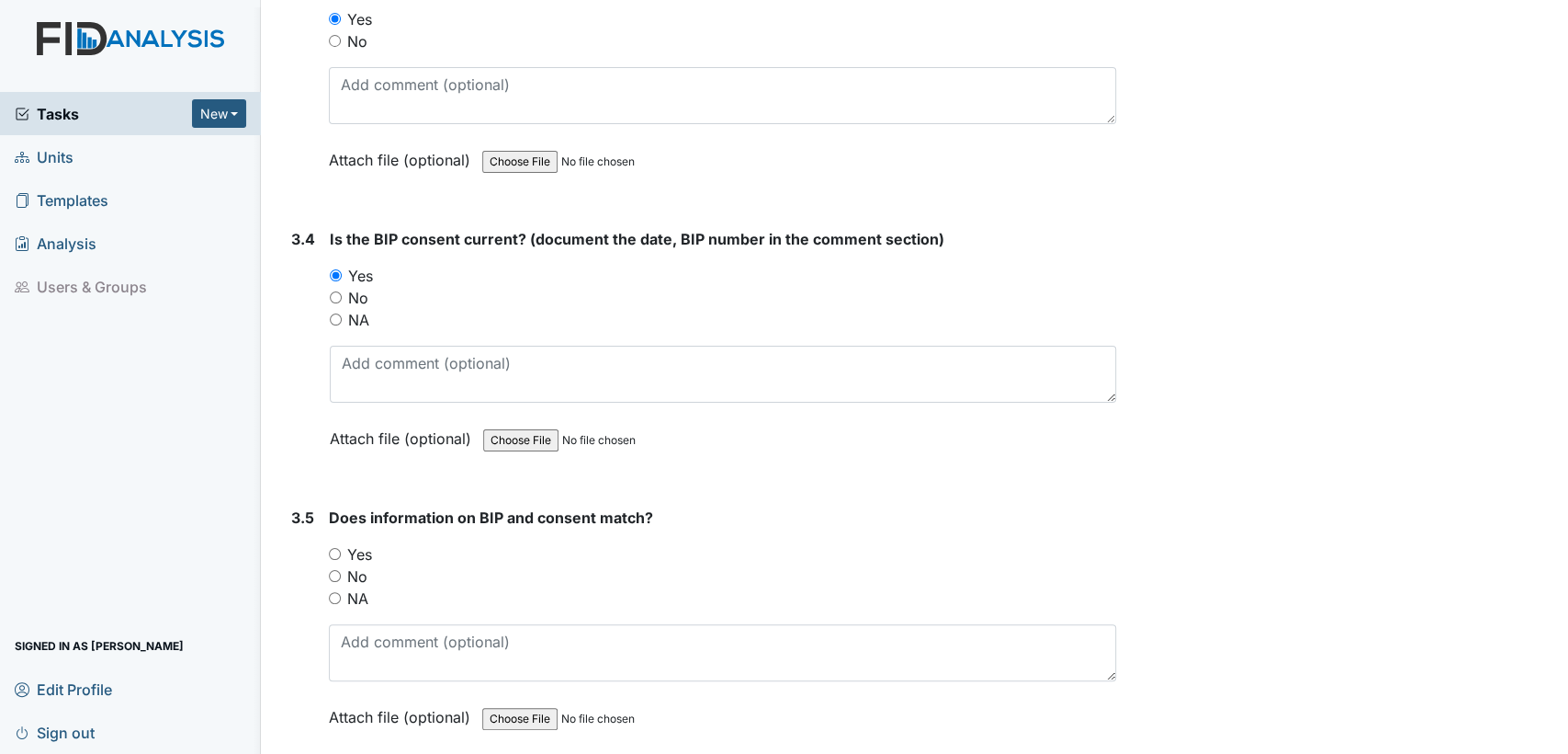
scroll to position [5000, 0]
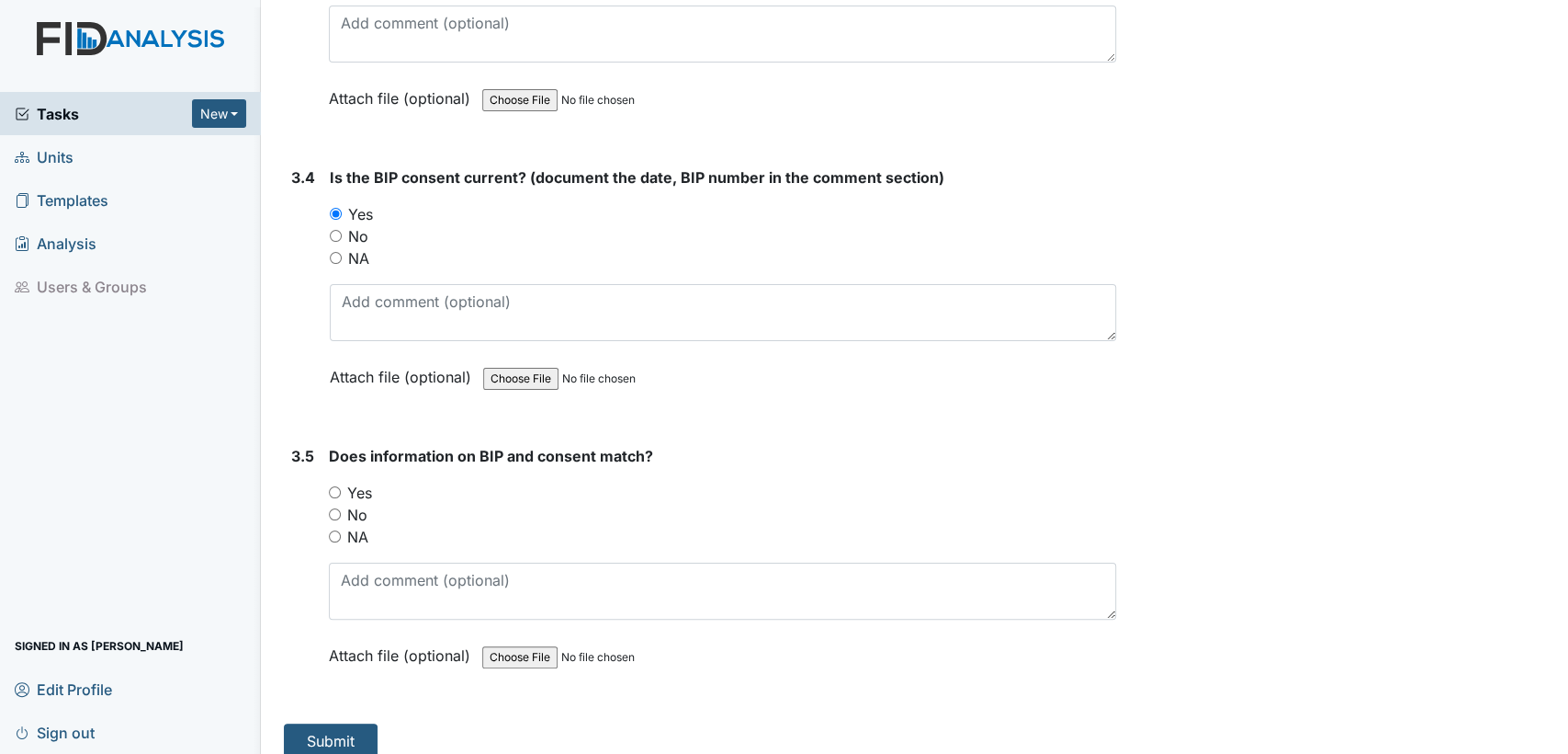
click at [330, 487] on input "Yes" at bounding box center [334, 492] width 12 height 12
radio input "true"
click at [337, 723] on button "Submit" at bounding box center [331, 740] width 94 height 34
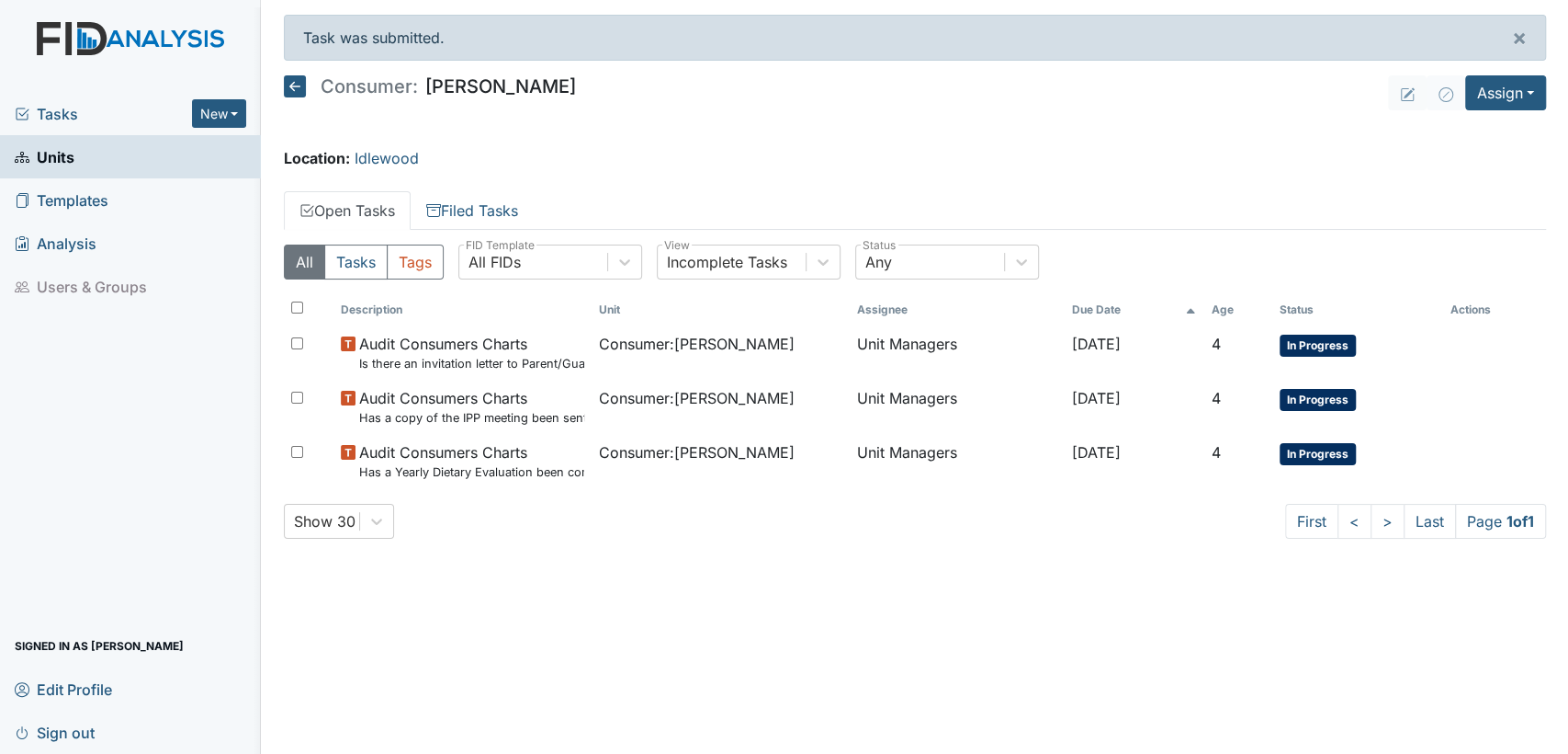
click at [287, 90] on icon at bounding box center [295, 87] width 22 height 22
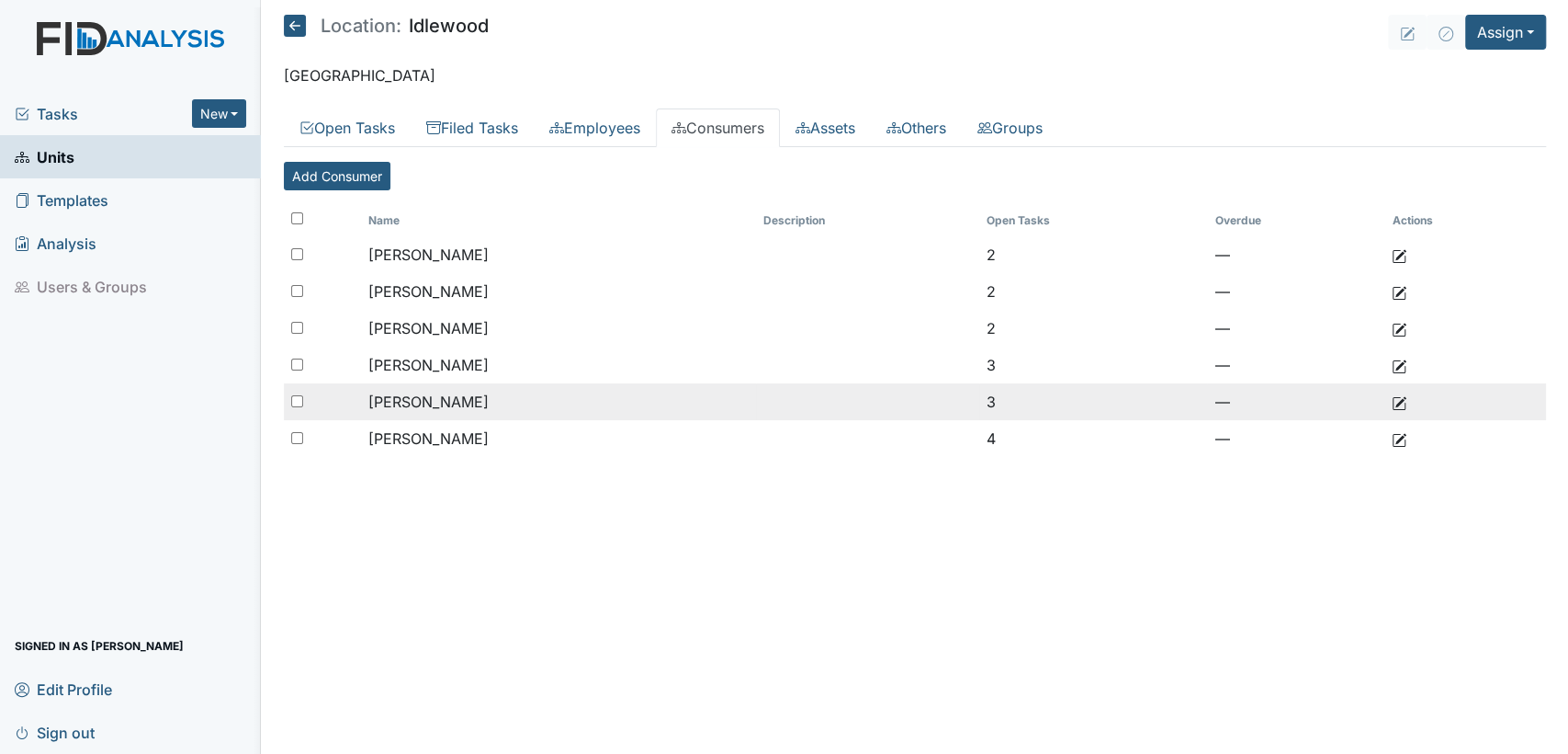
click at [378, 409] on td "[PERSON_NAME]" at bounding box center [559, 401] width 395 height 36
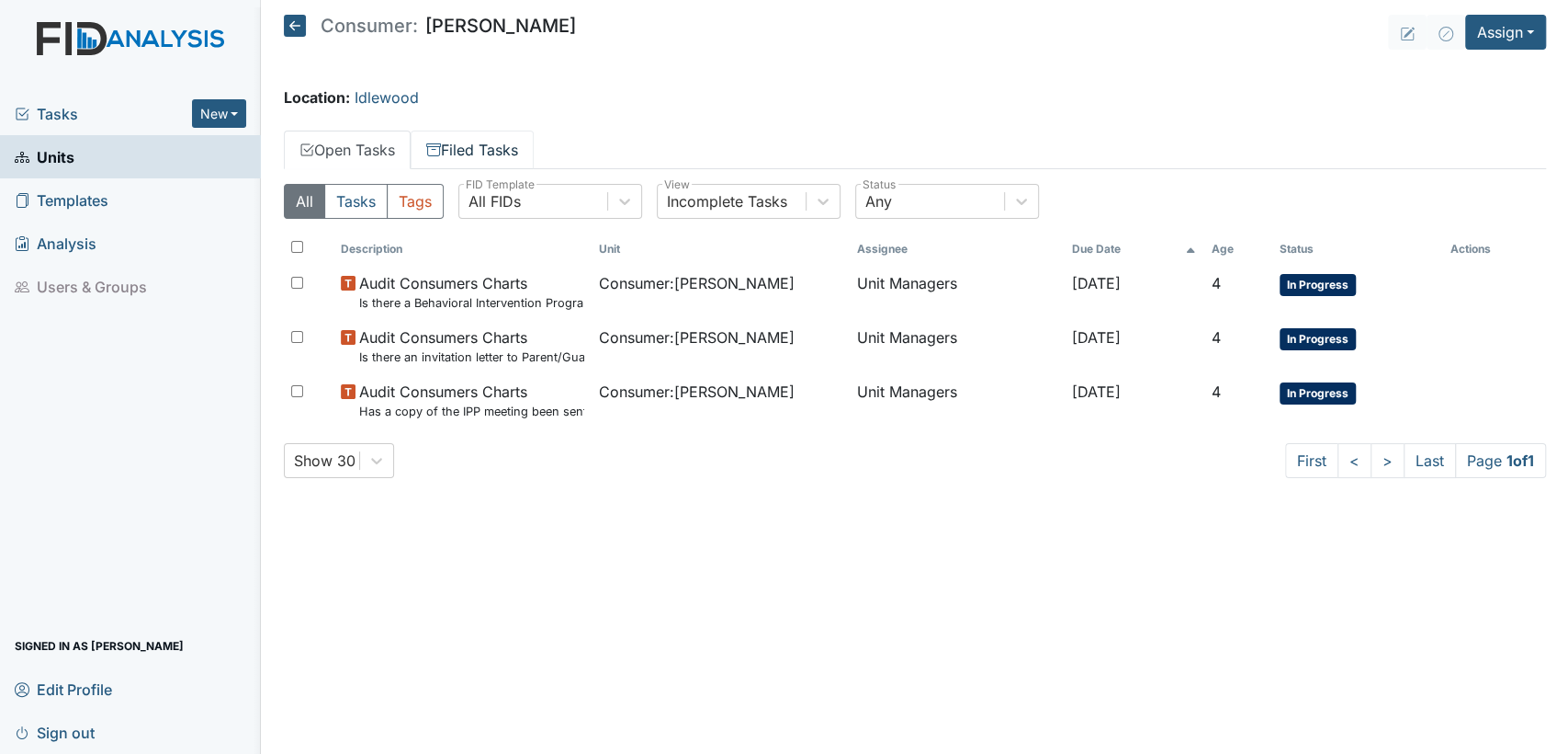
click at [500, 158] on link "Filed Tasks" at bounding box center [472, 149] width 123 height 38
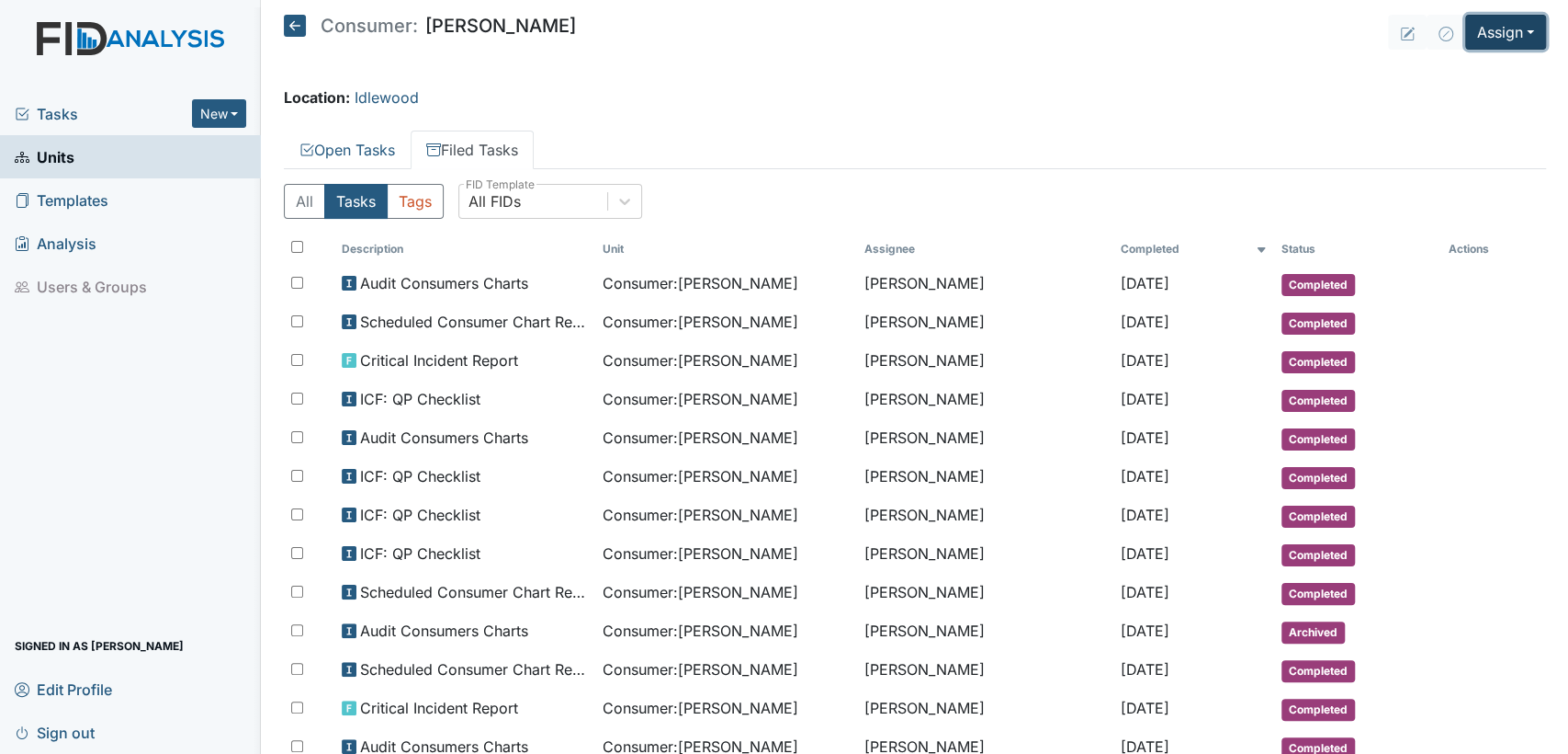
click at [1523, 32] on button "Assign" at bounding box center [1506, 32] width 81 height 34
click at [1467, 101] on link "Assign Inspection" at bounding box center [1462, 104] width 165 height 30
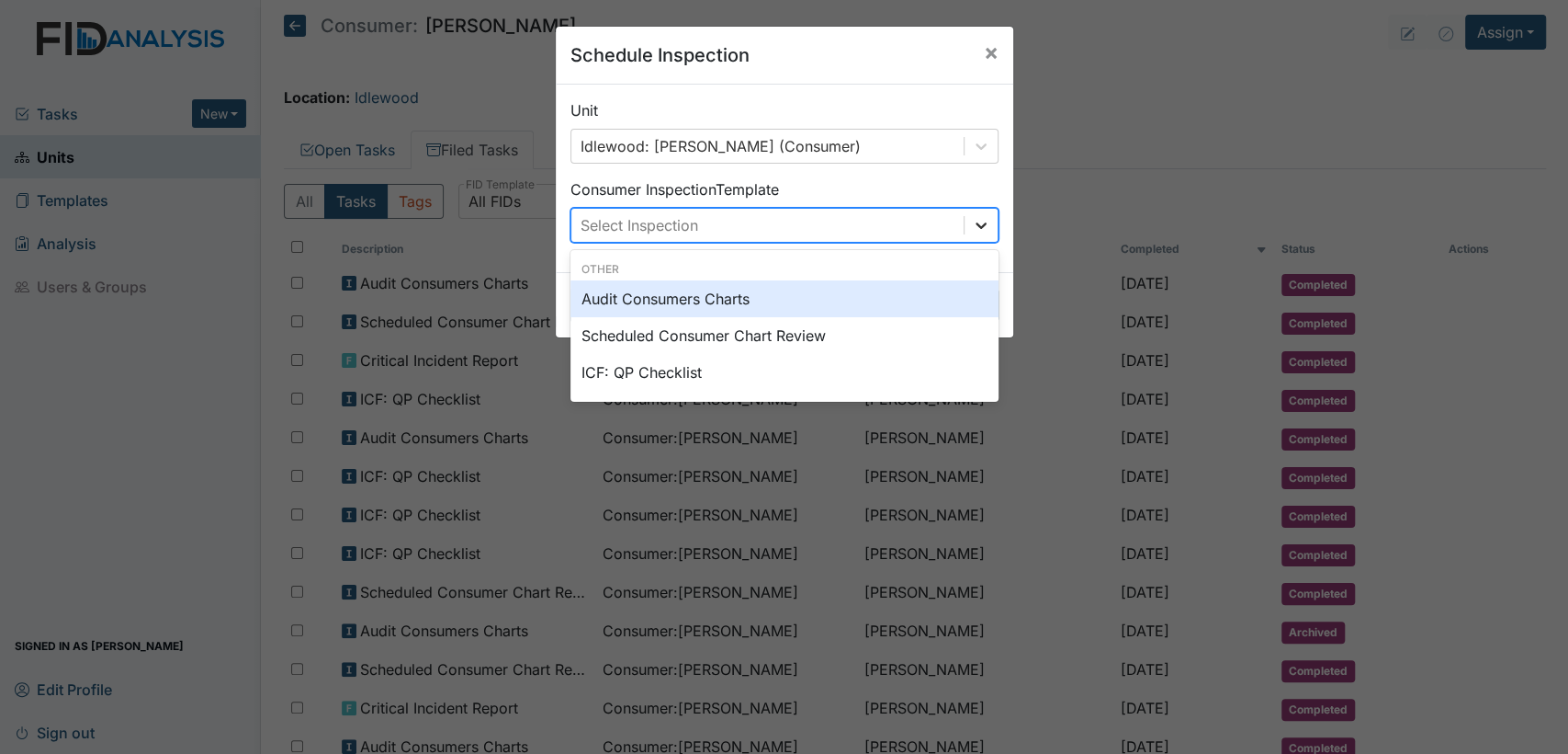
click at [979, 225] on icon at bounding box center [981, 226] width 19 height 19
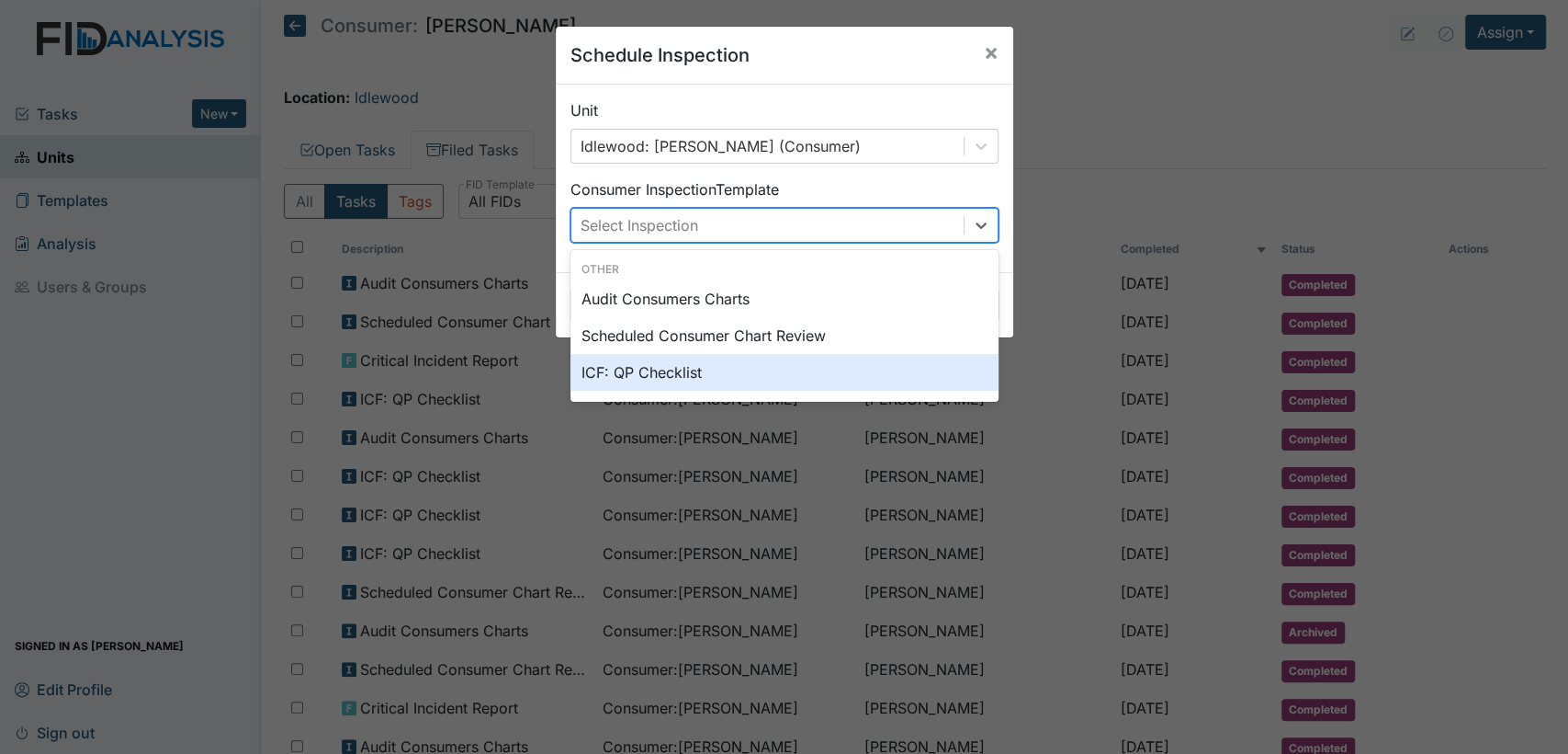
click at [736, 360] on div "ICF: QP Checklist" at bounding box center [784, 372] width 429 height 36
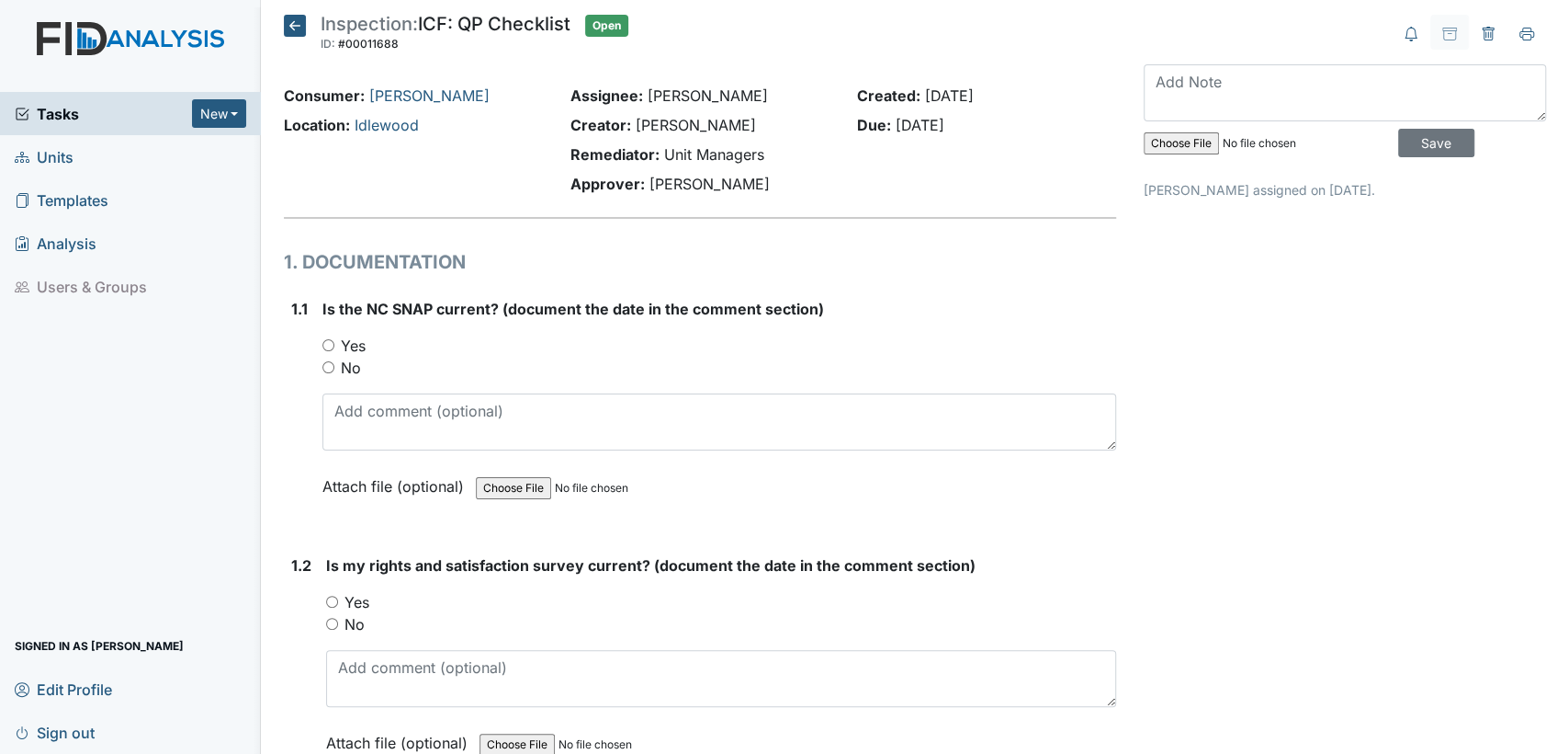
click at [325, 347] on input "Yes" at bounding box center [328, 345] width 12 height 12
radio input "true"
click at [332, 601] on input "Yes" at bounding box center [332, 601] width 12 height 12
radio input "true"
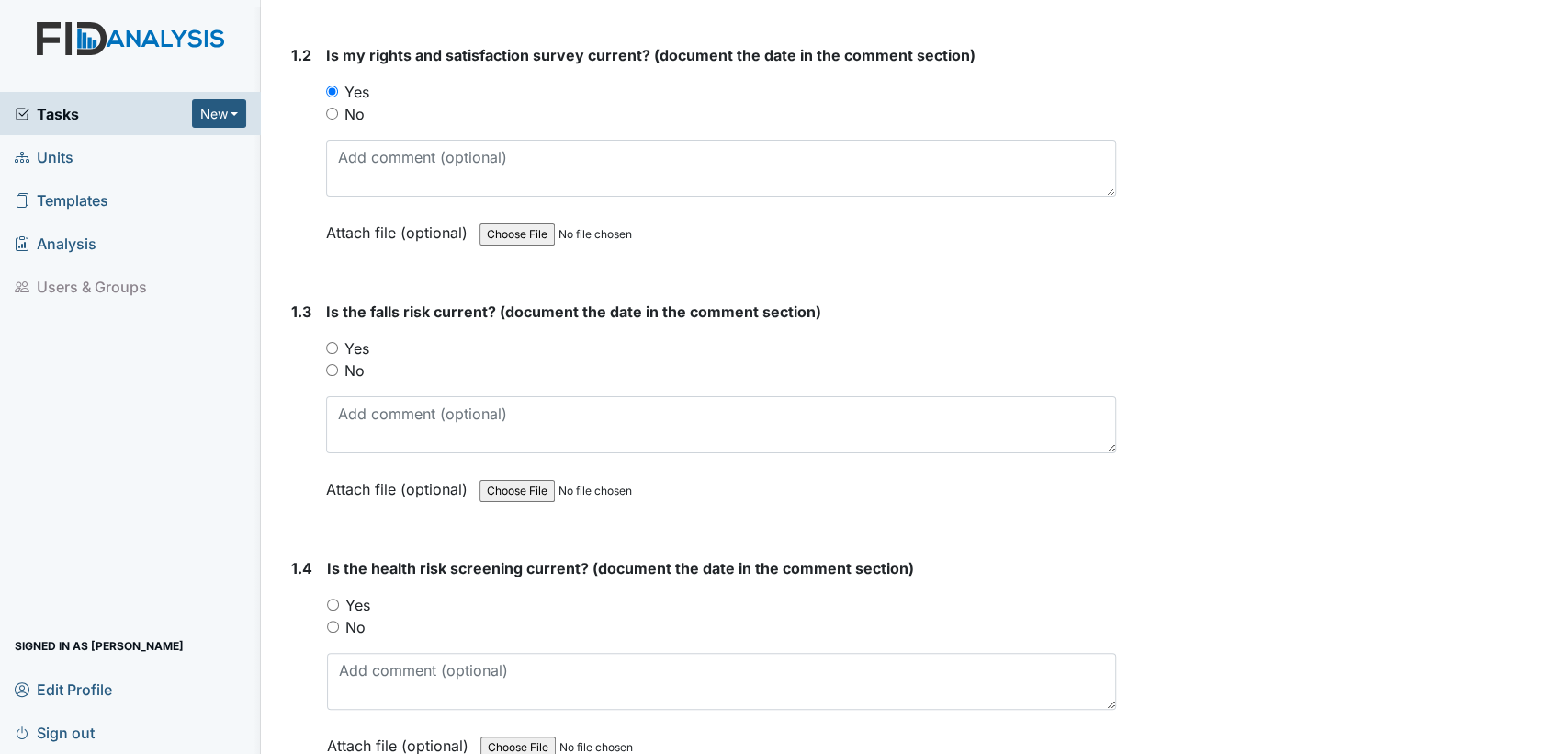
scroll to position [563, 0]
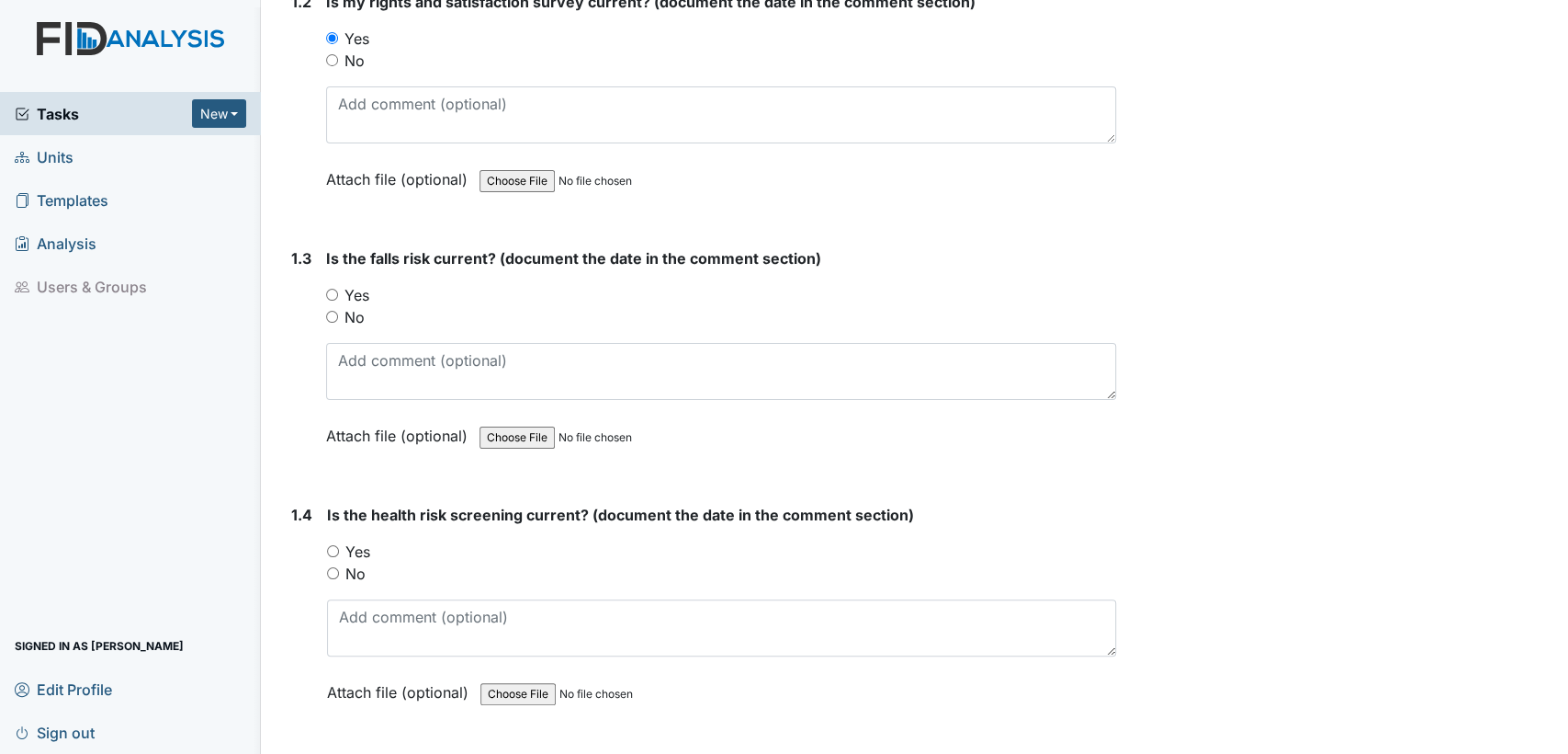
click at [331, 291] on input "Yes" at bounding box center [332, 295] width 12 height 12
radio input "true"
drag, startPoint x: 332, startPoint y: 546, endPoint x: 1058, endPoint y: 685, distance: 739.2
click at [334, 546] on input "Yes" at bounding box center [333, 551] width 12 height 12
radio input "true"
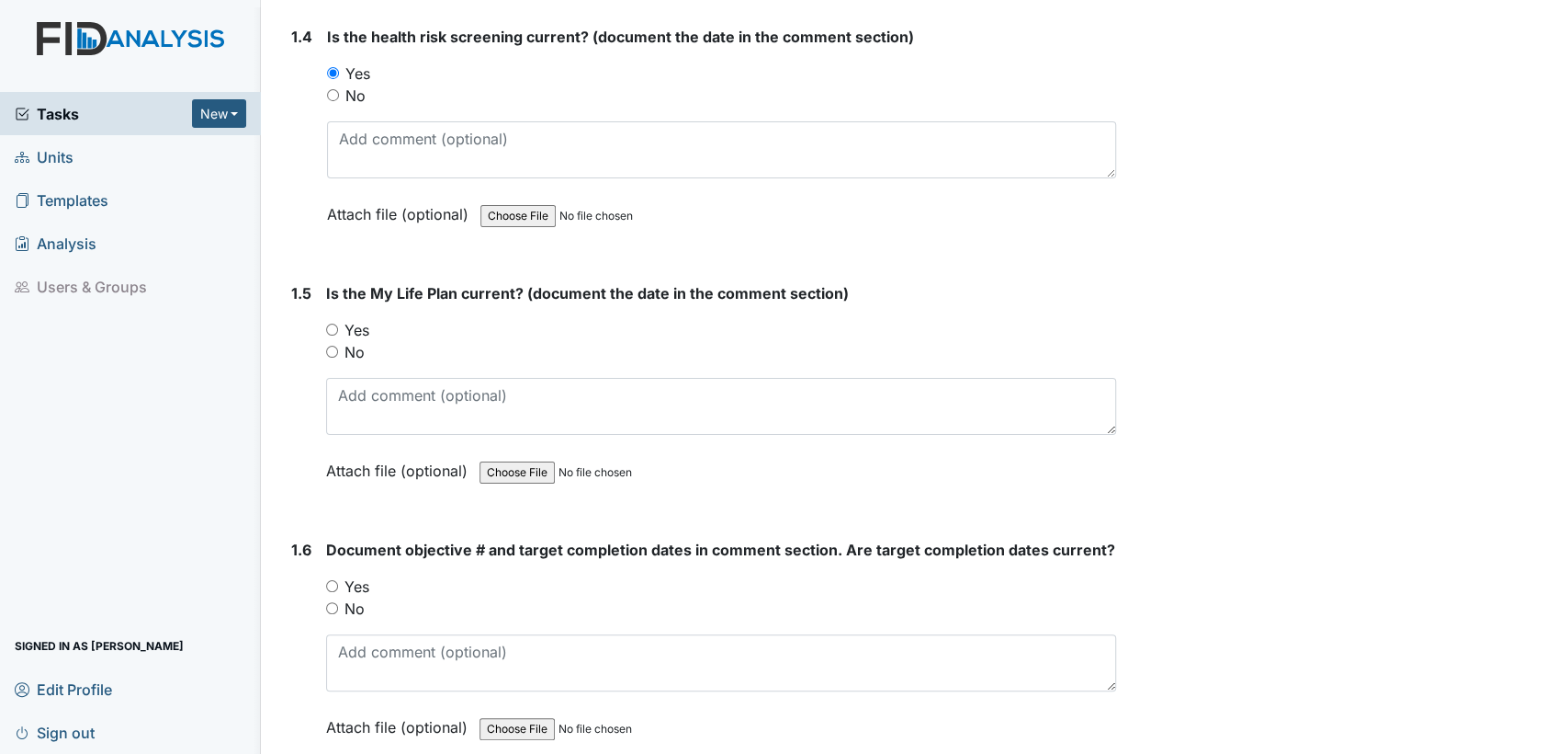
scroll to position [1166, 0]
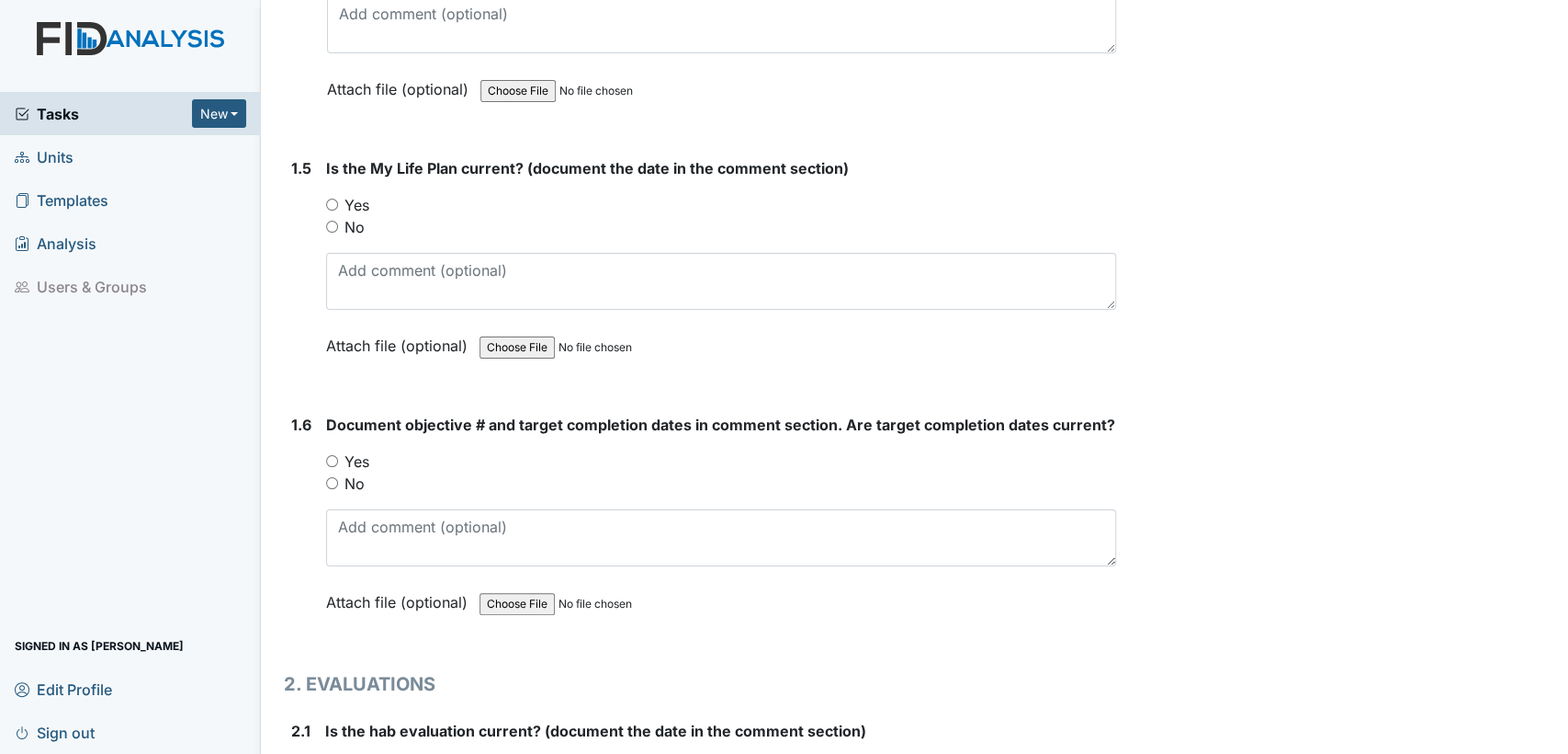
click at [328, 201] on input "Yes" at bounding box center [332, 204] width 12 height 12
radio input "true"
click at [331, 459] on input "Yes" at bounding box center [332, 460] width 12 height 12
radio input "true"
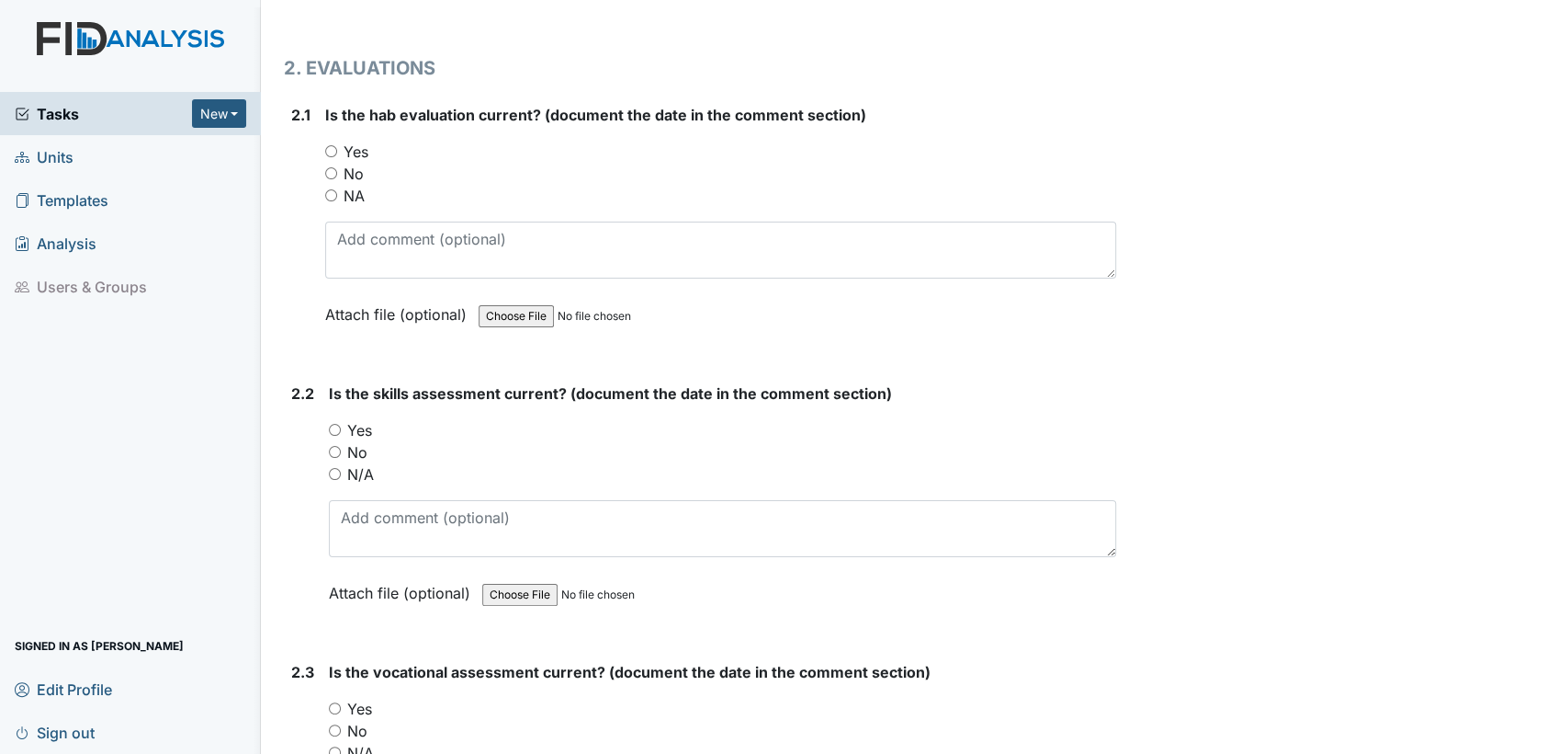
scroll to position [1848, 0]
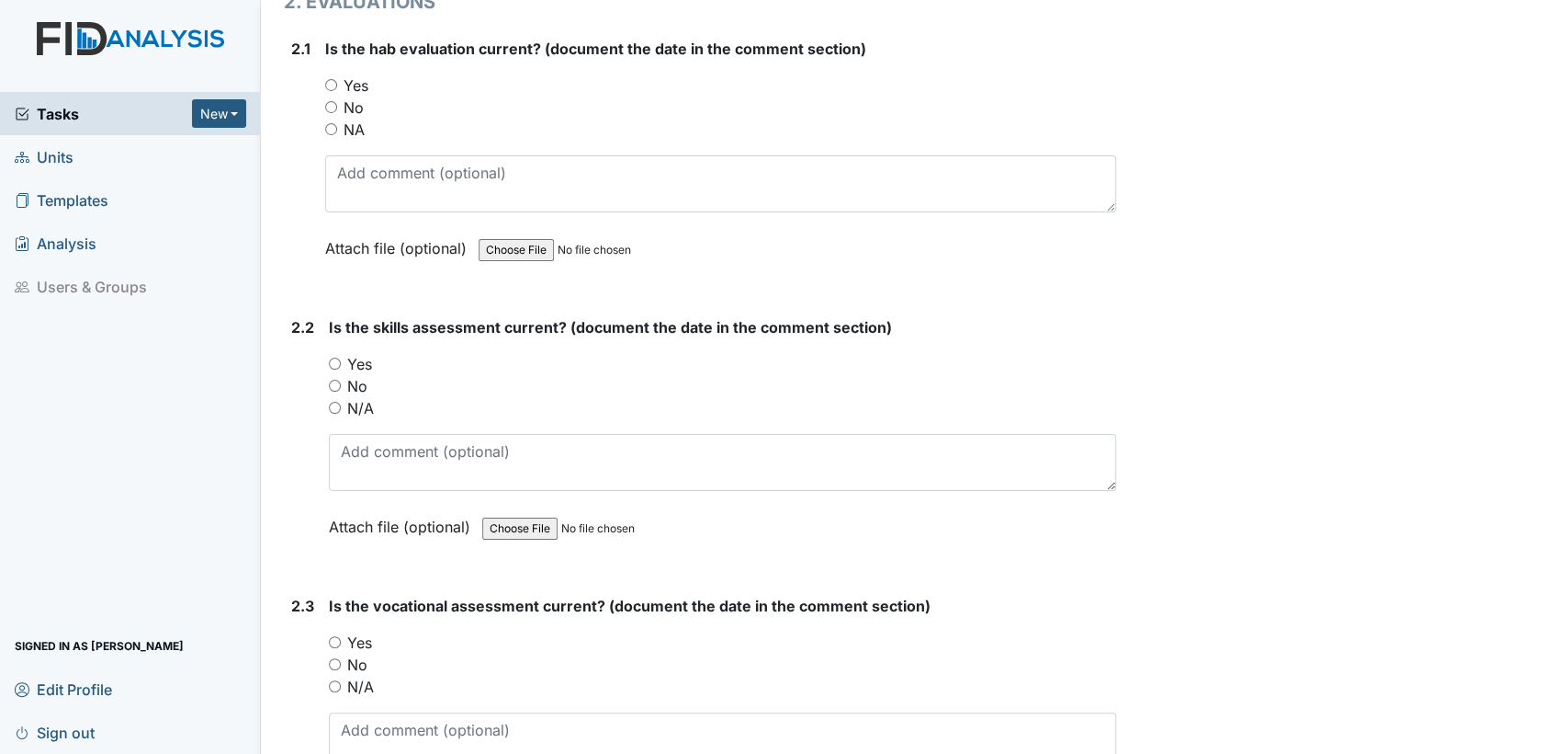
drag, startPoint x: 331, startPoint y: 83, endPoint x: 334, endPoint y: 130, distance: 47.1
click at [331, 88] on div "Yes" at bounding box center [720, 86] width 791 height 22
click at [332, 358] on input "Yes" at bounding box center [334, 363] width 12 height 12
radio input "true"
drag, startPoint x: 328, startPoint y: 82, endPoint x: 365, endPoint y: 318, distance: 238.9
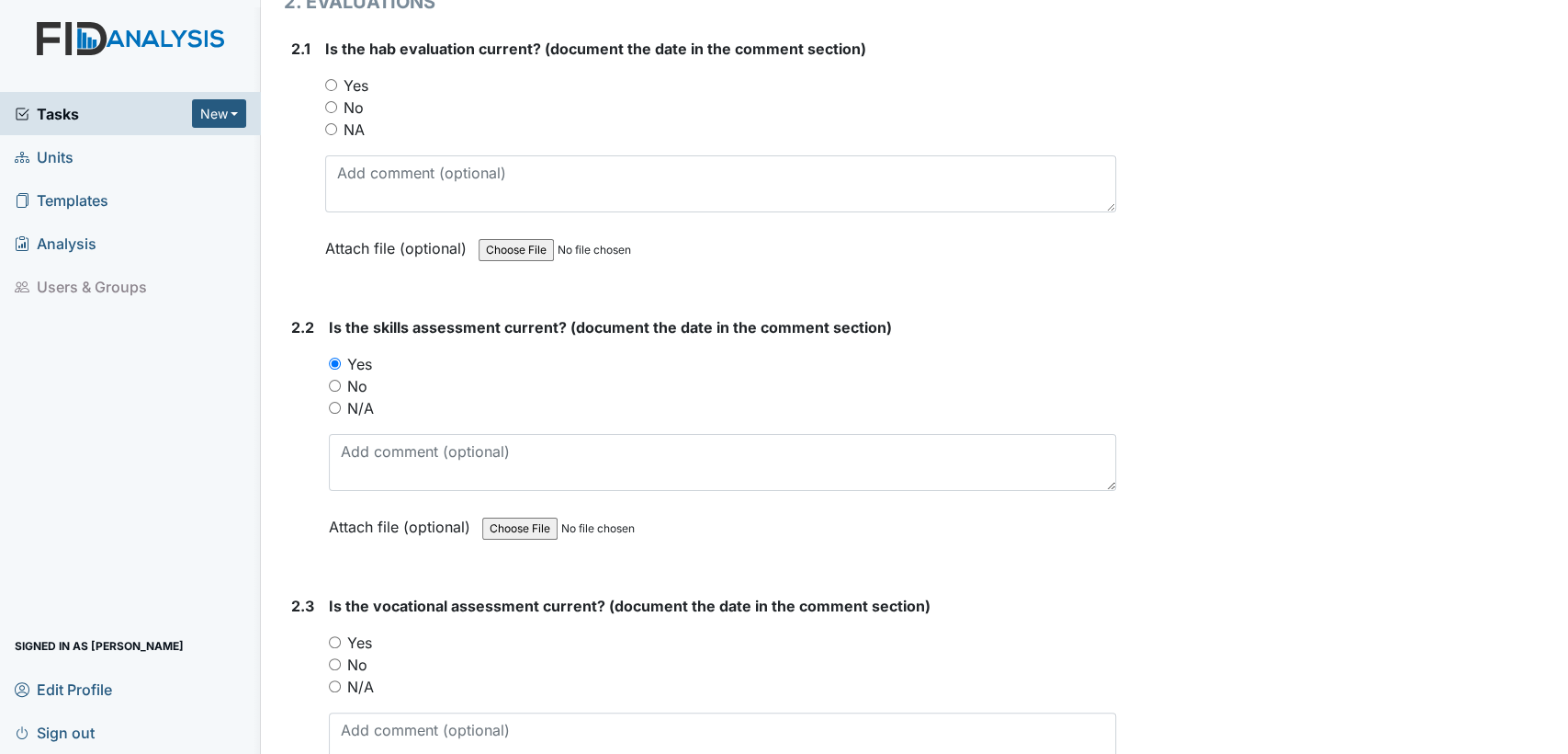
click at [330, 85] on div "Yes" at bounding box center [720, 86] width 791 height 22
drag, startPoint x: 331, startPoint y: 75, endPoint x: 348, endPoint y: 98, distance: 28.6
click at [331, 79] on input "Yes" at bounding box center [331, 85] width 12 height 12
radio input "true"
click at [332, 636] on input "Yes" at bounding box center [334, 641] width 12 height 12
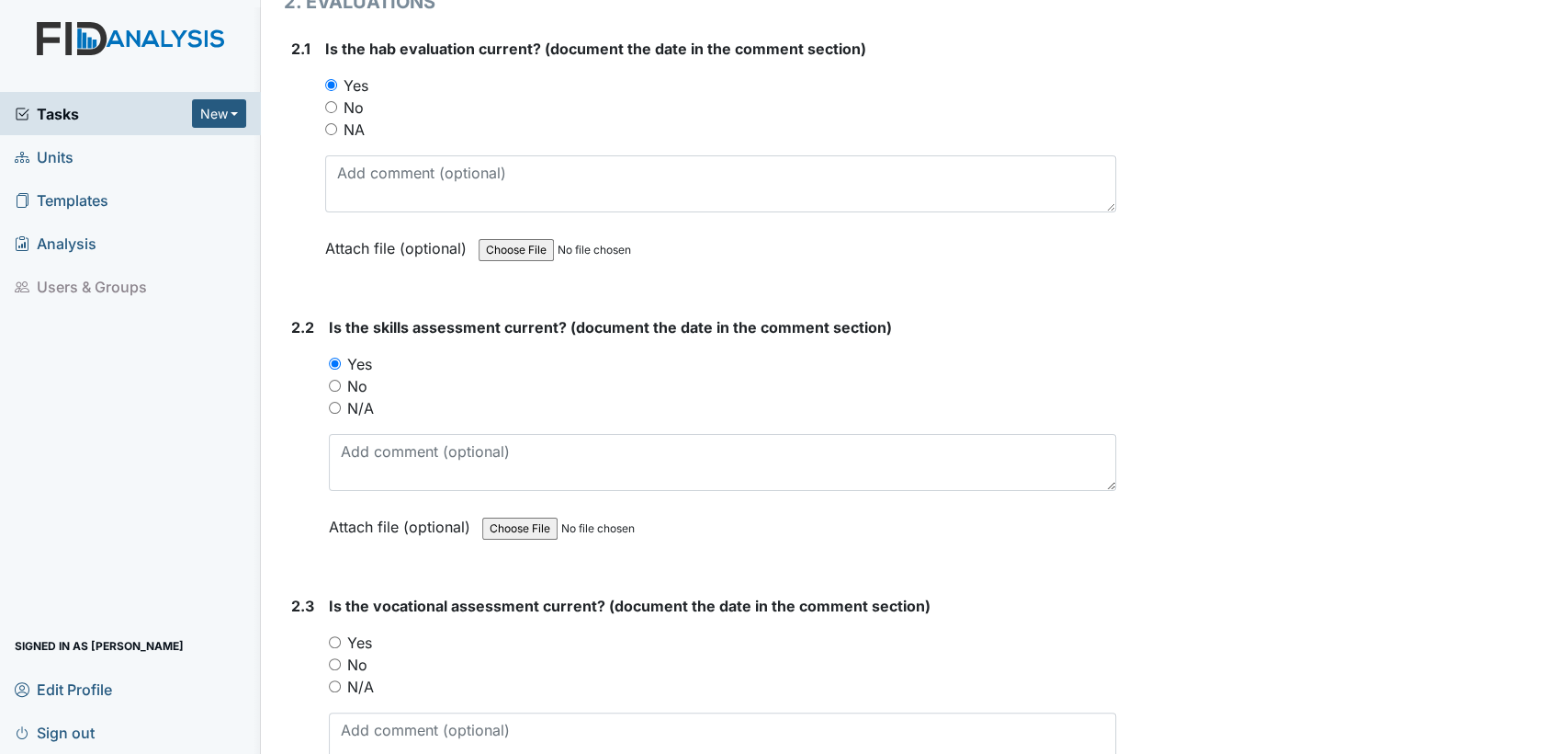
radio input "true"
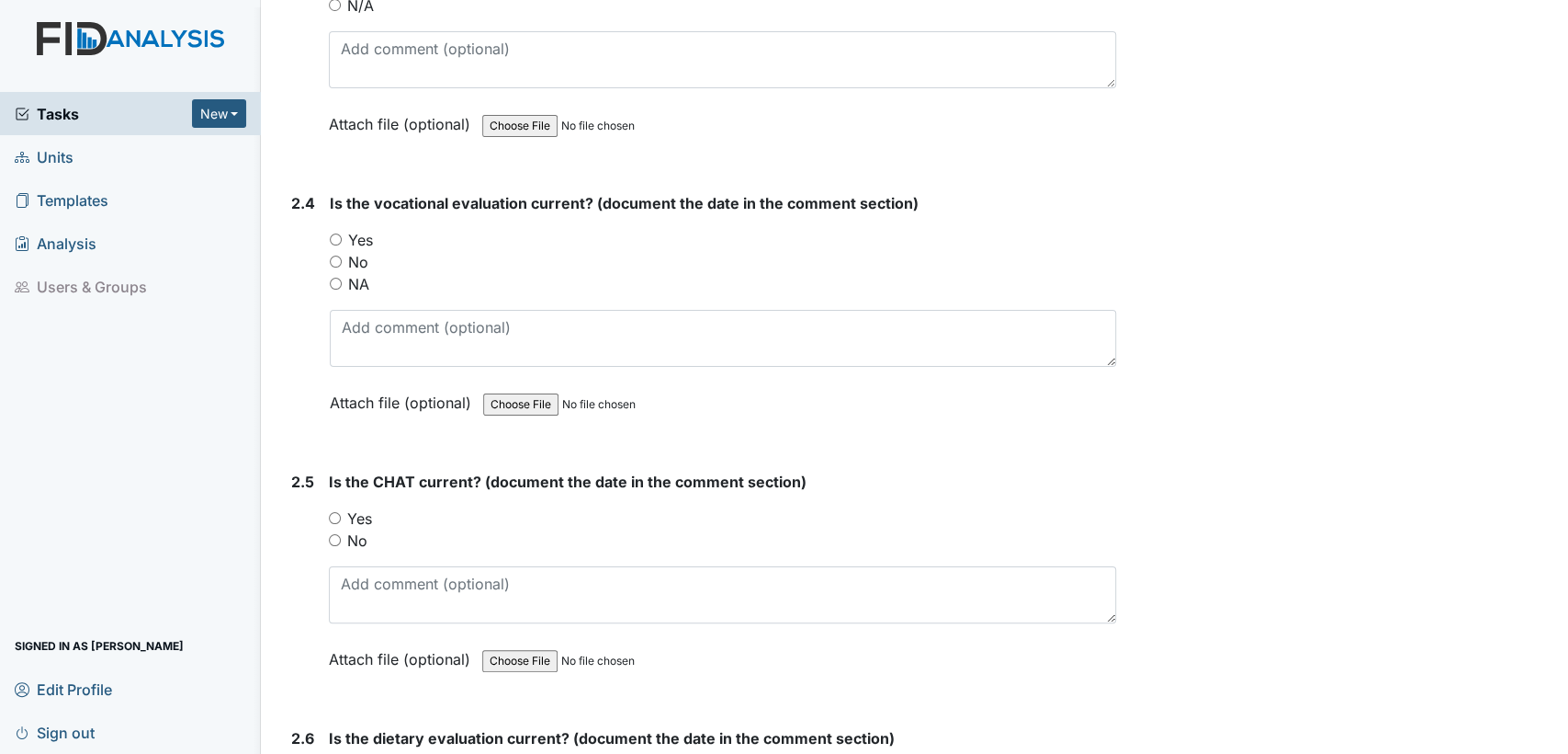
scroll to position [2635, 0]
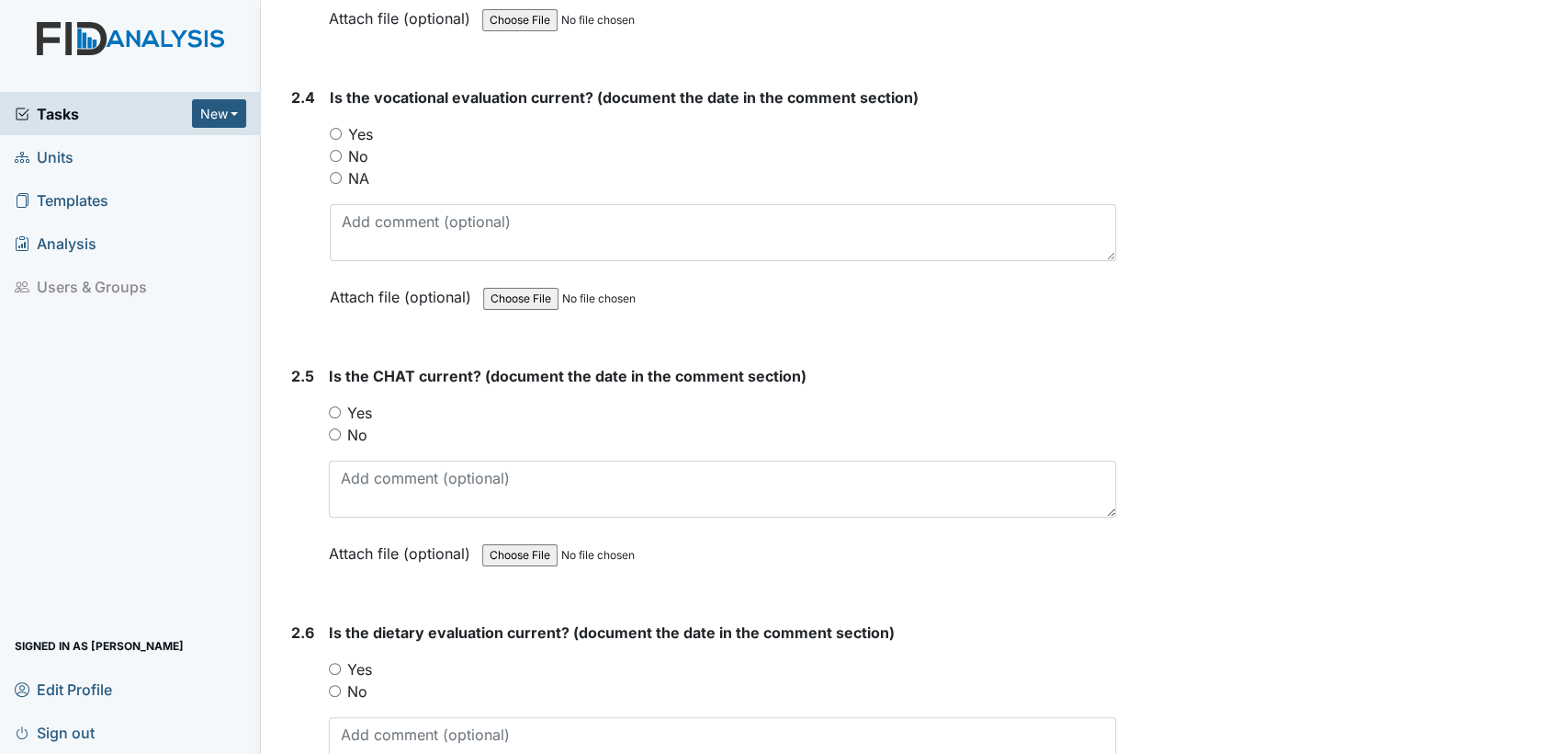
click at [333, 128] on input "Yes" at bounding box center [335, 133] width 12 height 12
radio input "true"
click at [336, 406] on input "Yes" at bounding box center [334, 412] width 12 height 12
radio input "true"
click at [334, 663] on input "Yes" at bounding box center [334, 668] width 12 height 12
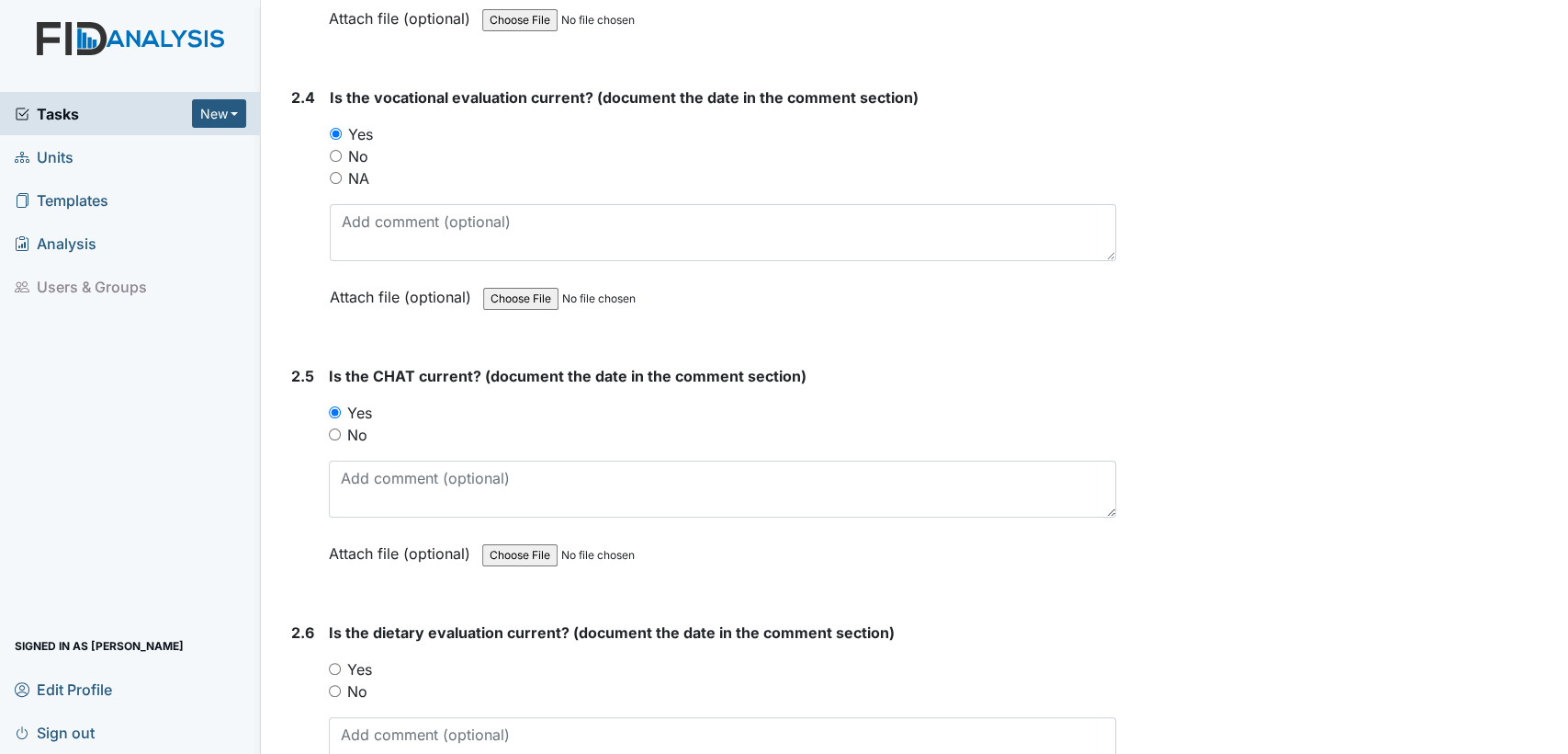
radio input "true"
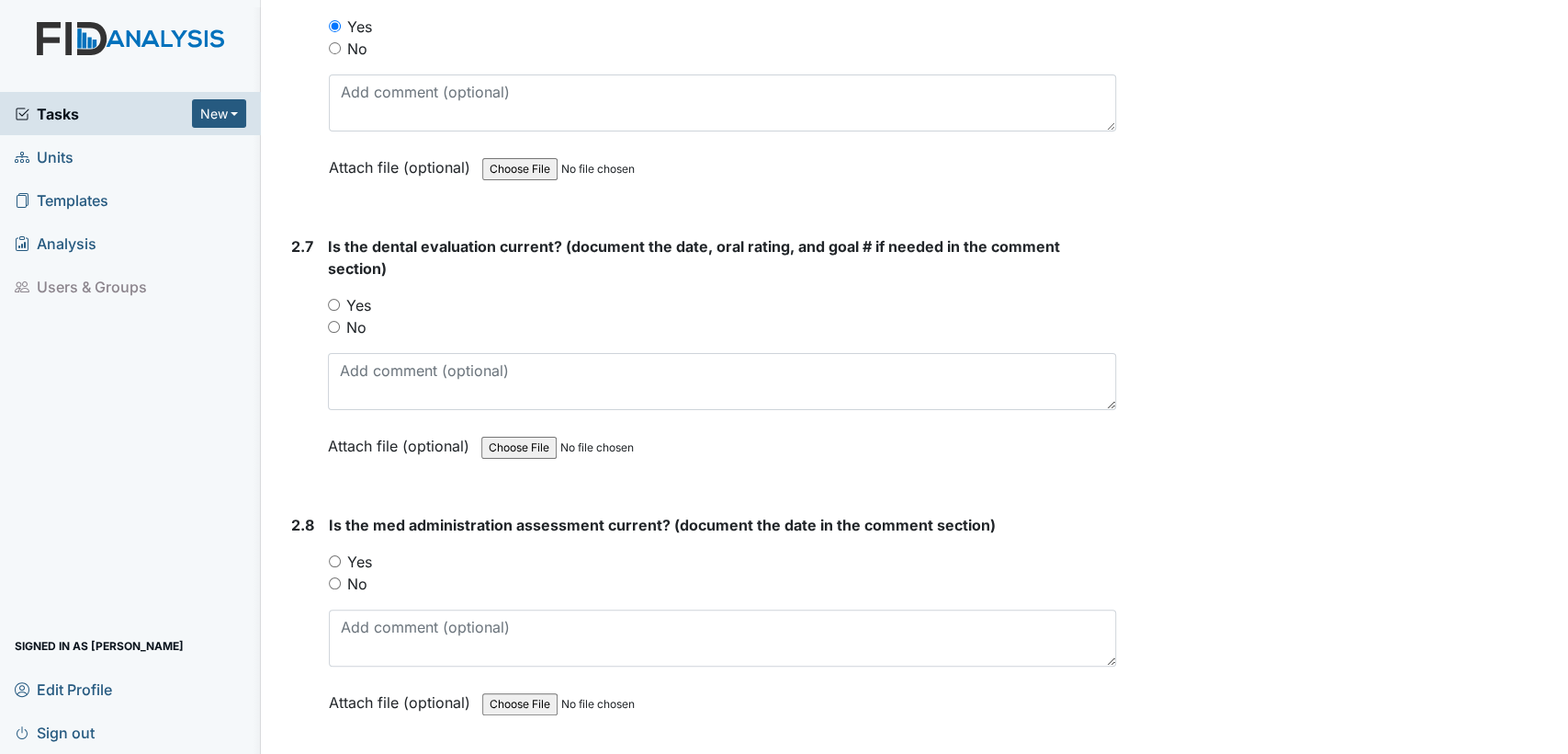
scroll to position [3382, 0]
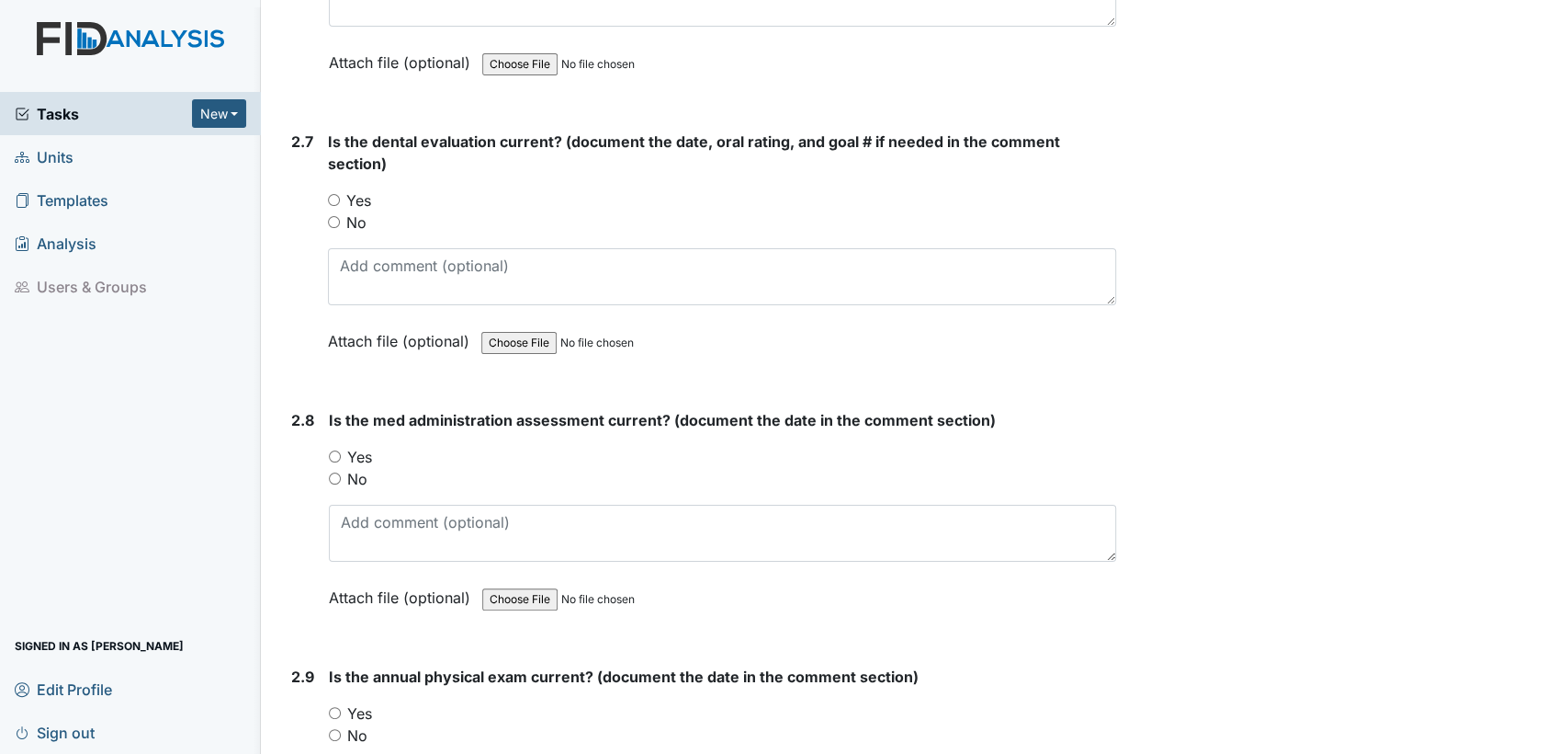
drag, startPoint x: 333, startPoint y: 183, endPoint x: 365, endPoint y: 295, distance: 116.5
click at [333, 194] on input "Yes" at bounding box center [334, 199] width 12 height 12
radio input "true"
click at [331, 450] on input "Yes" at bounding box center [334, 456] width 12 height 12
radio input "true"
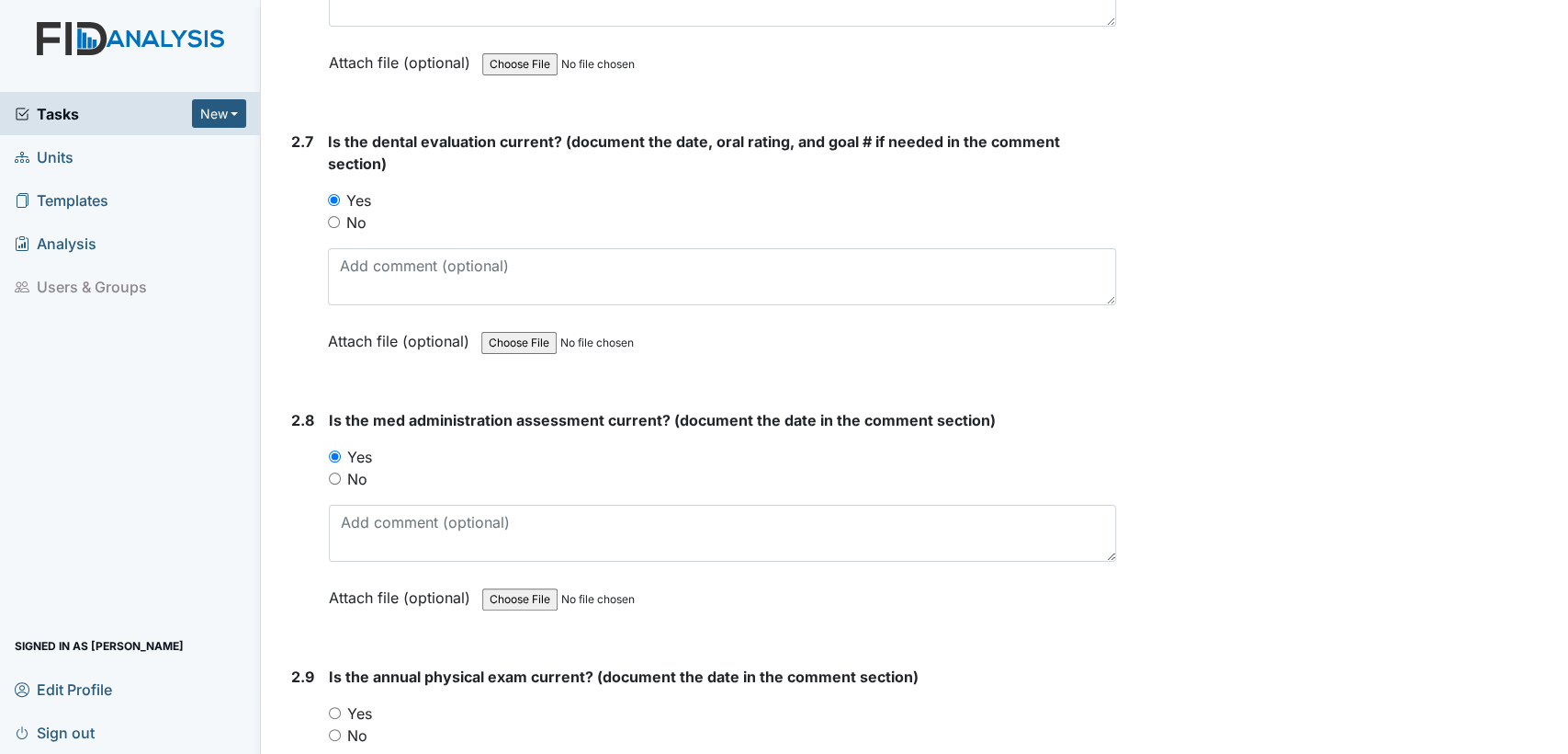
click at [334, 706] on input "Yes" at bounding box center [334, 712] width 12 height 12
radio input "true"
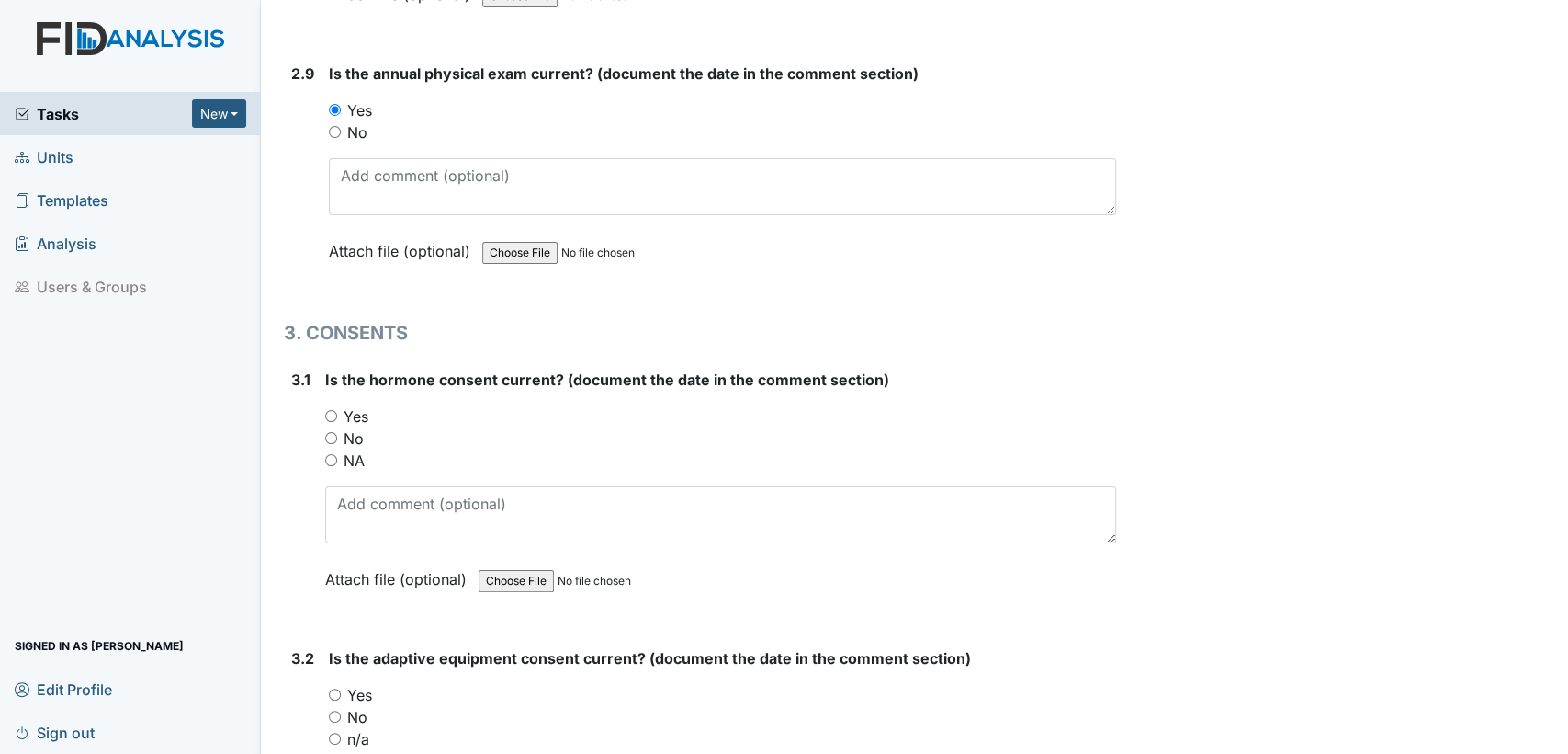
scroll to position [3999, 0]
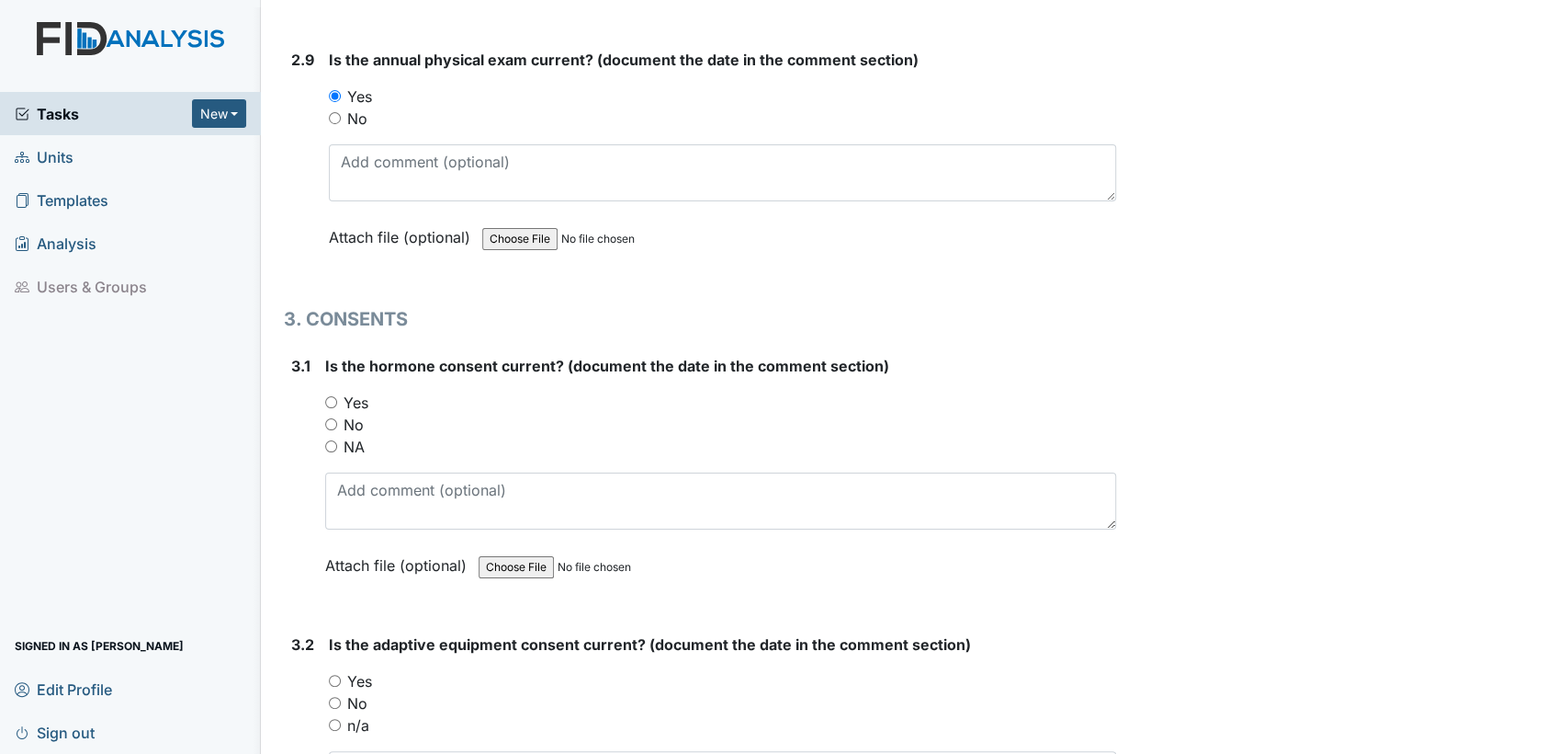
click at [328, 440] on input "NA" at bounding box center [331, 446] width 12 height 12
radio input "true"
drag, startPoint x: 1528, startPoint y: 656, endPoint x: 1561, endPoint y: 587, distance: 76.5
click at [1566, 637] on main "Inspection: ICF: QP Checklist ID: #00011688 Open Autosaving... Consumer: Nash, …" at bounding box center [915, 377] width 1307 height 754
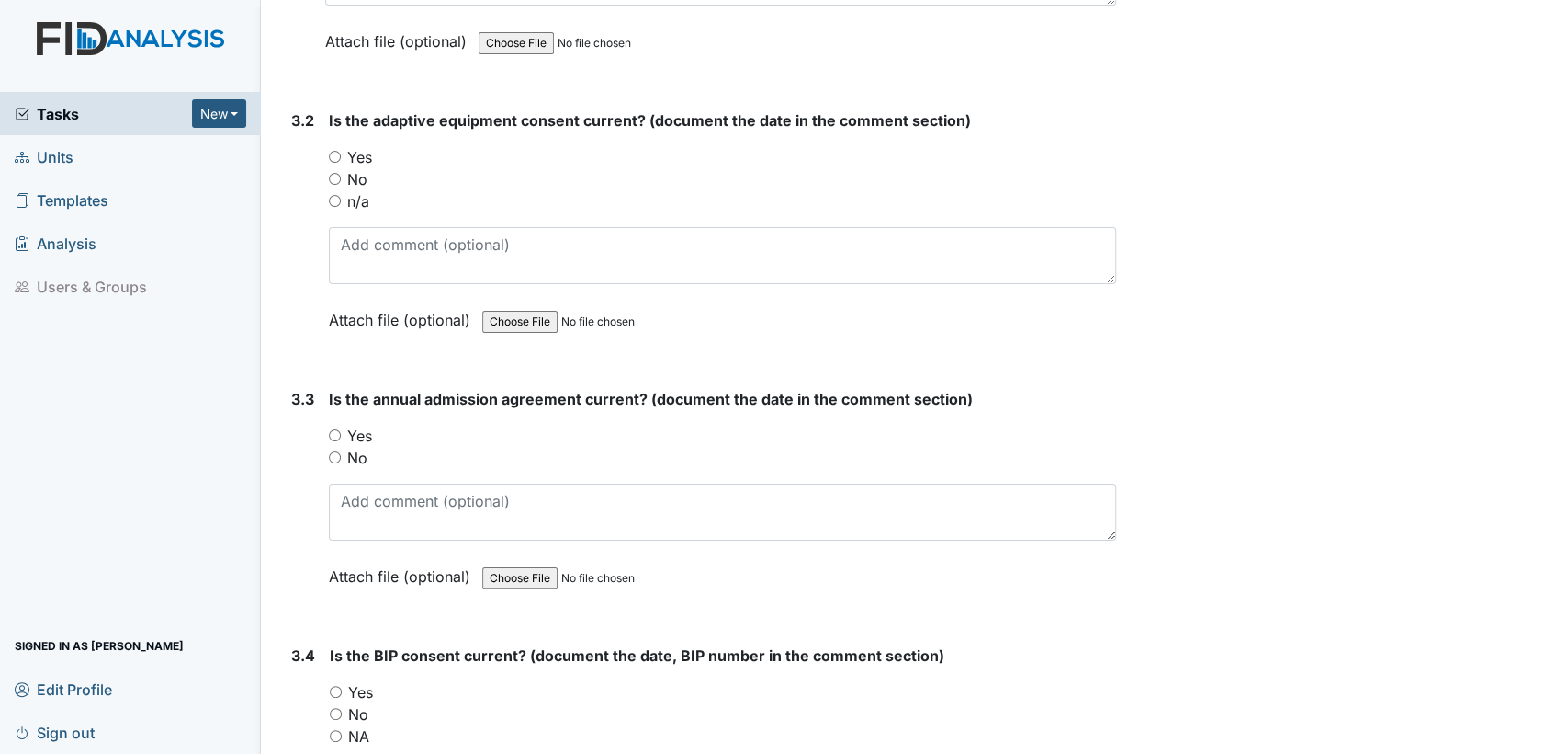
scroll to position [4588, 0]
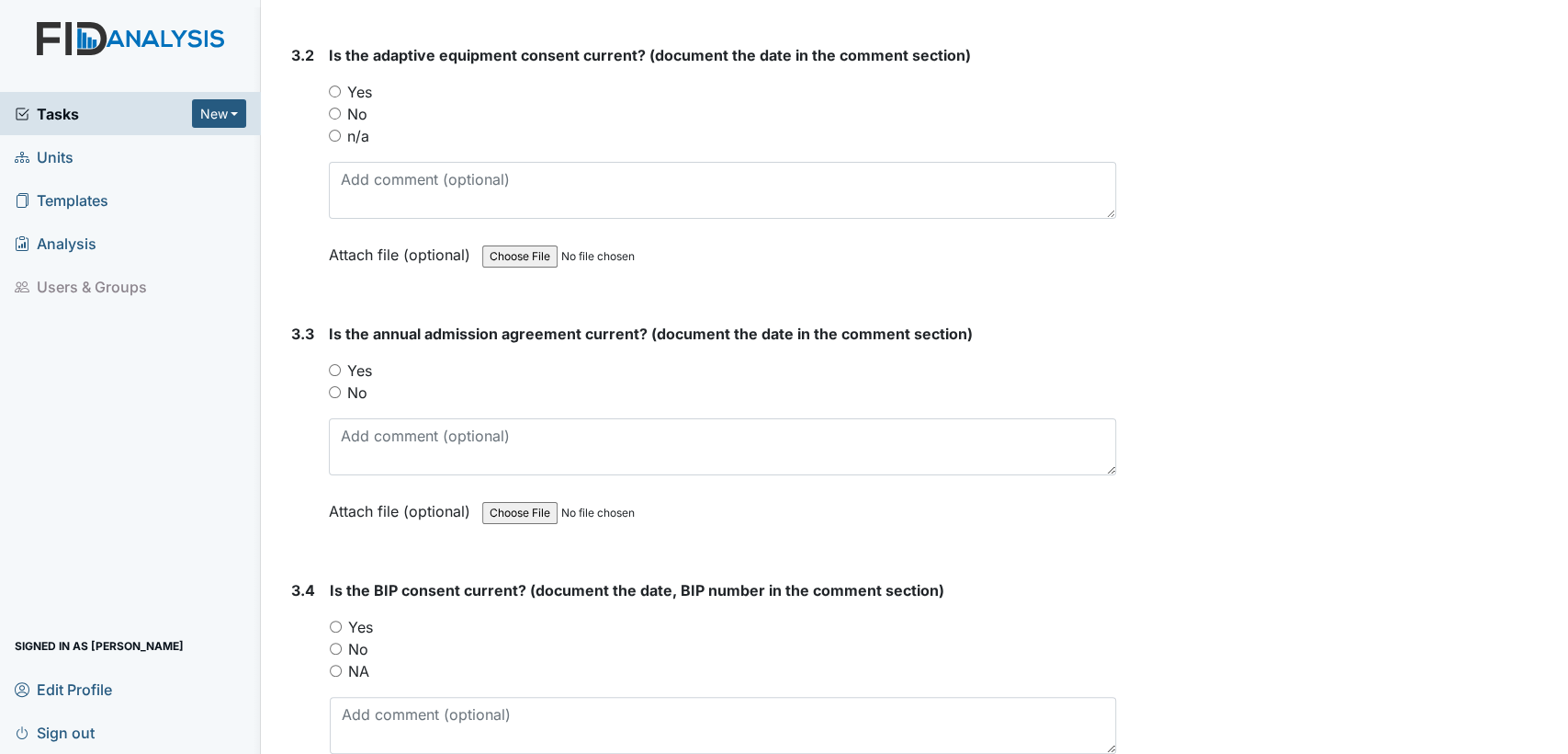
click at [332, 130] on input "n/a" at bounding box center [334, 135] width 12 height 12
radio input "true"
click at [328, 356] on div "3.3 Is the annual admission agreement current? (document the date in the commen…" at bounding box center [700, 436] width 832 height 227
click at [334, 363] on input "Yes" at bounding box center [334, 369] width 12 height 12
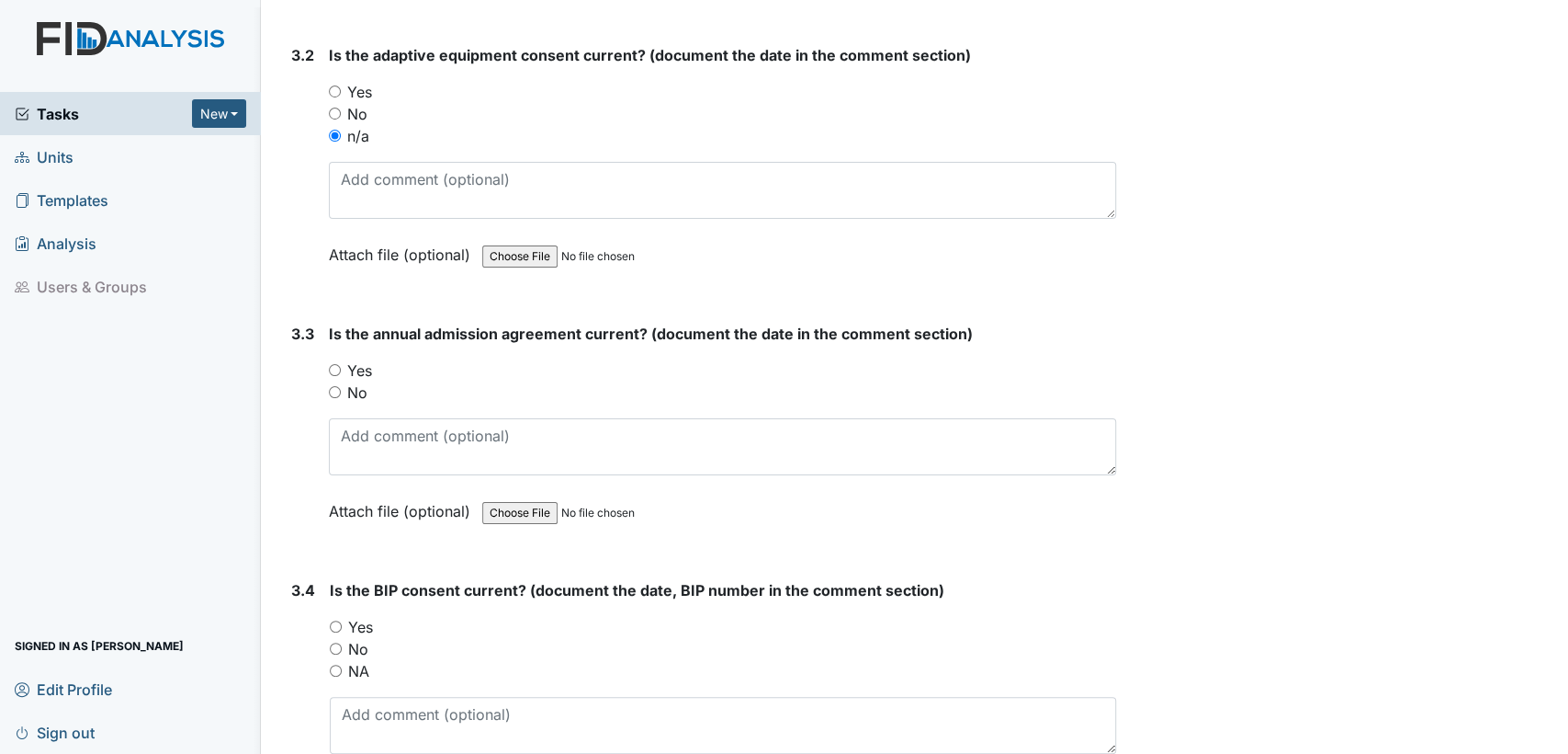
radio input "true"
click at [343, 616] on div "Yes" at bounding box center [723, 627] width 786 height 22
click at [338, 621] on input "Yes" at bounding box center [335, 626] width 12 height 12
radio input "true"
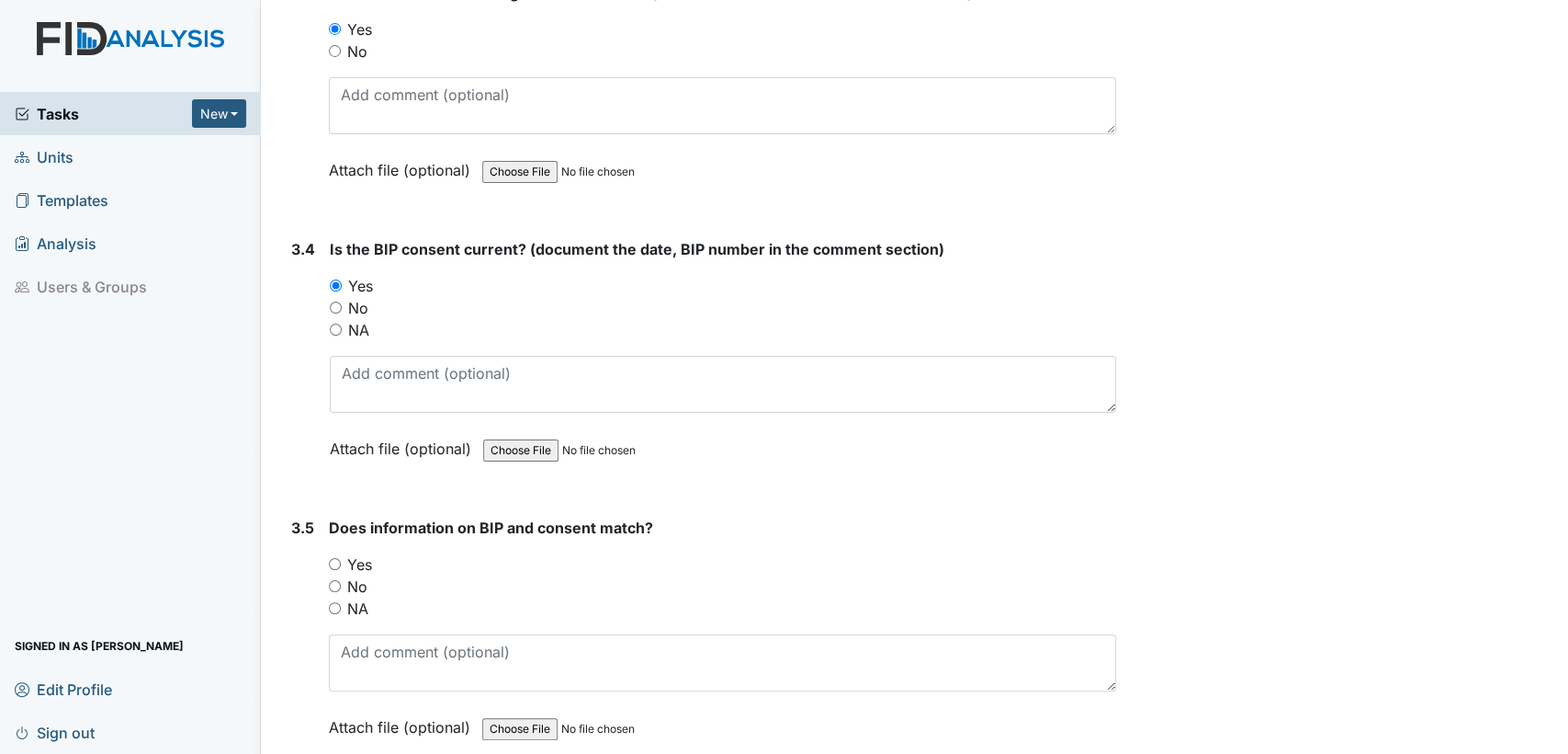
scroll to position [5000, 0]
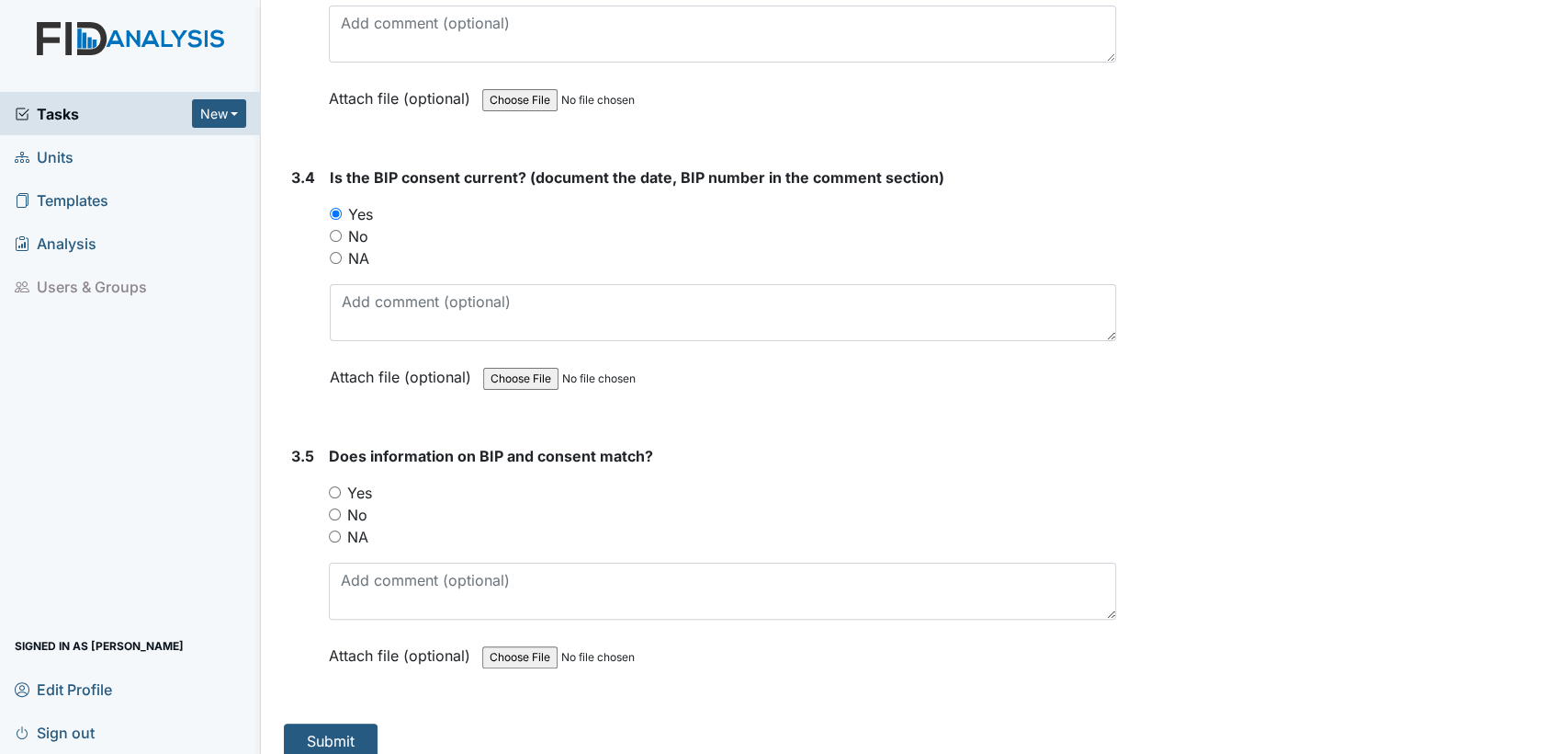
click at [334, 487] on input "Yes" at bounding box center [334, 492] width 12 height 12
radio input "true"
click at [301, 723] on button "Submit" at bounding box center [331, 740] width 94 height 34
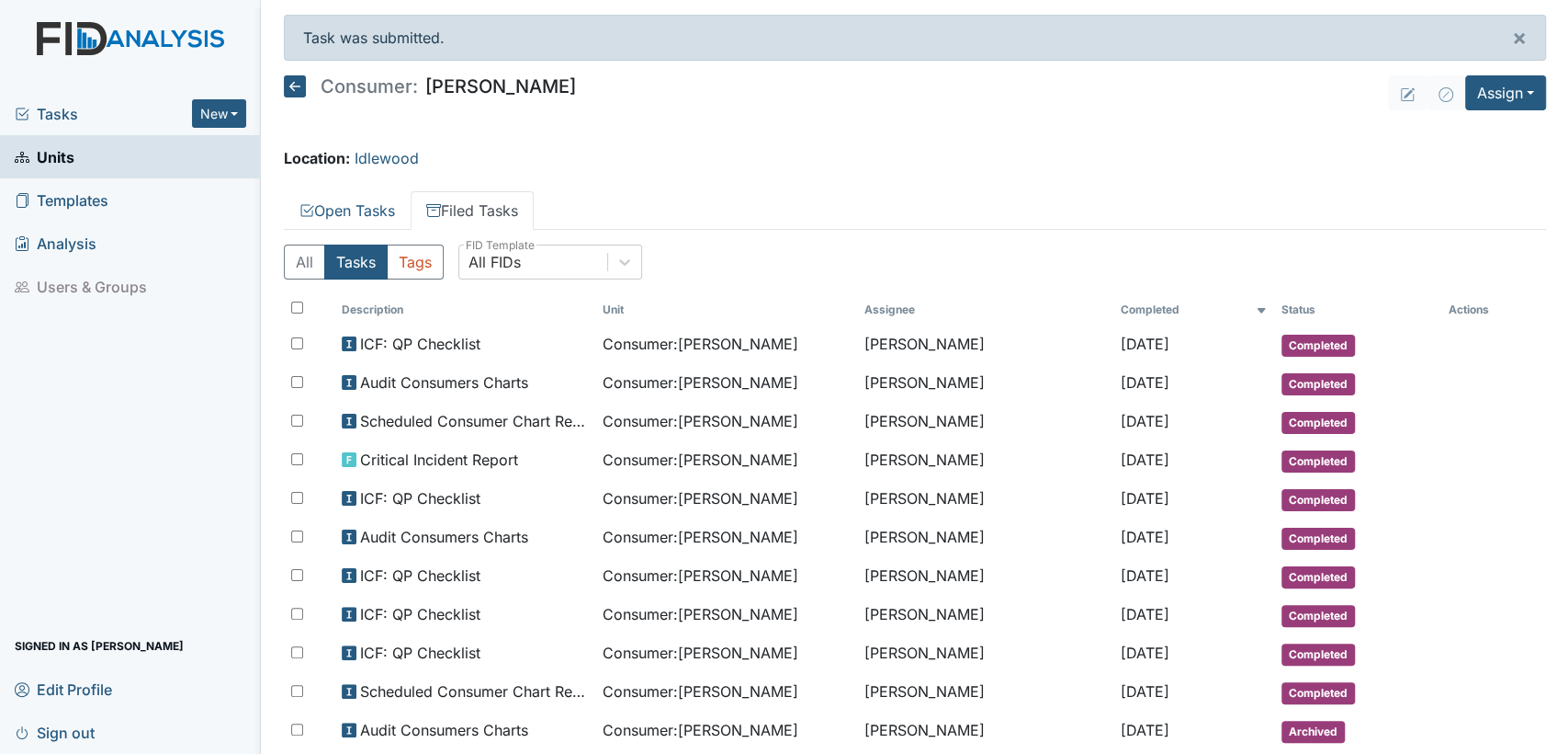
click at [298, 92] on icon at bounding box center [295, 87] width 22 height 22
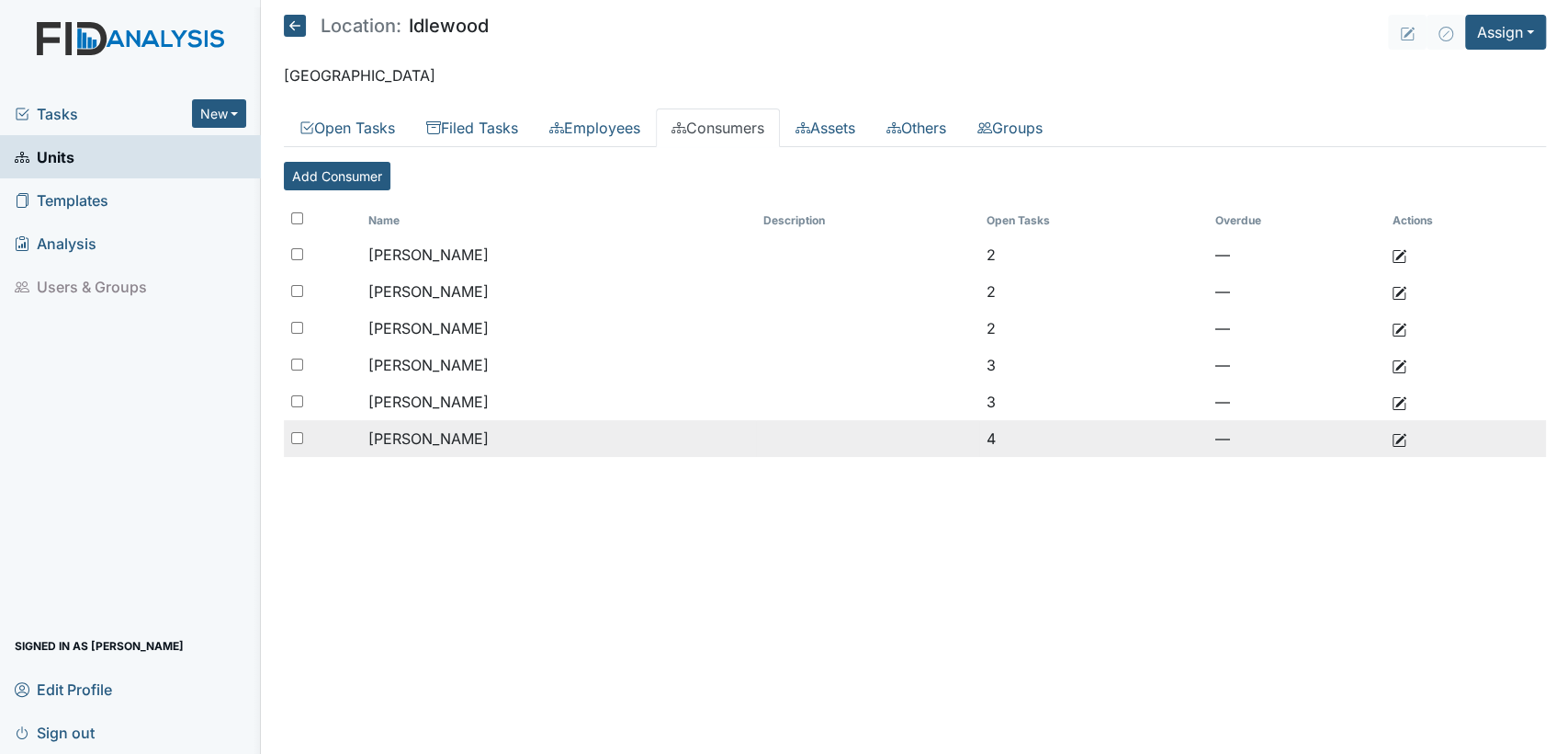
click at [393, 447] on td "[PERSON_NAME]" at bounding box center [559, 438] width 395 height 36
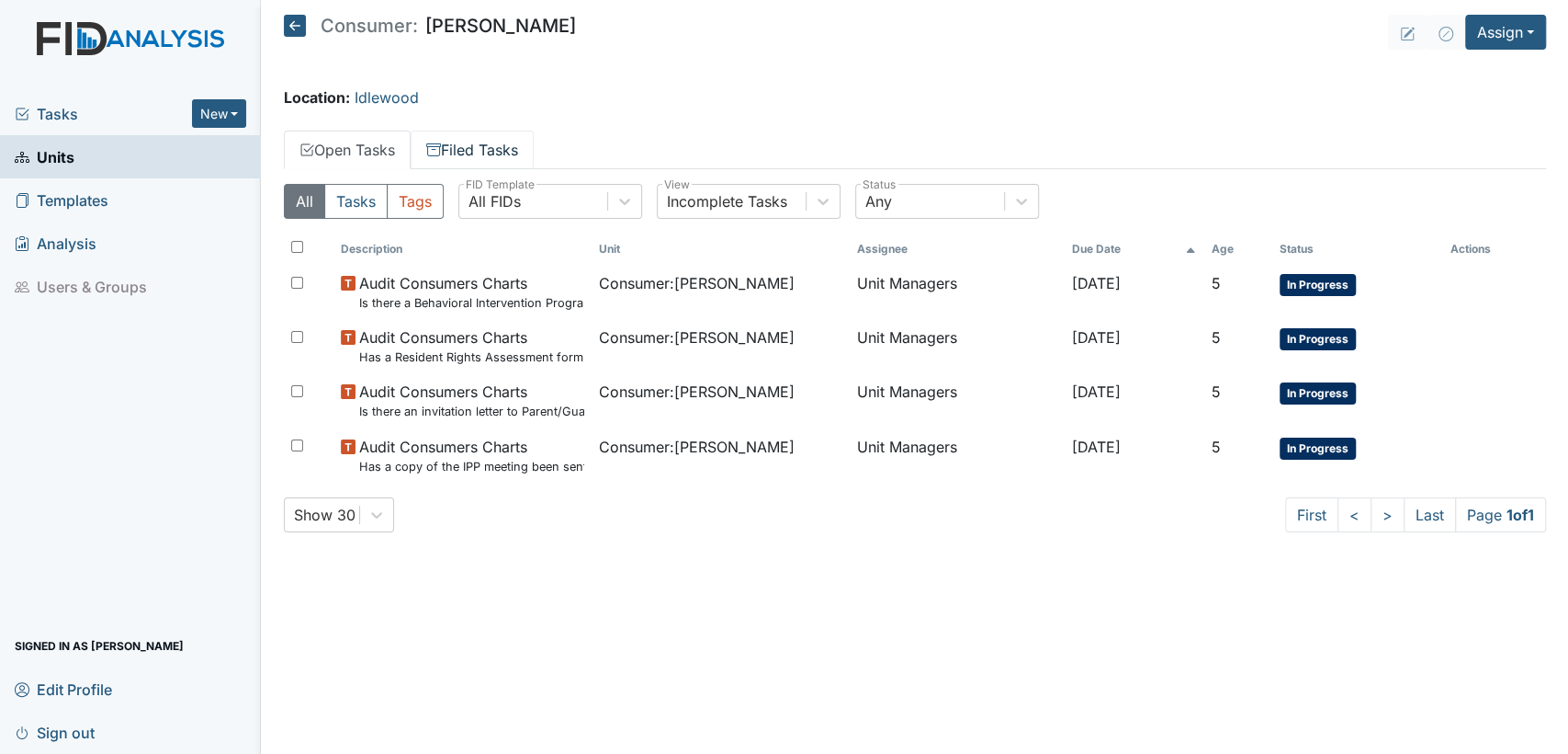
click at [525, 151] on link "Filed Tasks" at bounding box center [472, 149] width 123 height 38
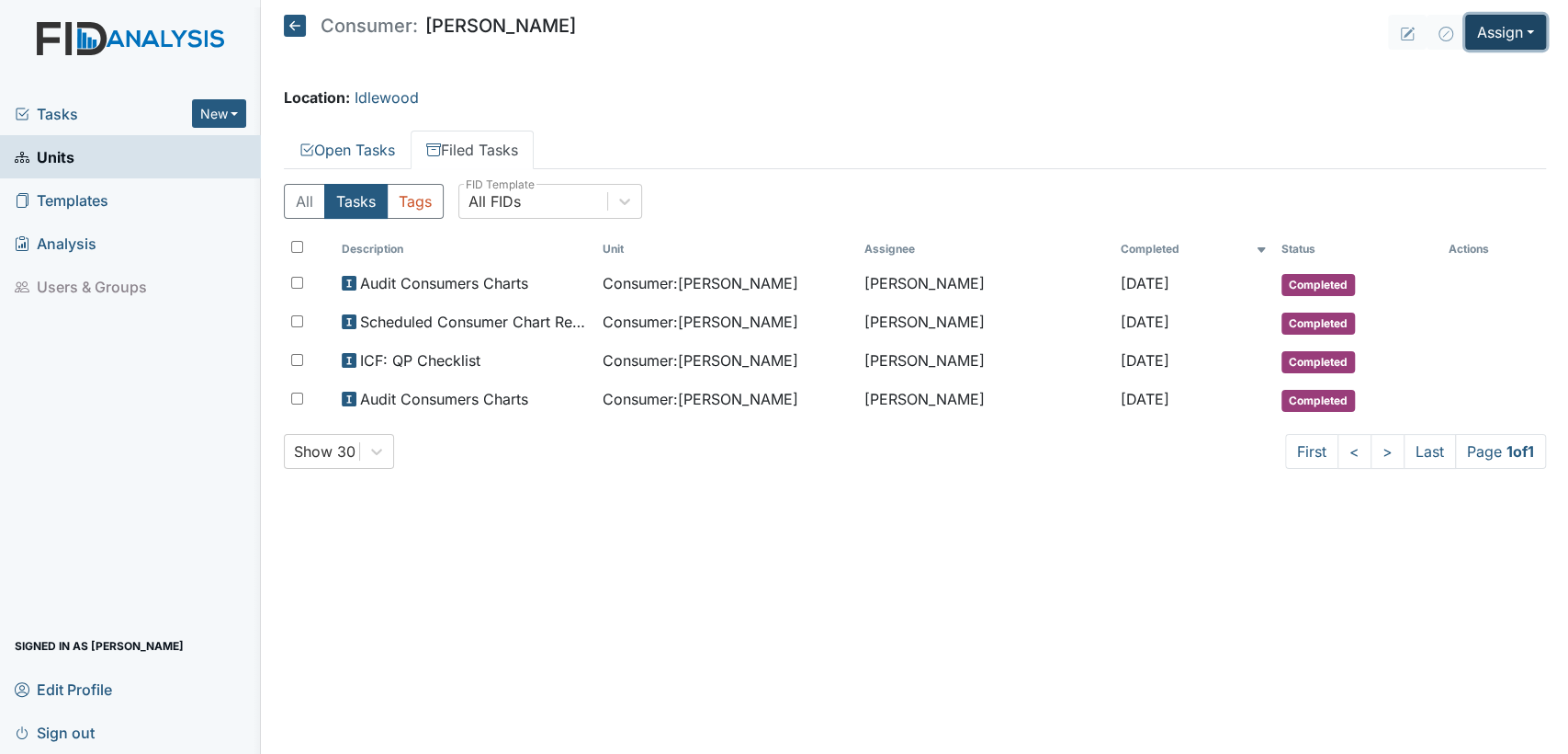
click at [1536, 38] on button "Assign" at bounding box center [1506, 32] width 81 height 34
click at [1520, 94] on link "Assign Inspection" at bounding box center [1462, 104] width 165 height 30
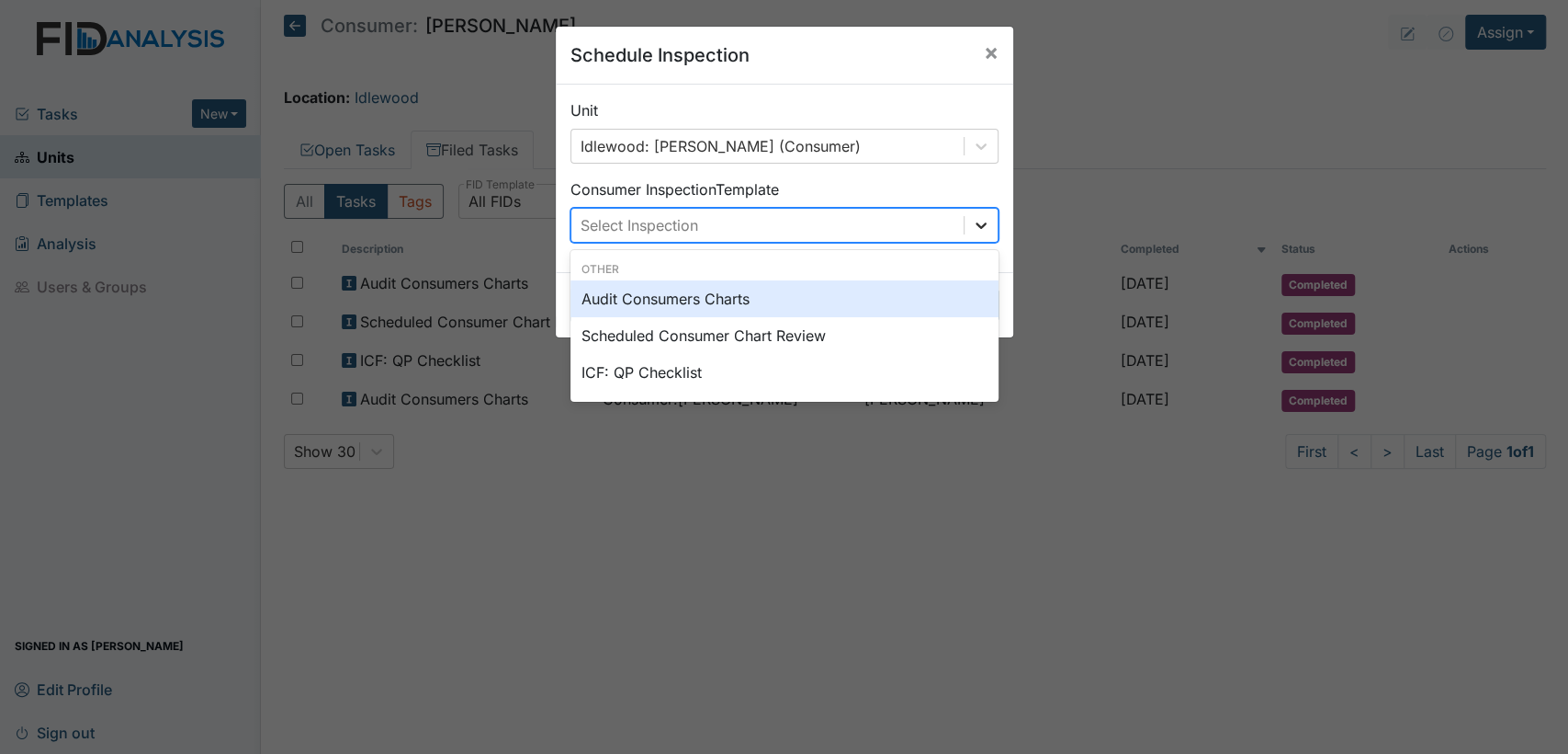
click at [972, 225] on icon at bounding box center [981, 226] width 19 height 19
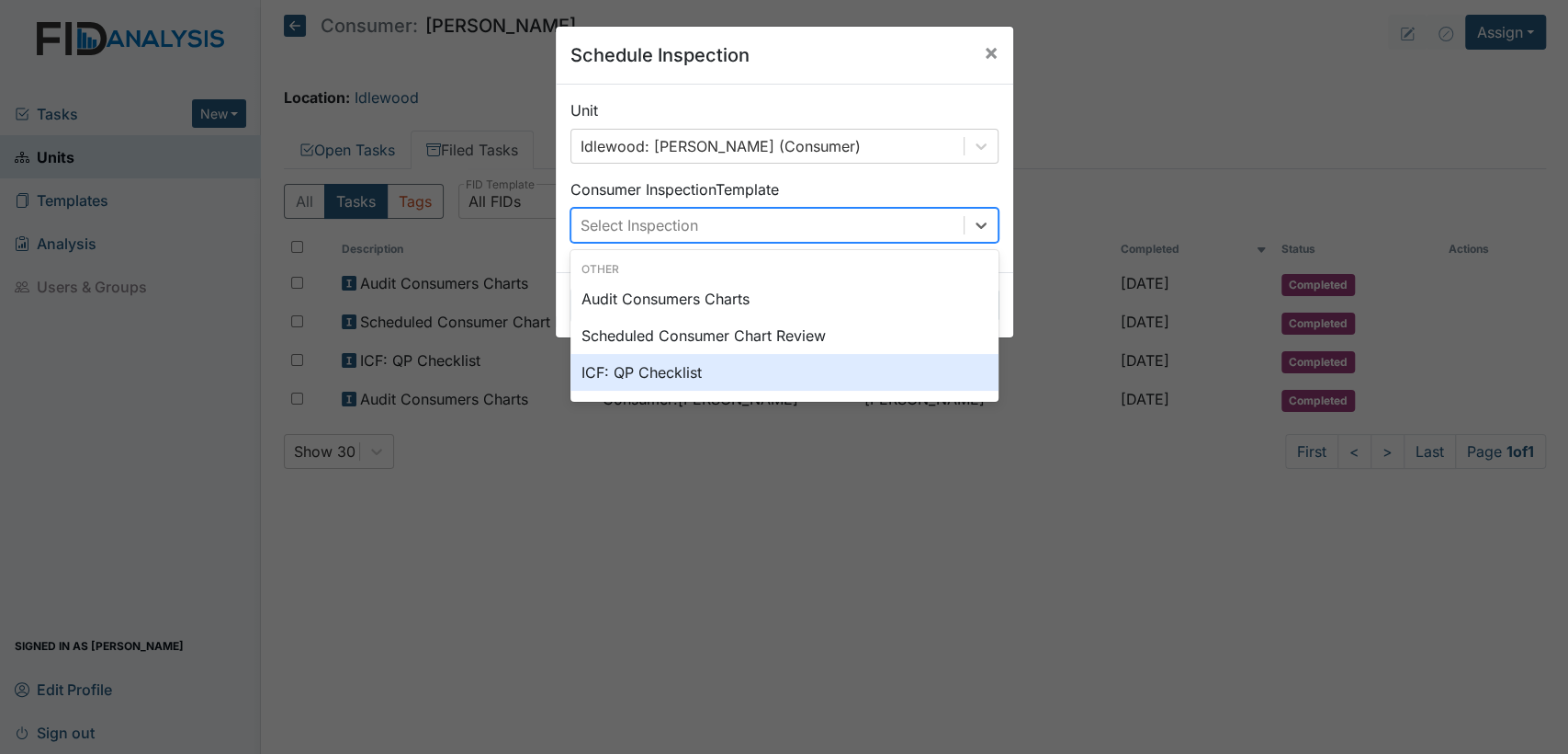
click at [797, 375] on div "ICF: QP Checklist" at bounding box center [784, 372] width 429 height 36
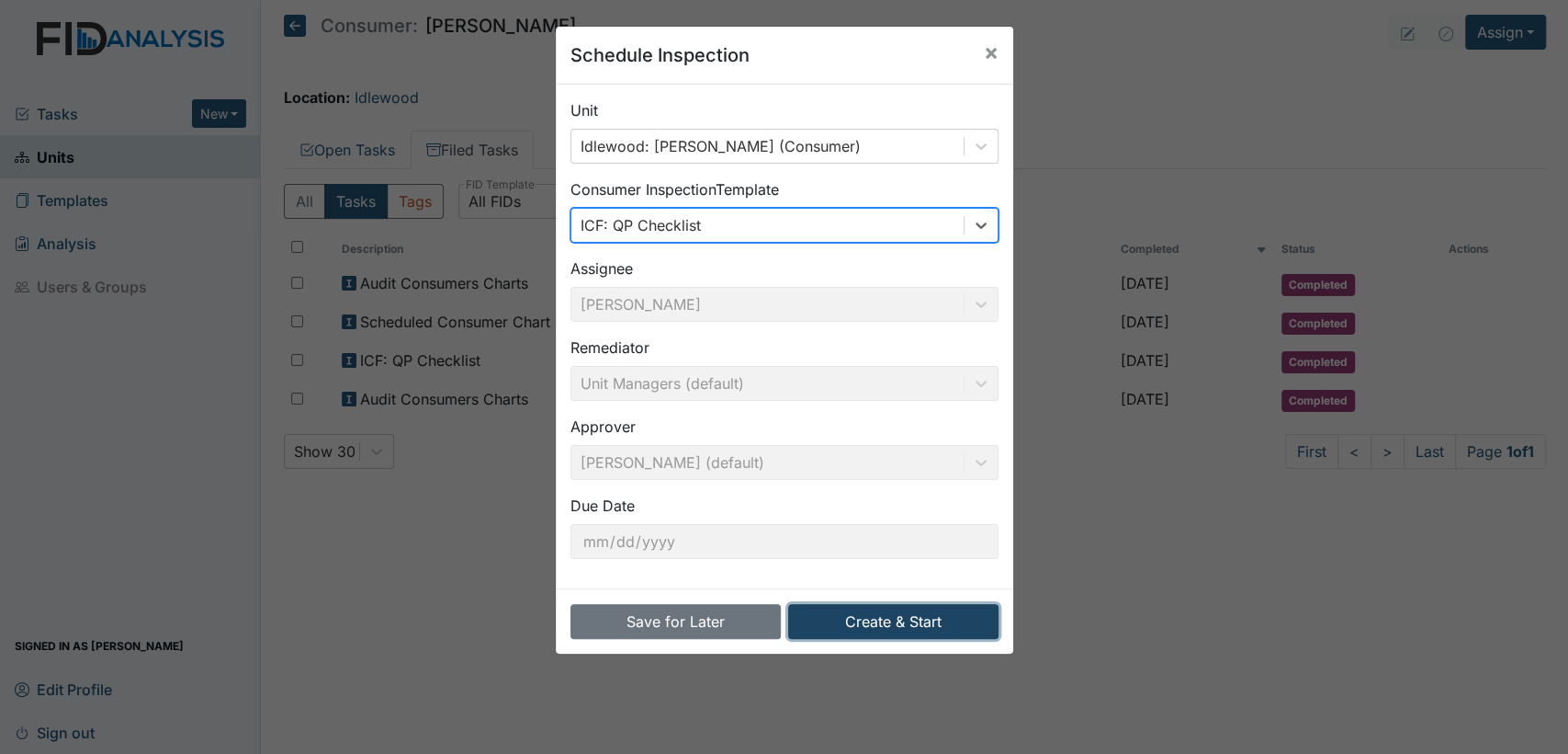
click at [865, 624] on button "Create & Start" at bounding box center [893, 621] width 211 height 34
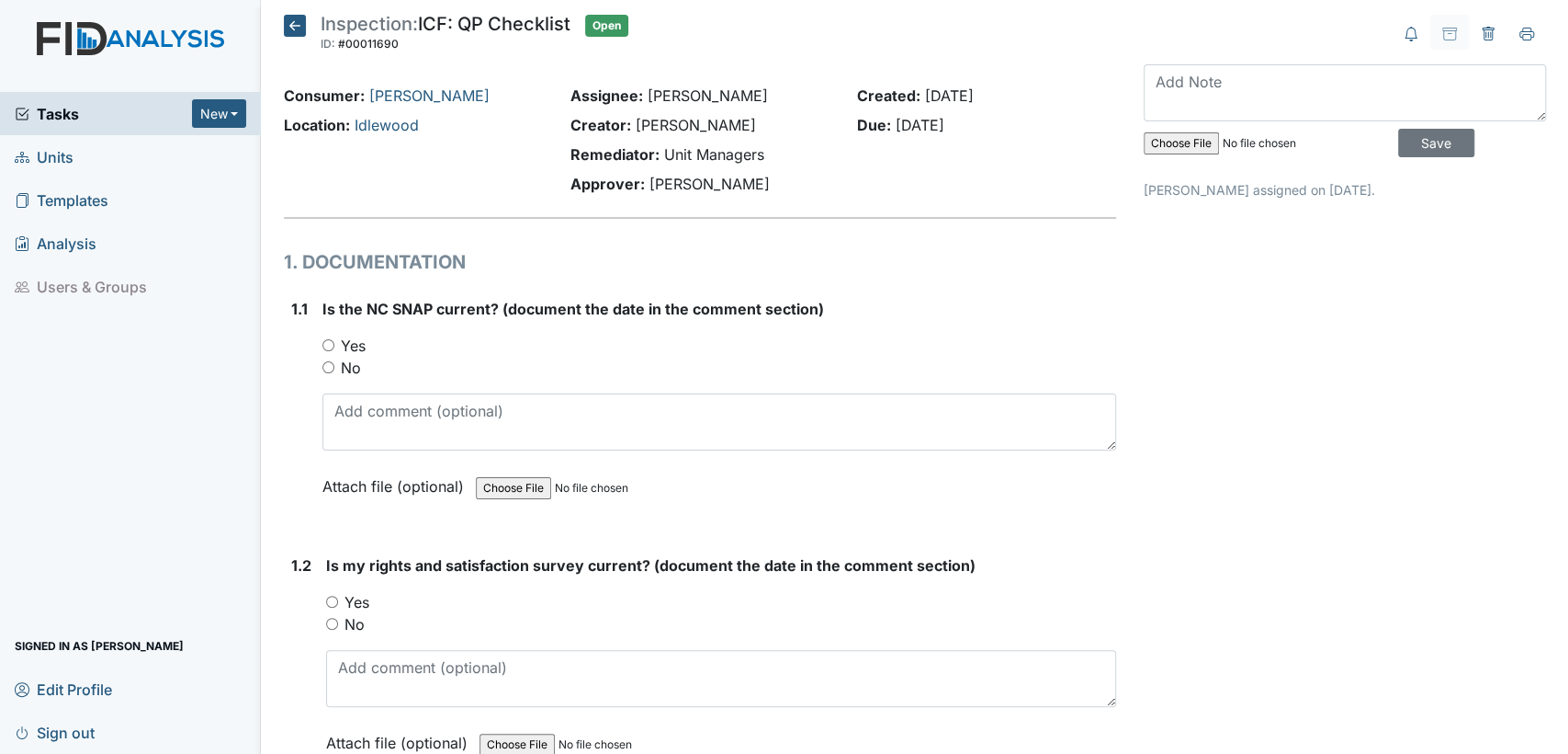
click at [329, 345] on input "Yes" at bounding box center [328, 345] width 12 height 12
radio input "true"
click at [330, 596] on input "Yes" at bounding box center [332, 601] width 12 height 12
radio input "true"
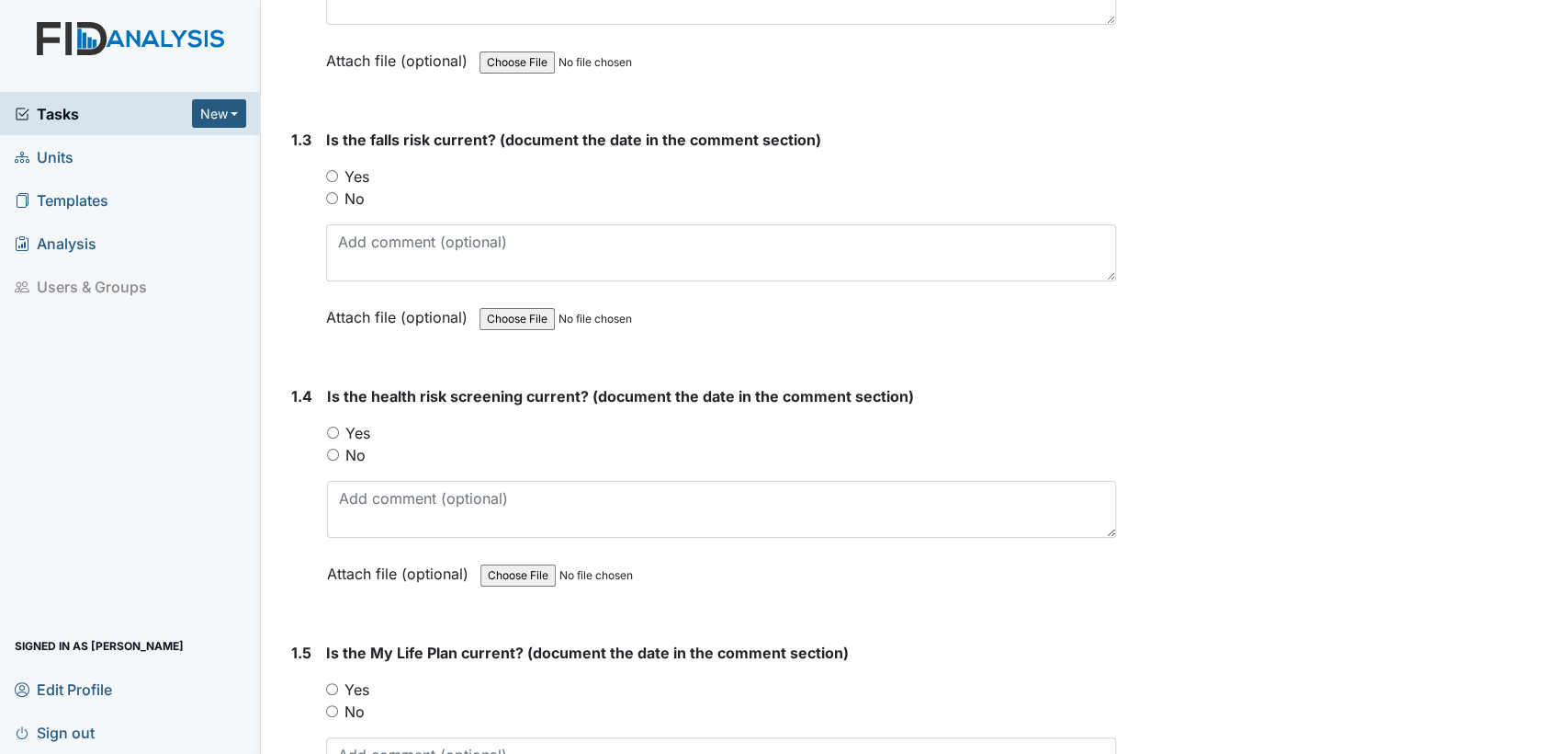
scroll to position [766, 0]
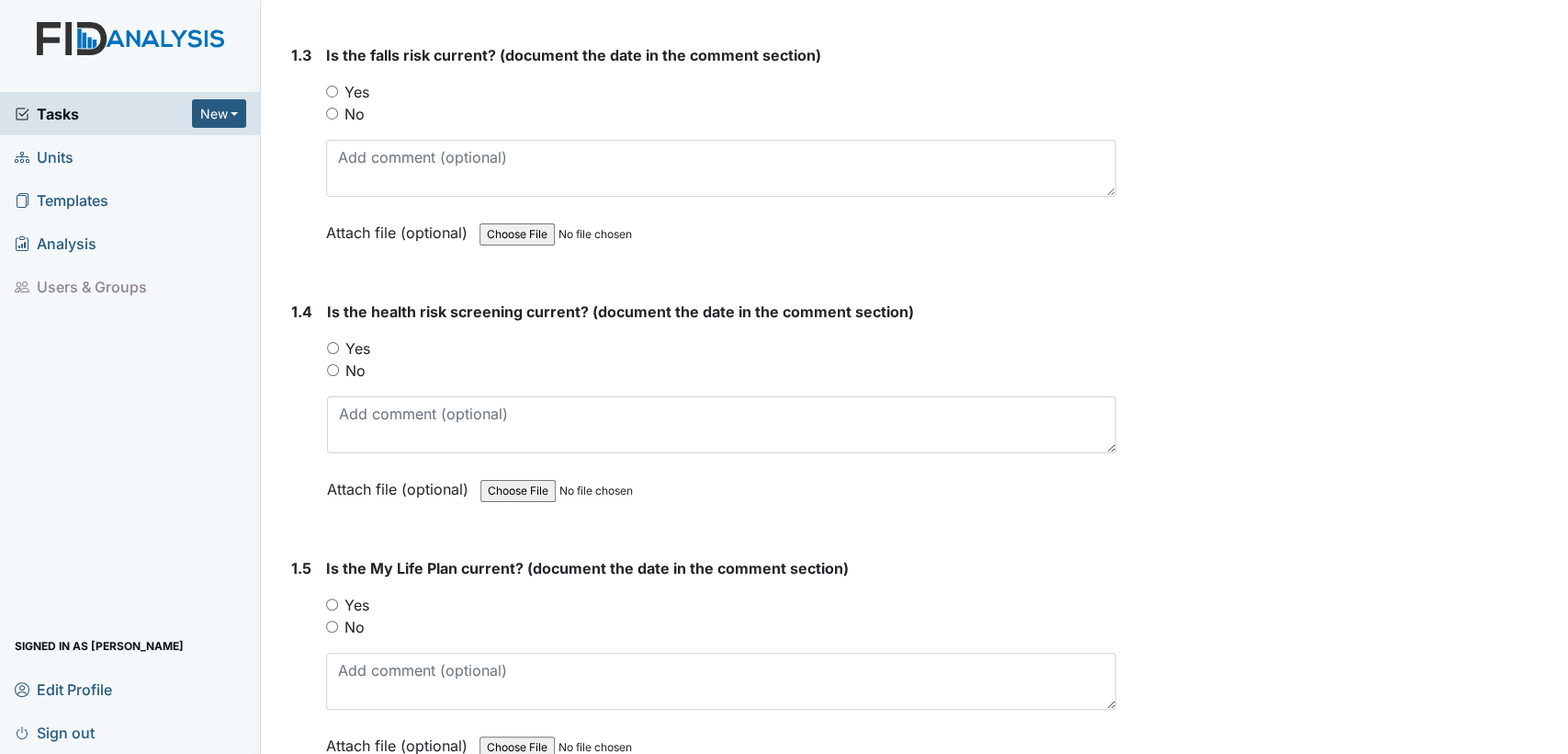
click at [330, 90] on input "Yes" at bounding box center [332, 91] width 12 height 12
radio input "true"
click at [336, 343] on input "Yes" at bounding box center [333, 348] width 12 height 12
radio input "true"
click at [330, 605] on input "Yes" at bounding box center [332, 604] width 12 height 12
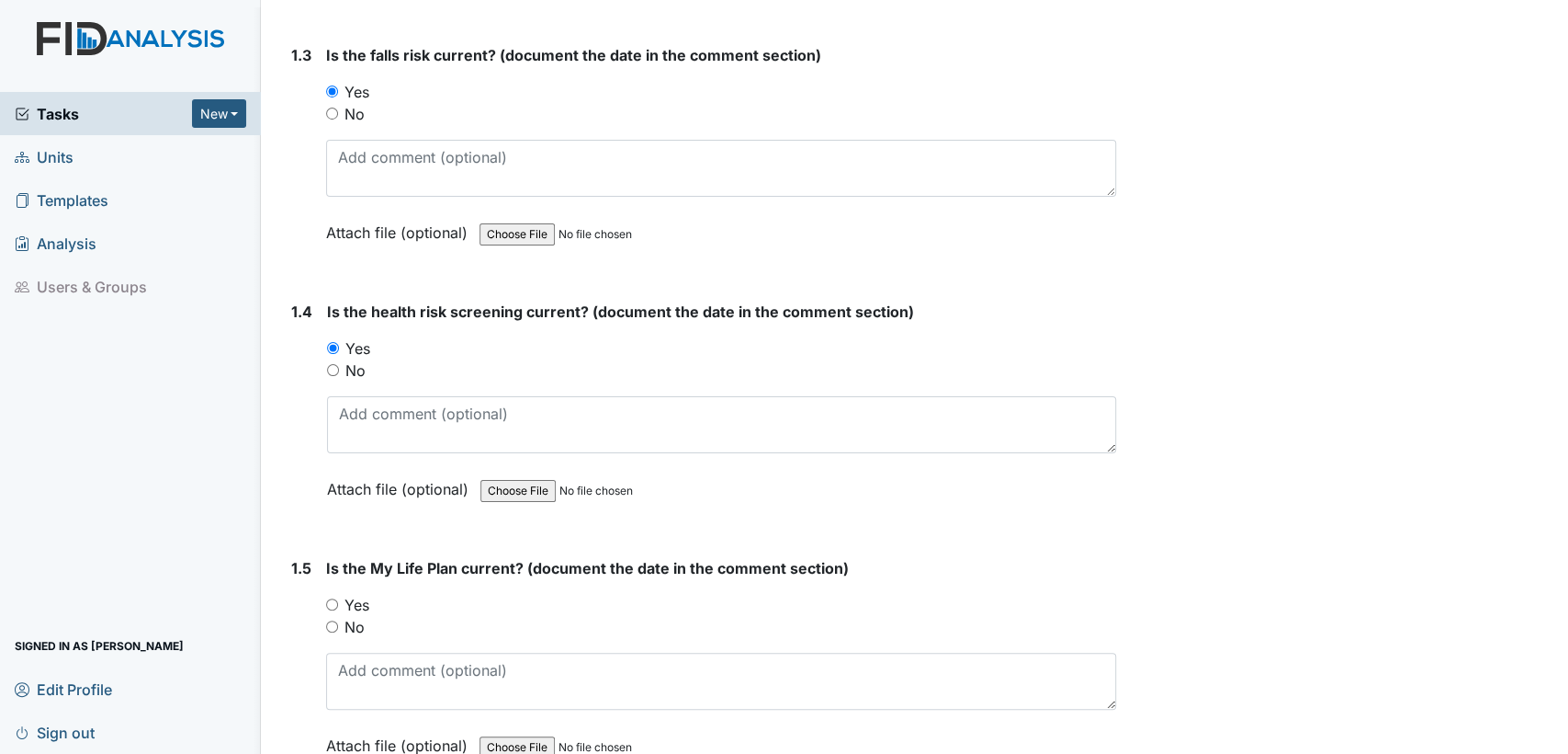
radio input "true"
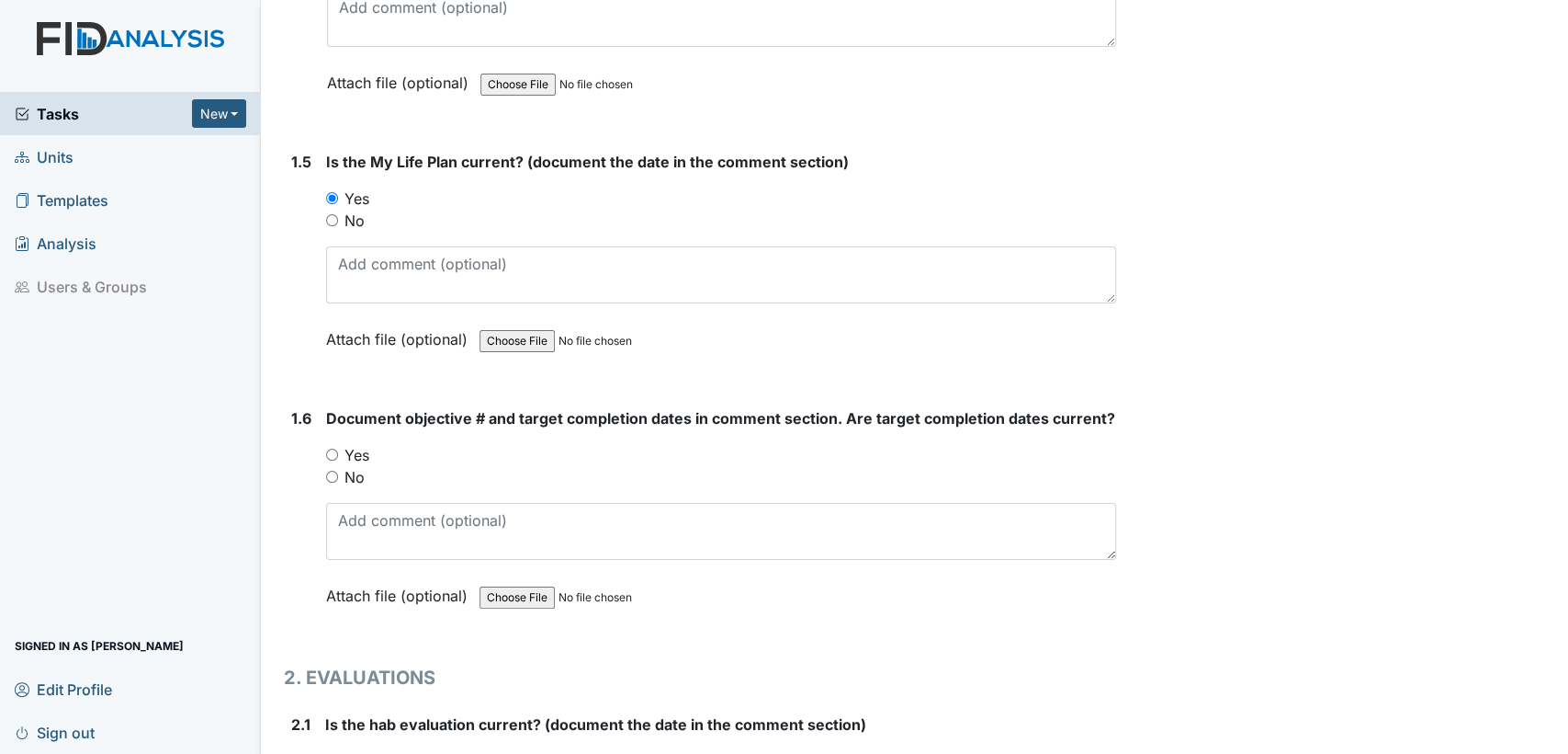
scroll to position [1331, 0]
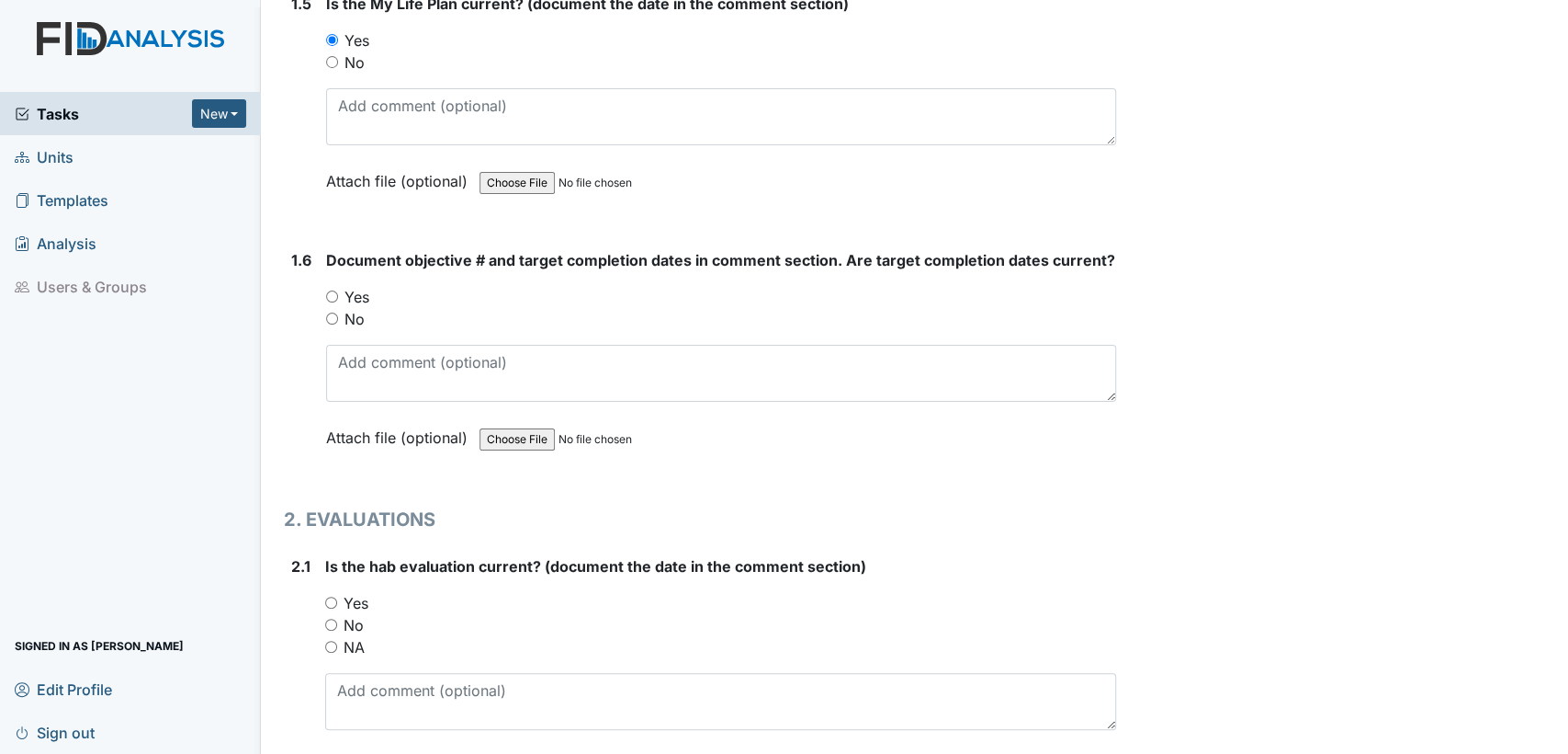
click at [331, 291] on input "Yes" at bounding box center [332, 296] width 12 height 12
radio input "true"
click at [325, 596] on input "Yes" at bounding box center [331, 602] width 12 height 12
radio input "true"
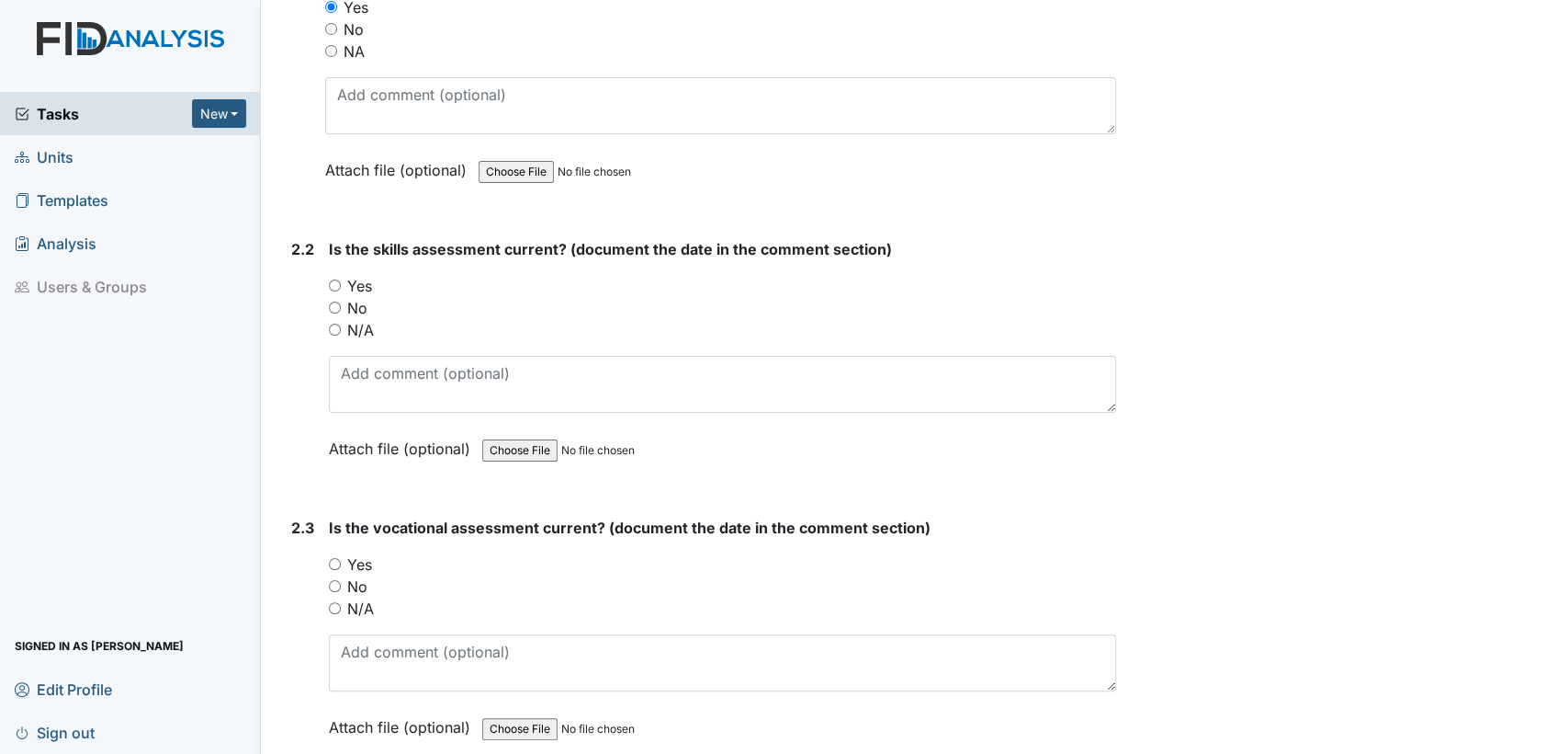
scroll to position [2013, 0]
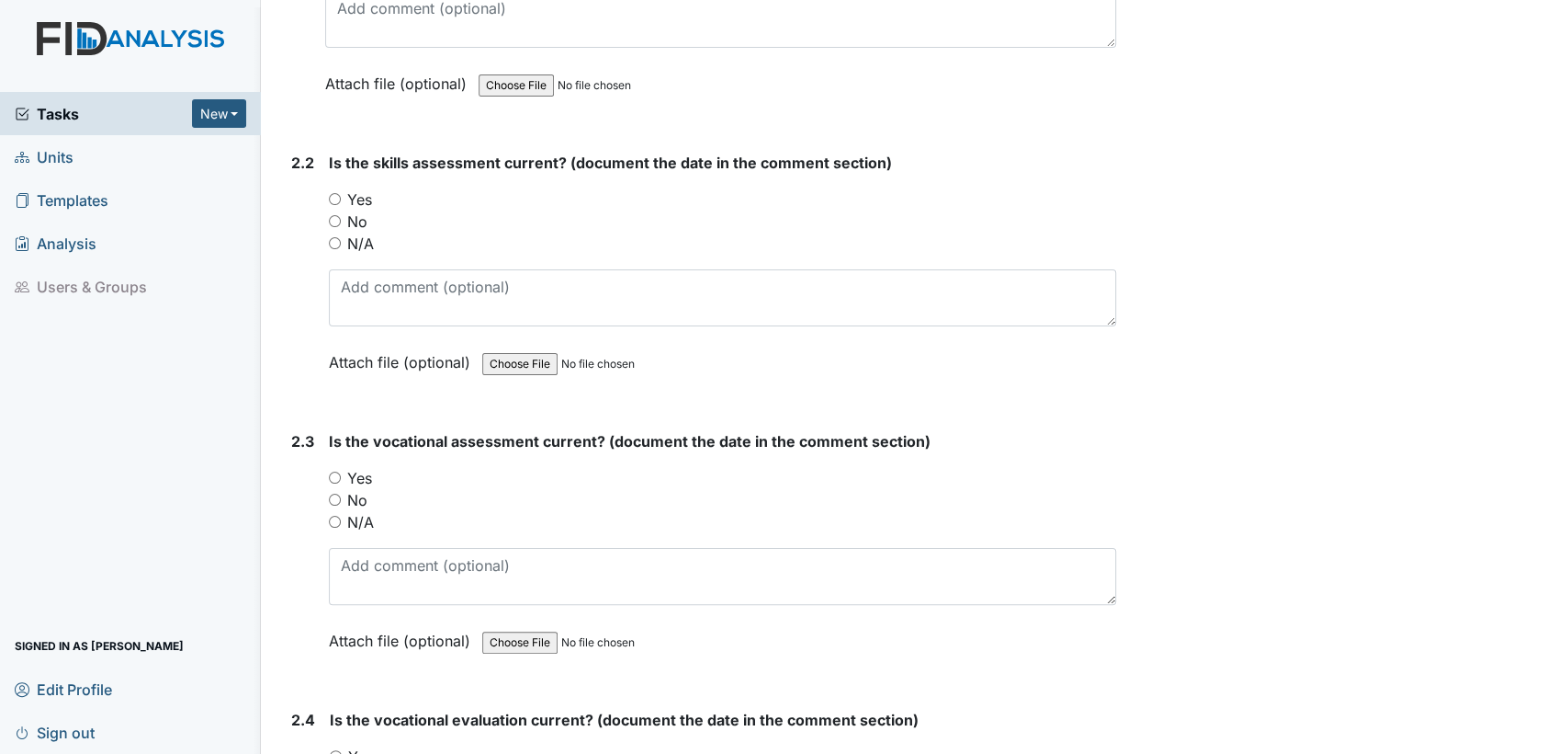
drag, startPoint x: 332, startPoint y: 186, endPoint x: 339, endPoint y: 265, distance: 79.3
click at [332, 193] on input "Yes" at bounding box center [334, 199] width 12 height 12
radio input "true"
click at [334, 472] on input "Yes" at bounding box center [334, 477] width 12 height 12
radio input "true"
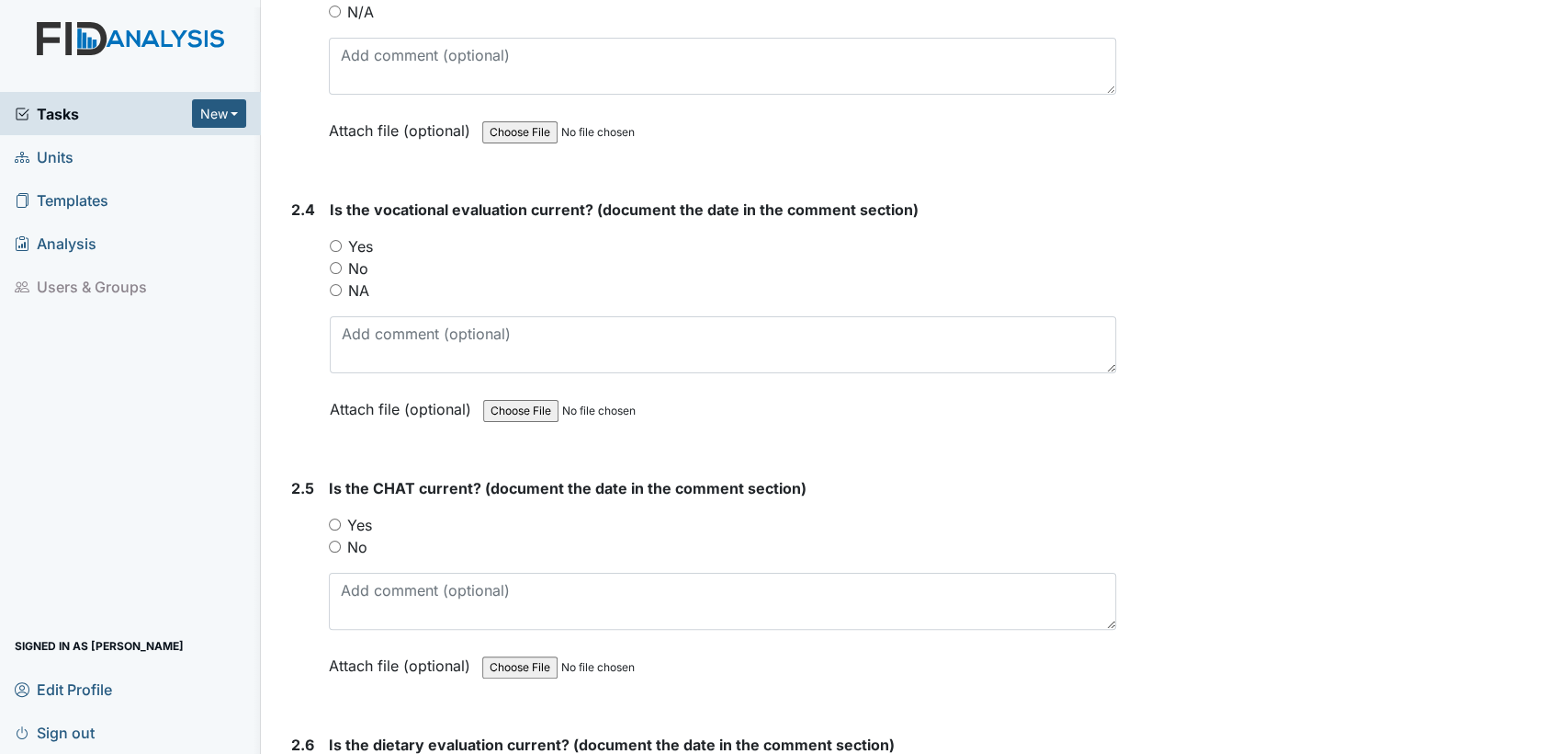
scroll to position [2562, 0]
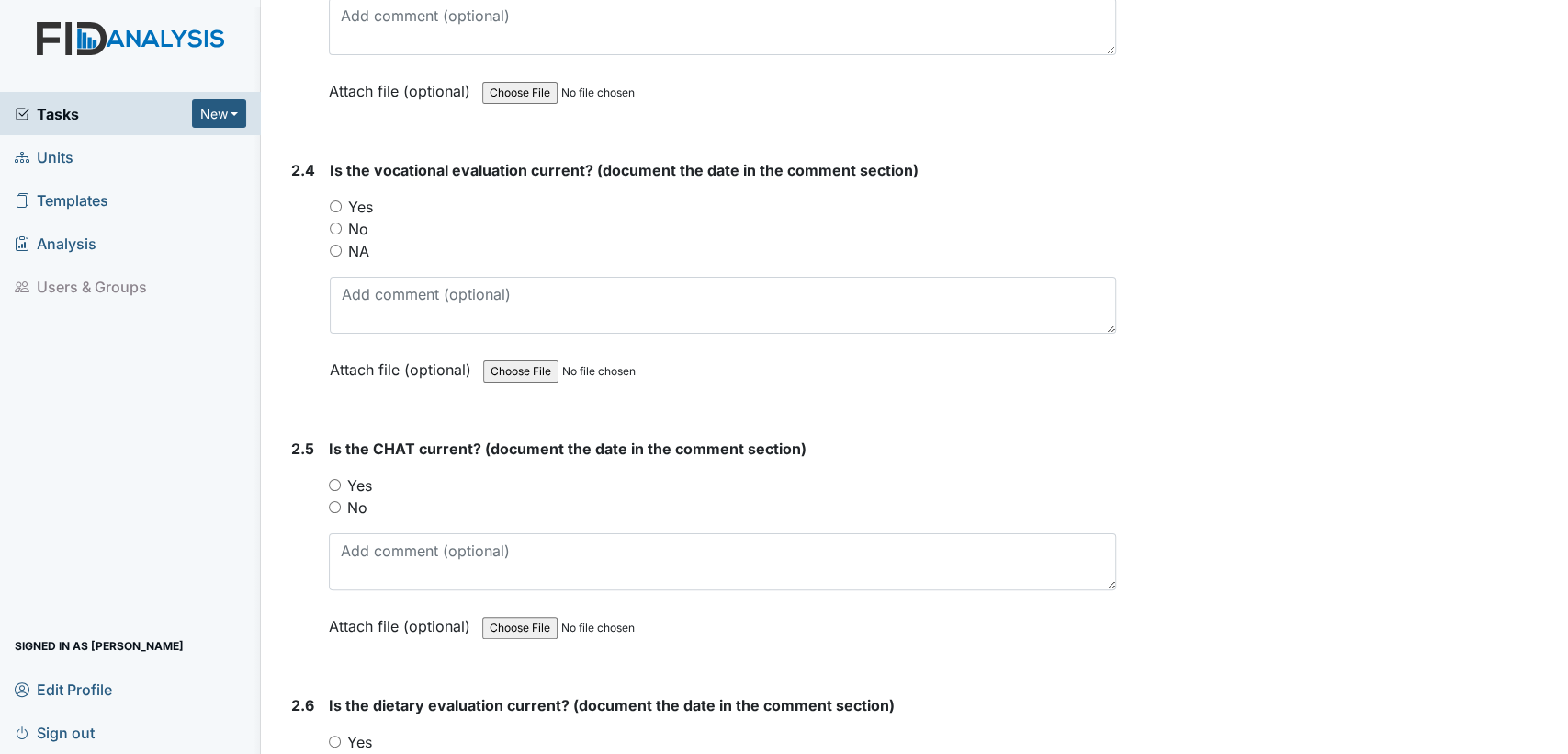
click at [335, 200] on input "Yes" at bounding box center [335, 206] width 12 height 12
radio input "true"
click at [331, 479] on input "Yes" at bounding box center [334, 485] width 12 height 12
radio input "true"
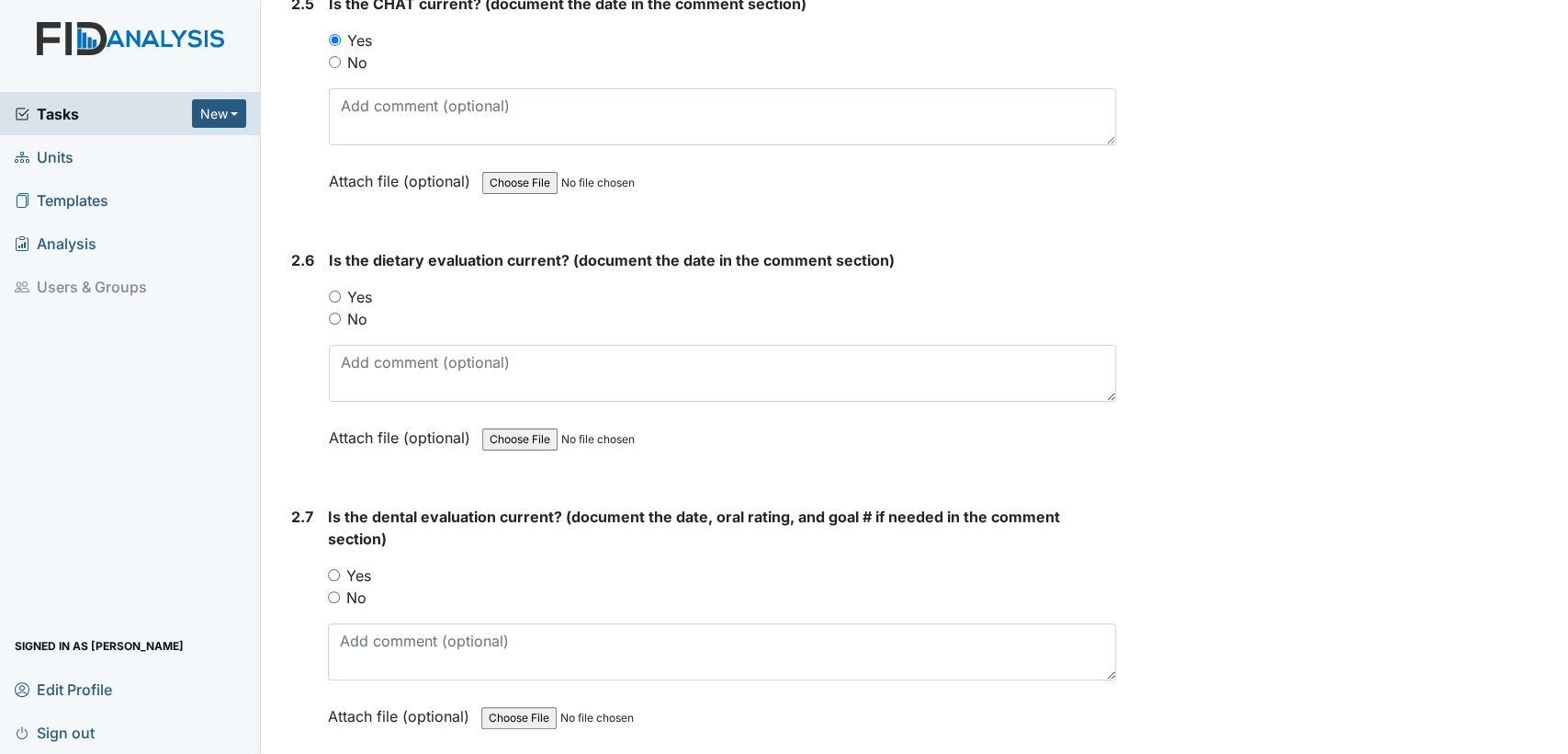
scroll to position [3001, 0]
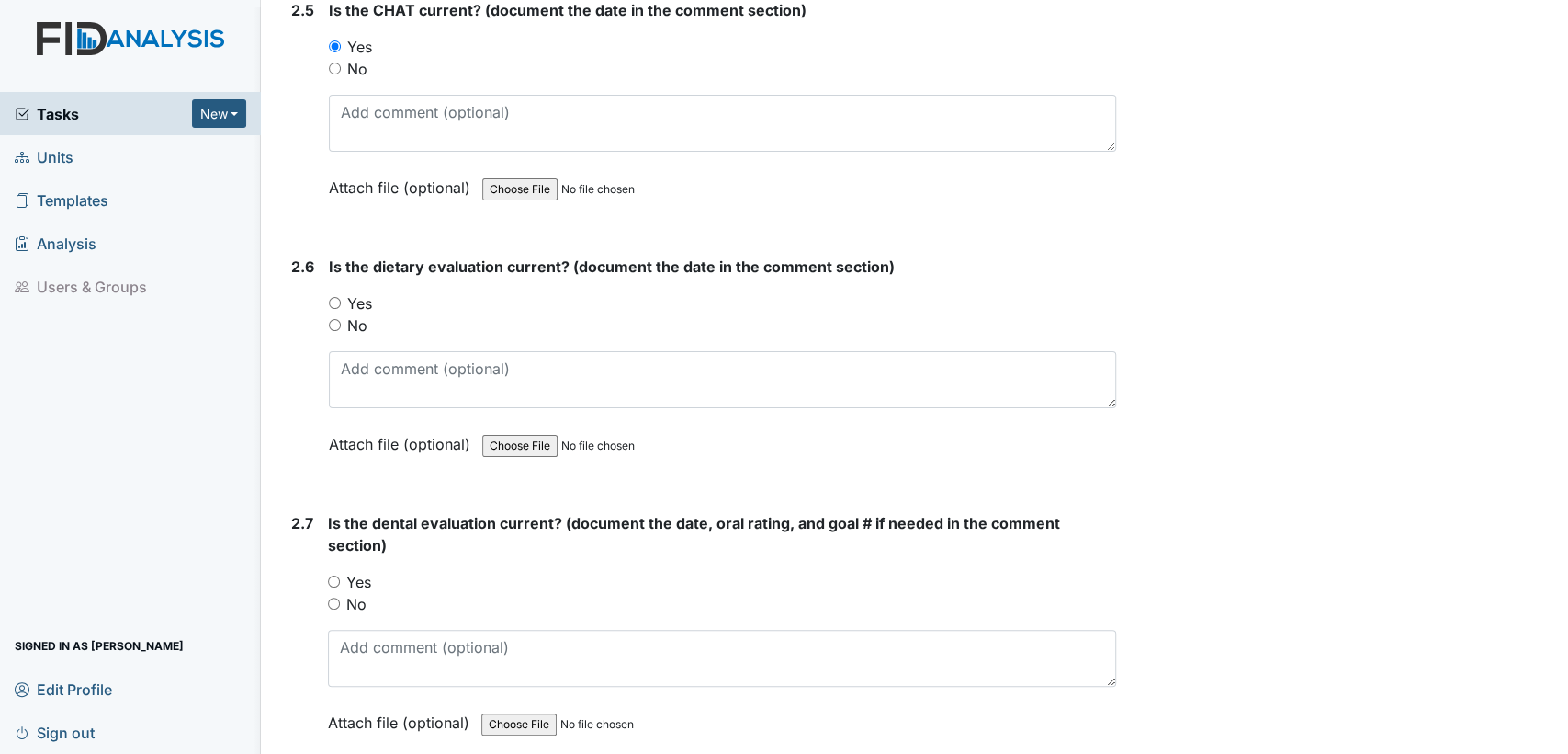
drag, startPoint x: 333, startPoint y: 294, endPoint x: 429, endPoint y: 402, distance: 144.5
click at [333, 297] on input "Yes" at bounding box center [334, 303] width 12 height 12
radio input "true"
drag, startPoint x: 333, startPoint y: 569, endPoint x: 1159, endPoint y: 605, distance: 826.8
click at [334, 575] on input "Yes" at bounding box center [334, 581] width 12 height 12
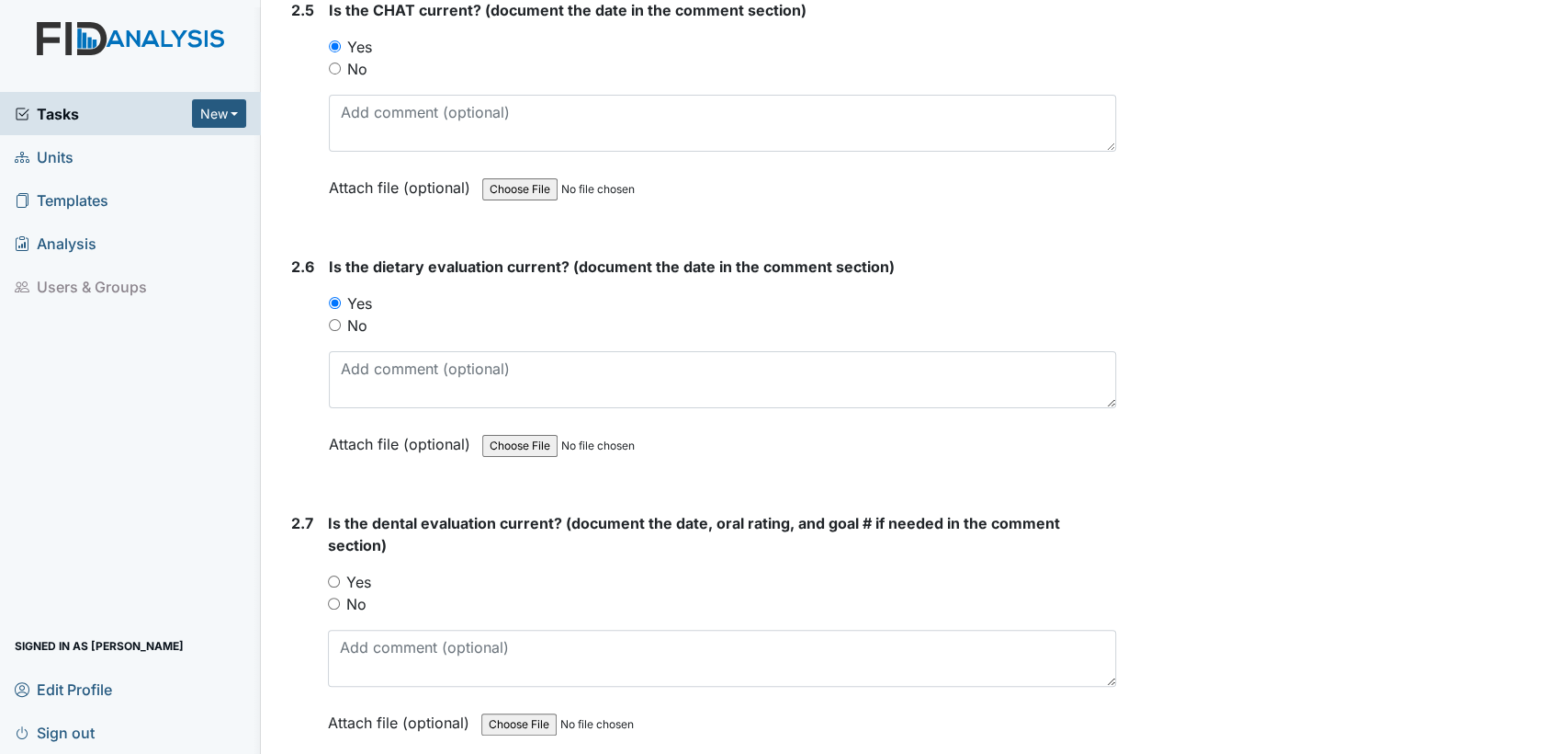
radio input "true"
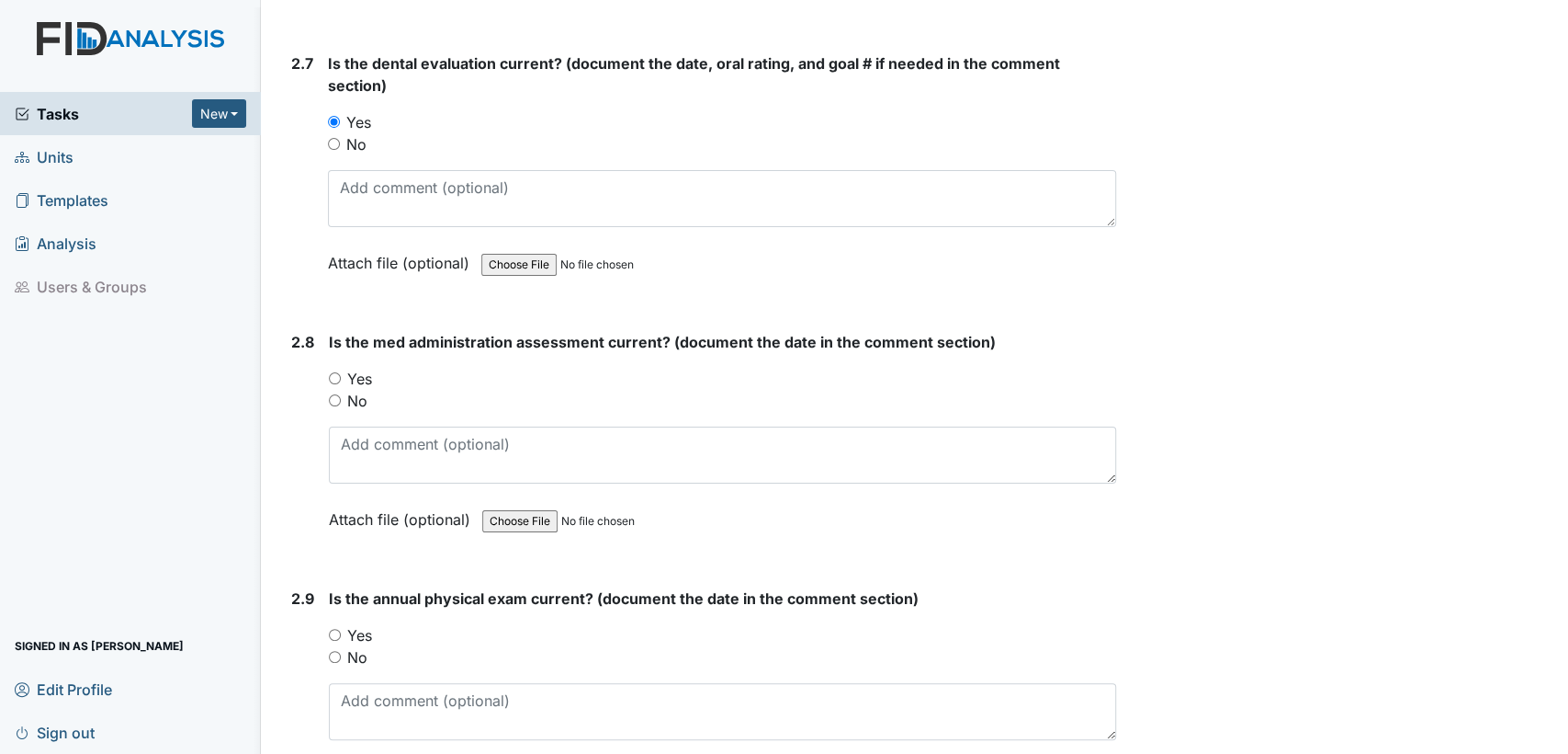
scroll to position [3474, 0]
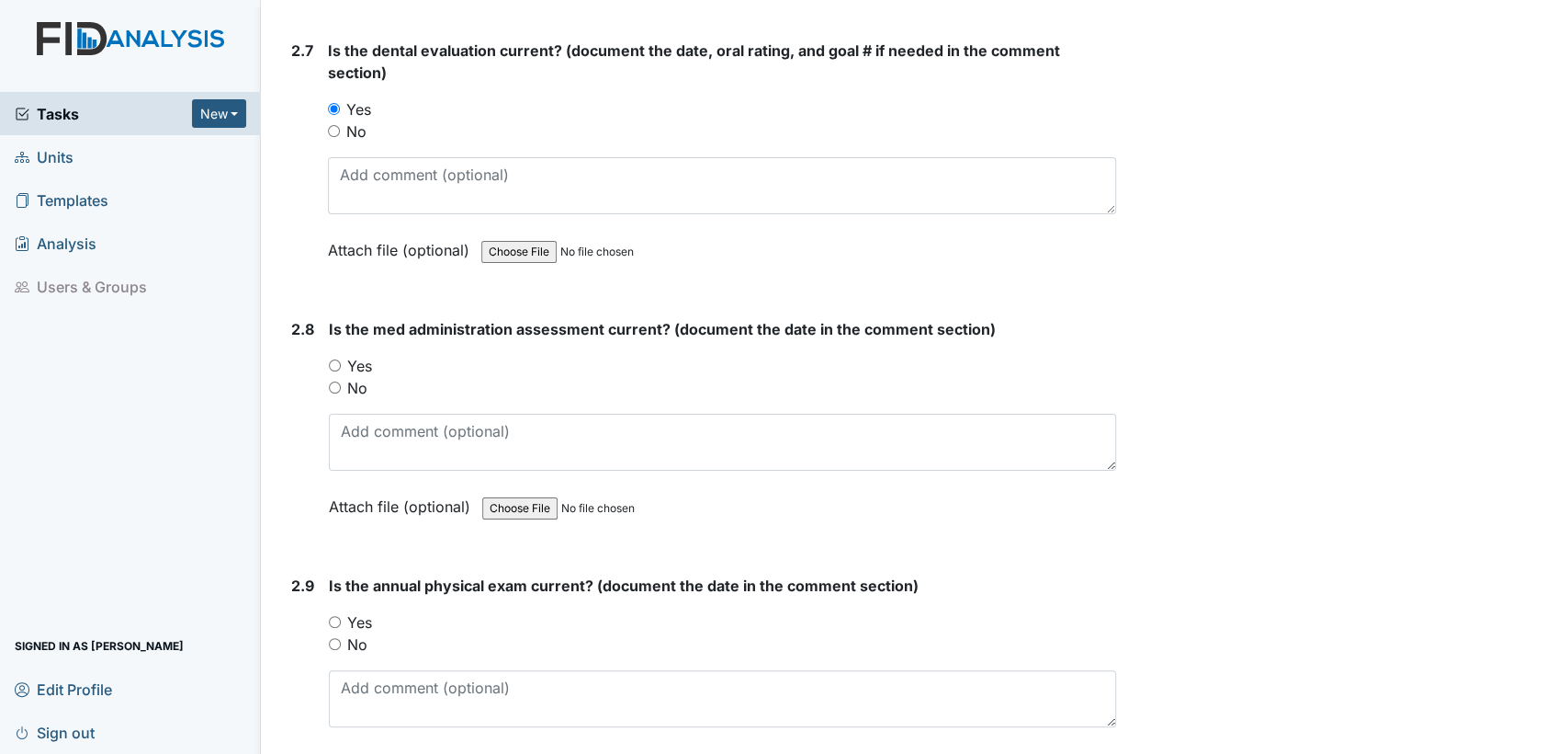
click at [333, 360] on input "Yes" at bounding box center [334, 365] width 12 height 12
radio input "true"
click at [335, 616] on div "Yes" at bounding box center [722, 623] width 787 height 22
click at [336, 616] on input "Yes" at bounding box center [334, 622] width 12 height 12
radio input "true"
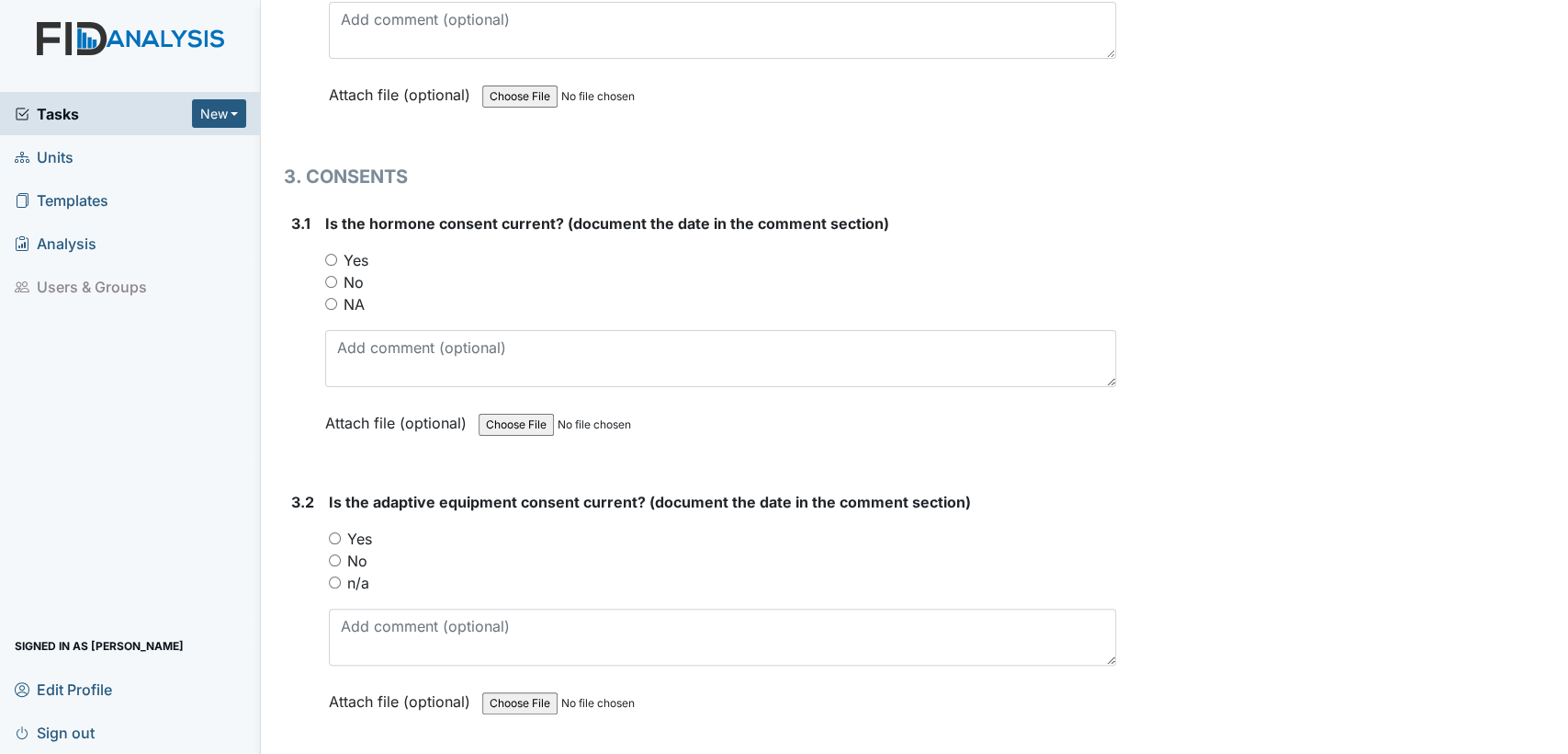
scroll to position [4147, 0]
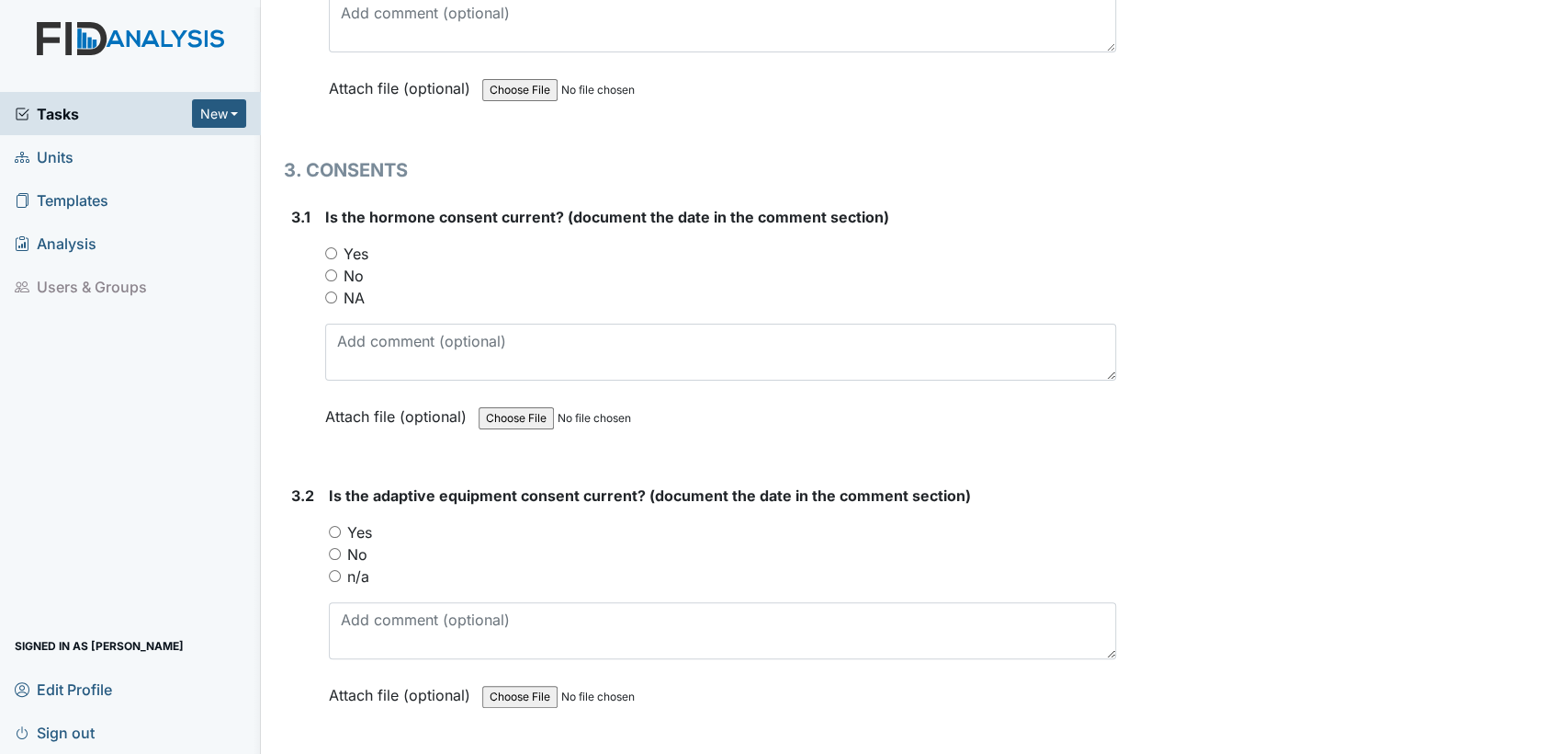
click at [329, 292] on input "NA" at bounding box center [331, 297] width 12 height 12
radio input "true"
click at [334, 569] on input "n/a" at bounding box center [334, 575] width 12 height 12
radio input "true"
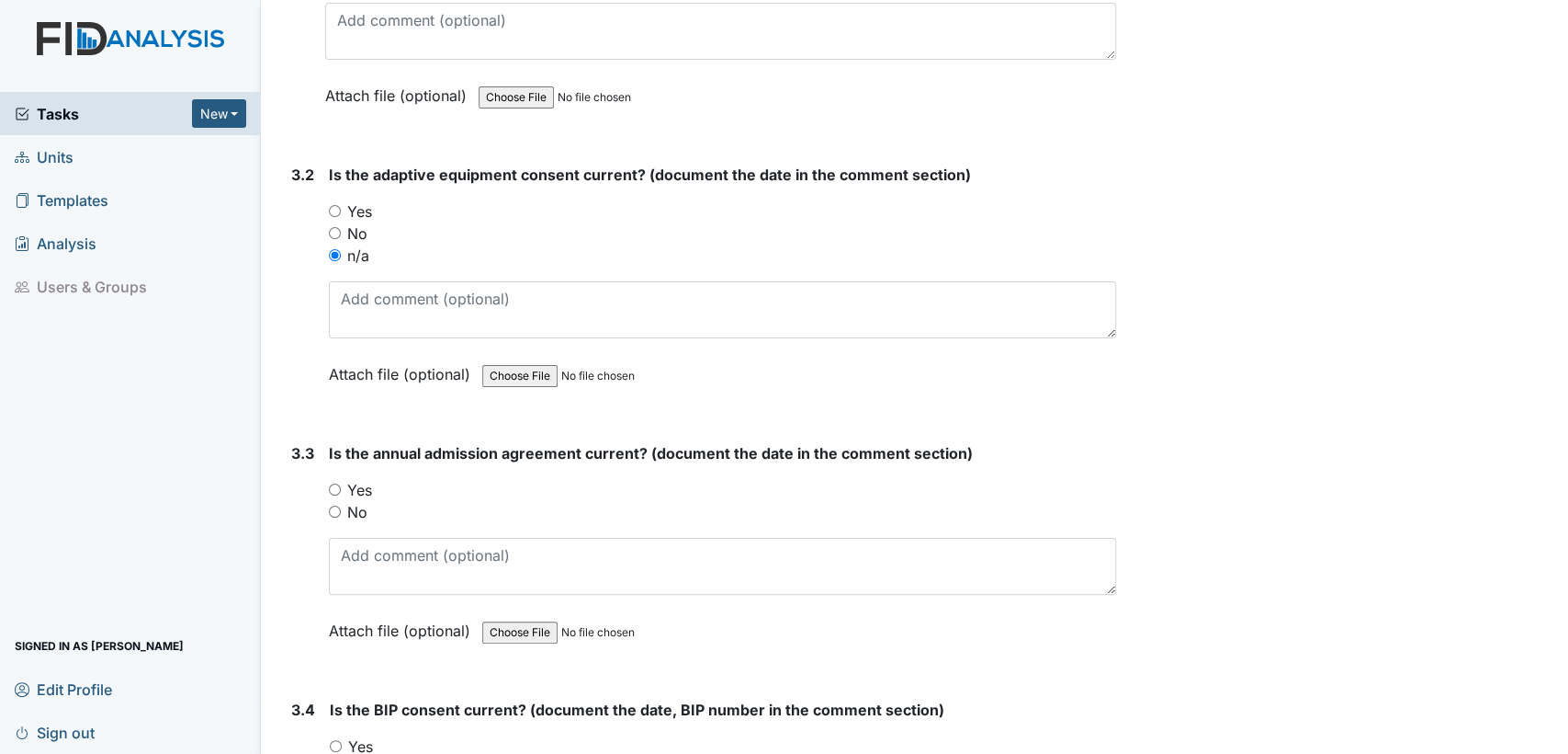
scroll to position [4640, 0]
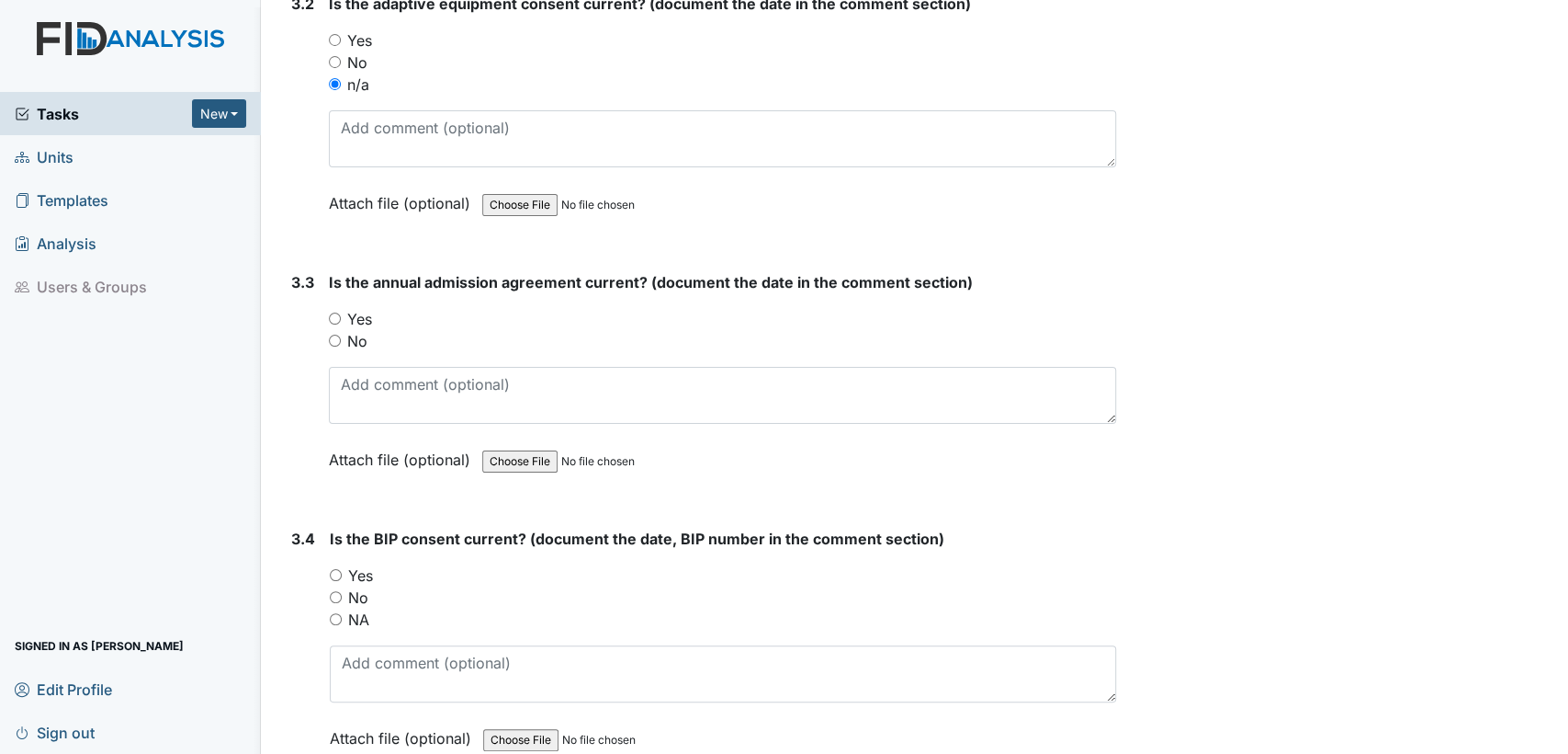
click at [335, 312] on input "Yes" at bounding box center [334, 318] width 12 height 12
radio input "true"
drag, startPoint x: 339, startPoint y: 556, endPoint x: 911, endPoint y: 738, distance: 600.3
click at [339, 569] on input "Yes" at bounding box center [335, 574] width 12 height 12
radio input "true"
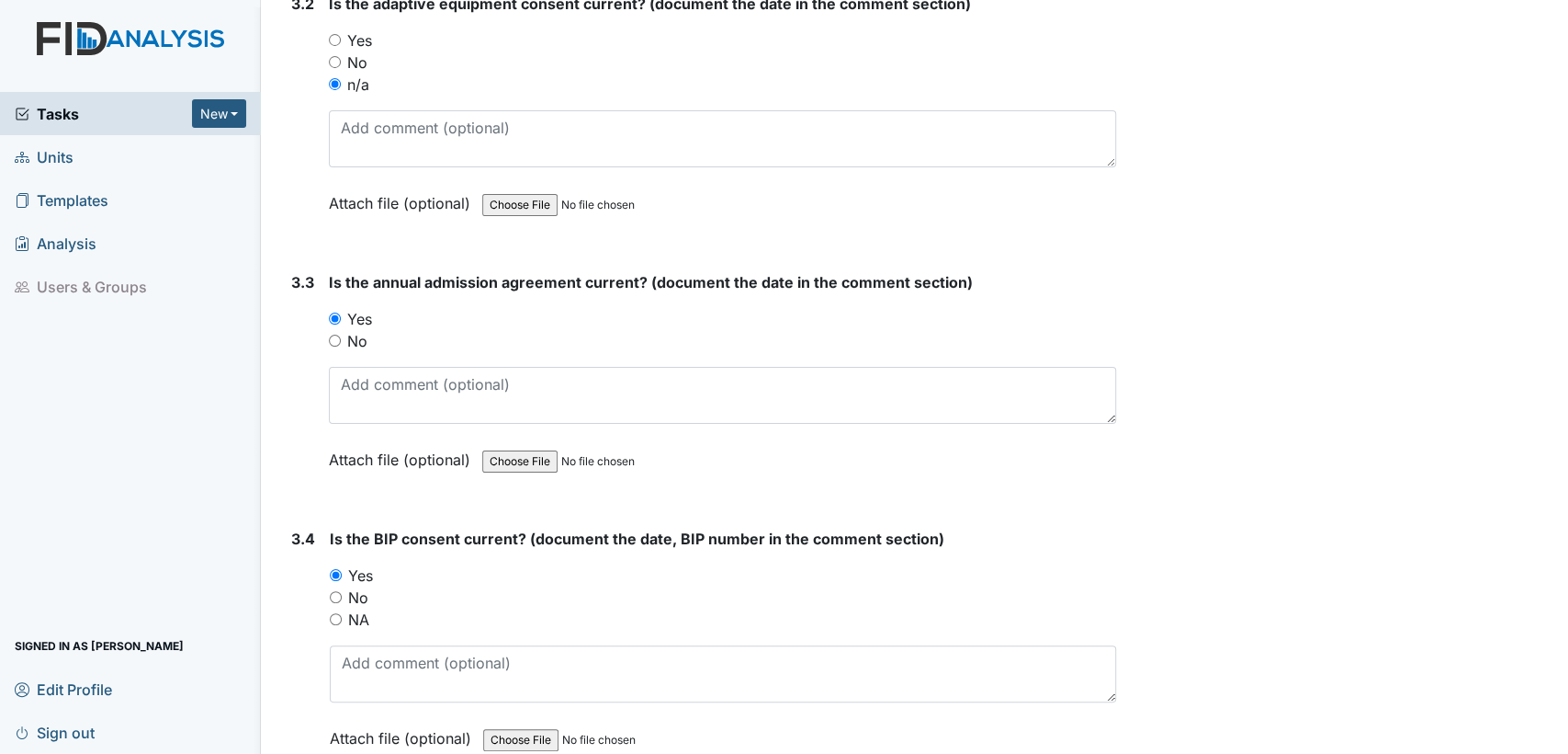
scroll to position [5000, 0]
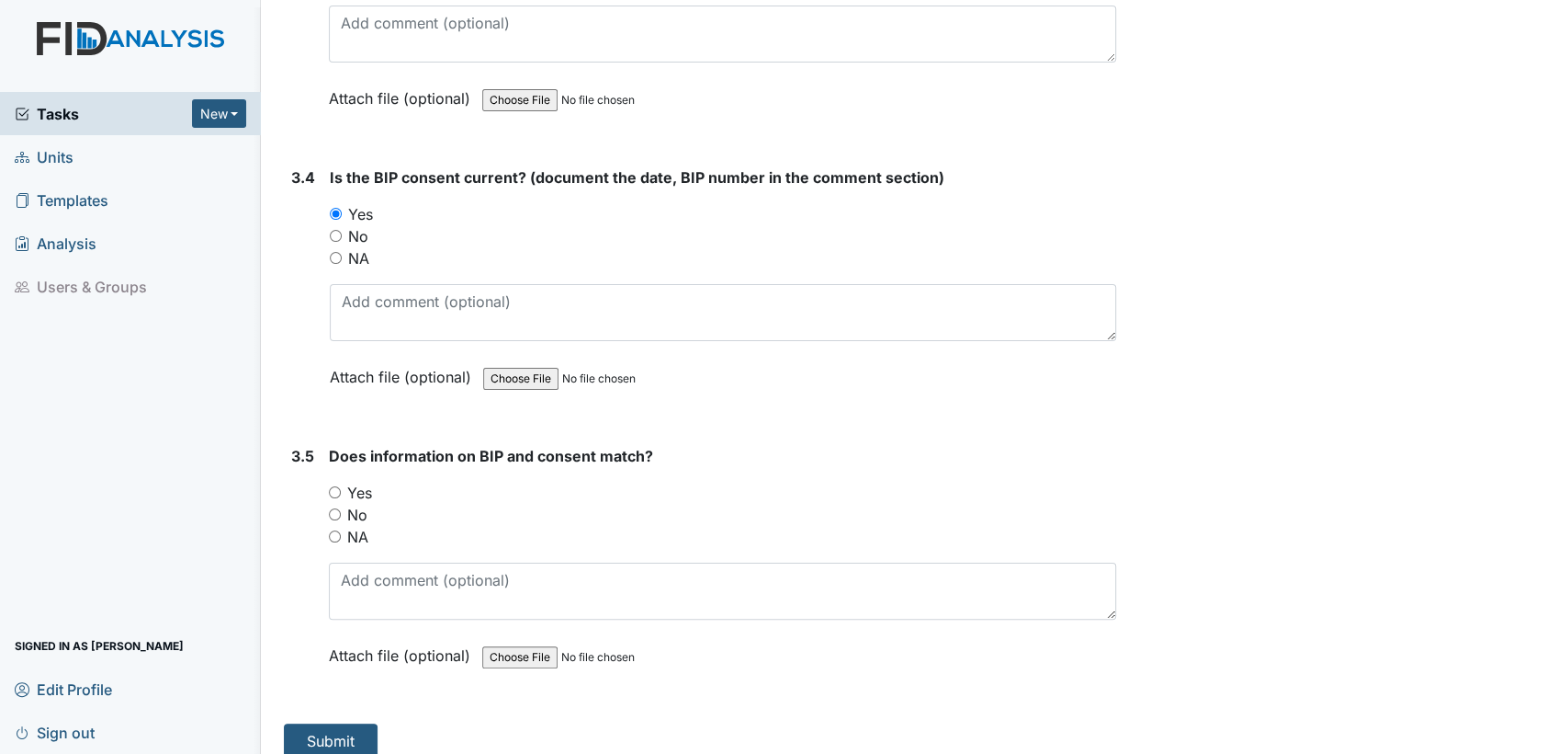
click at [334, 487] on input "Yes" at bounding box center [334, 492] width 12 height 12
radio input "true"
click at [338, 723] on button "Submit" at bounding box center [331, 740] width 94 height 34
